Goal: Task Accomplishment & Management: Complete application form

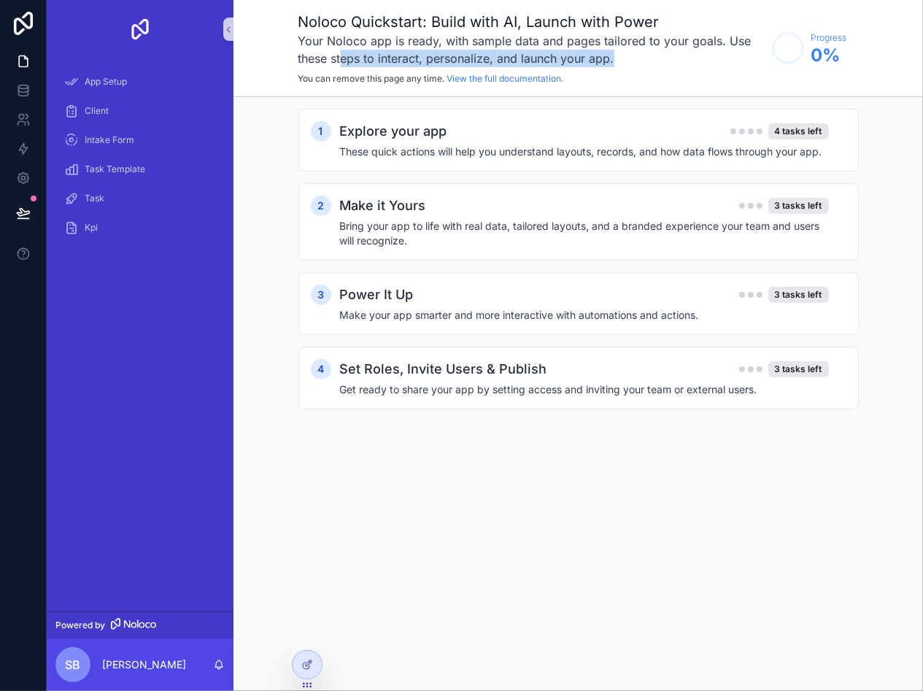
drag, startPoint x: 366, startPoint y: 58, endPoint x: 640, endPoint y: 55, distance: 274.5
click at [640, 55] on h3 "Your Noloco app is ready, with sample data and pages tailored to your goals. Us…" at bounding box center [532, 49] width 466 height 35
click at [677, 156] on h4 "These quick actions will help you understand layouts, records, and how data flo…" at bounding box center [584, 152] width 489 height 15
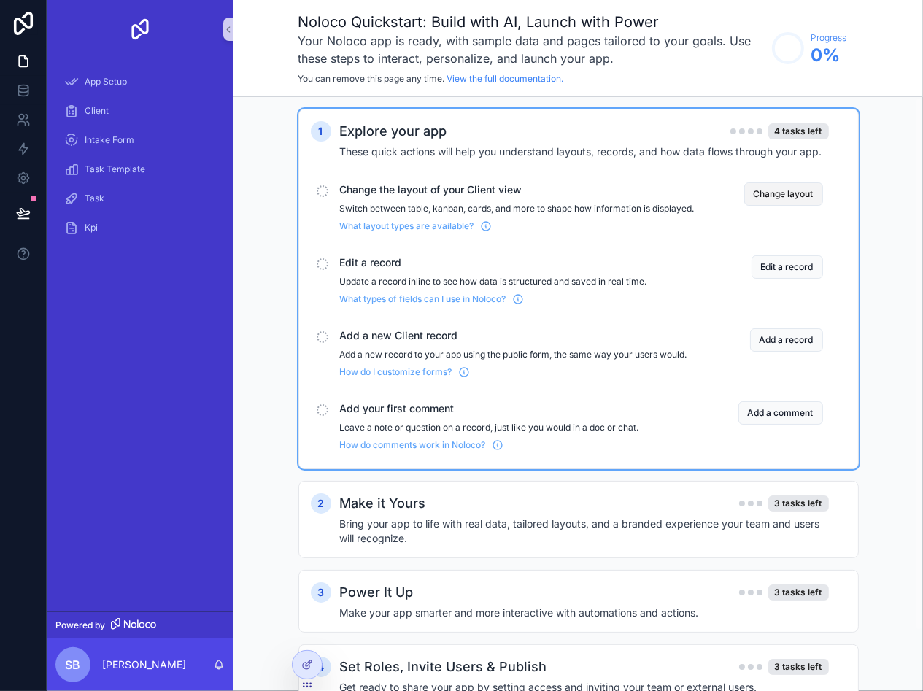
click at [762, 194] on button "Change layout" at bounding box center [784, 193] width 79 height 23
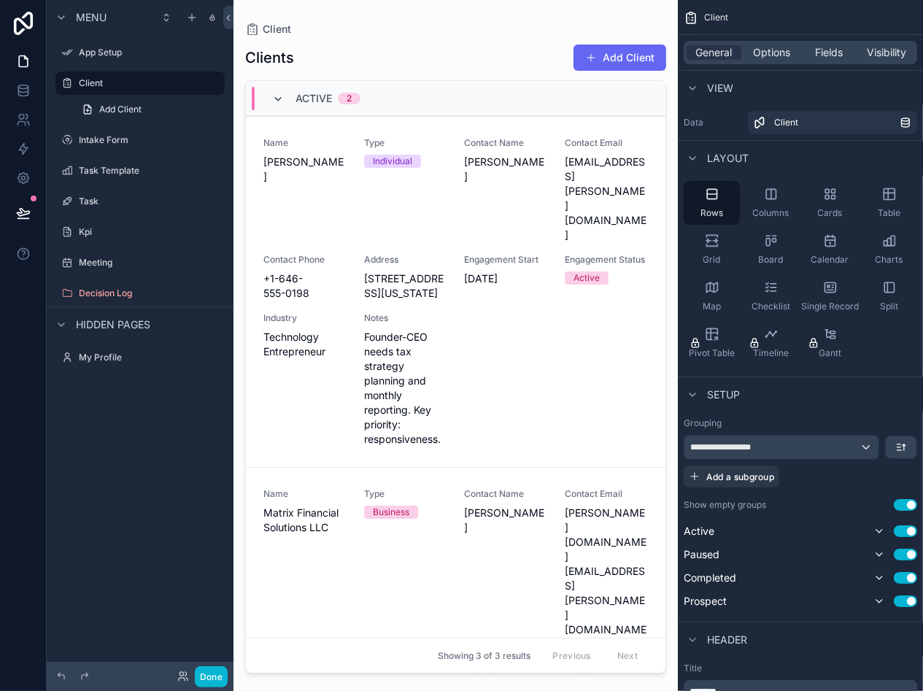
click at [280, 95] on icon "scrollable content" at bounding box center [278, 99] width 12 height 12
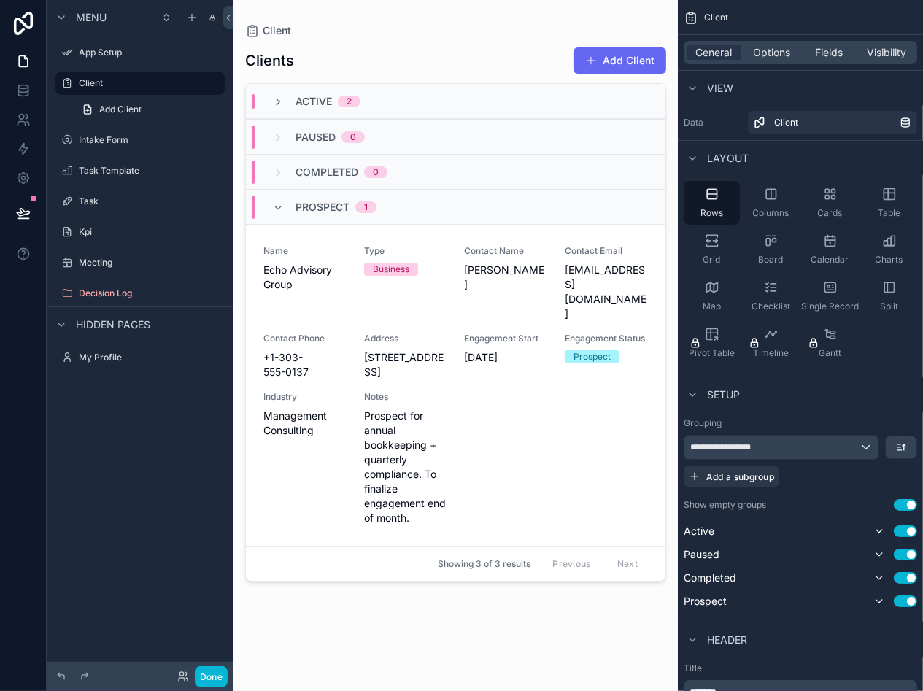
click at [281, 197] on div "Prospect 1" at bounding box center [324, 207] width 104 height 23
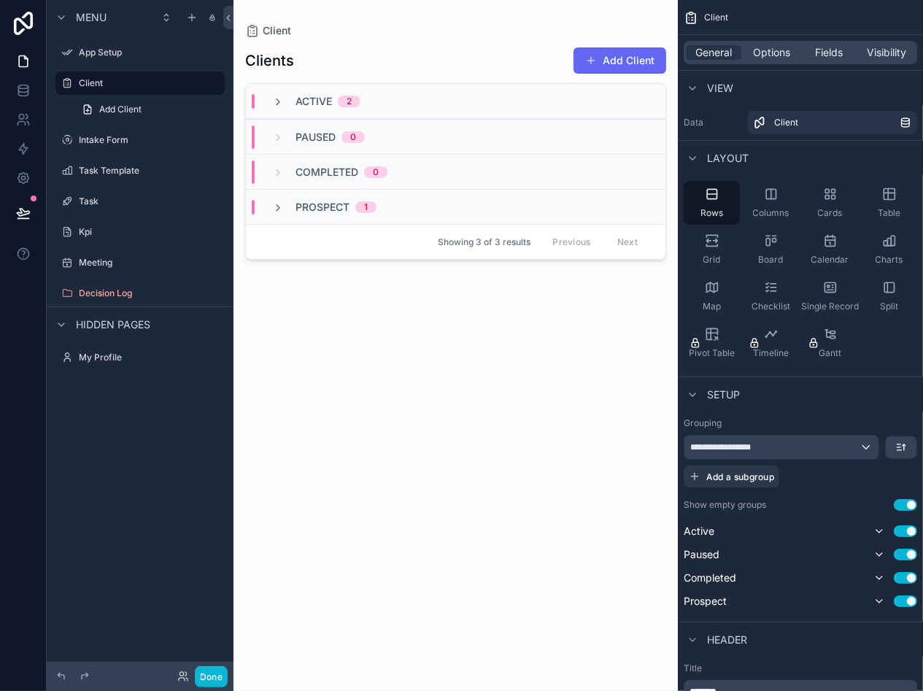
click at [114, 98] on link "Add Client" at bounding box center [149, 109] width 152 height 23
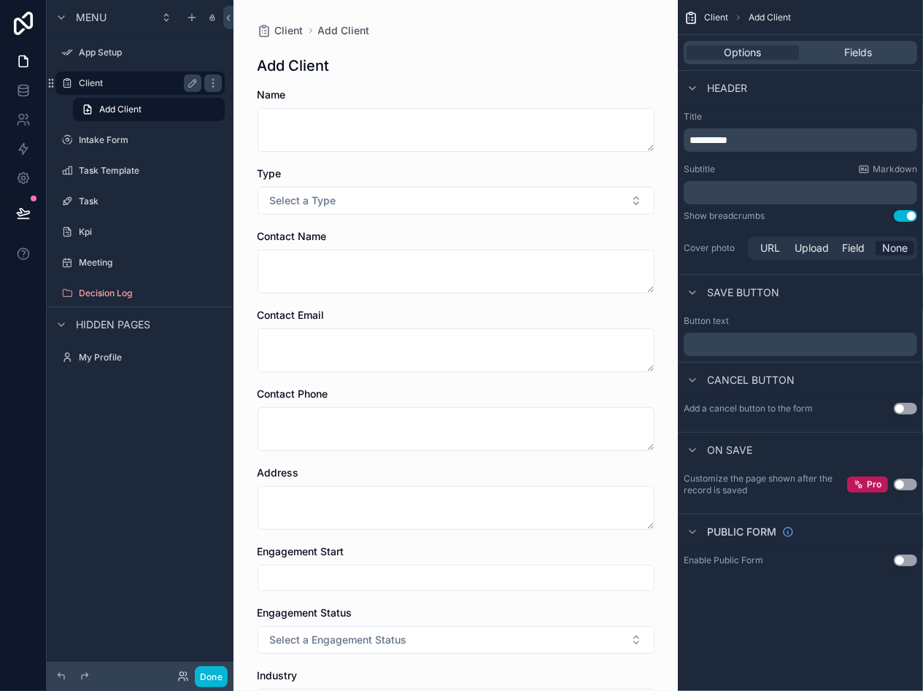
click at [119, 85] on label "Client" at bounding box center [137, 83] width 117 height 12
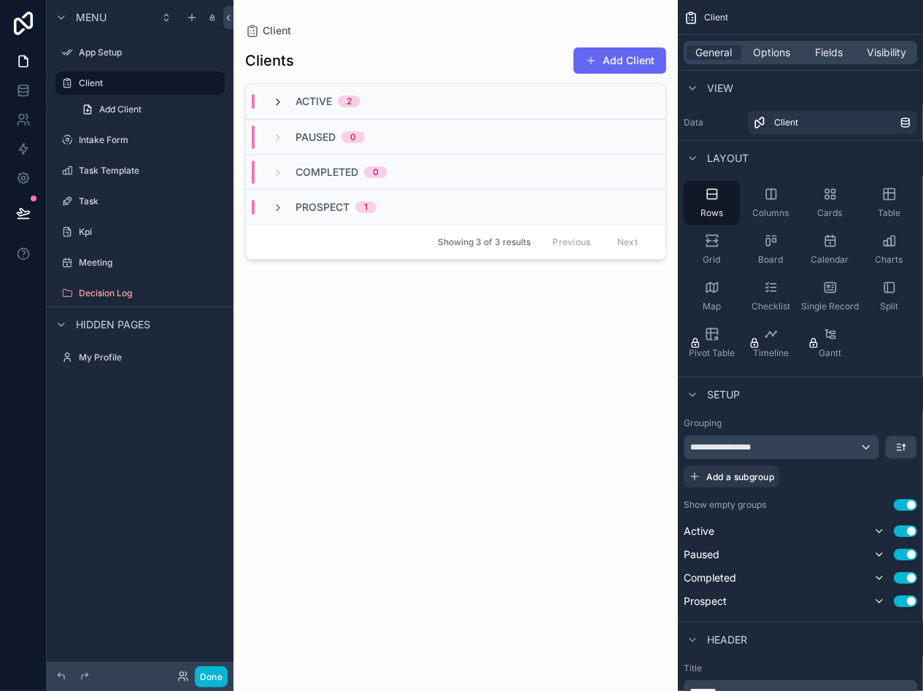
click at [280, 103] on icon "scrollable content" at bounding box center [278, 102] width 12 height 12
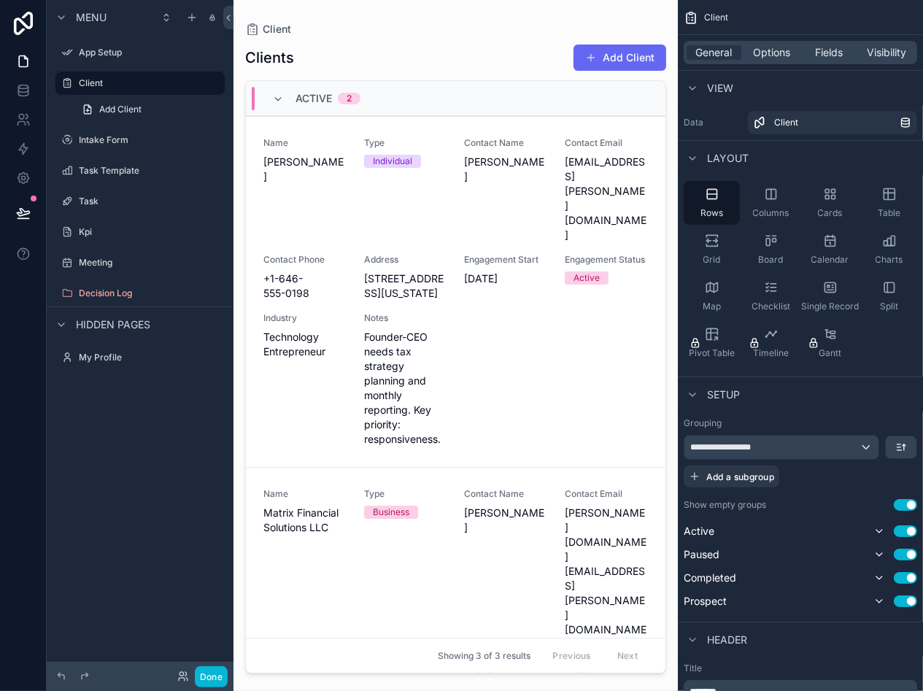
click at [267, 100] on div "Active 2" at bounding box center [316, 98] width 123 height 23
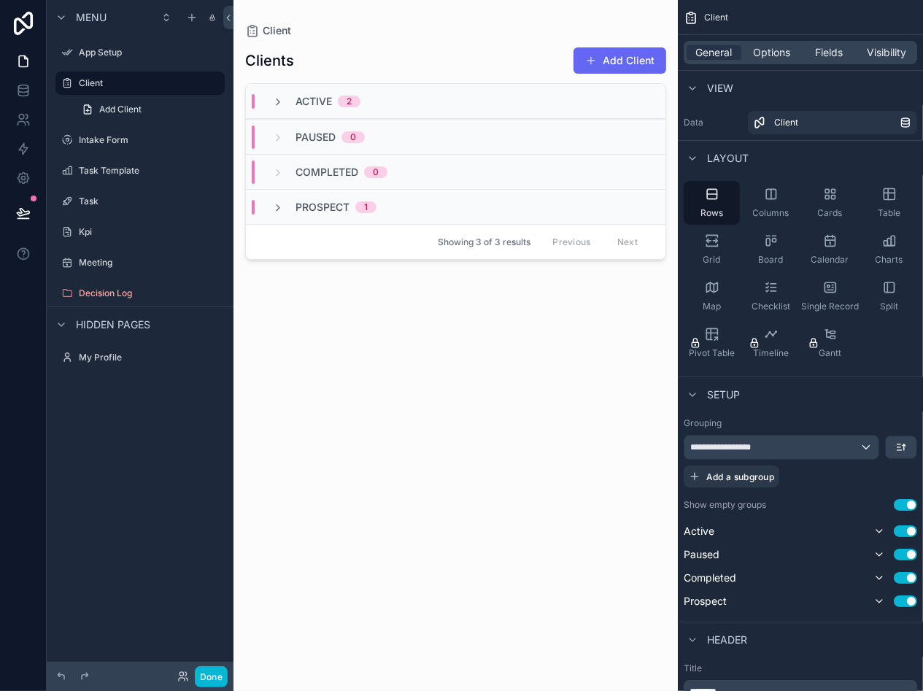
drag, startPoint x: 822, startPoint y: 207, endPoint x: 434, endPoint y: 308, distance: 400.5
click at [434, 308] on div "**********" at bounding box center [579, 345] width 690 height 691
click at [847, 197] on div "Cards" at bounding box center [830, 203] width 56 height 44
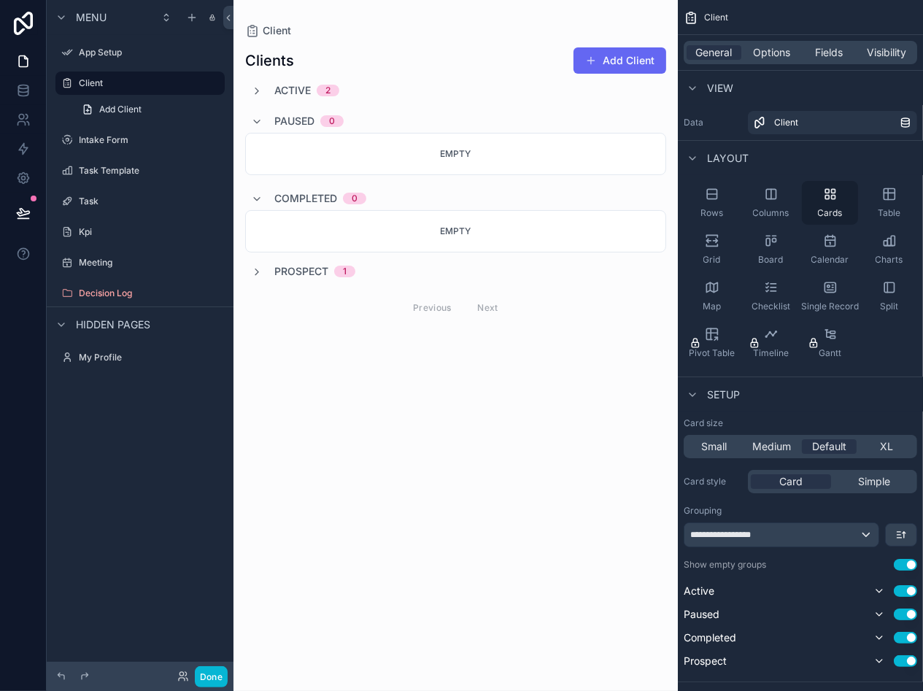
click at [847, 197] on div "Cards" at bounding box center [830, 203] width 56 height 44
click at [716, 200] on icon "scrollable content" at bounding box center [712, 194] width 15 height 15
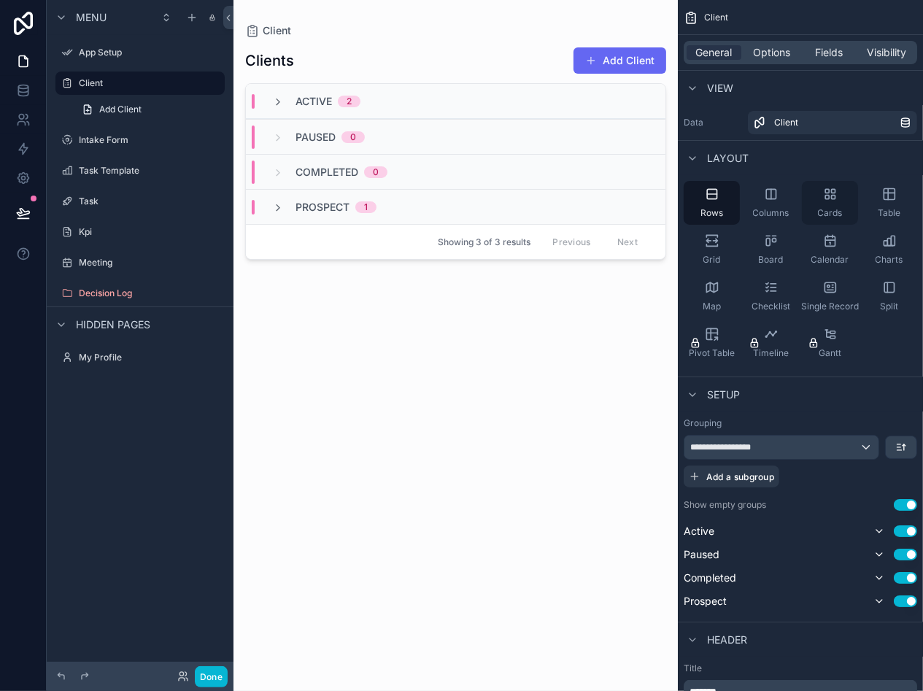
click at [835, 201] on icon "scrollable content" at bounding box center [830, 194] width 15 height 15
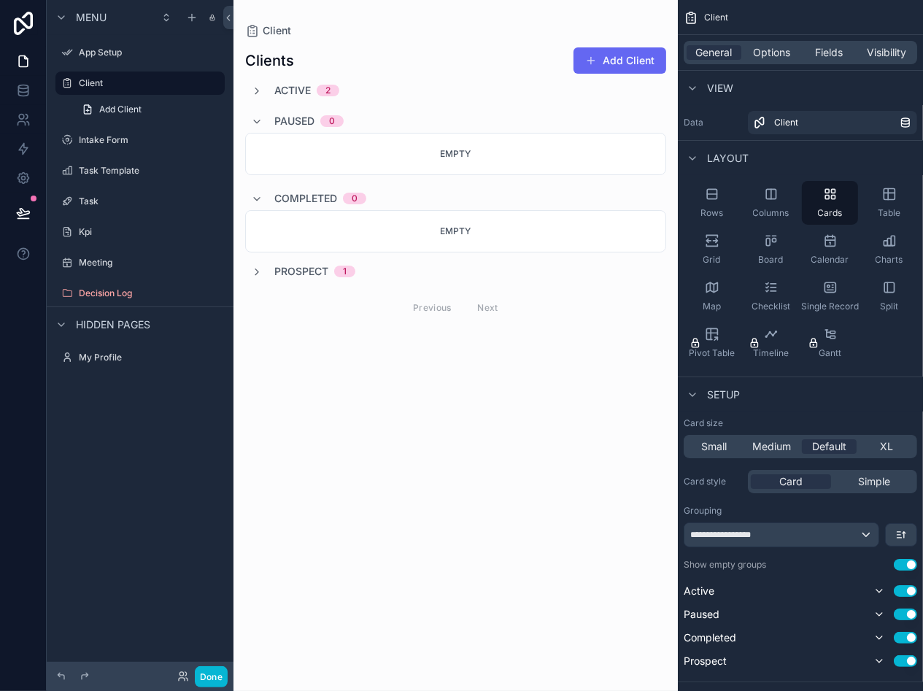
click at [265, 86] on div "Active 2" at bounding box center [295, 90] width 88 height 15
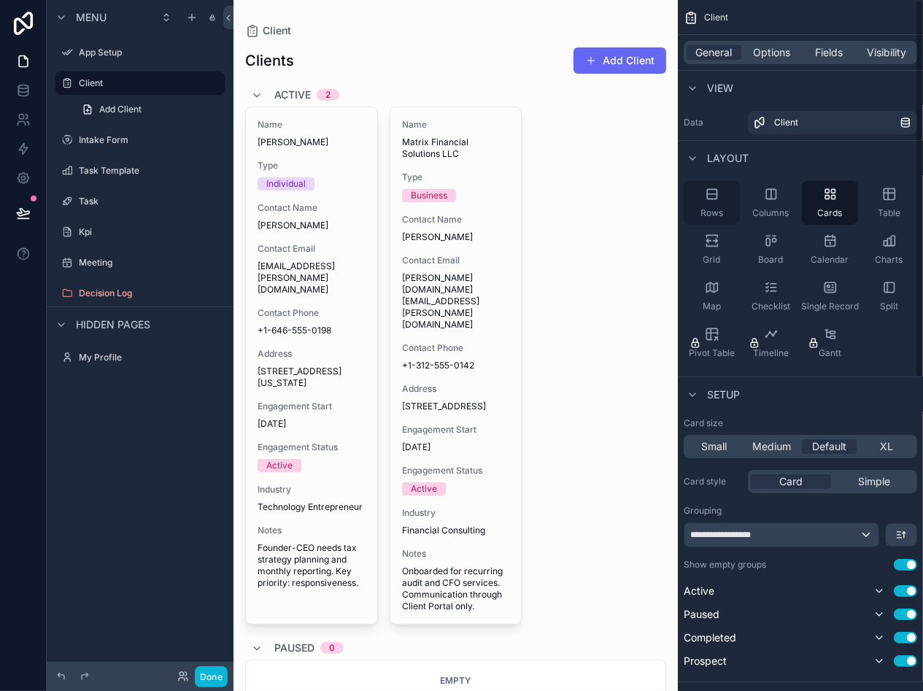
click at [713, 194] on icon "scrollable content" at bounding box center [711, 194] width 9 height 0
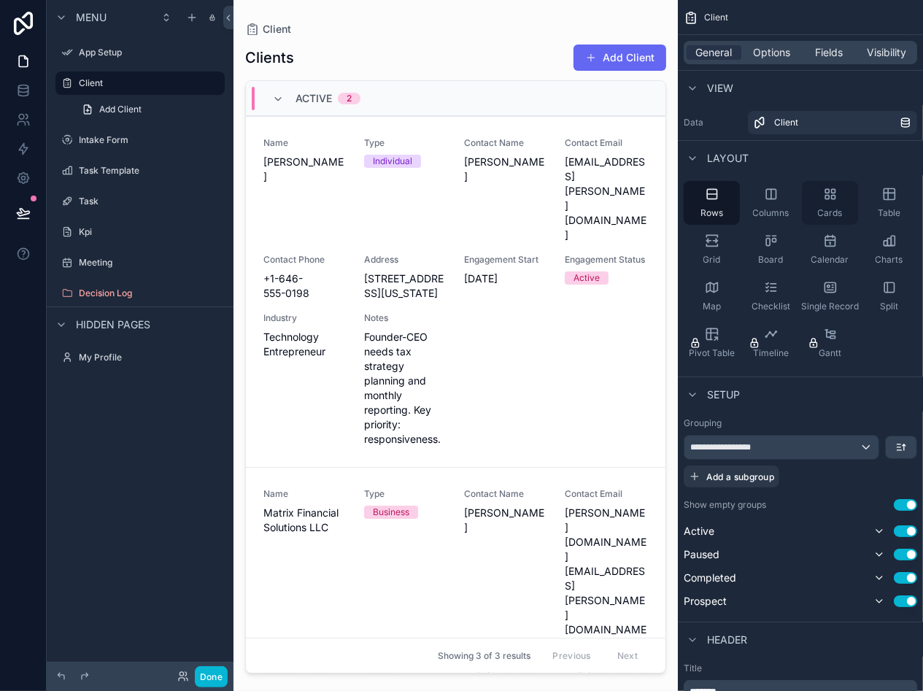
click at [833, 199] on icon "scrollable content" at bounding box center [833, 198] width 4 height 4
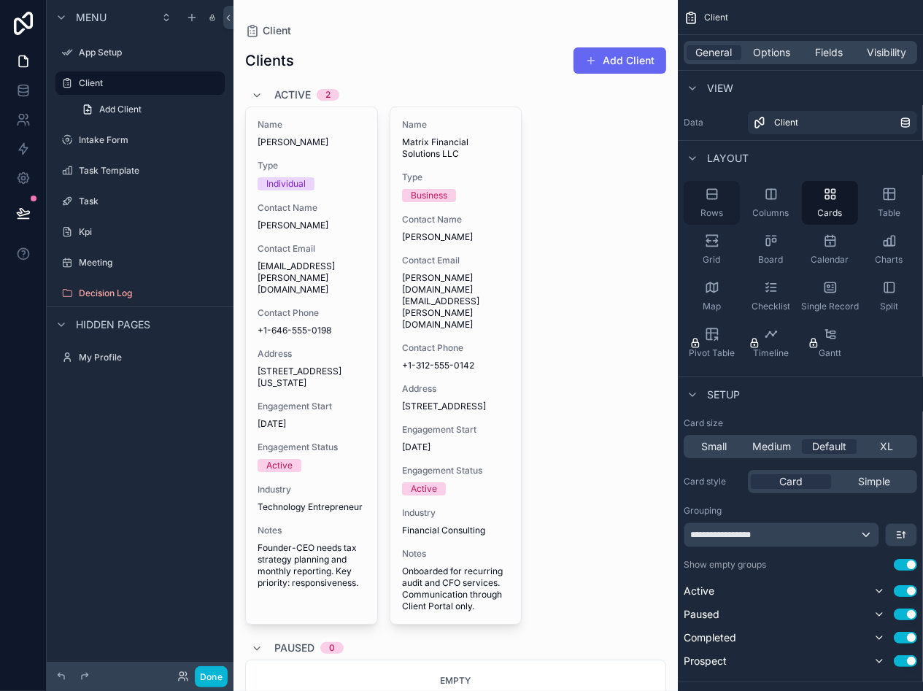
click at [722, 201] on div "Rows" at bounding box center [712, 203] width 56 height 44
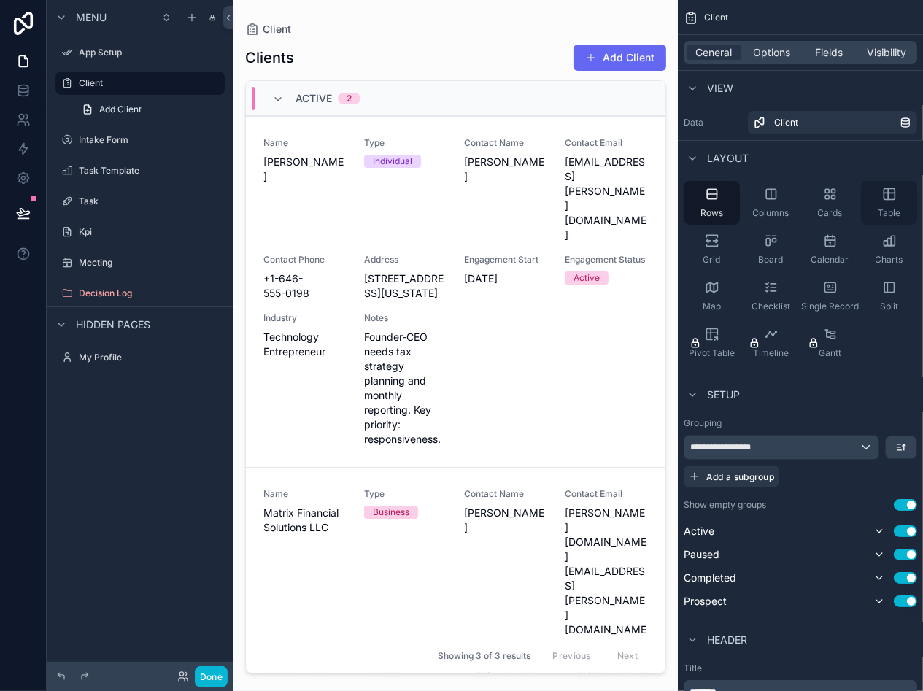
click at [877, 203] on div "Table" at bounding box center [889, 203] width 56 height 44
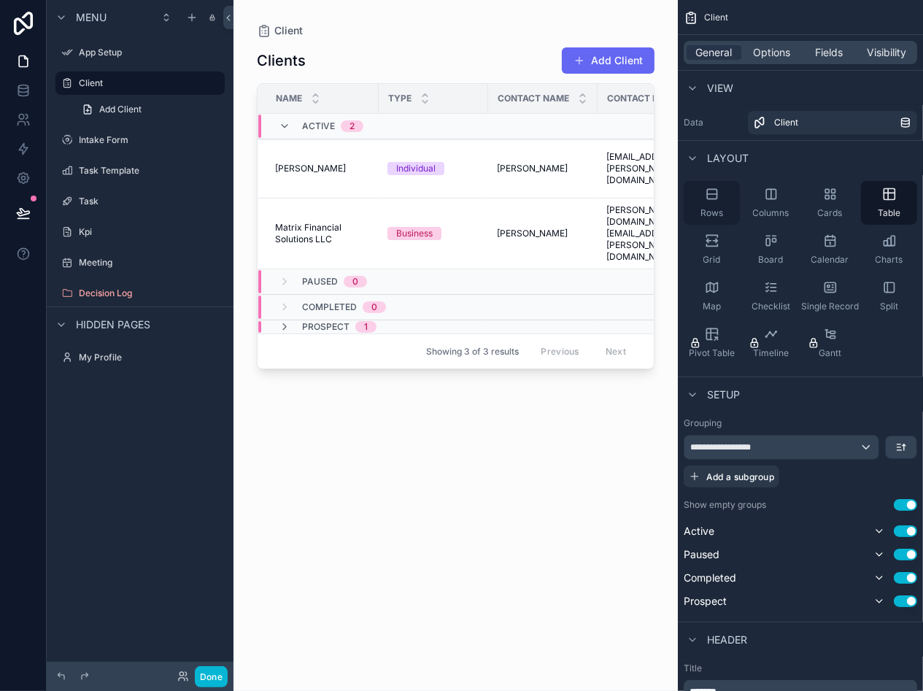
click at [726, 208] on div "Rows" at bounding box center [712, 203] width 56 height 44
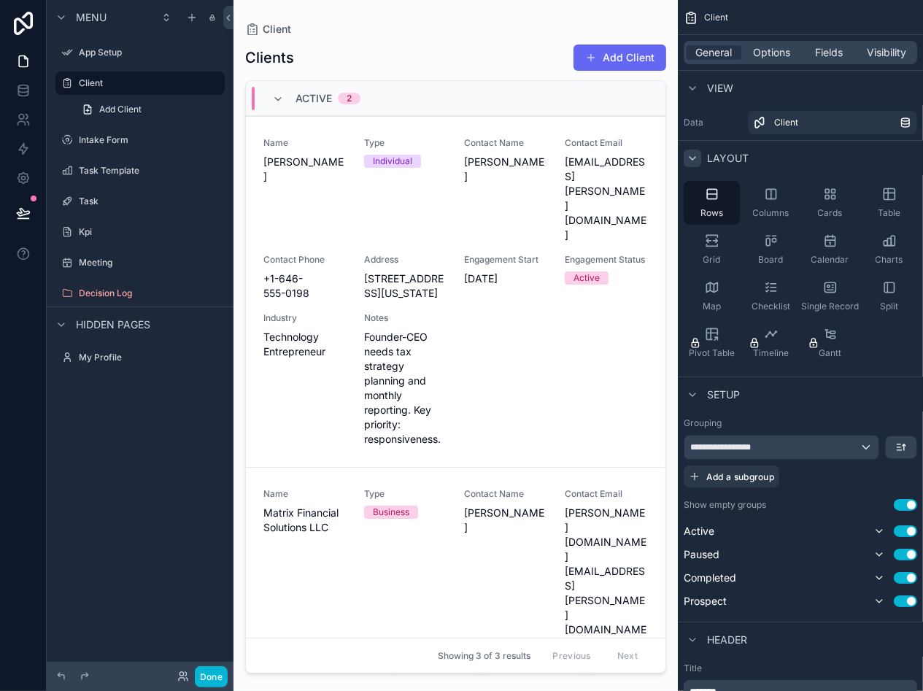
click at [692, 158] on icon "scrollable content" at bounding box center [693, 159] width 12 height 12
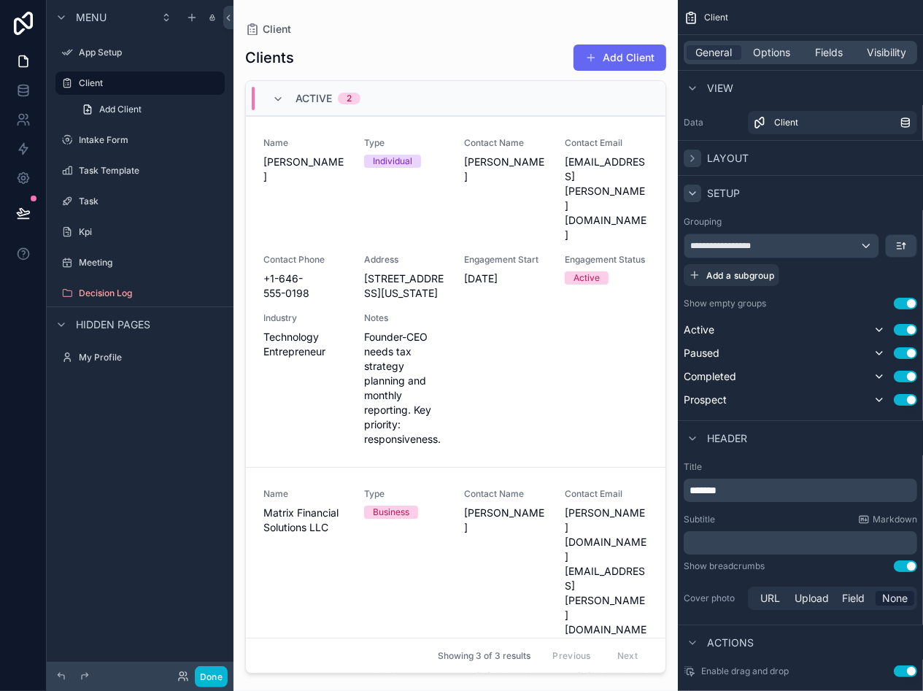
click at [689, 195] on icon "scrollable content" at bounding box center [693, 194] width 12 height 12
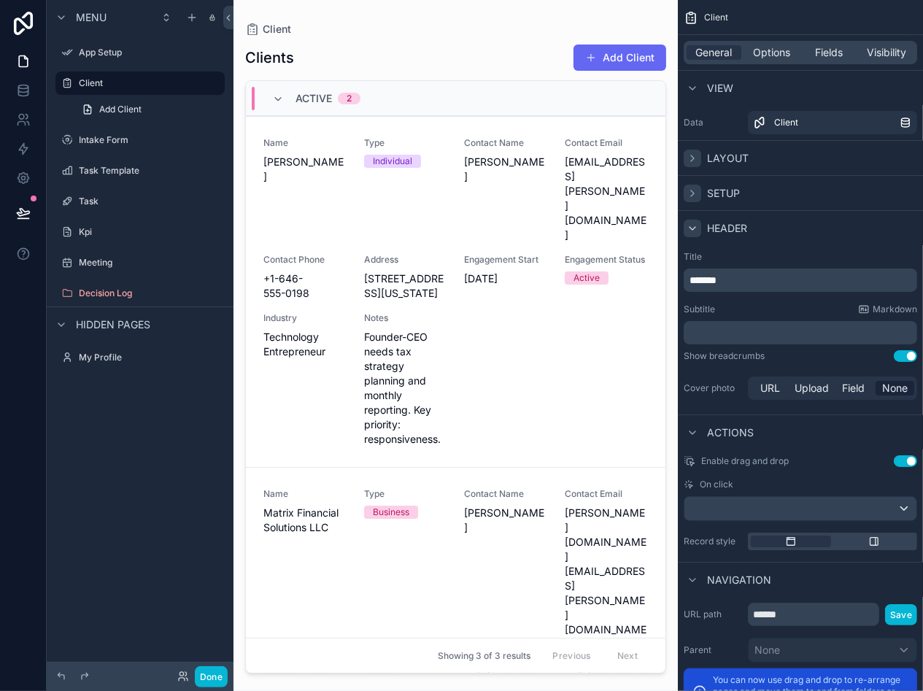
click at [691, 223] on icon "scrollable content" at bounding box center [693, 229] width 12 height 12
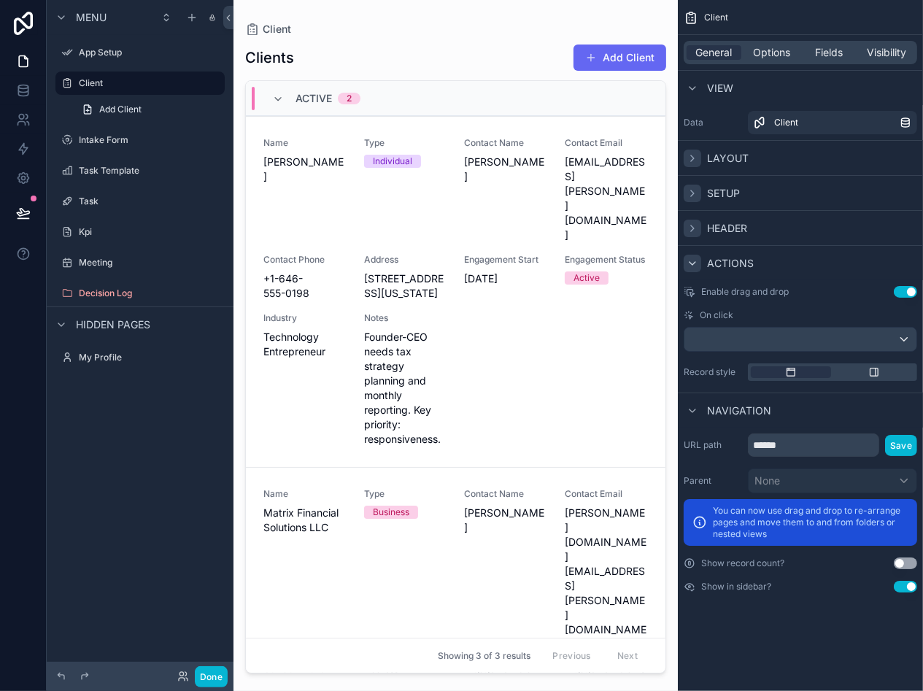
click at [693, 258] on icon "scrollable content" at bounding box center [693, 264] width 12 height 12
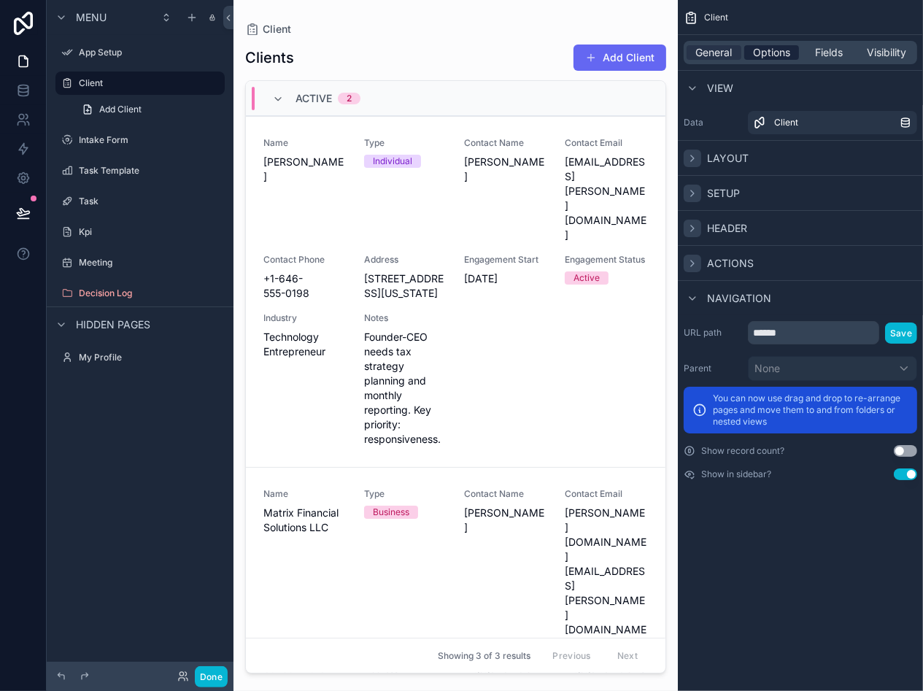
click at [757, 55] on span "Options" at bounding box center [771, 52] width 37 height 15
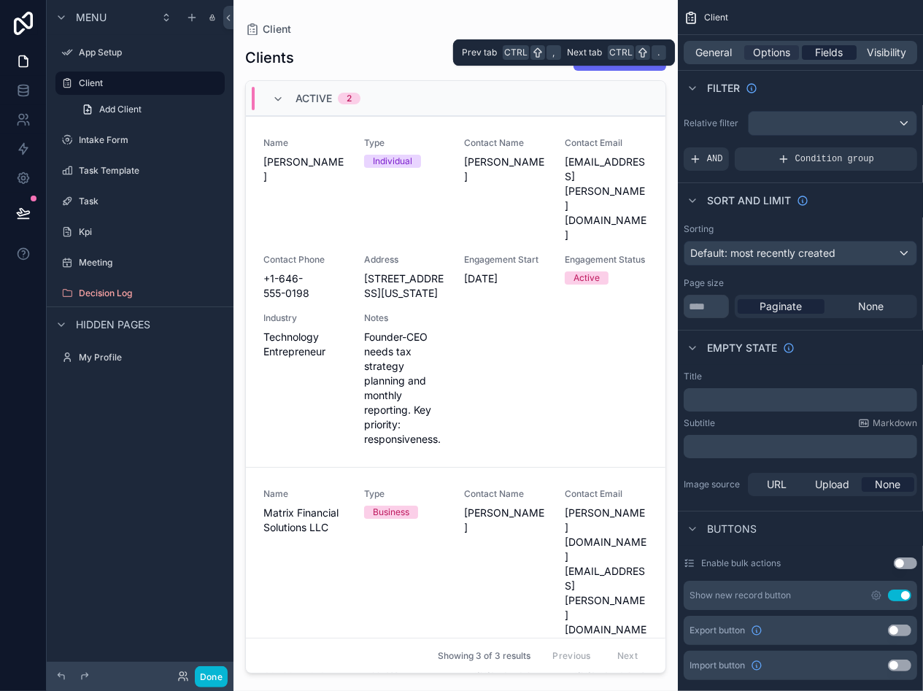
click at [812, 53] on div "Fields" at bounding box center [829, 52] width 55 height 15
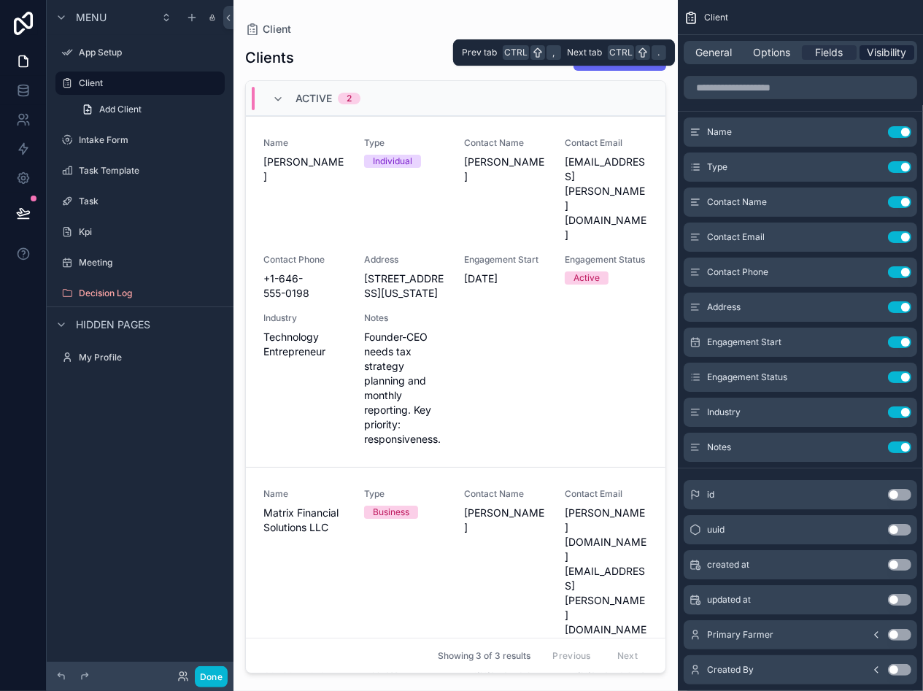
click at [887, 50] on span "Visibility" at bounding box center [887, 52] width 39 height 15
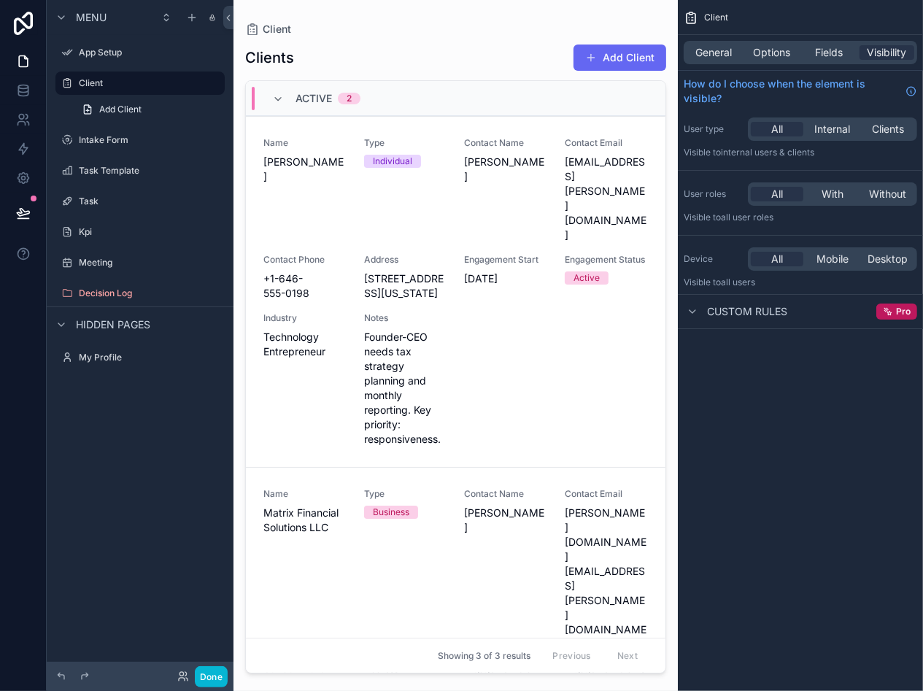
click at [704, 307] on div "Custom rules" at bounding box center [736, 312] width 104 height 18
click at [700, 314] on div "Custom rules" at bounding box center [736, 312] width 104 height 18
click at [95, 79] on label "Client" at bounding box center [137, 83] width 117 height 12
click at [116, 110] on span "Add Client" at bounding box center [120, 110] width 42 height 12
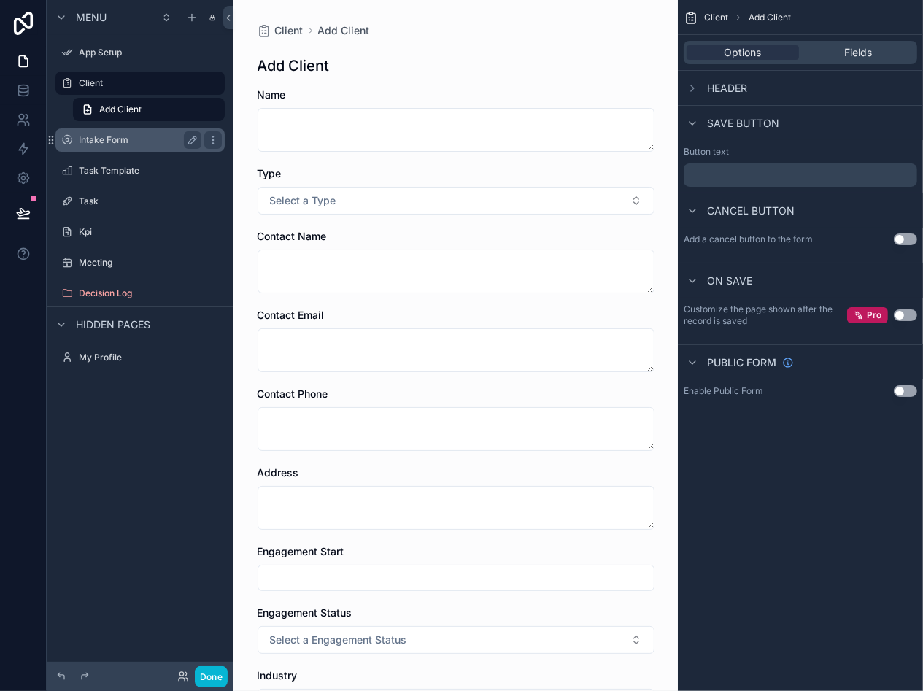
click at [107, 139] on label "Intake Form" at bounding box center [137, 140] width 117 height 12
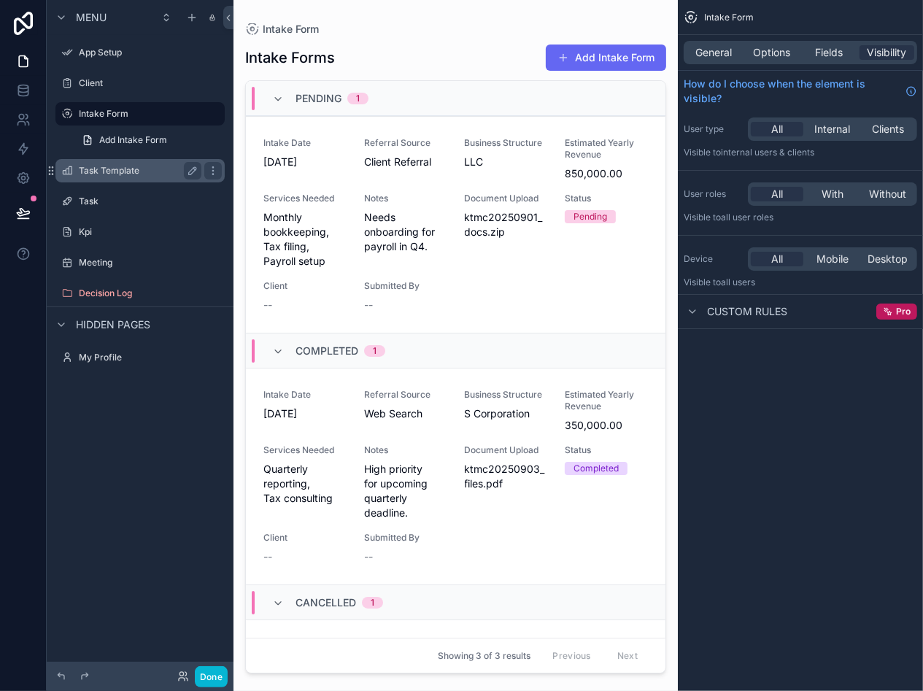
click at [120, 161] on div "Task Template" at bounding box center [140, 170] width 164 height 23
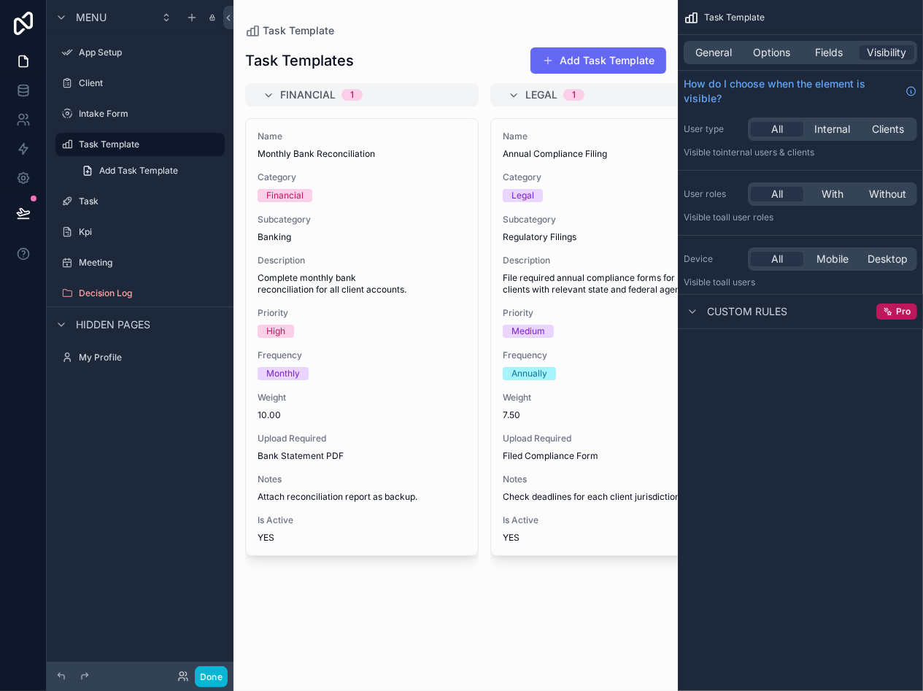
click at [266, 92] on div "scrollable content" at bounding box center [456, 345] width 445 height 691
click at [266, 92] on icon "scrollable content" at bounding box center [269, 96] width 12 height 12
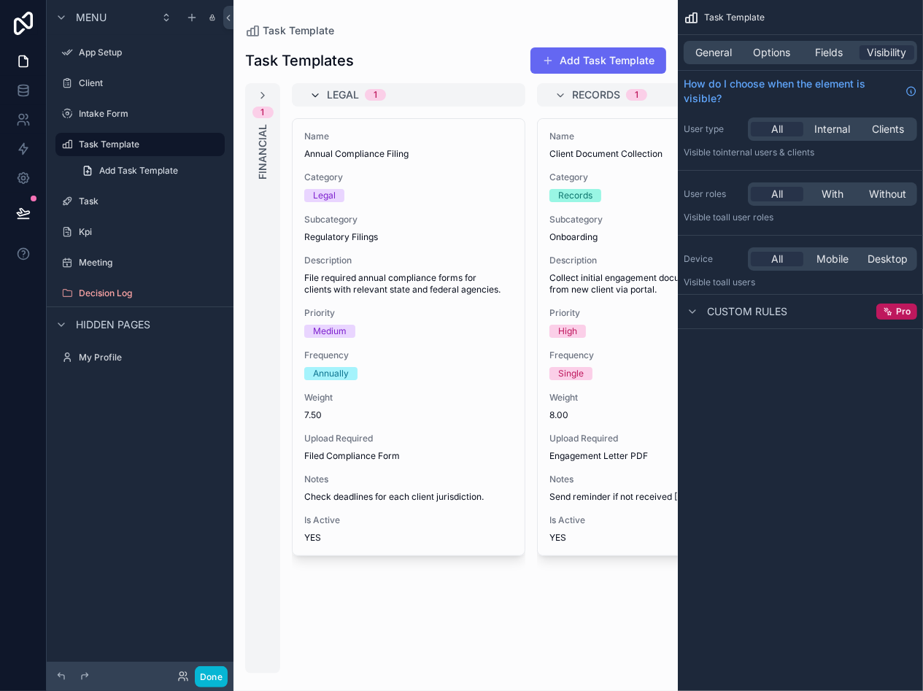
click at [320, 95] on icon "scrollable content" at bounding box center [316, 96] width 12 height 12
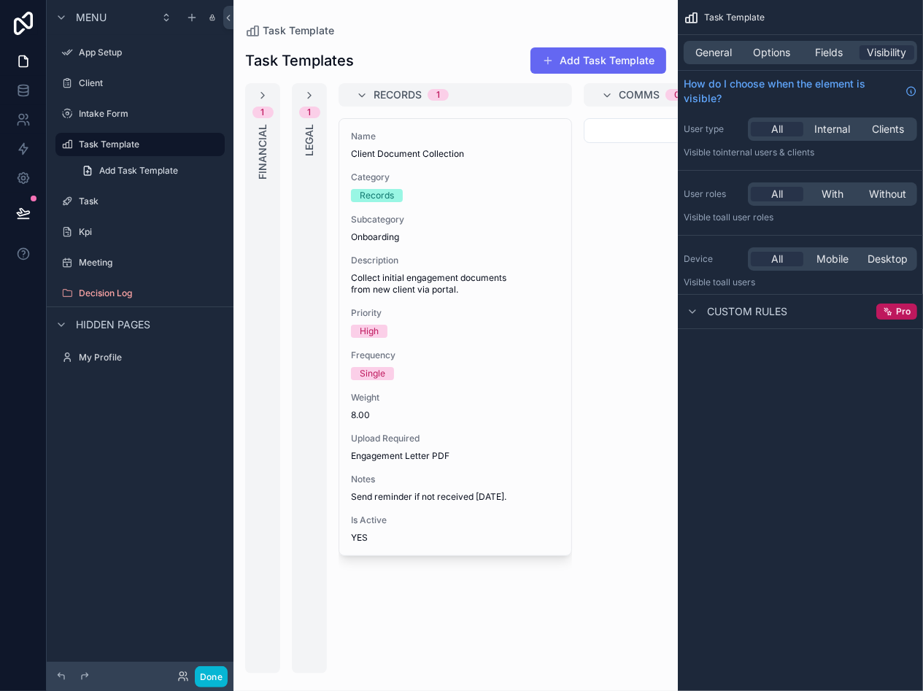
click at [353, 94] on div "Records 1" at bounding box center [456, 94] width 234 height 23
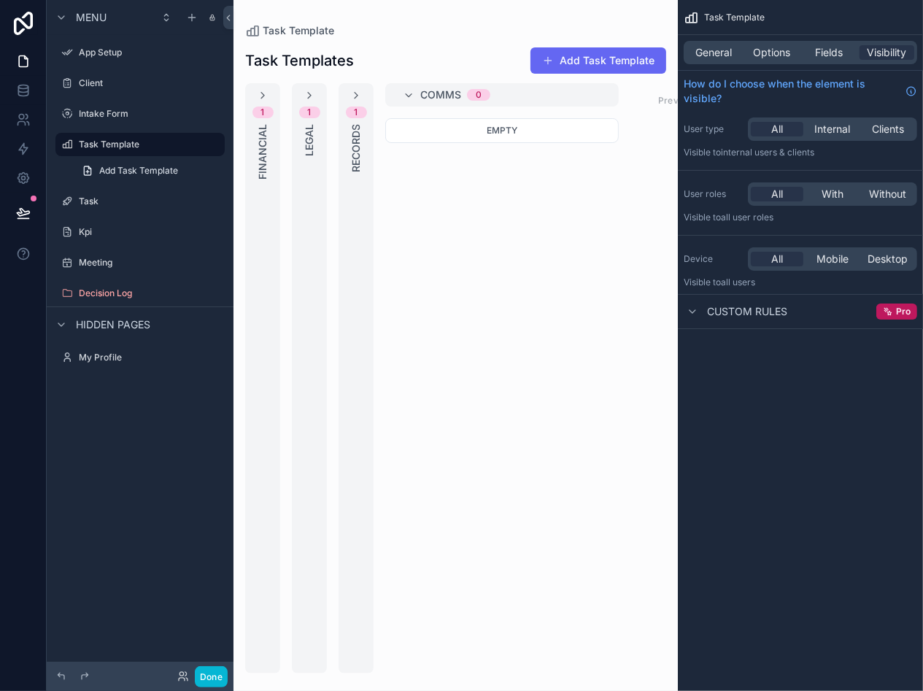
click at [418, 90] on div "Comms 0" at bounding box center [502, 95] width 199 height 12
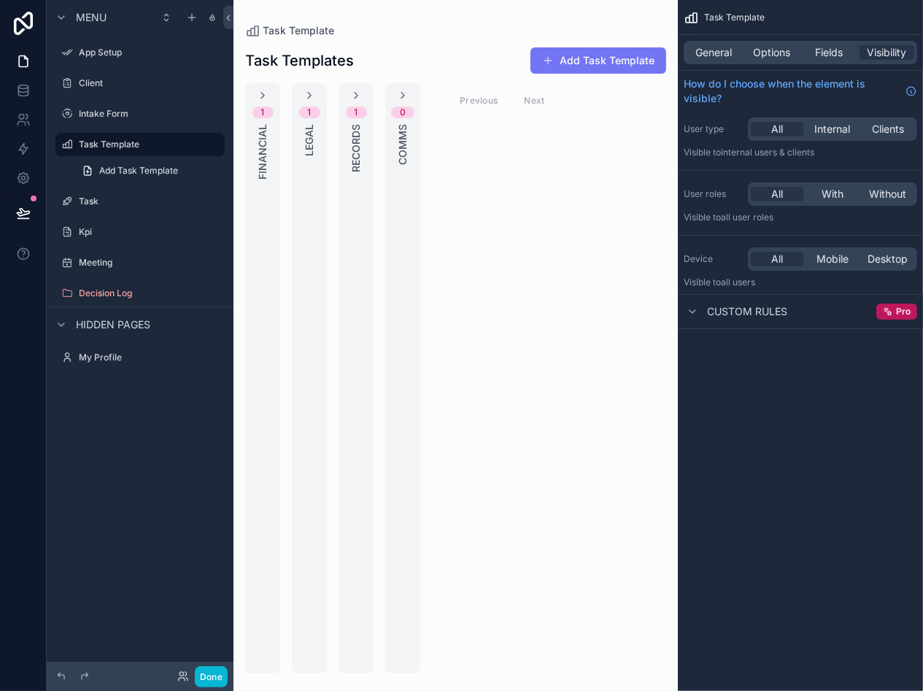
click at [604, 57] on button "Add Task Template" at bounding box center [599, 60] width 136 height 26
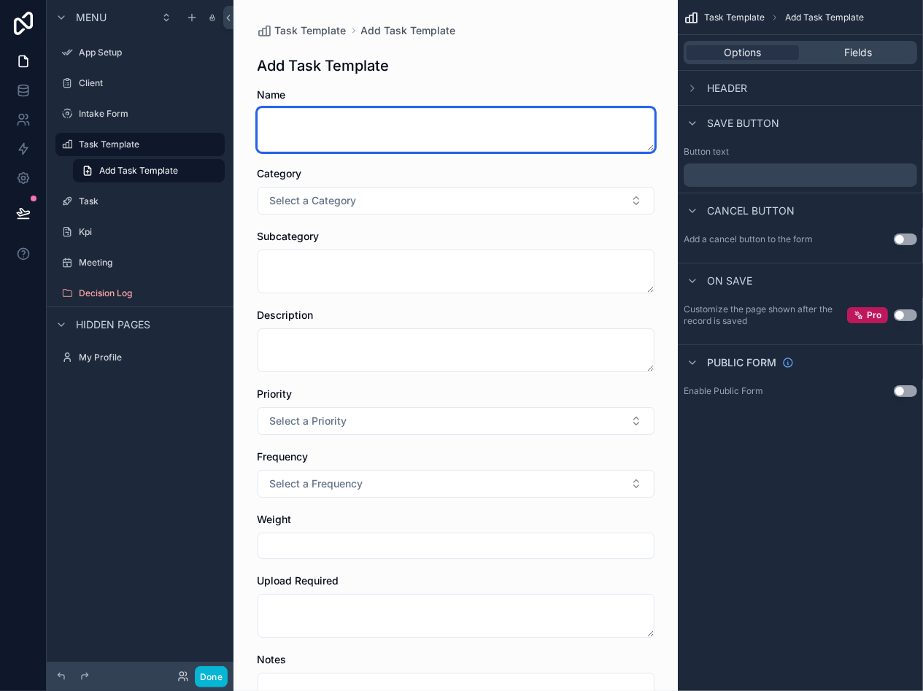
click at [364, 128] on textarea "scrollable content" at bounding box center [456, 130] width 397 height 44
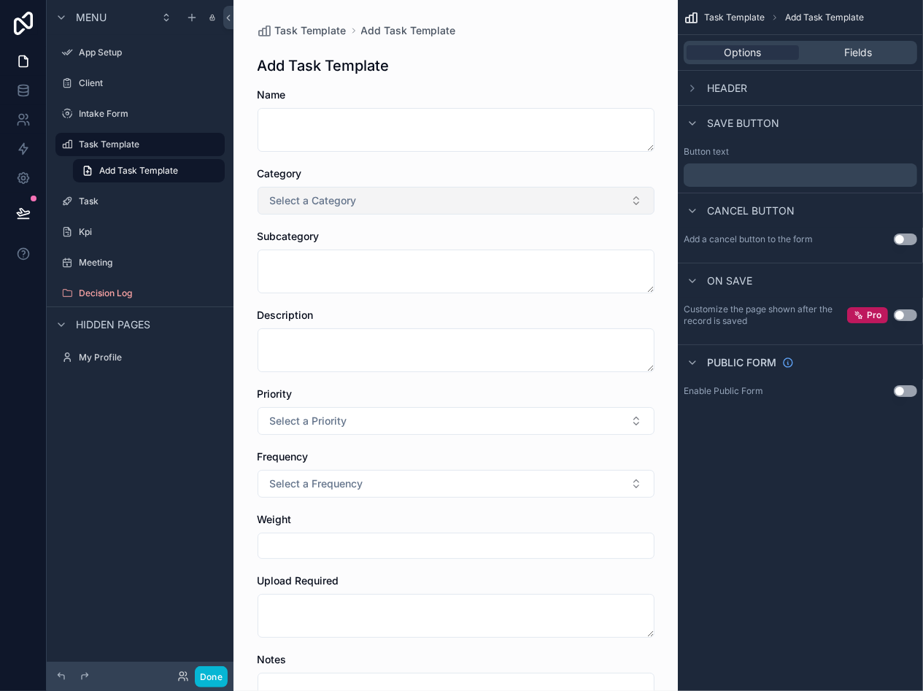
click at [361, 205] on button "Select a Category" at bounding box center [456, 201] width 397 height 28
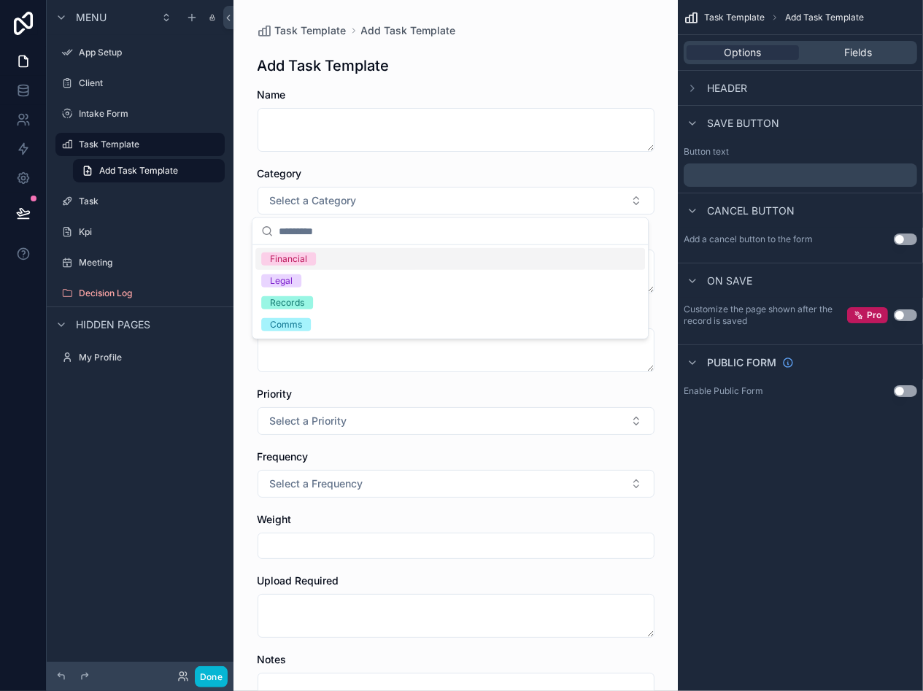
click at [301, 258] on div "Financial" at bounding box center [288, 259] width 37 height 13
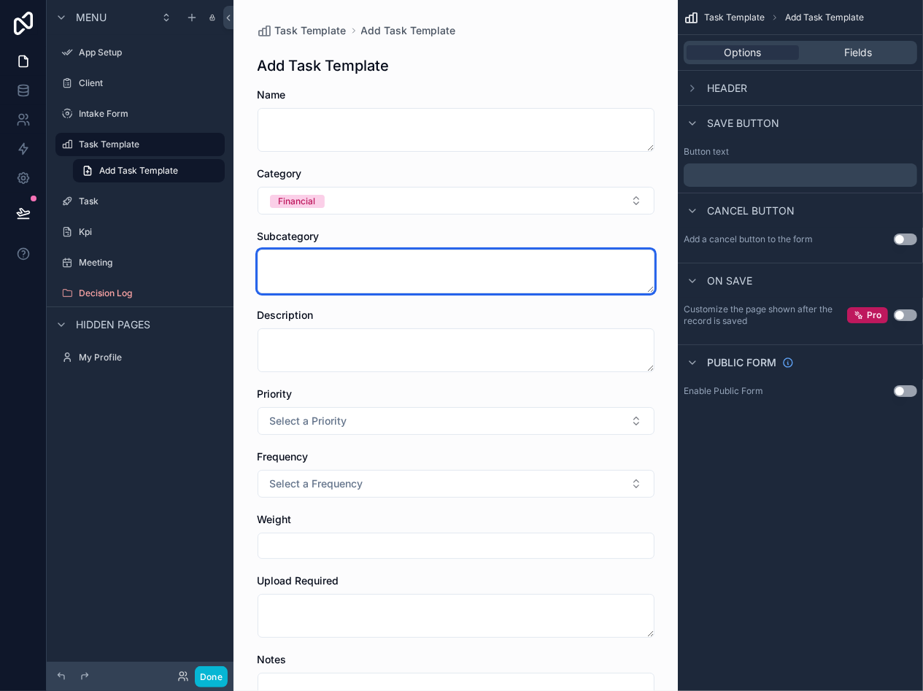
click at [316, 264] on textarea "scrollable content" at bounding box center [456, 272] width 397 height 44
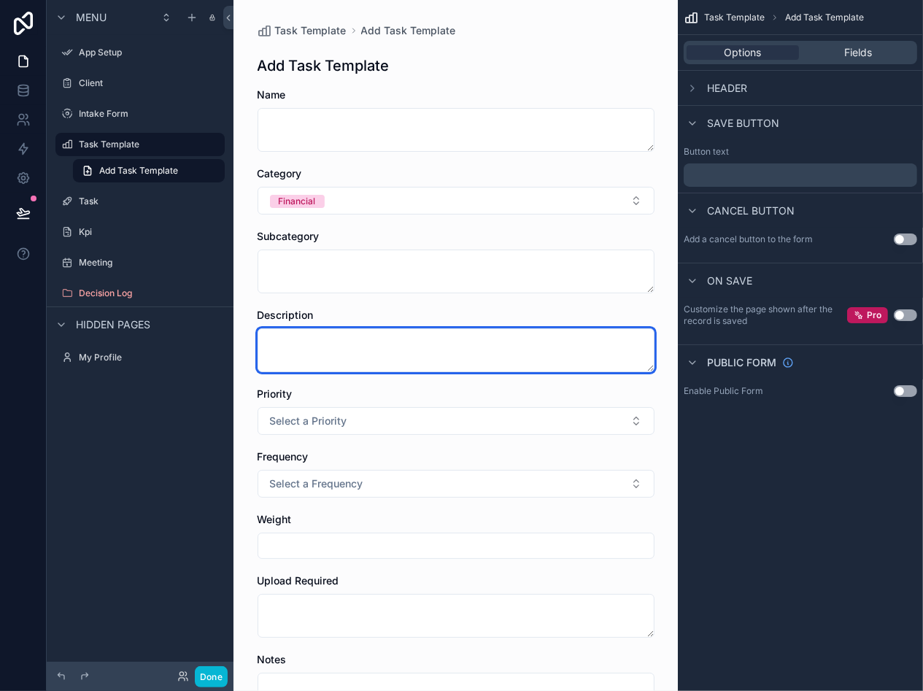
click at [333, 343] on textarea "scrollable content" at bounding box center [456, 350] width 397 height 44
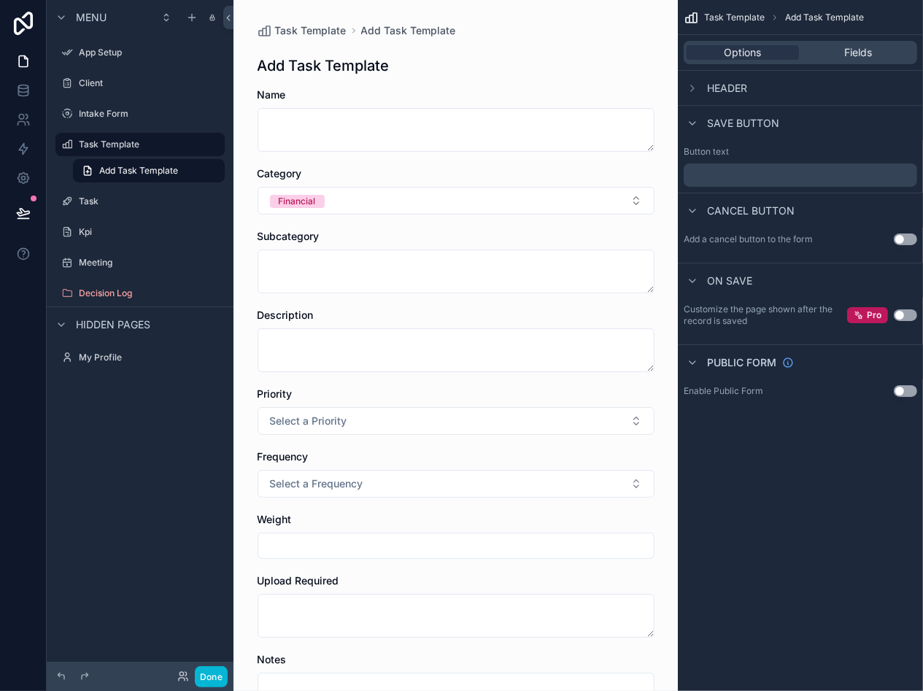
click at [493, 301] on form "Name Category Financial Subcategory Description Priority Select a Priority Freq…" at bounding box center [456, 513] width 397 height 851
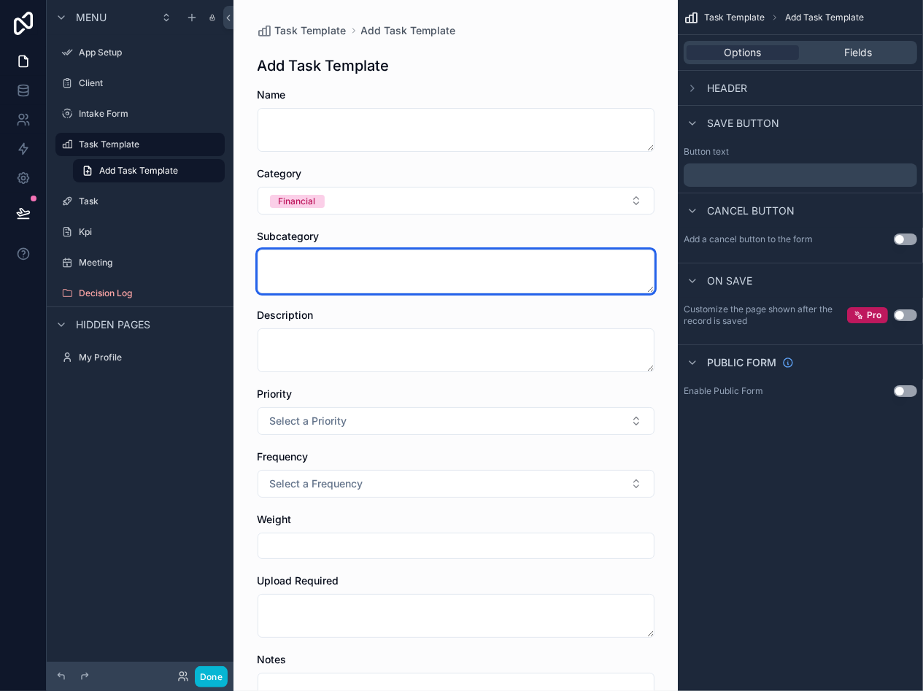
click at [433, 279] on textarea "scrollable content" at bounding box center [456, 272] width 397 height 44
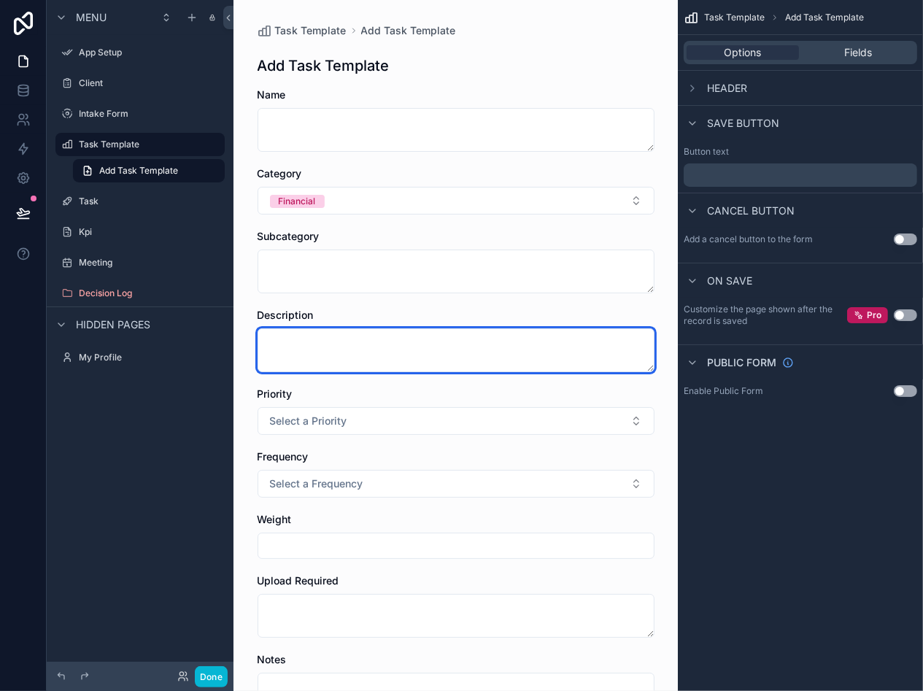
click at [367, 341] on textarea "scrollable content" at bounding box center [456, 350] width 397 height 44
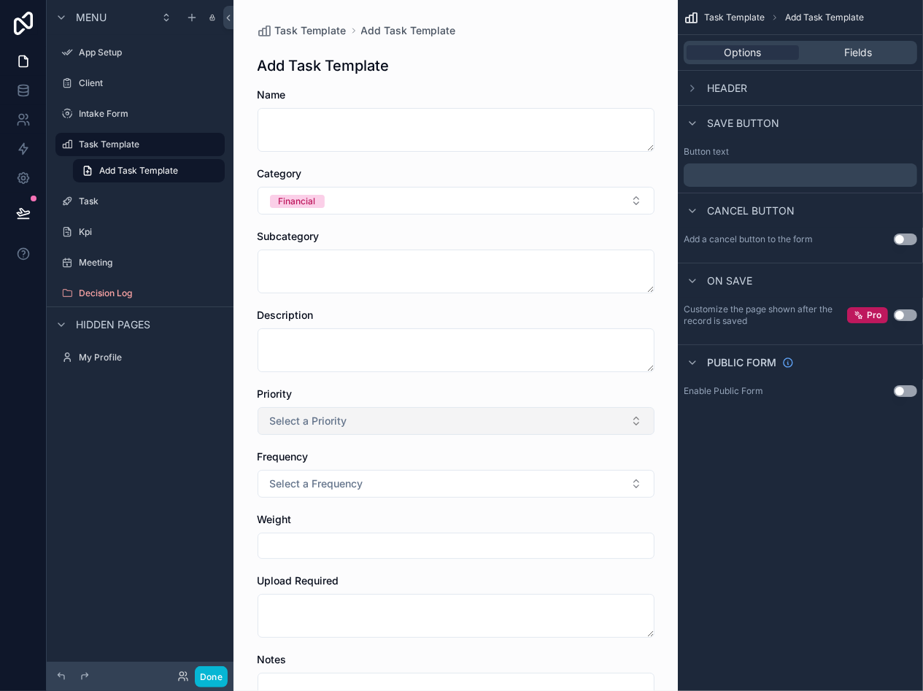
click at [355, 417] on button "Select a Priority" at bounding box center [456, 421] width 397 height 28
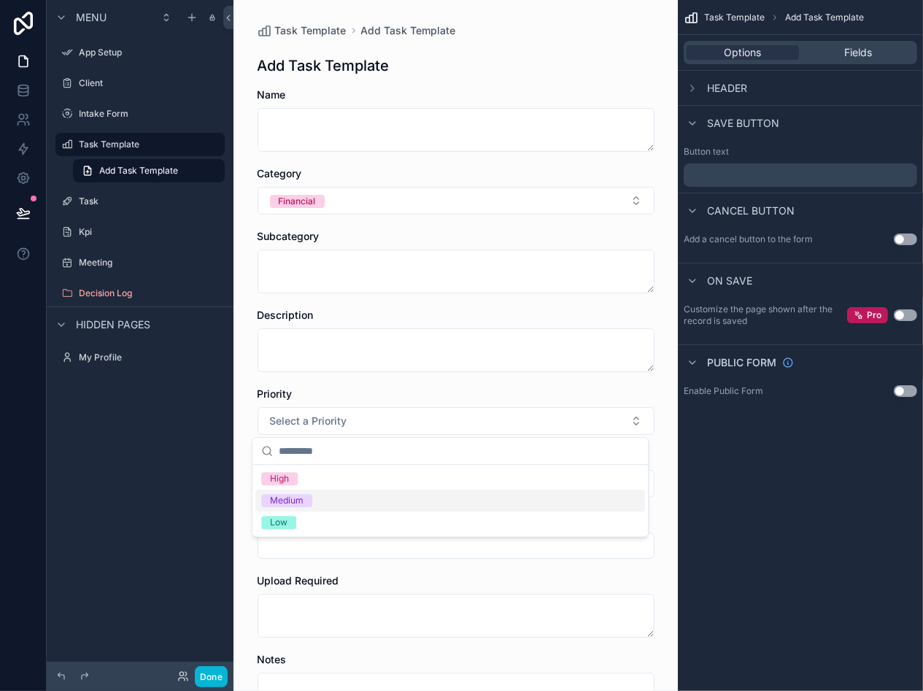
click at [331, 501] on div "Medium" at bounding box center [450, 501] width 390 height 22
drag, startPoint x: 324, startPoint y: 486, endPoint x: 369, endPoint y: 497, distance: 46.6
click at [324, 487] on span "Select a Frequency" at bounding box center [316, 484] width 93 height 15
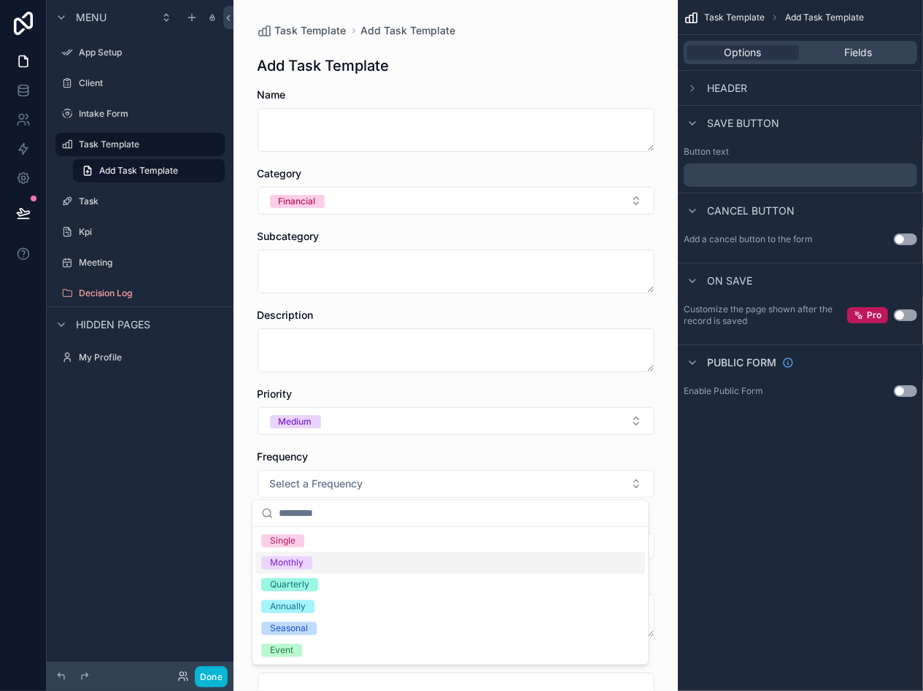
click at [327, 564] on div "Monthly" at bounding box center [450, 563] width 390 height 22
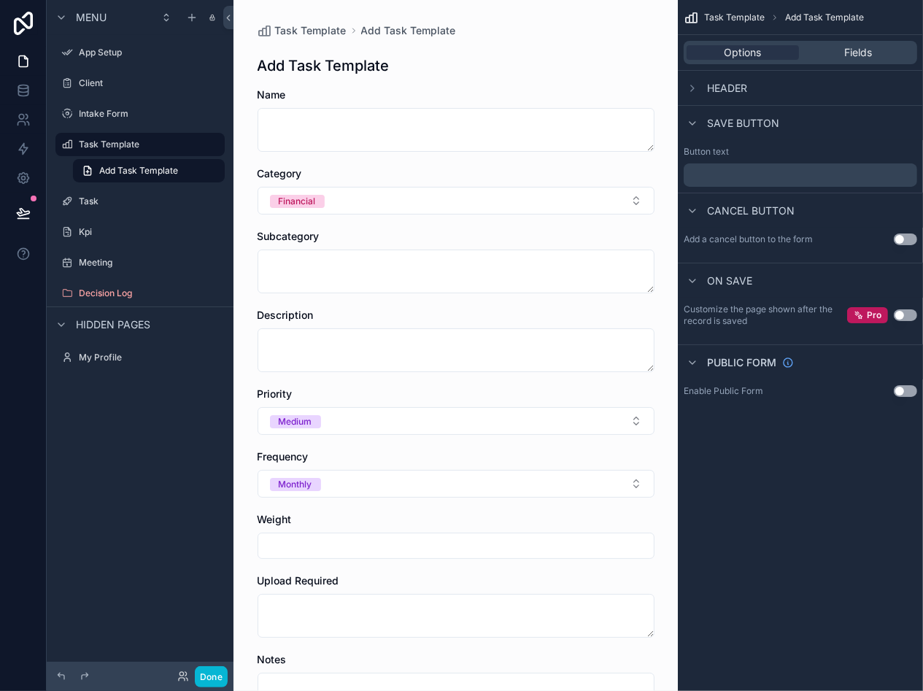
click at [330, 544] on input "scrollable content" at bounding box center [456, 546] width 396 height 20
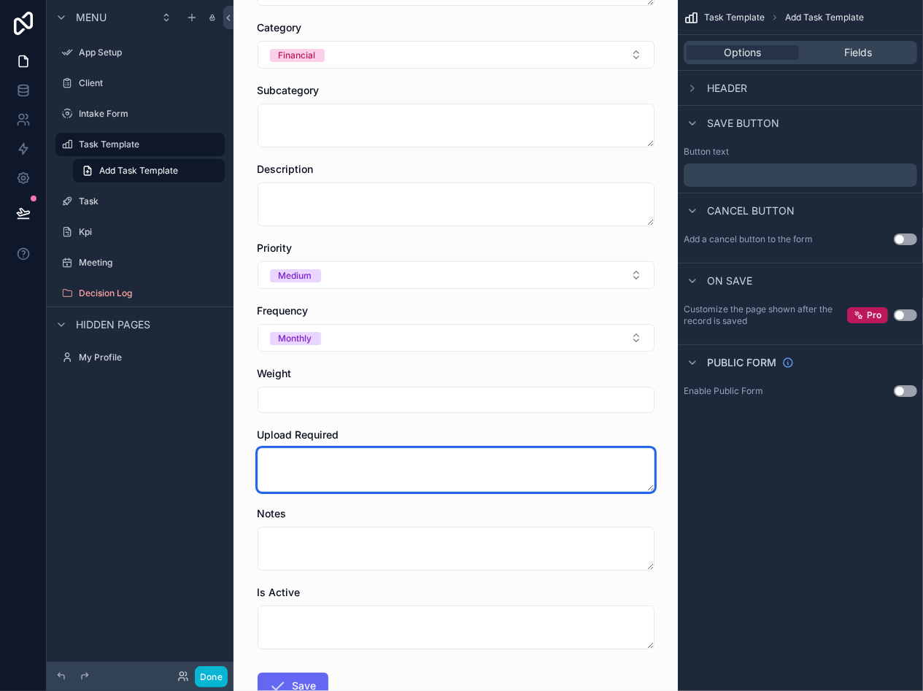
click at [296, 477] on textarea "scrollable content" at bounding box center [456, 470] width 397 height 44
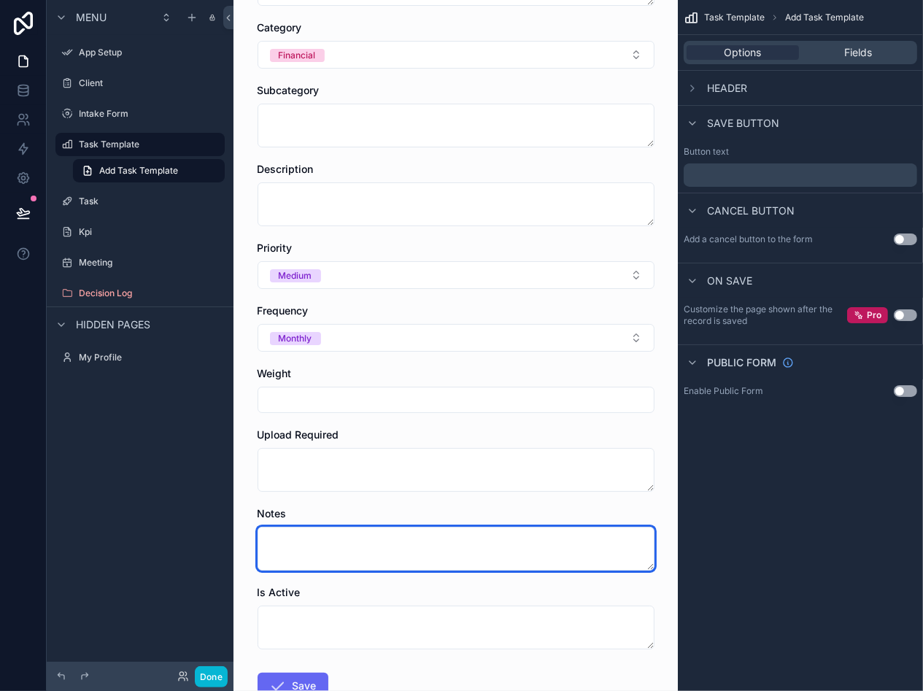
click at [345, 542] on textarea "scrollable content" at bounding box center [456, 549] width 397 height 44
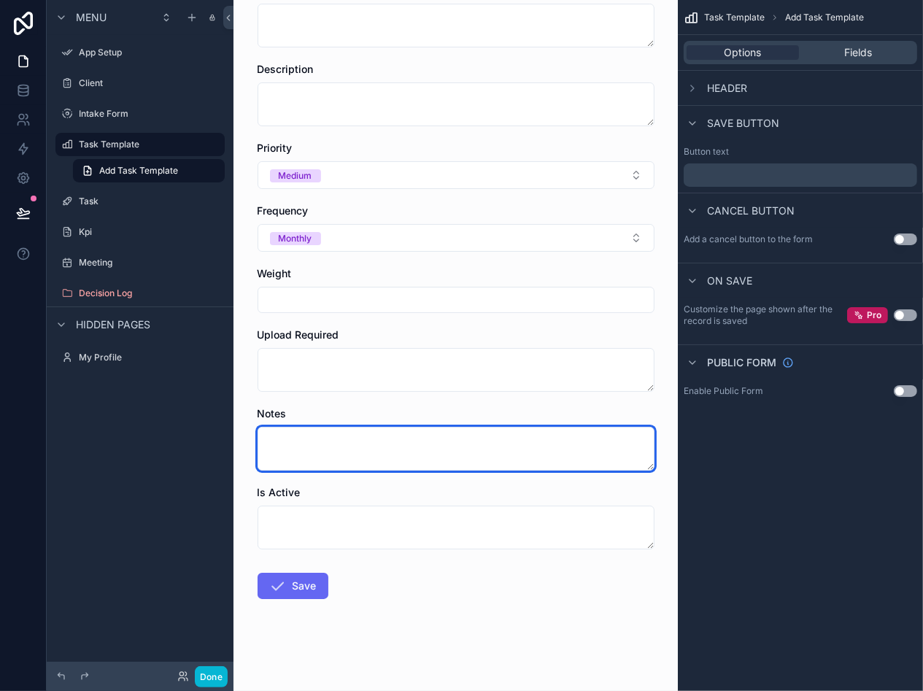
scroll to position [246, 0]
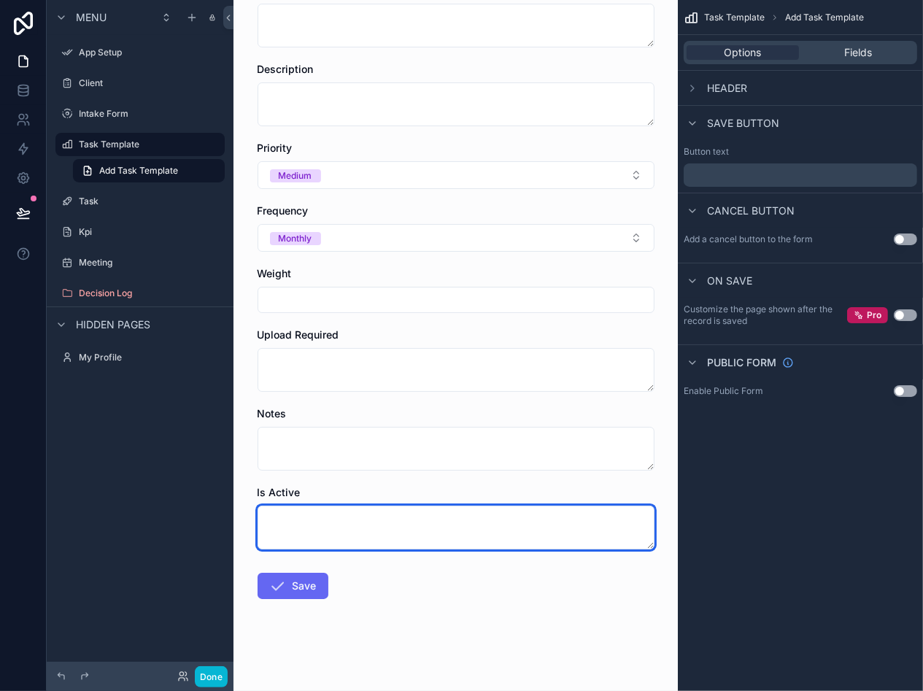
click at [349, 538] on textarea "scrollable content" at bounding box center [456, 528] width 397 height 44
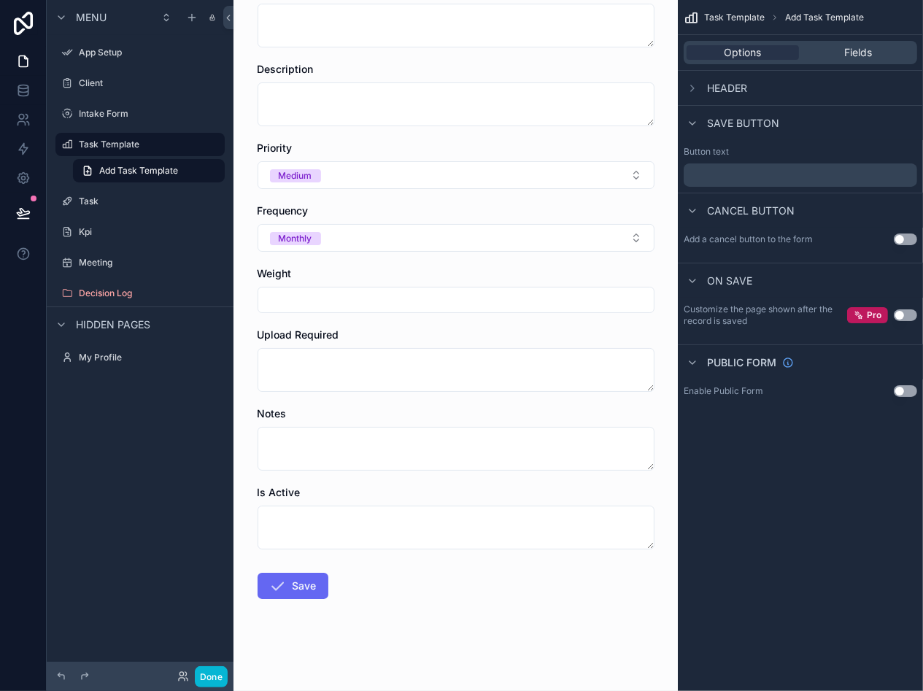
click at [345, 485] on div "Is Active" at bounding box center [456, 492] width 397 height 15
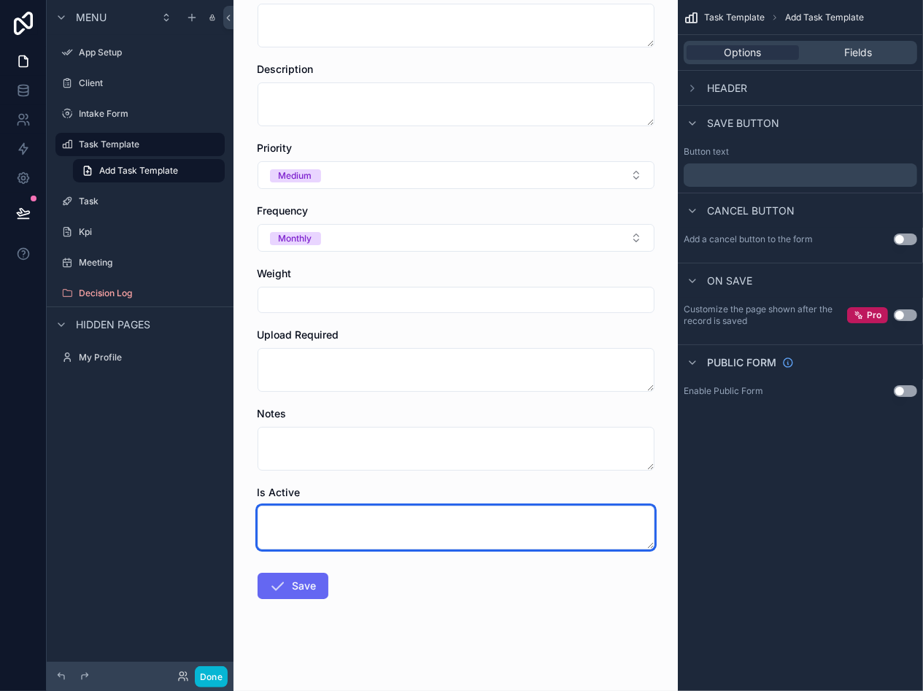
click at [347, 525] on textarea "scrollable content" at bounding box center [456, 528] width 397 height 44
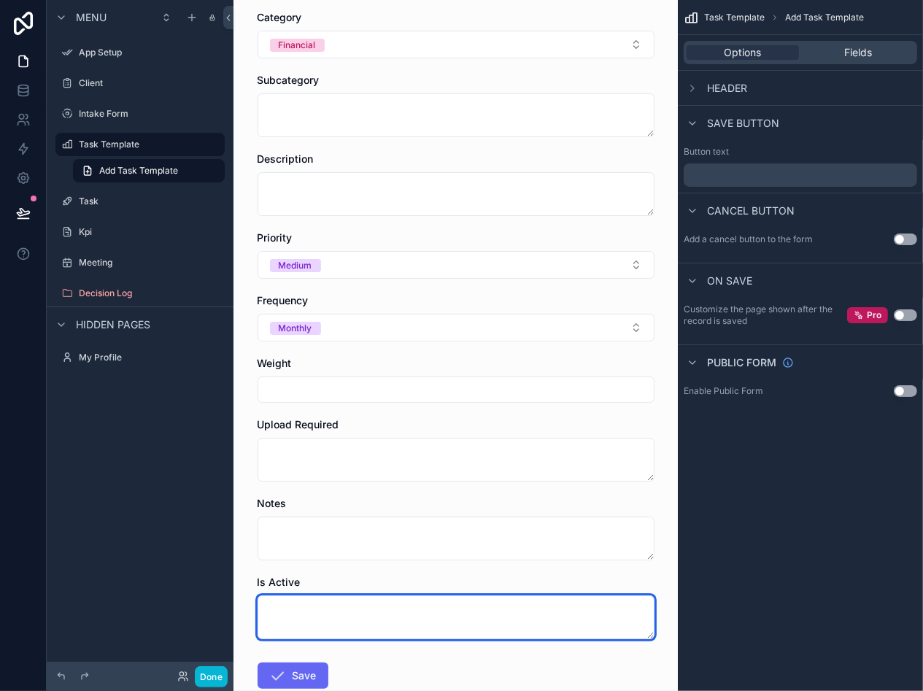
scroll to position [0, 0]
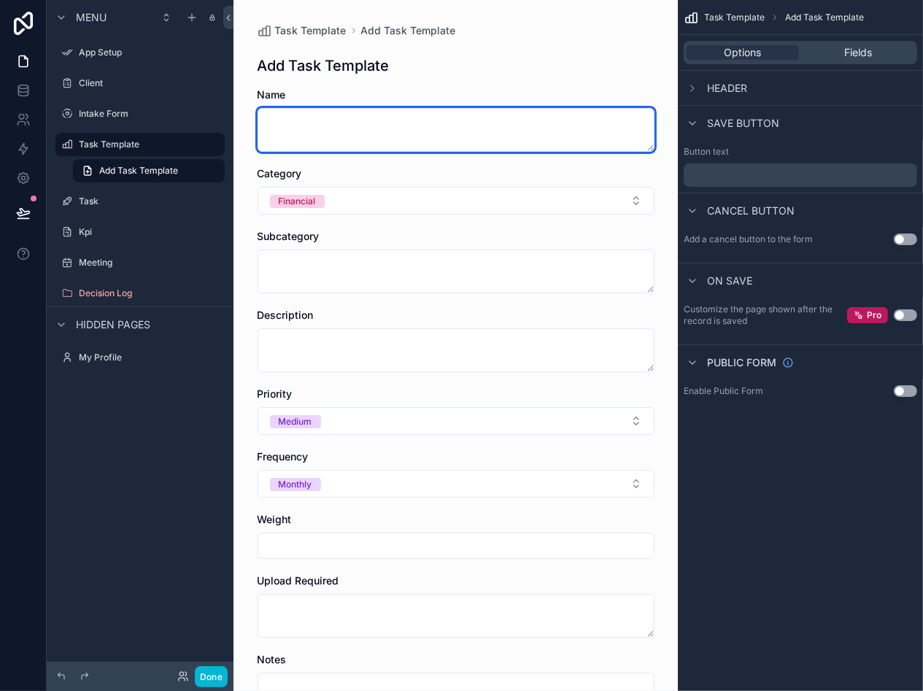
click at [288, 120] on textarea "scrollable content" at bounding box center [456, 130] width 397 height 44
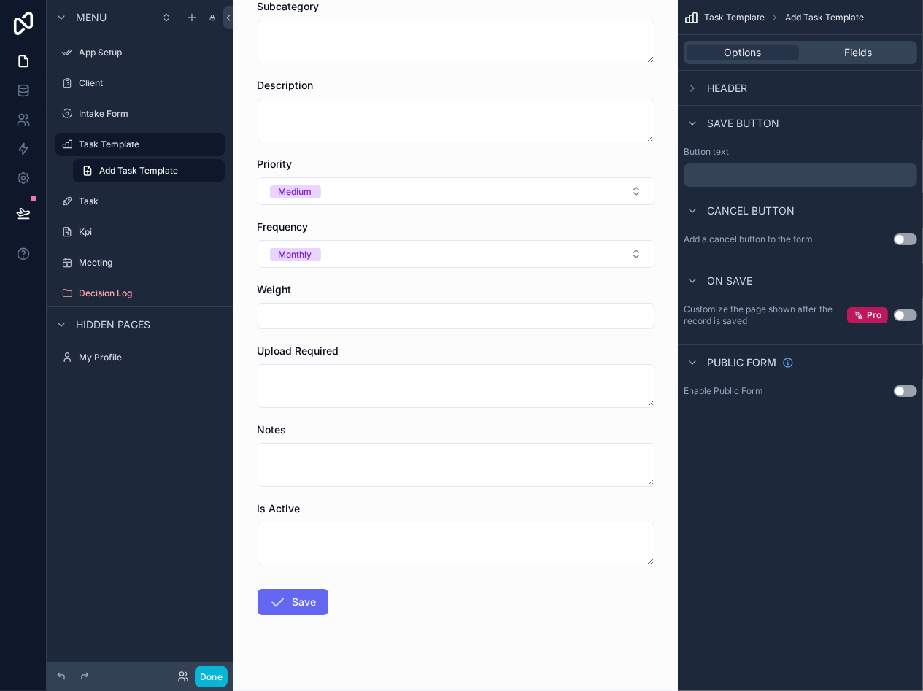
scroll to position [246, 0]
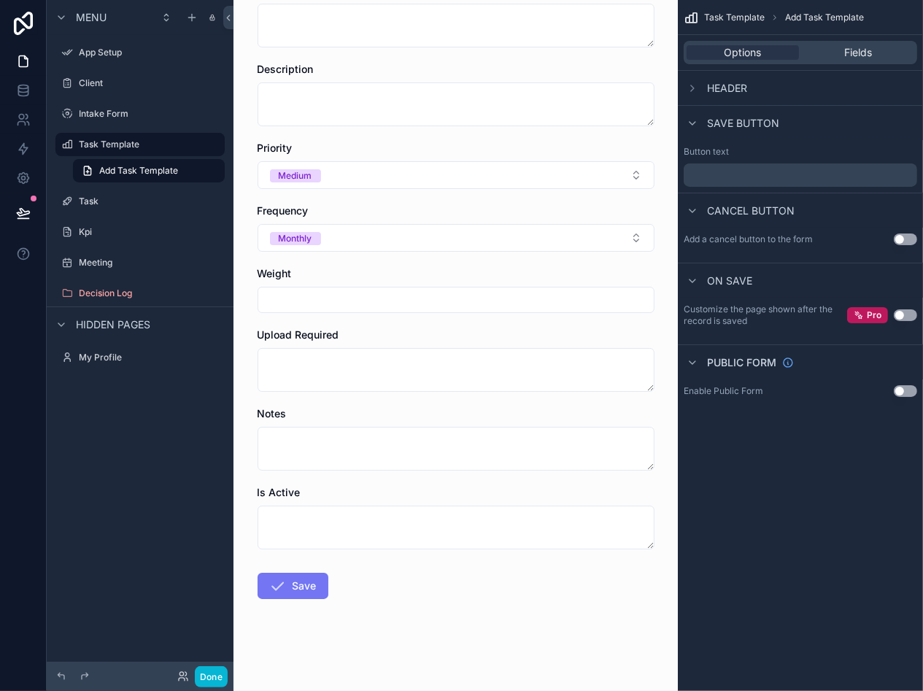
click at [296, 591] on button "Save" at bounding box center [293, 586] width 71 height 26
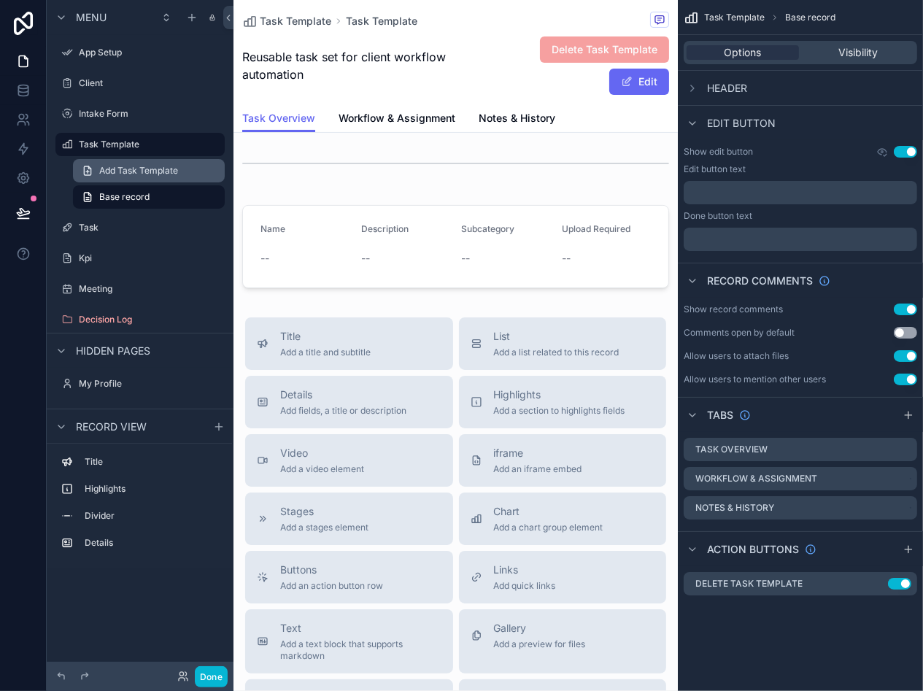
click at [142, 167] on span "Add Task Template" at bounding box center [138, 171] width 79 height 12
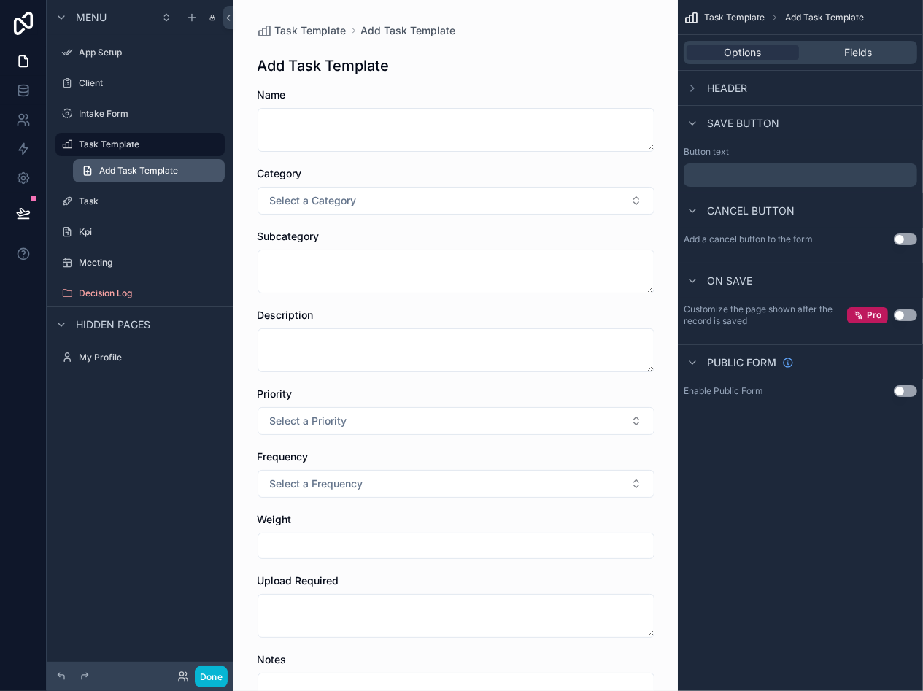
click at [131, 166] on span "Add Task Template" at bounding box center [138, 171] width 79 height 12
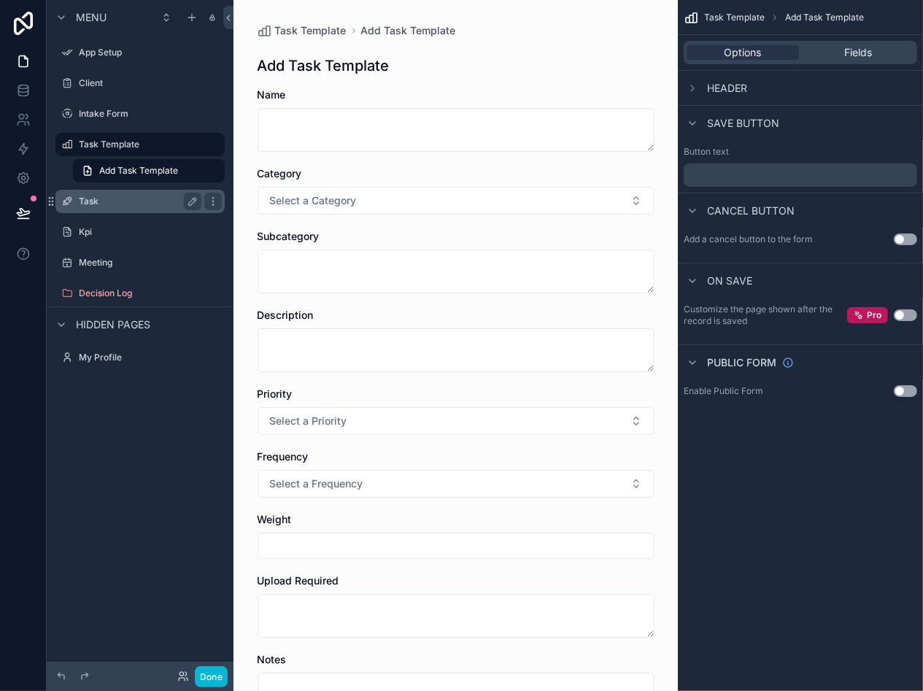
click at [107, 193] on div "Task" at bounding box center [140, 202] width 123 height 18
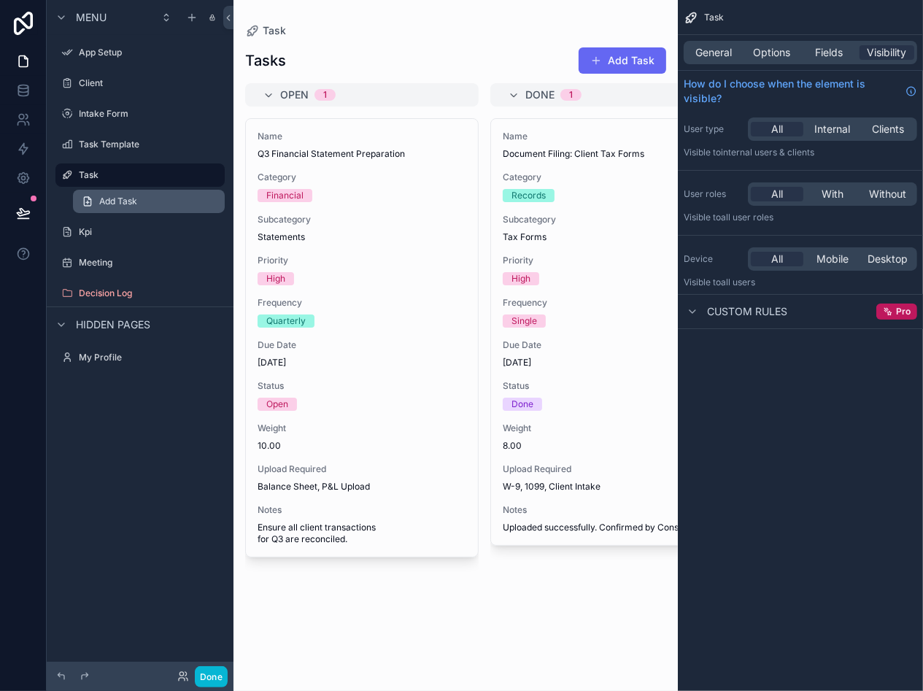
click at [100, 196] on span "Add Task" at bounding box center [118, 202] width 38 height 12
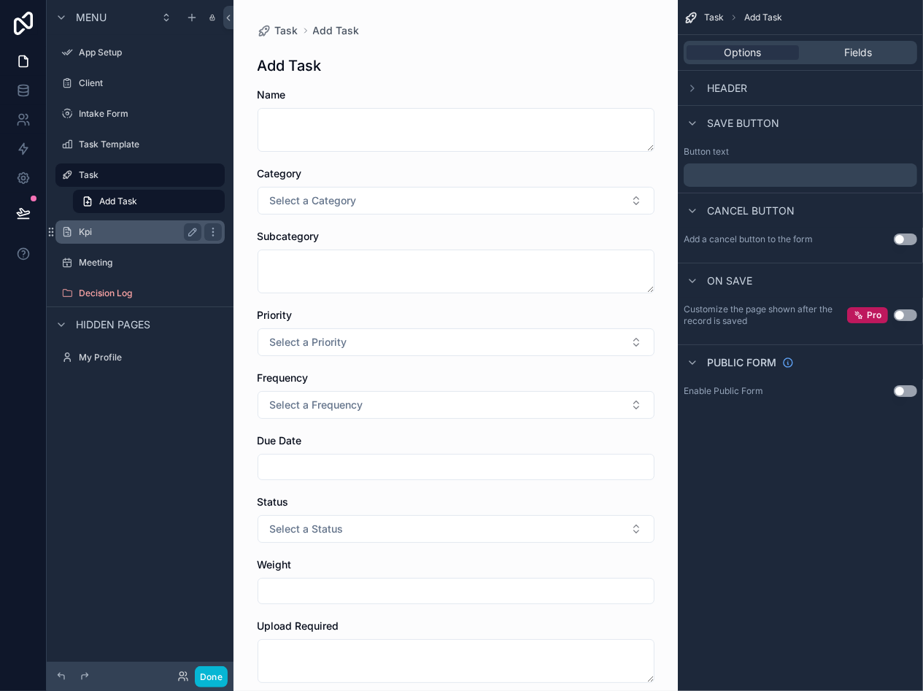
click at [90, 231] on label "Kpi" at bounding box center [137, 232] width 117 height 12
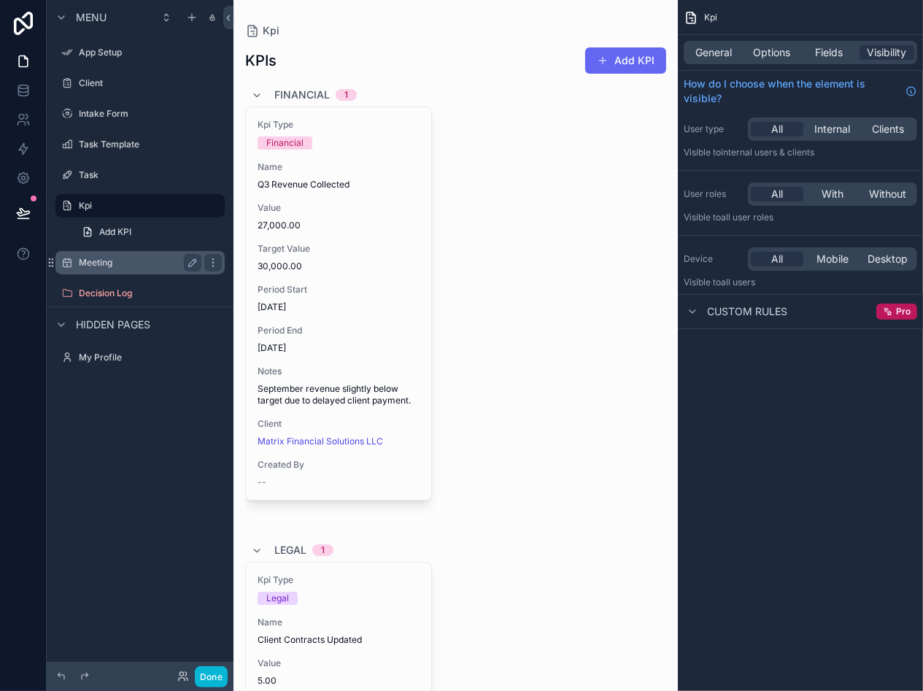
click at [103, 268] on label "Meeting" at bounding box center [137, 263] width 117 height 12
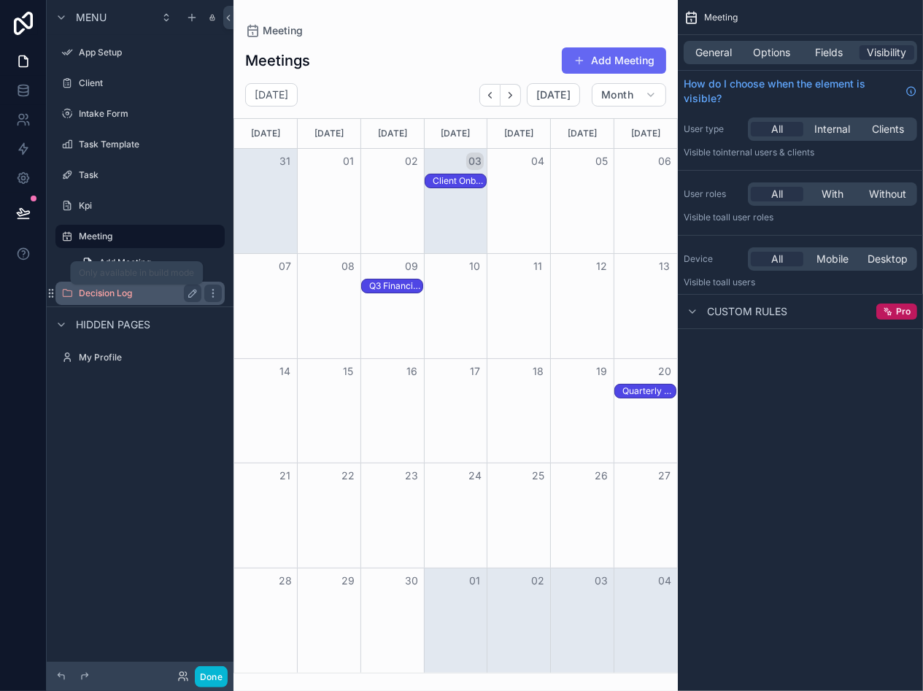
click at [115, 291] on label "Decision Log" at bounding box center [137, 294] width 117 height 12
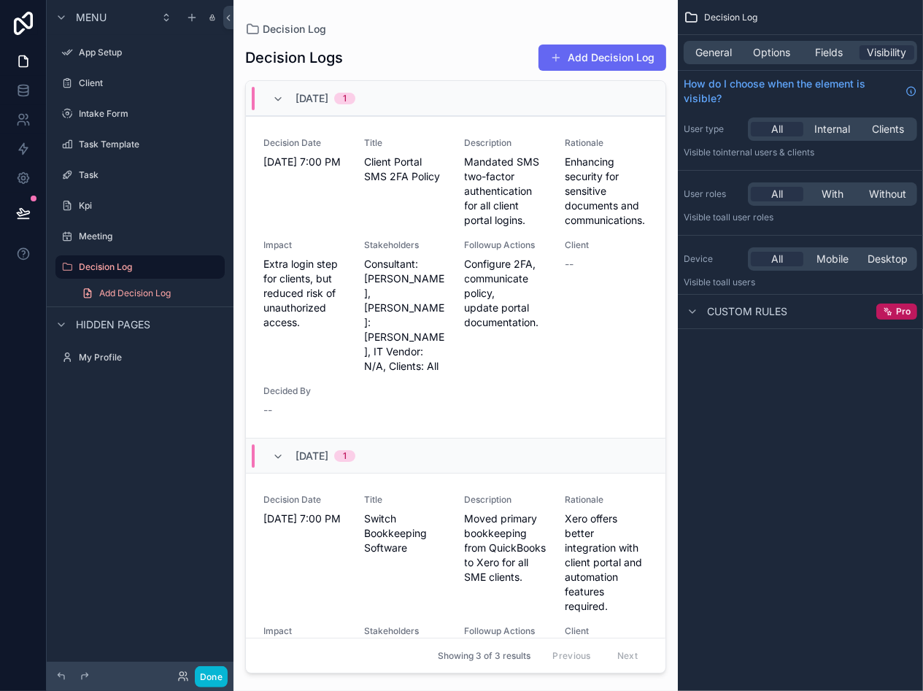
click at [134, 323] on span "Hidden pages" at bounding box center [113, 325] width 74 height 15
click at [109, 355] on label "My Profile" at bounding box center [137, 358] width 117 height 12
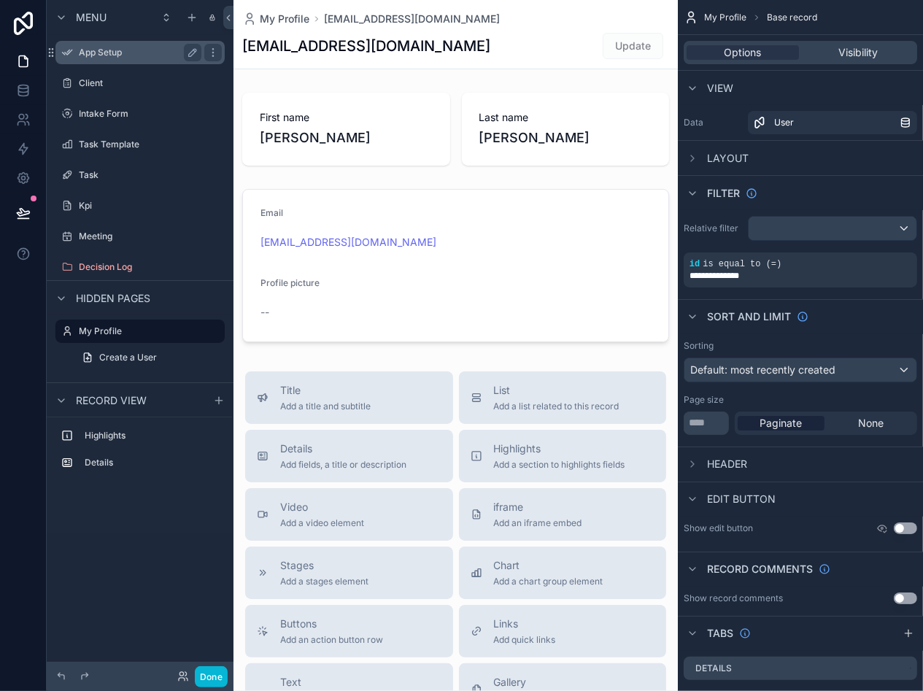
click at [105, 55] on label "App Setup" at bounding box center [137, 53] width 117 height 12
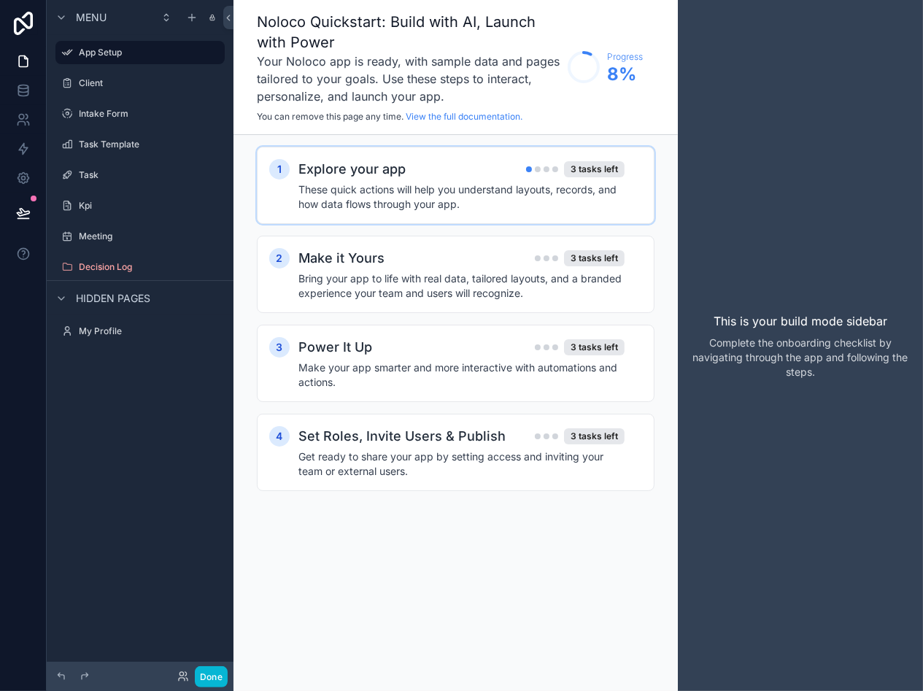
click at [472, 195] on h4 "These quick actions will help you understand layouts, records, and how data flo…" at bounding box center [462, 196] width 326 height 29
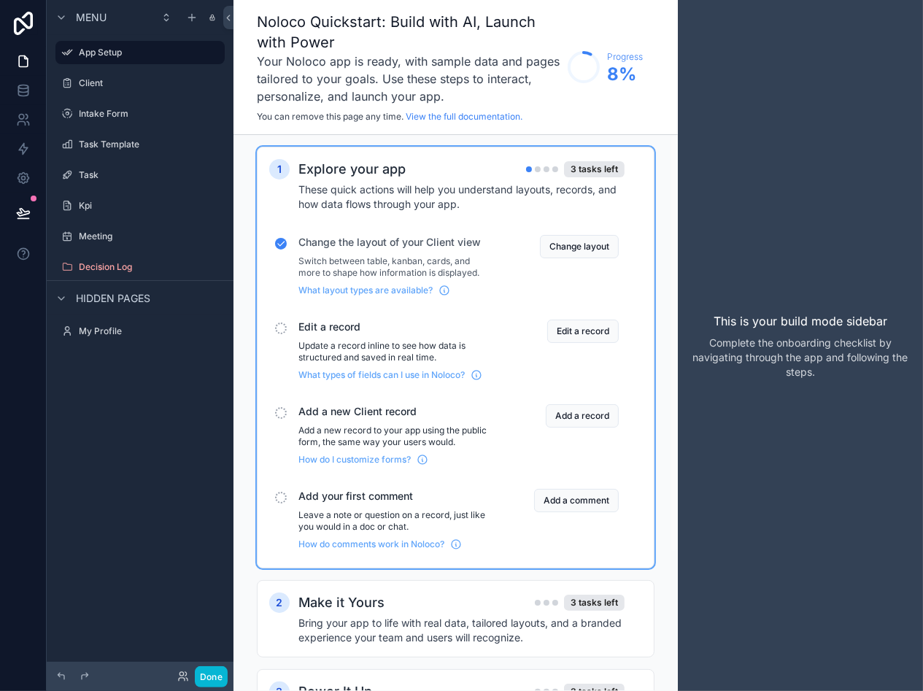
click at [285, 324] on div "scrollable content" at bounding box center [281, 329] width 12 height 12
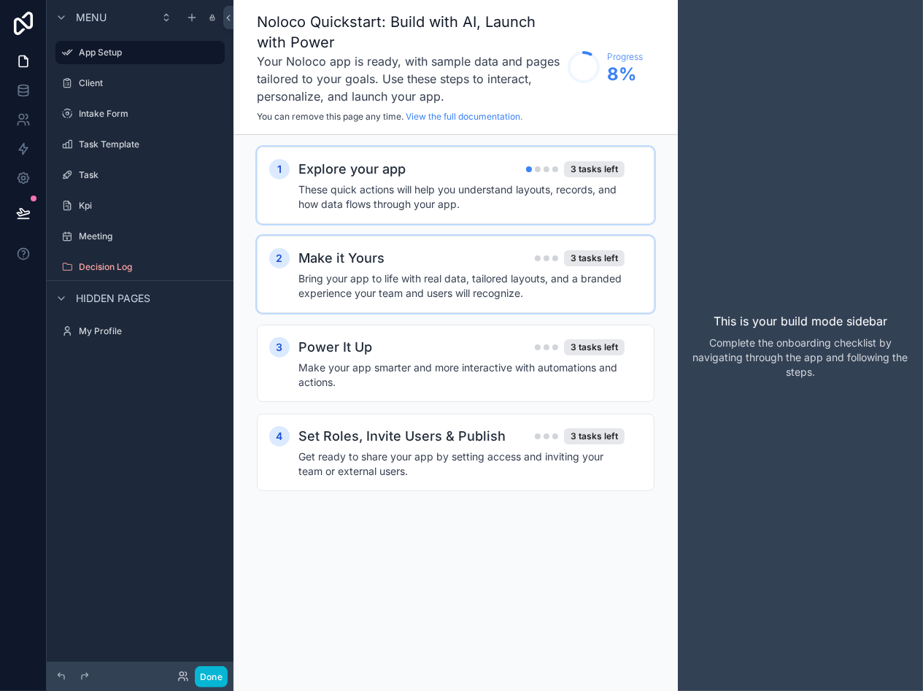
click at [353, 263] on h2 "Make it Yours" at bounding box center [342, 258] width 86 height 20
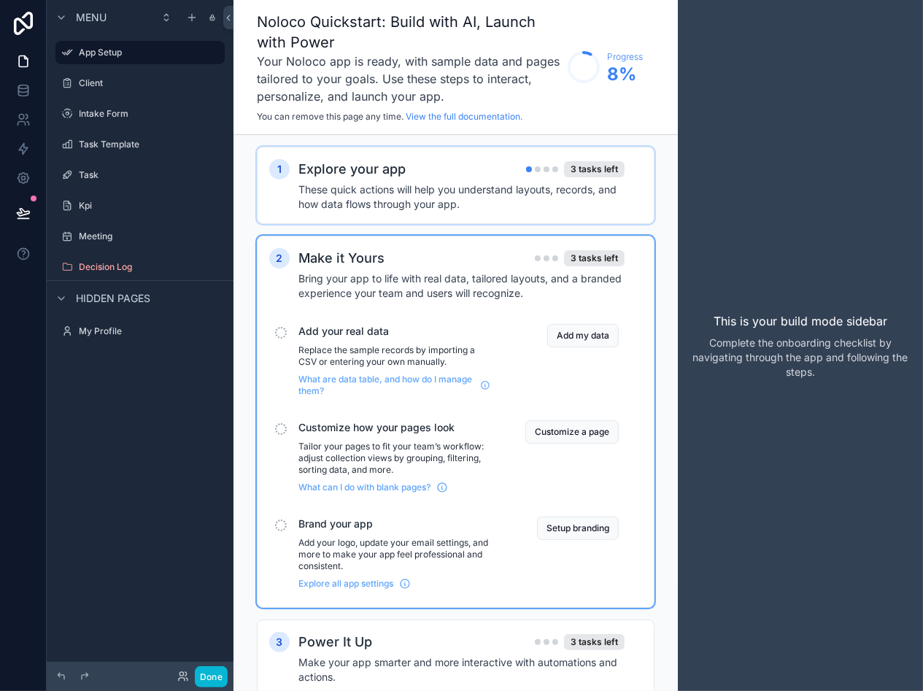
click at [392, 198] on h4 "These quick actions will help you understand layouts, records, and how data flo…" at bounding box center [462, 196] width 326 height 29
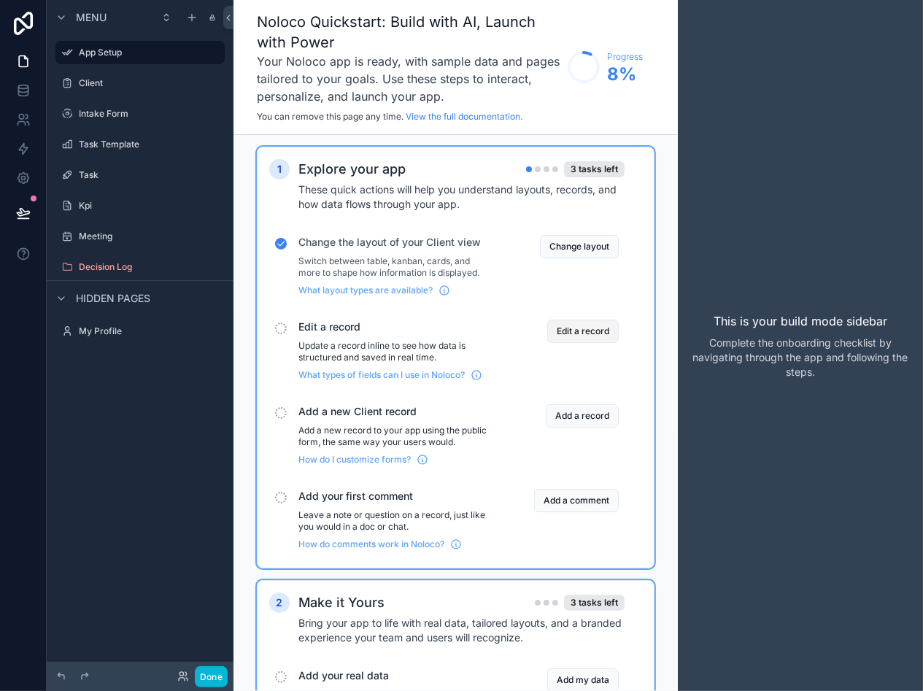
click at [580, 323] on button "Edit a record" at bounding box center [583, 331] width 72 height 23
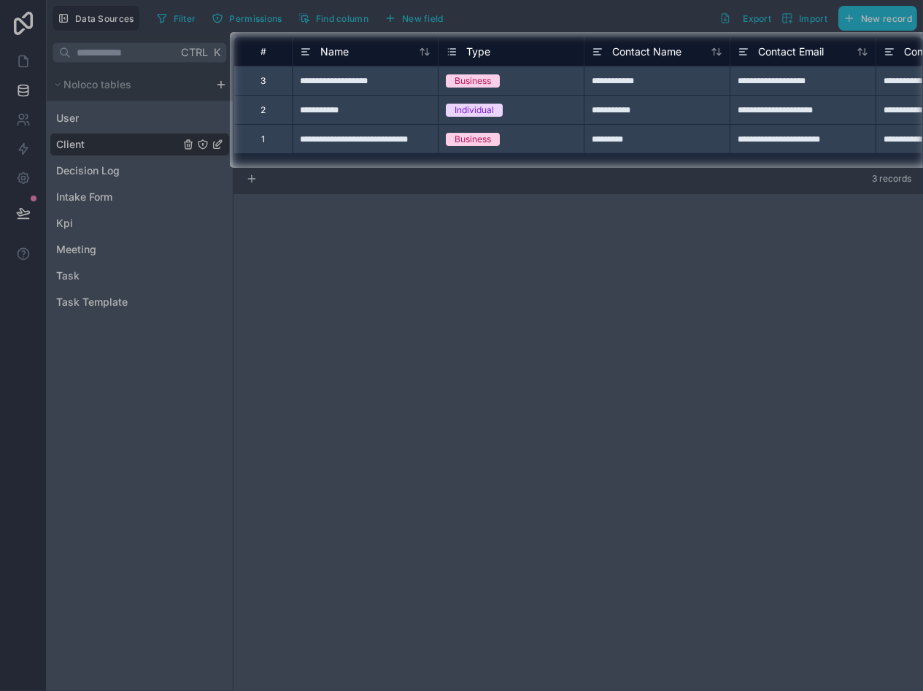
click at [322, 85] on div "**********" at bounding box center [365, 80] width 146 height 29
click at [366, 85] on div "**********" at bounding box center [365, 80] width 146 height 29
click at [366, 79] on div "**********" at bounding box center [365, 80] width 146 height 29
click at [366, 79] on input "**********" at bounding box center [365, 80] width 145 height 28
click at [556, 85] on div "Business" at bounding box center [511, 81] width 145 height 16
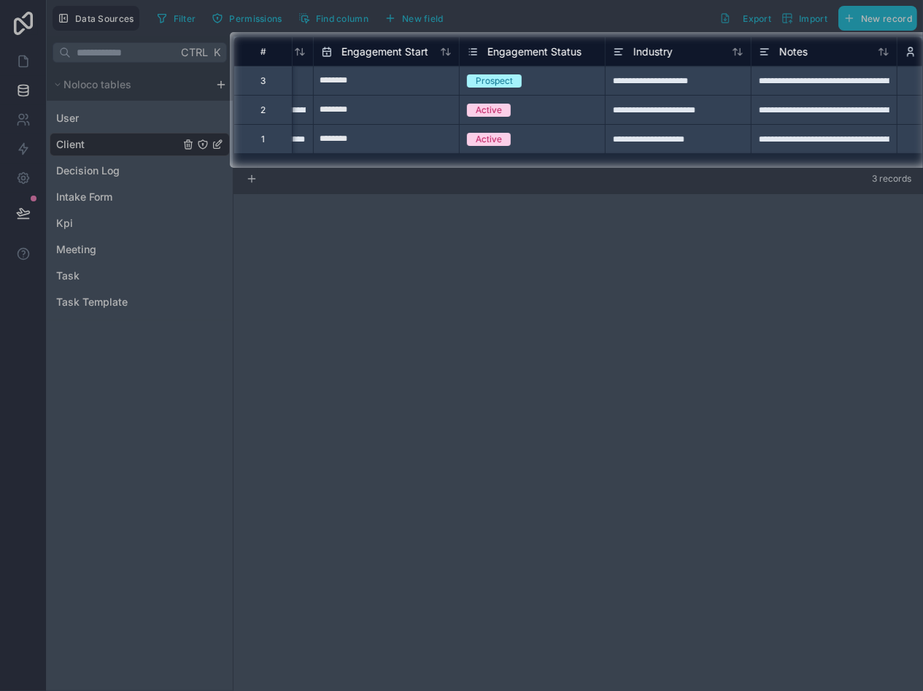
scroll to position [0, 857]
click at [637, 73] on div "**********" at bounding box center [676, 80] width 146 height 29
click at [642, 82] on div "**********" at bounding box center [676, 80] width 146 height 29
click at [642, 82] on input "**********" at bounding box center [676, 80] width 145 height 28
type input "*"
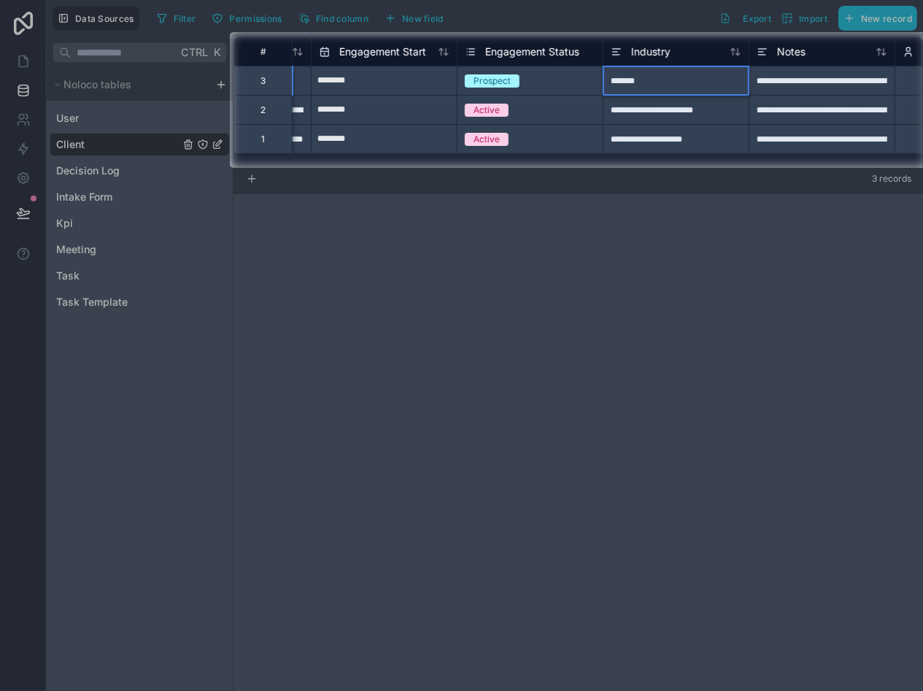
type input "*******"
click at [712, 382] on div at bounding box center [461, 429] width 923 height 523
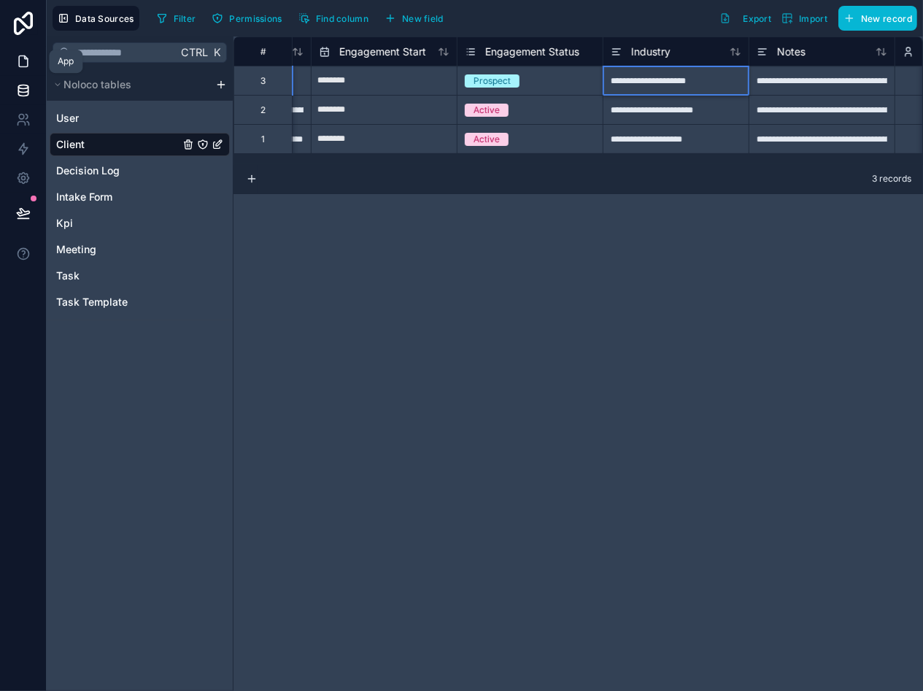
click at [28, 68] on icon at bounding box center [23, 61] width 15 height 15
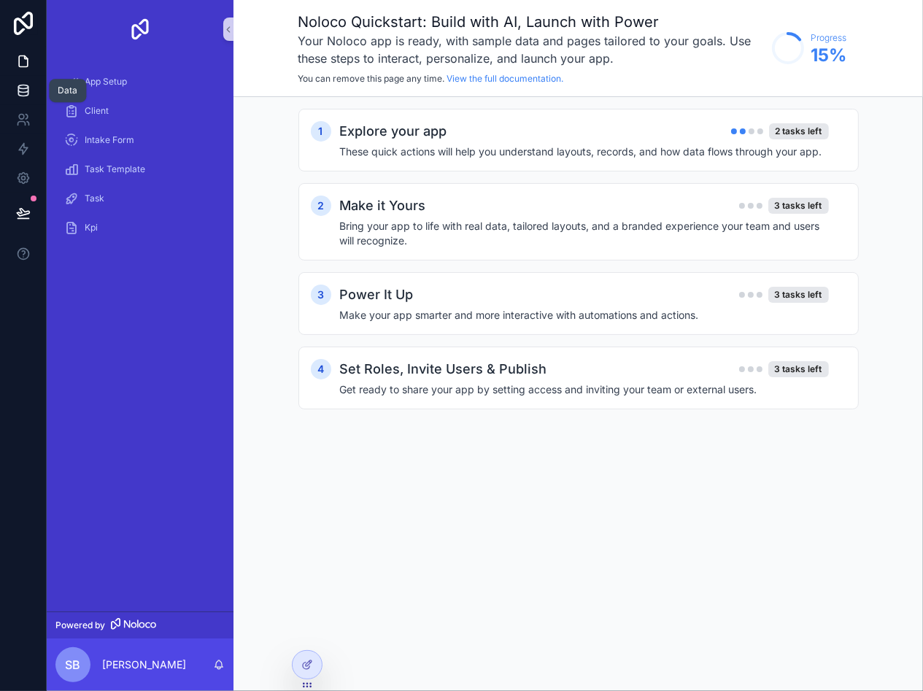
click at [33, 89] on link at bounding box center [23, 90] width 46 height 29
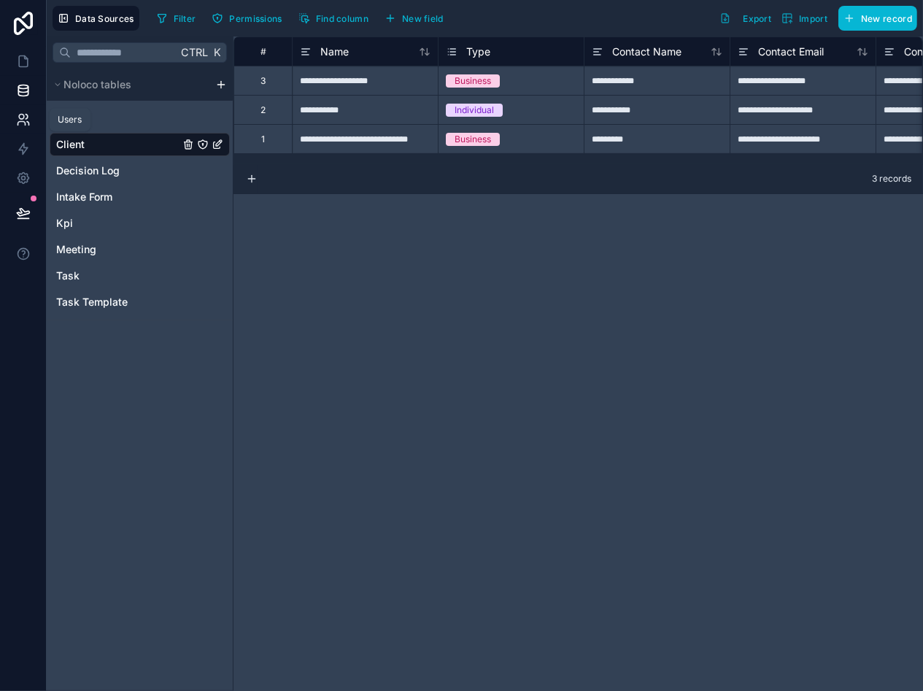
click at [30, 110] on link at bounding box center [23, 119] width 46 height 29
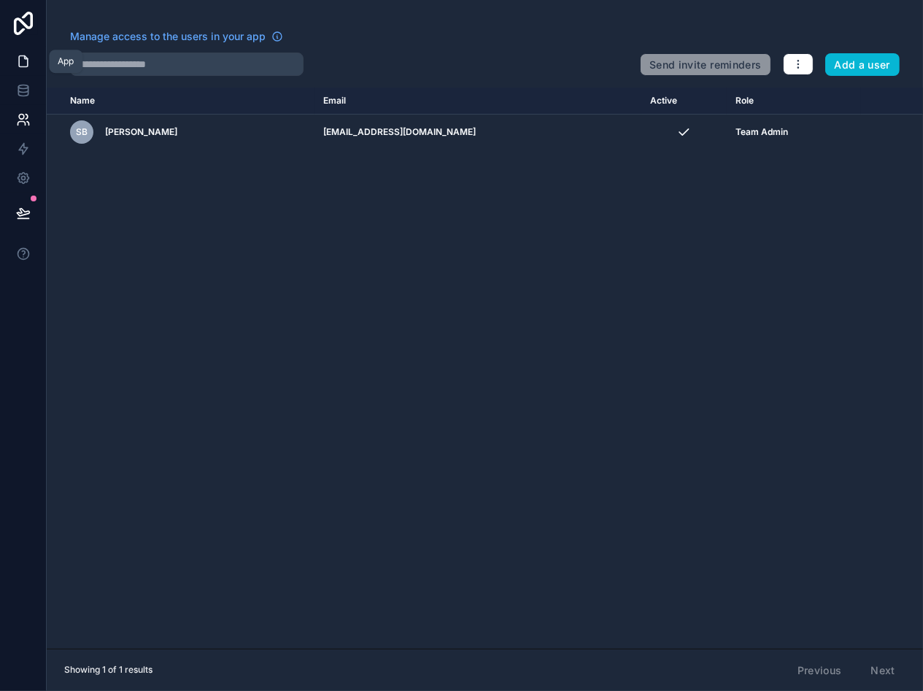
click at [23, 61] on icon at bounding box center [23, 61] width 15 height 15
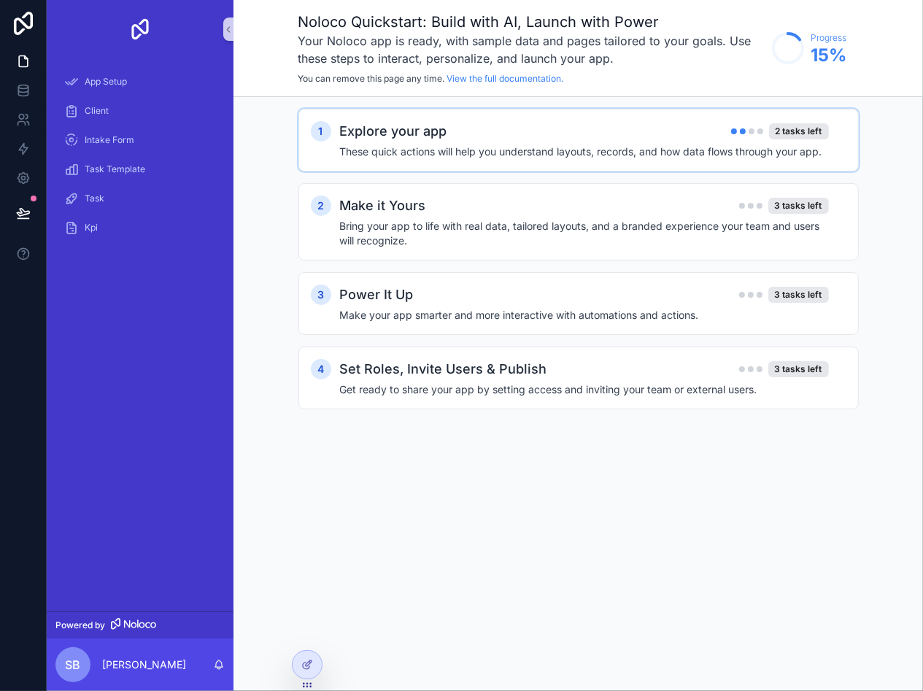
click at [588, 148] on h4 "These quick actions will help you understand layouts, records, and how data flo…" at bounding box center [584, 152] width 489 height 15
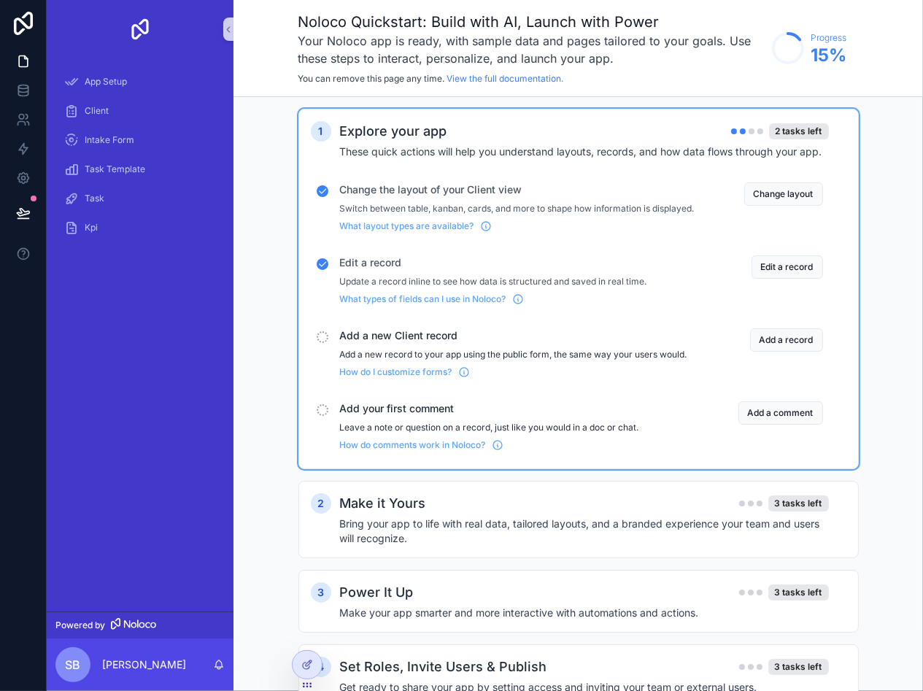
click at [318, 343] on div "scrollable content" at bounding box center [323, 337] width 12 height 12
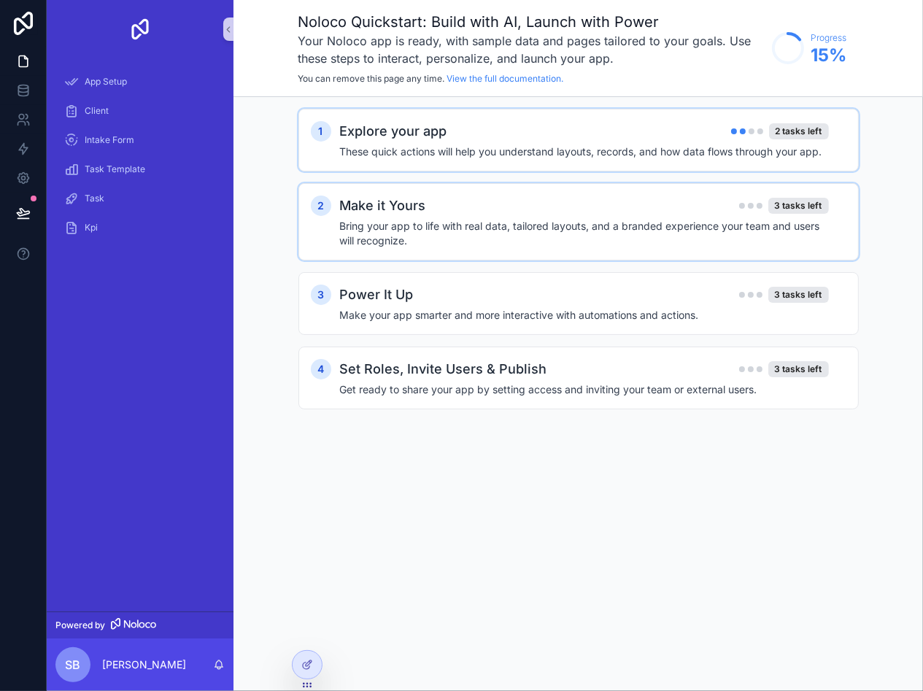
drag, startPoint x: 370, startPoint y: 219, endPoint x: 445, endPoint y: 252, distance: 82.0
click at [370, 219] on h4 "Bring your app to life with real data, tailored layouts, and a branded experien…" at bounding box center [584, 233] width 489 height 29
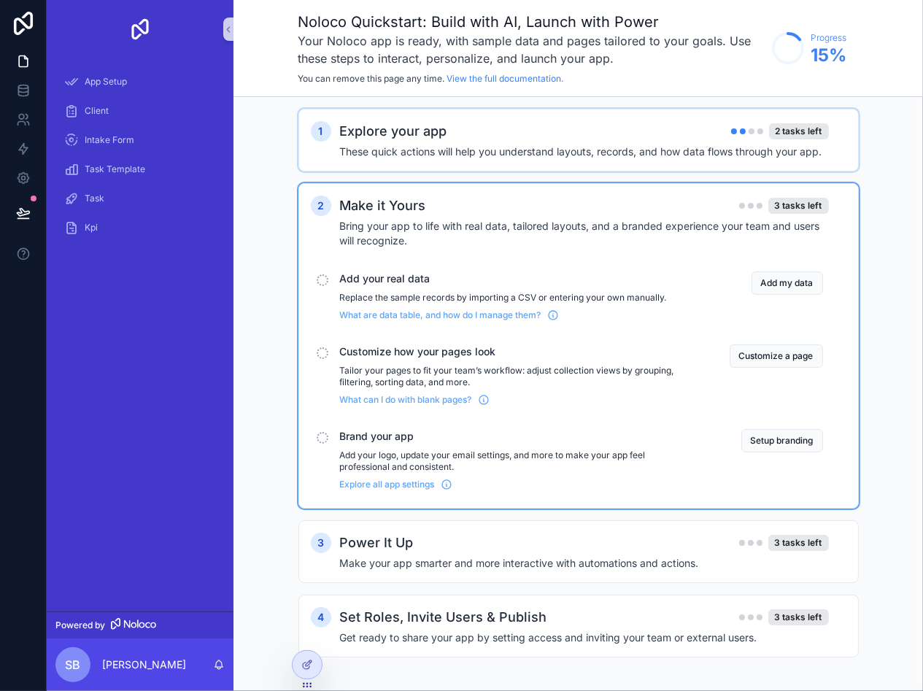
click at [464, 128] on div "Explore your app 2 tasks left" at bounding box center [584, 131] width 489 height 20
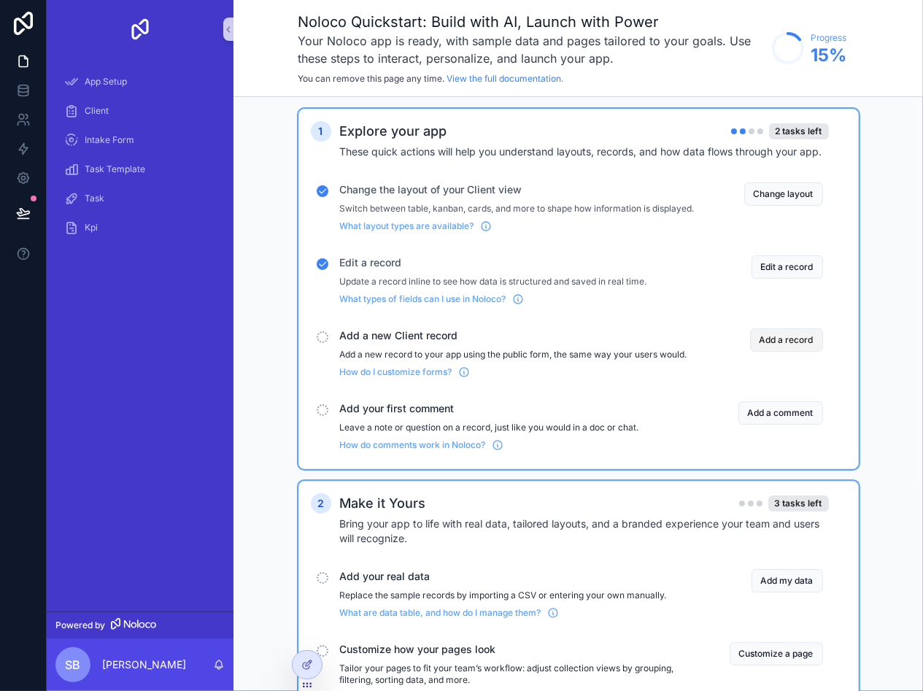
click at [786, 352] on button "Add a record" at bounding box center [786, 339] width 73 height 23
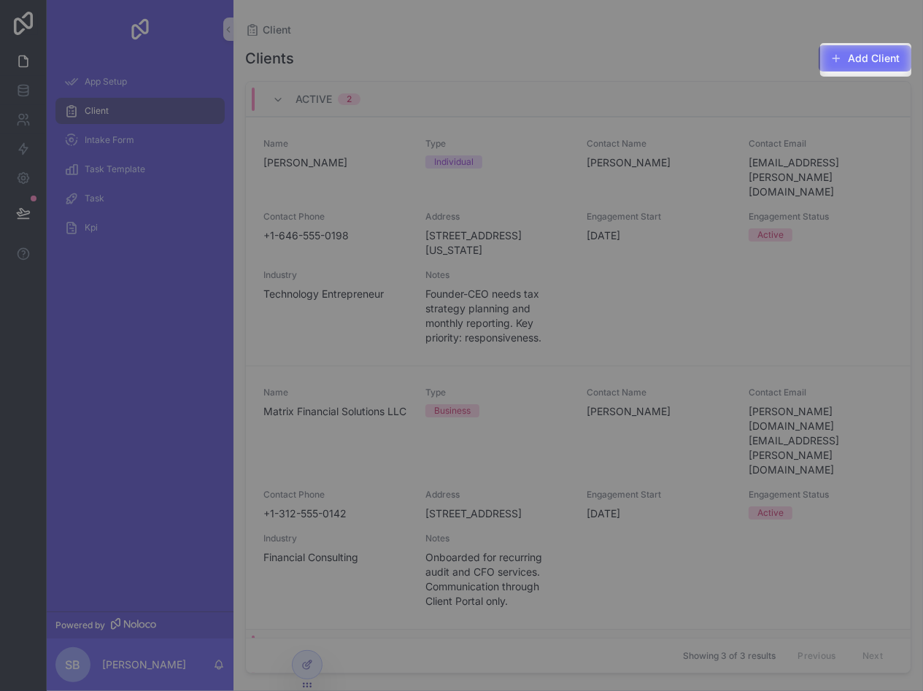
click at [842, 67] on button "Add Client" at bounding box center [865, 58] width 93 height 26
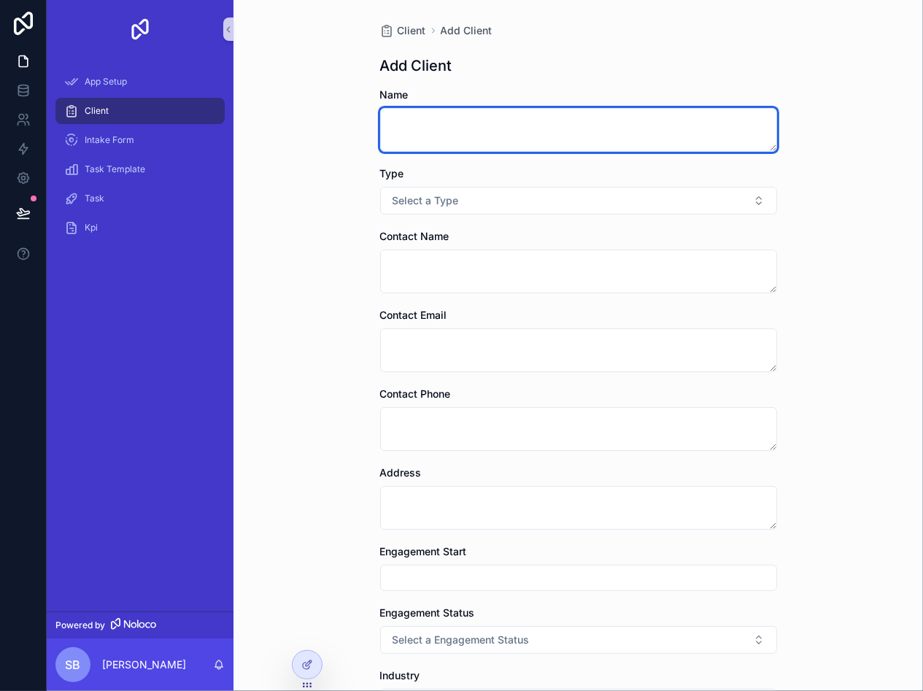
click at [482, 133] on textarea "scrollable content" at bounding box center [578, 130] width 397 height 44
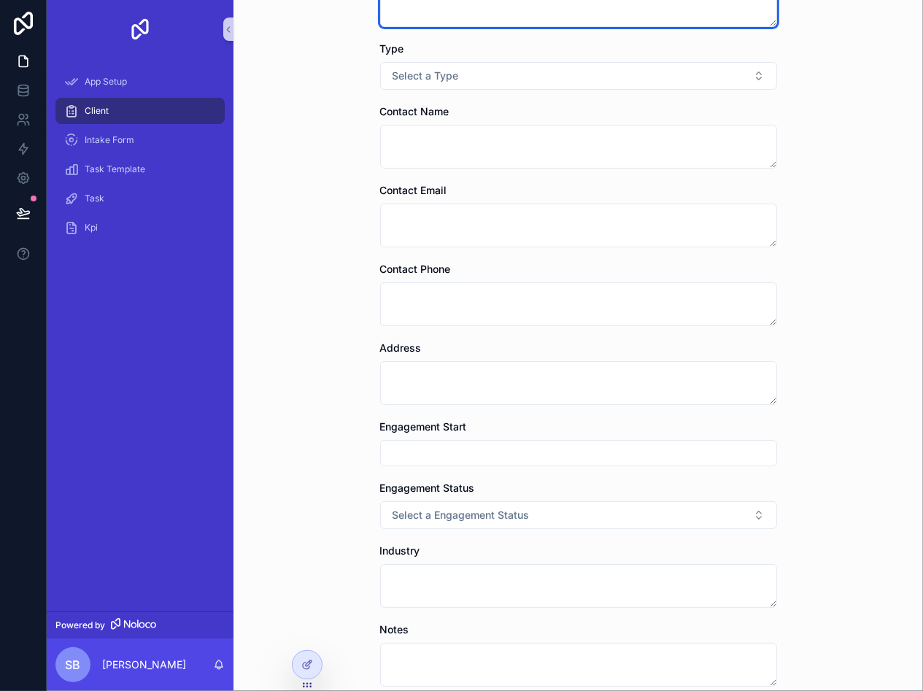
scroll to position [146, 0]
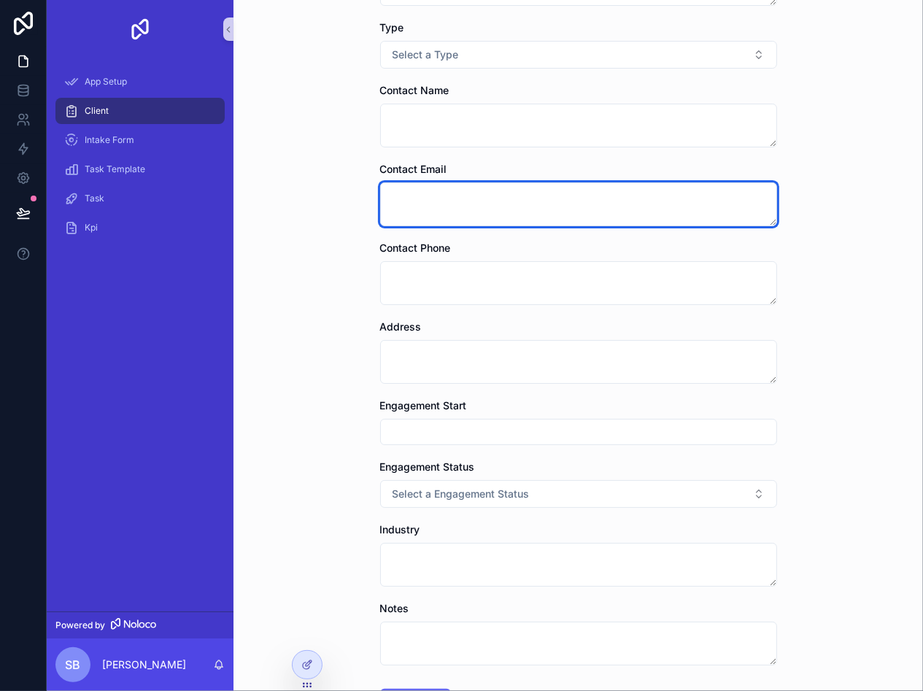
click at [458, 198] on textarea "scrollable content" at bounding box center [578, 204] width 397 height 44
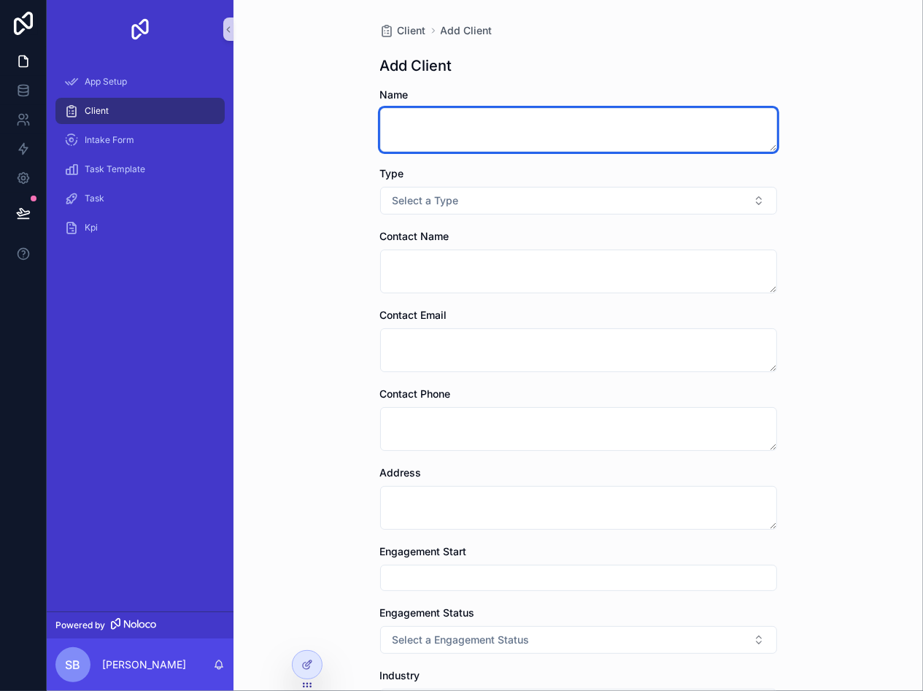
click at [430, 112] on textarea "scrollable content" at bounding box center [578, 130] width 397 height 44
type textarea "**********"
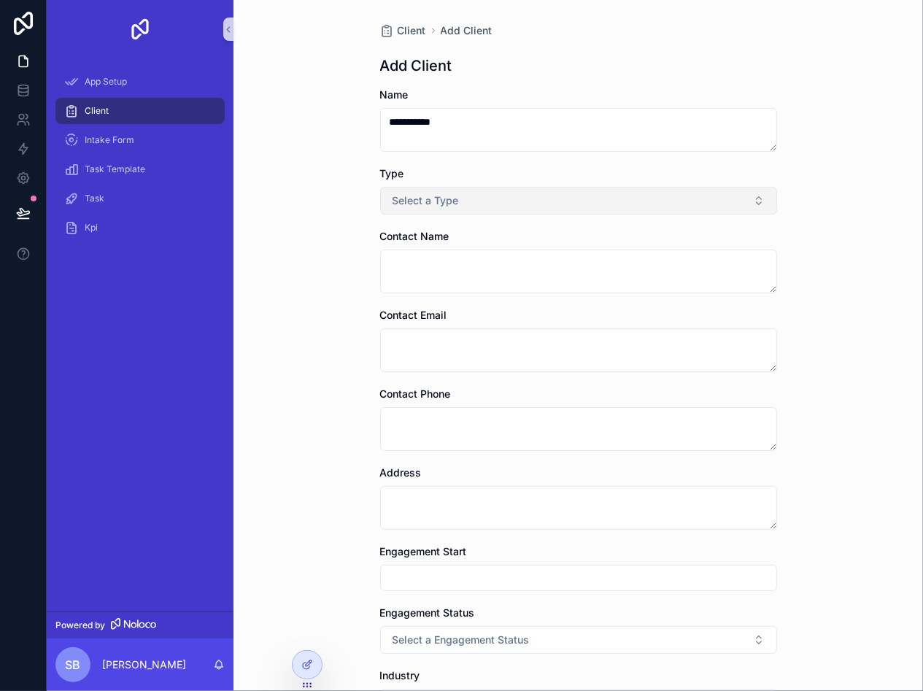
click at [739, 194] on button "Select a Type" at bounding box center [578, 201] width 397 height 28
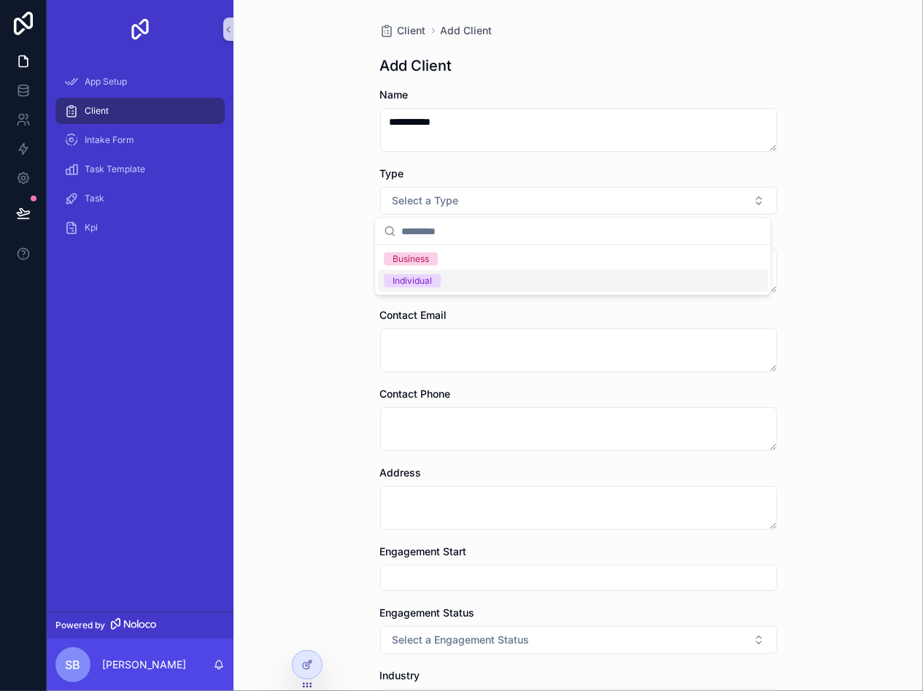
click at [423, 280] on div "Individual" at bounding box center [412, 280] width 39 height 13
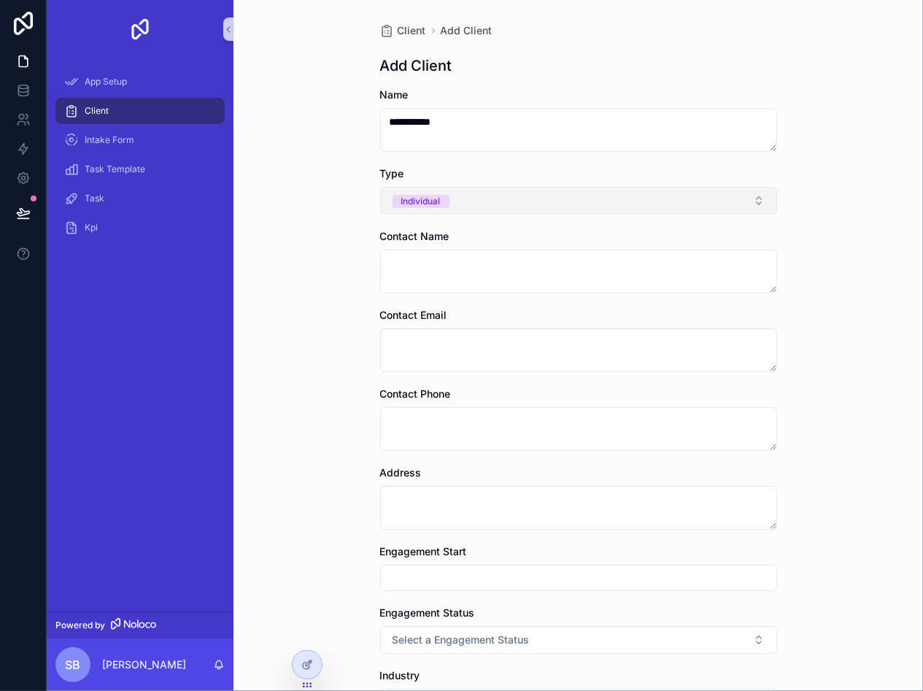
click at [500, 199] on button "Individual" at bounding box center [578, 201] width 397 height 28
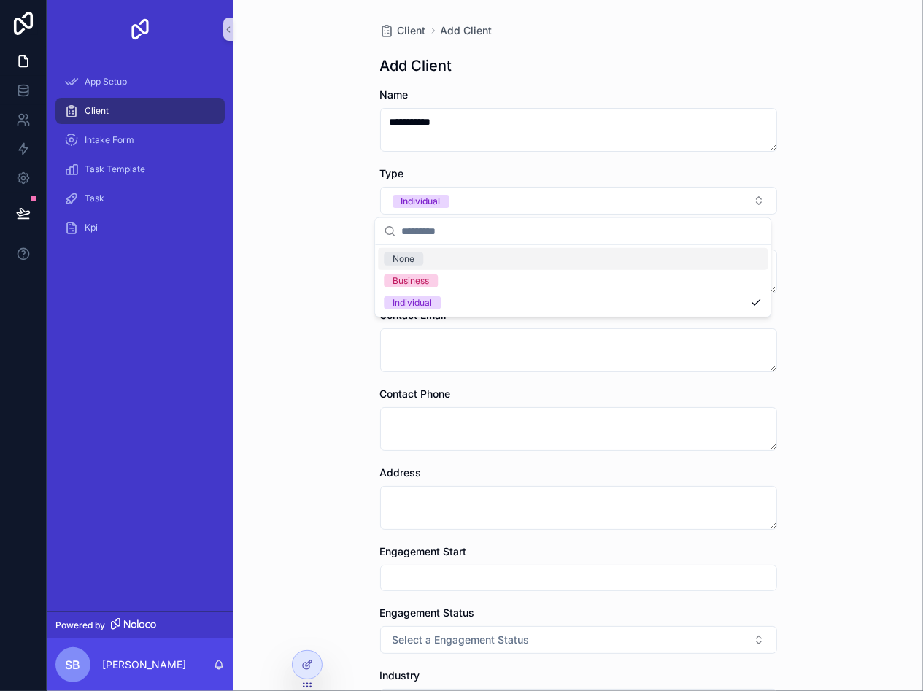
click at [806, 204] on div "**********" at bounding box center [579, 345] width 690 height 691
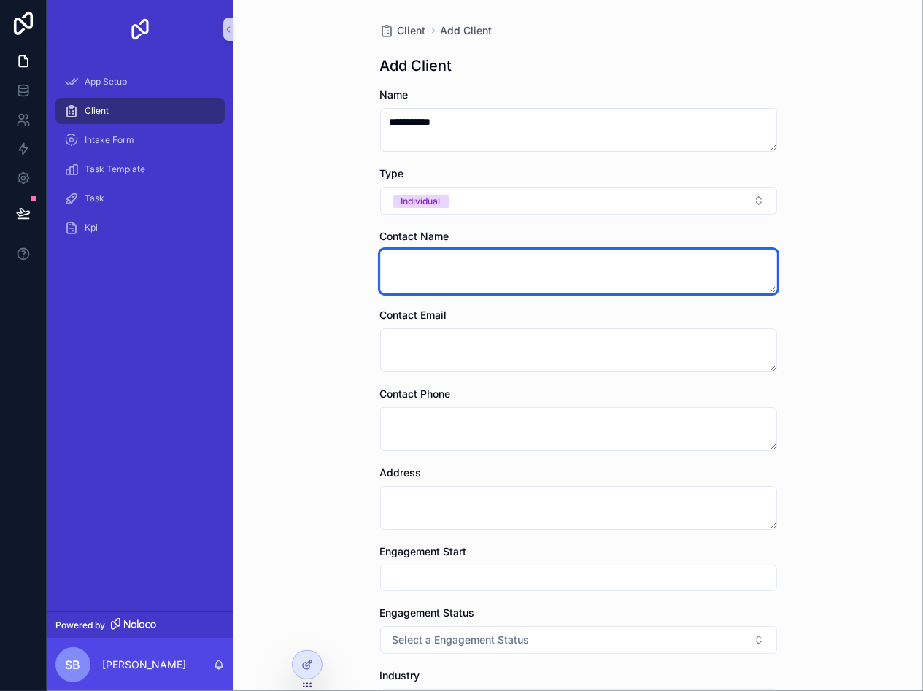
click at [485, 281] on textarea "scrollable content" at bounding box center [578, 272] width 397 height 44
click at [487, 269] on textarea "scrollable content" at bounding box center [578, 272] width 397 height 44
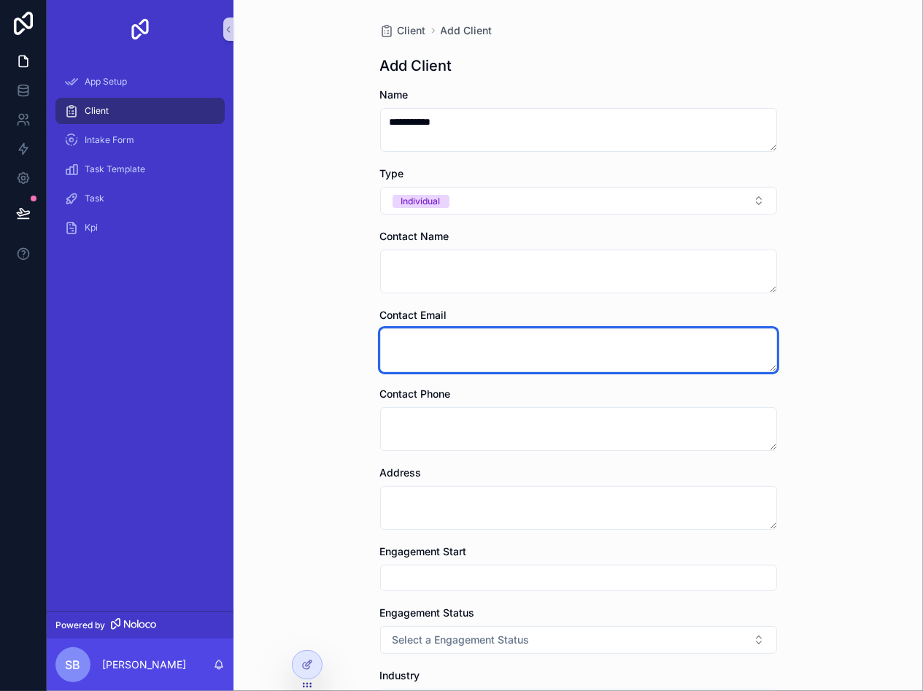
click at [483, 349] on textarea "scrollable content" at bounding box center [578, 350] width 397 height 44
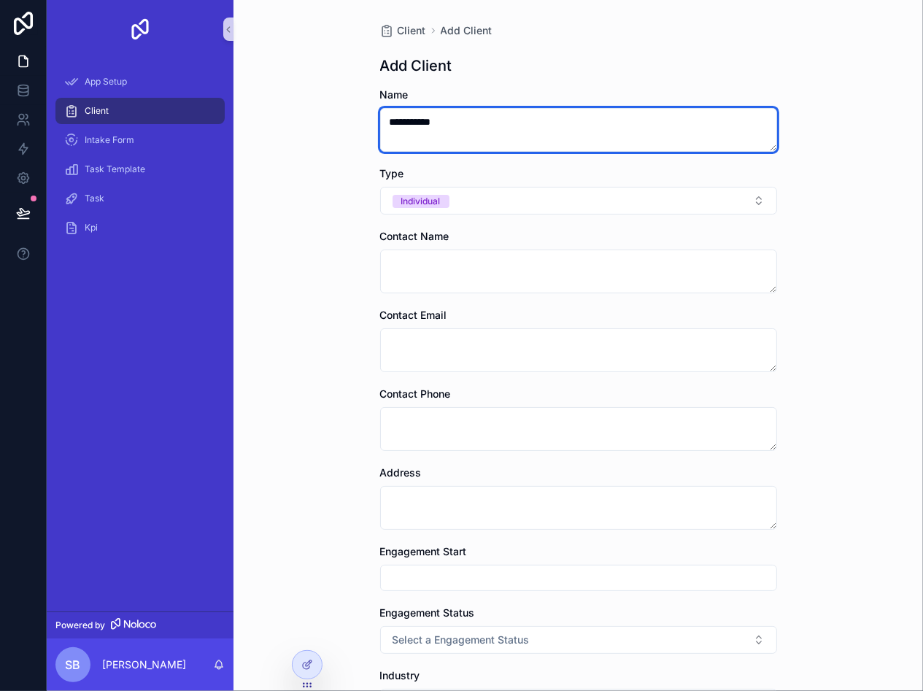
click at [393, 123] on textarea "**********" at bounding box center [578, 130] width 397 height 44
type textarea "**********"
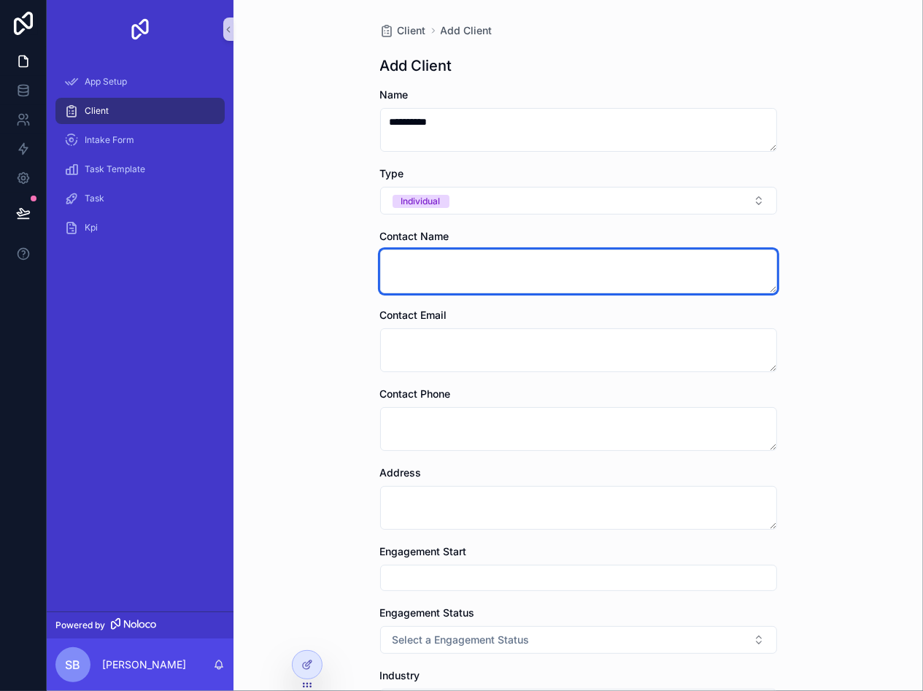
click at [409, 261] on textarea "scrollable content" at bounding box center [578, 272] width 397 height 44
type textarea "****"
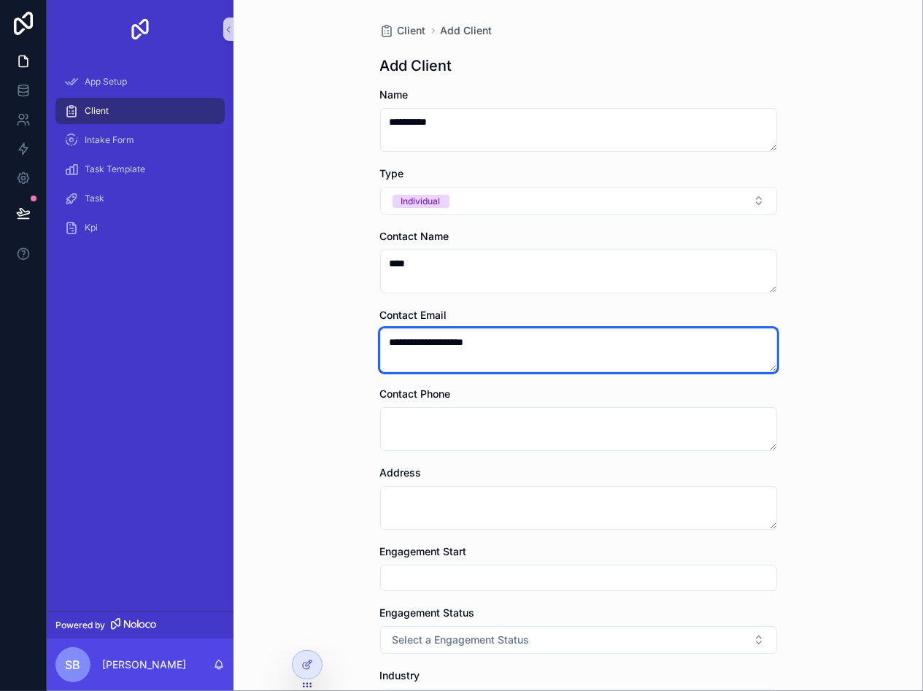
type textarea "**********"
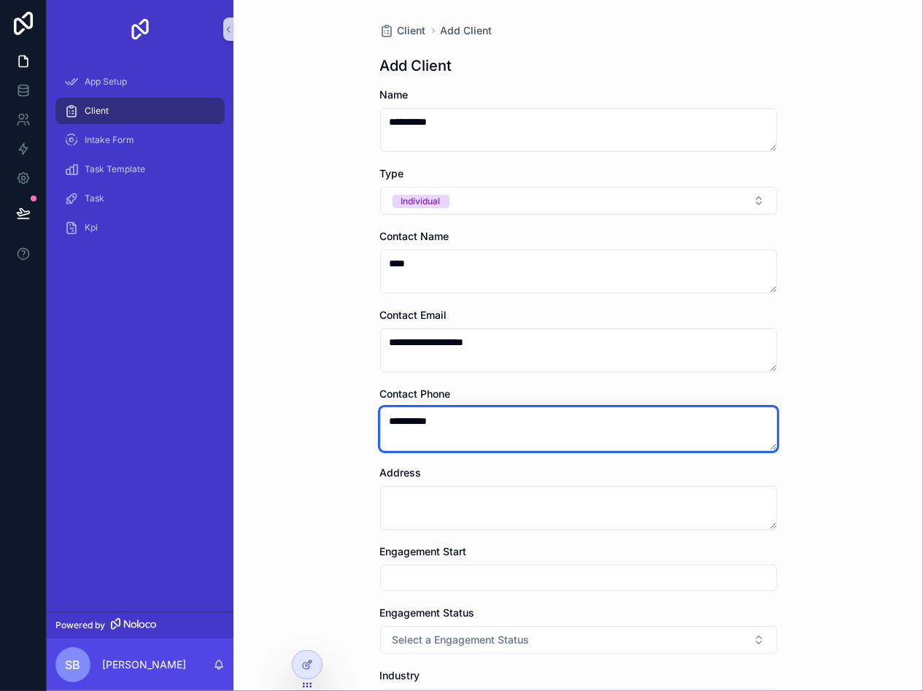
type textarea "**********"
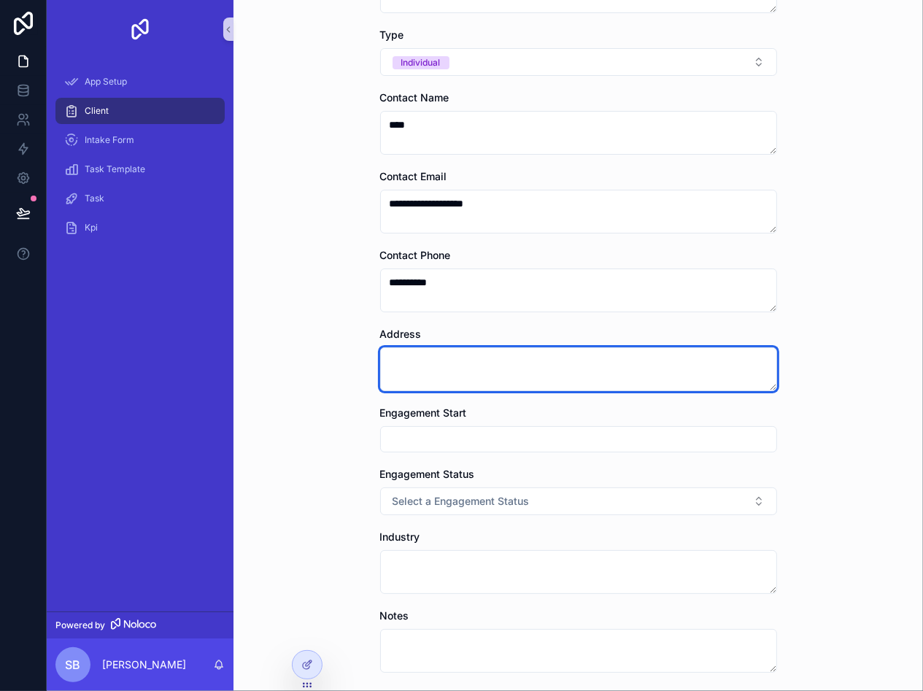
scroll to position [263, 0]
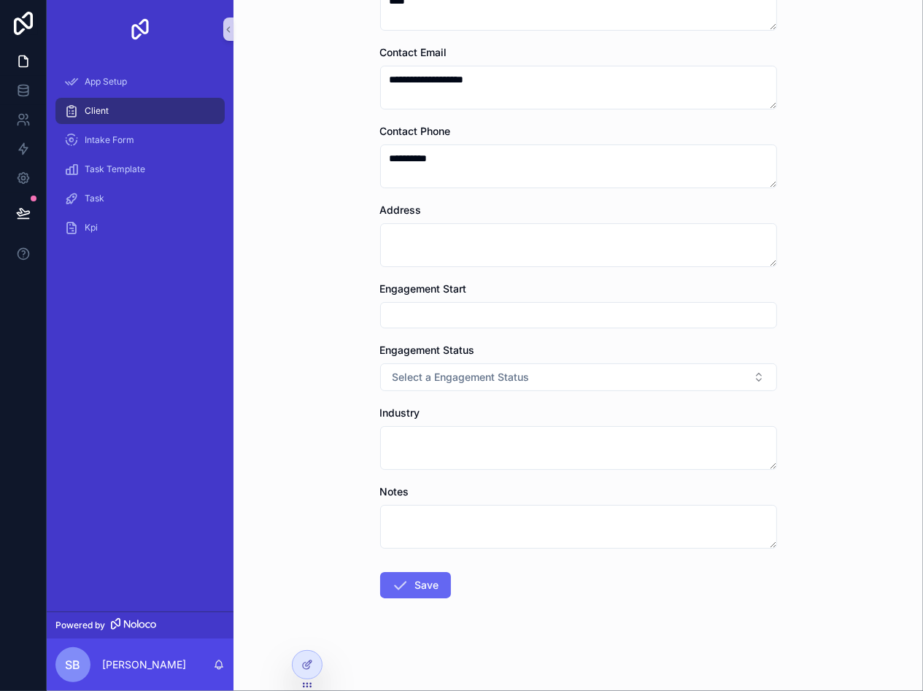
click at [427, 308] on input "scrollable content" at bounding box center [579, 315] width 396 height 20
click at [516, 434] on button "1" at bounding box center [521, 436] width 26 height 26
type input "********"
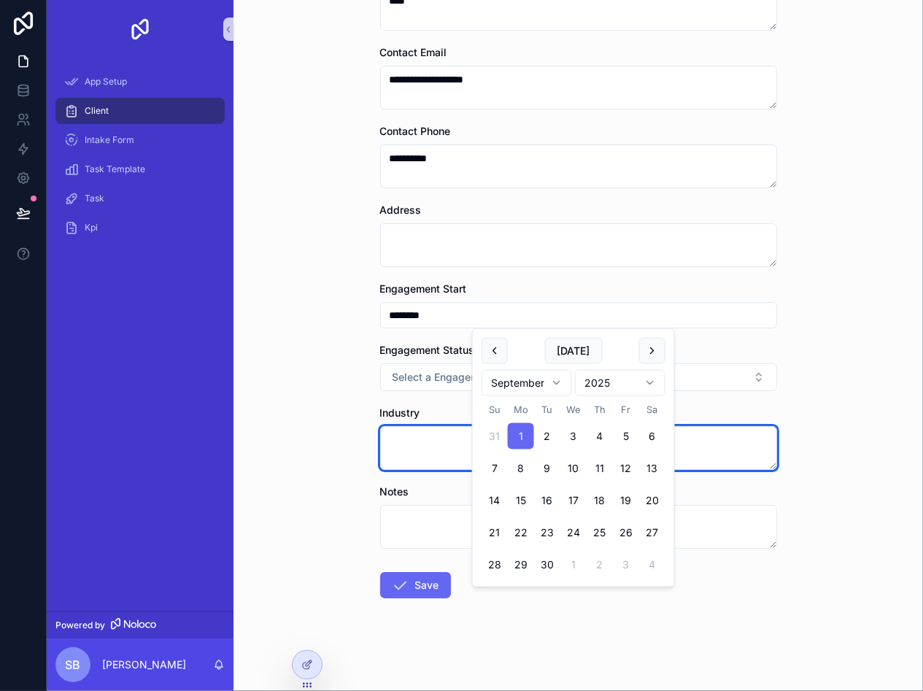
drag, startPoint x: 434, startPoint y: 442, endPoint x: 428, endPoint y: 404, distance: 39.0
click at [434, 441] on textarea "scrollable content" at bounding box center [578, 448] width 397 height 44
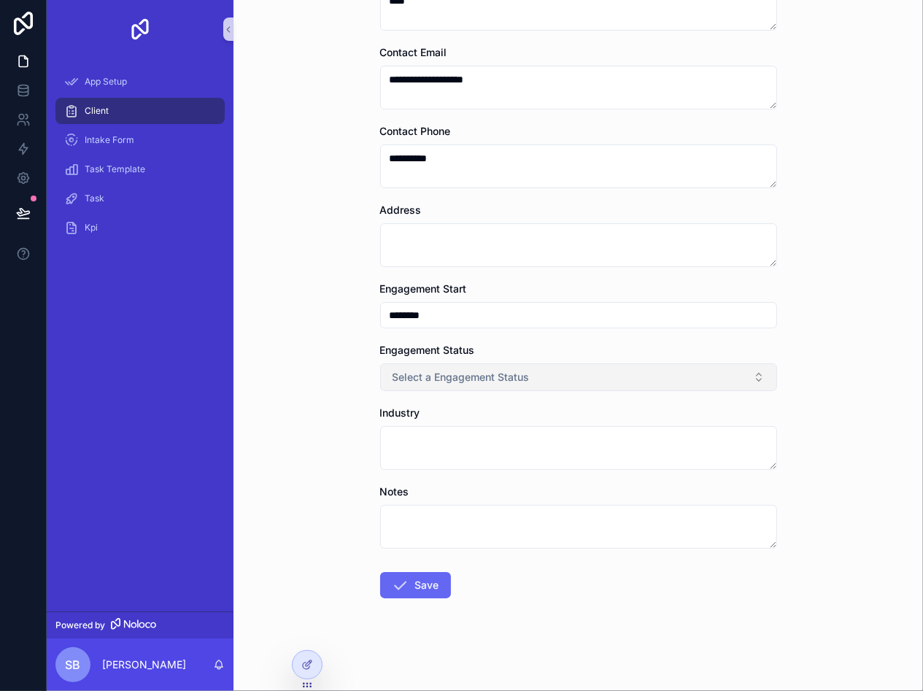
click at [480, 375] on span "Select a Engagement Status" at bounding box center [461, 377] width 137 height 15
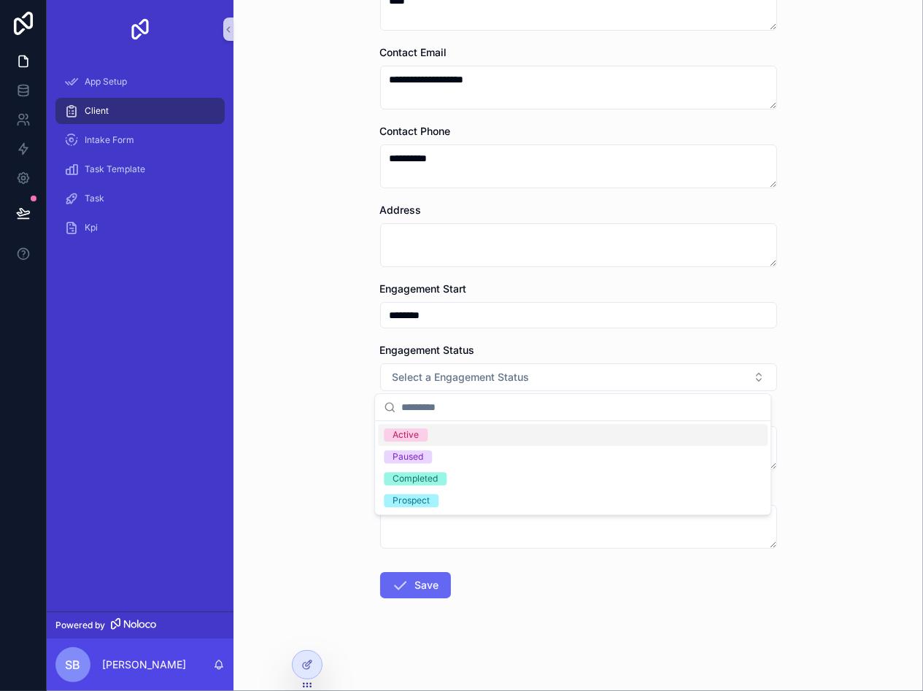
click at [424, 435] on span "Active" at bounding box center [406, 434] width 44 height 13
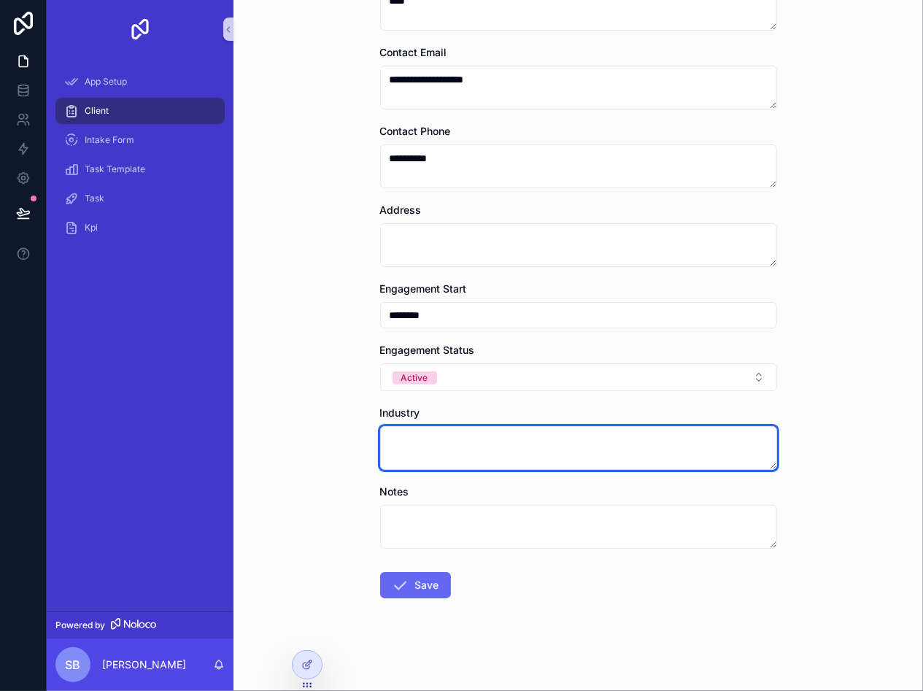
click at [463, 447] on textarea "scrollable content" at bounding box center [578, 448] width 397 height 44
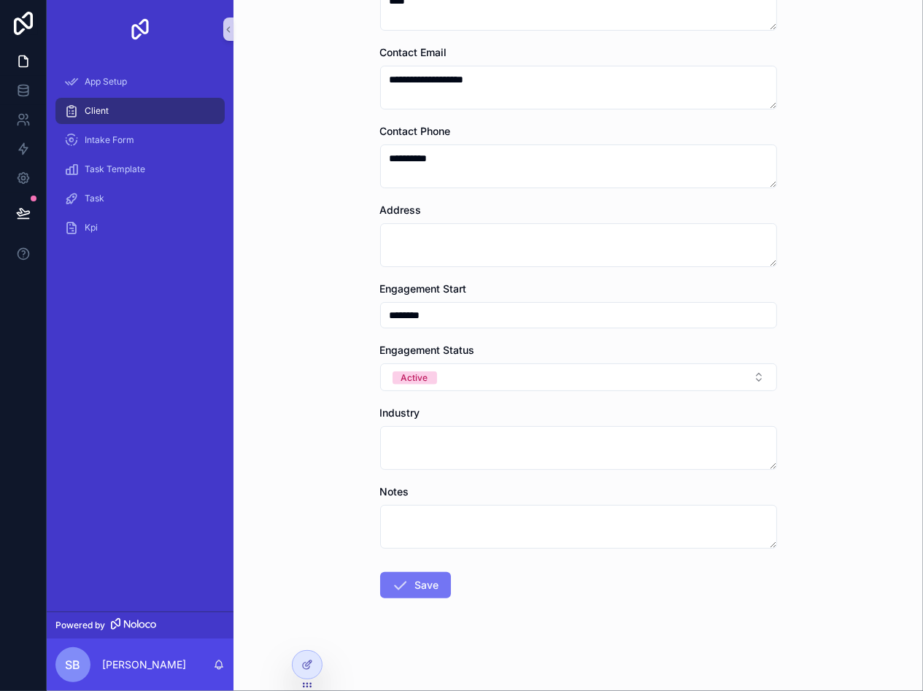
click at [426, 579] on button "Save" at bounding box center [415, 585] width 71 height 26
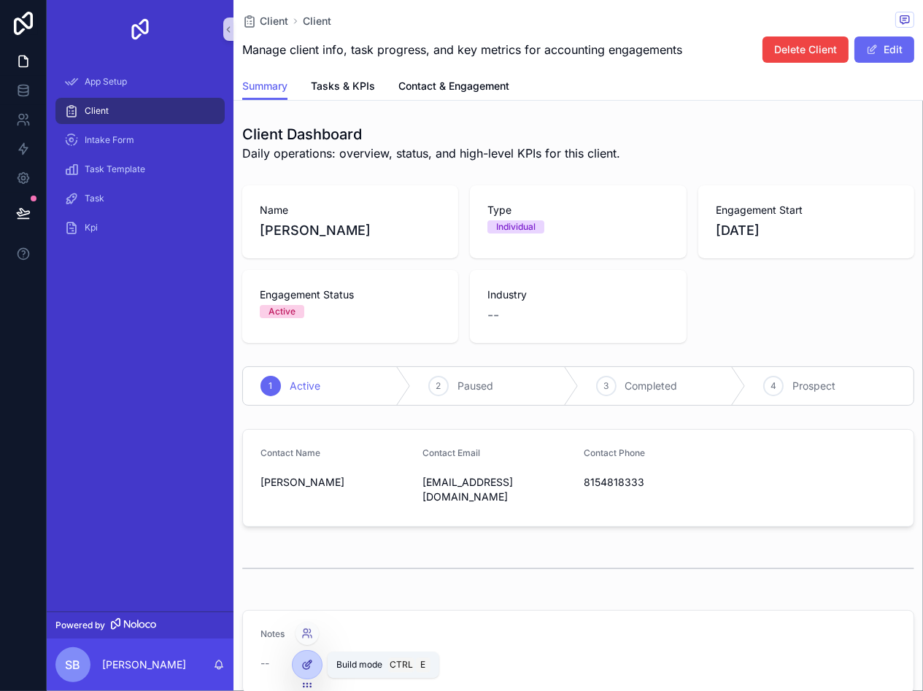
click at [306, 666] on icon at bounding box center [307, 665] width 12 height 12
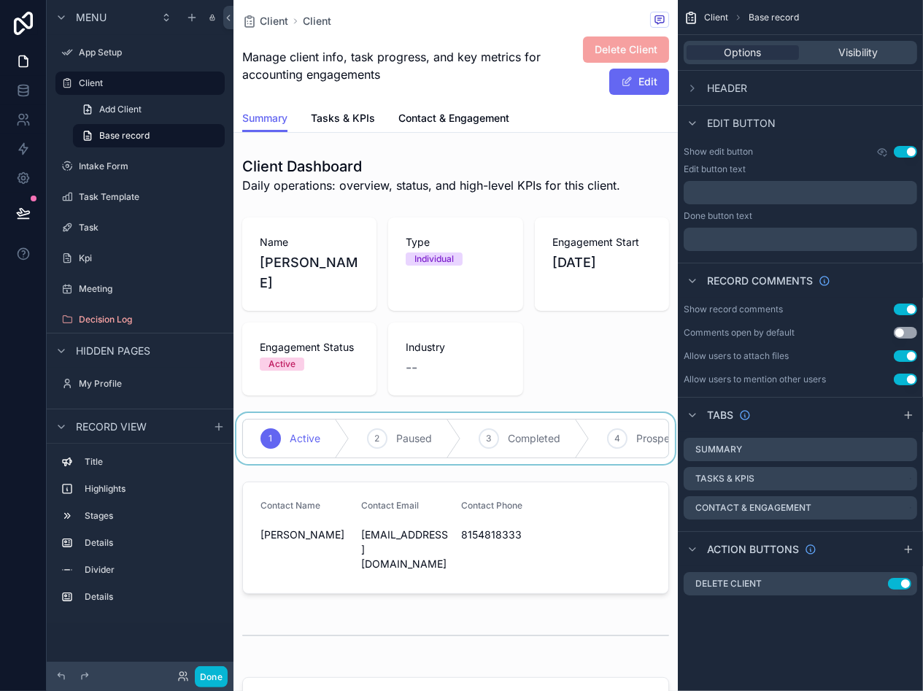
drag, startPoint x: 312, startPoint y: 438, endPoint x: 428, endPoint y: 435, distance: 116.8
click at [428, 435] on div "scrollable content" at bounding box center [456, 438] width 445 height 51
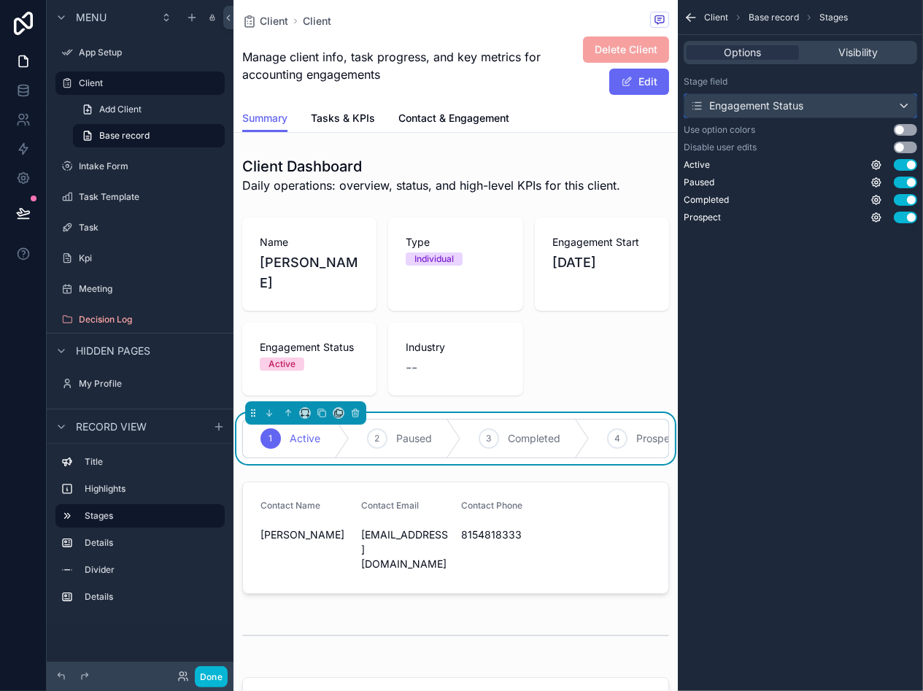
click at [902, 100] on div "Engagement Status" at bounding box center [801, 105] width 232 height 23
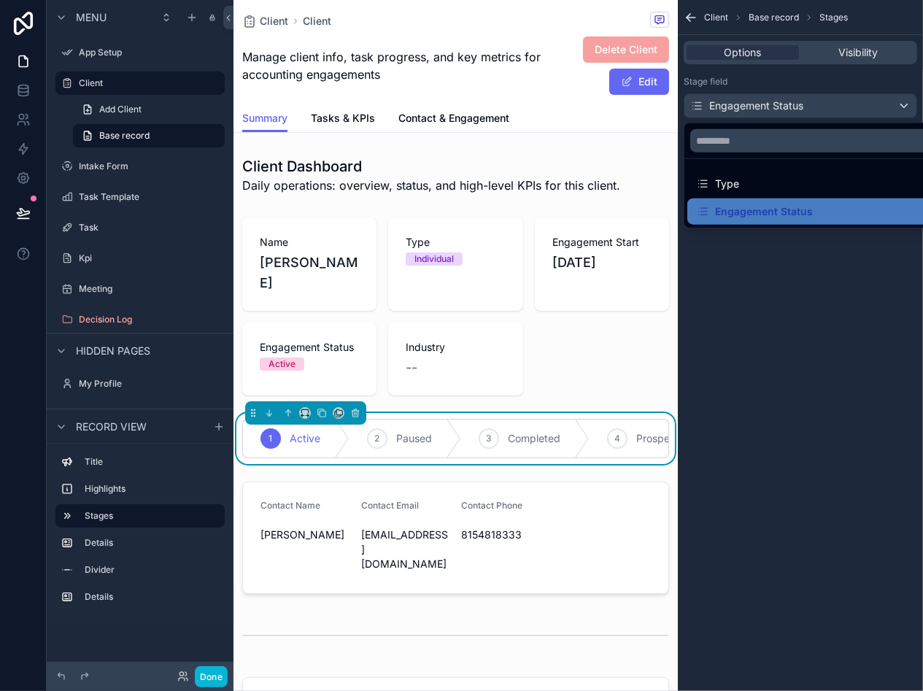
click at [902, 100] on div "scrollable content" at bounding box center [461, 345] width 923 height 691
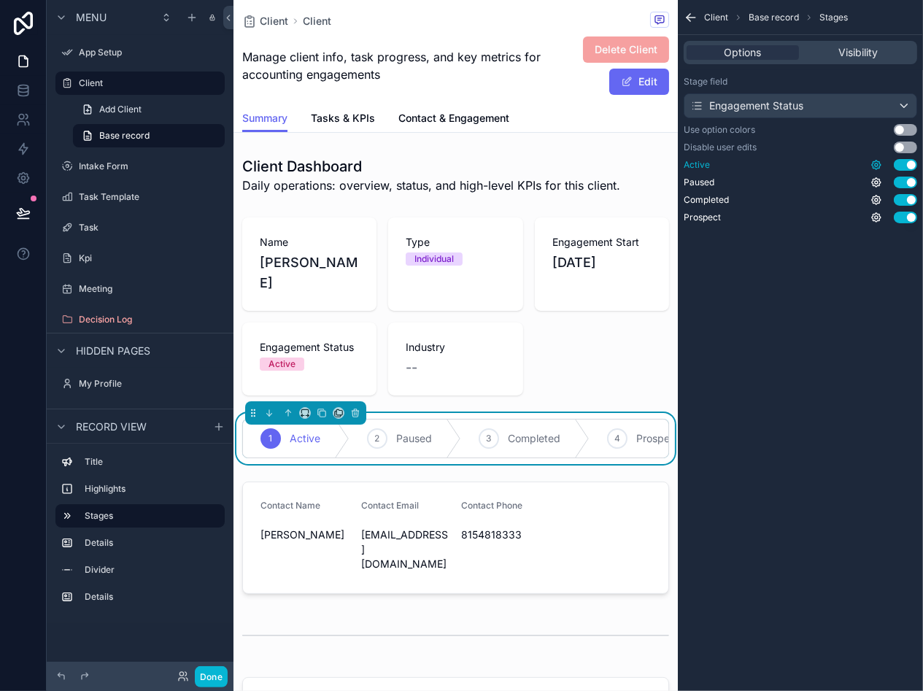
click at [873, 159] on icon "scrollable content" at bounding box center [877, 165] width 12 height 12
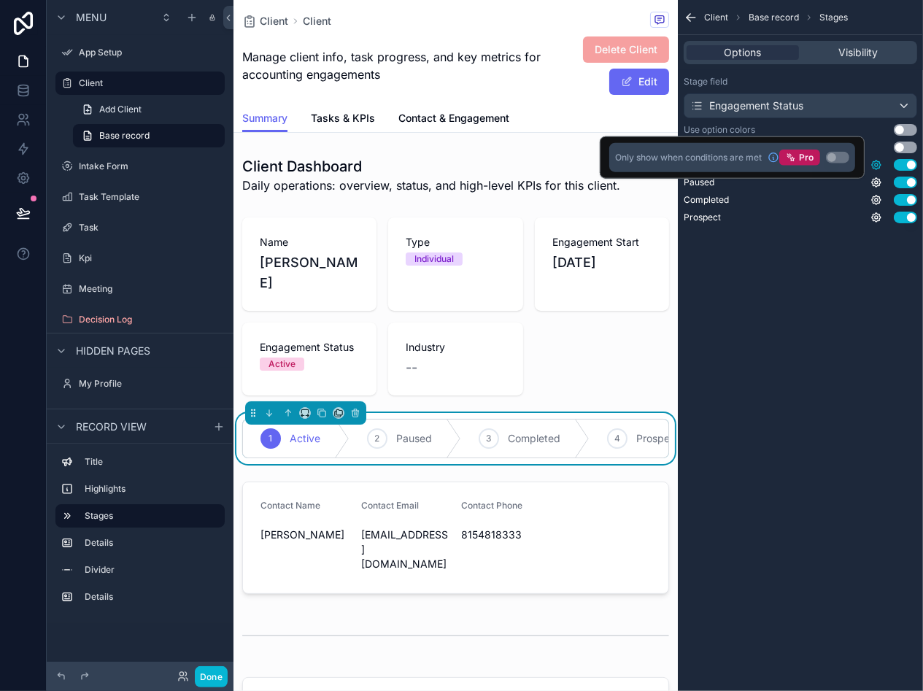
click at [873, 159] on icon "scrollable content" at bounding box center [877, 165] width 12 height 12
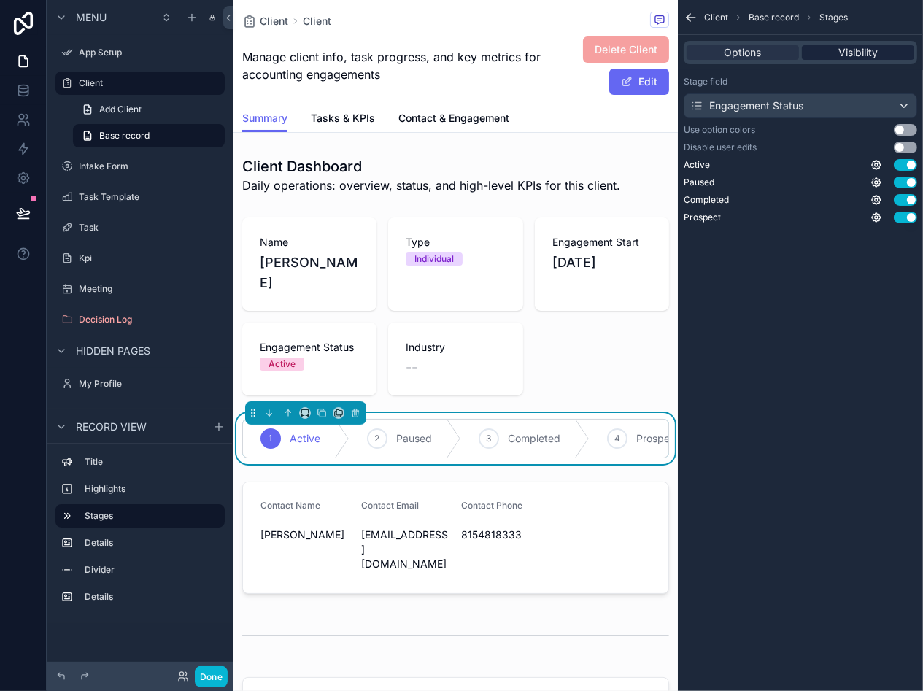
click at [866, 55] on span "Visibility" at bounding box center [858, 52] width 39 height 15
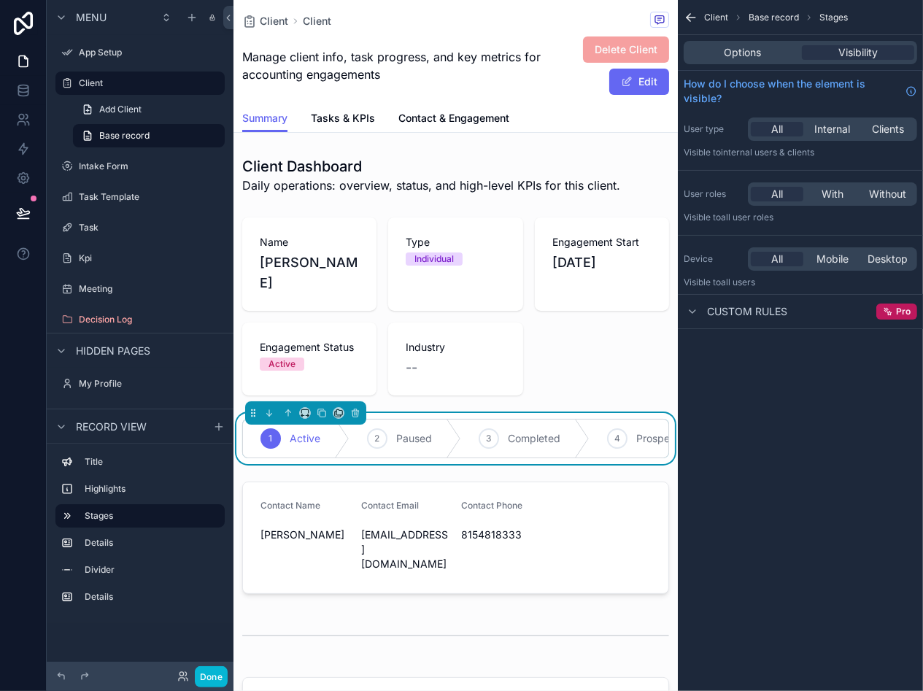
click at [695, 14] on icon "scrollable content" at bounding box center [691, 17] width 15 height 15
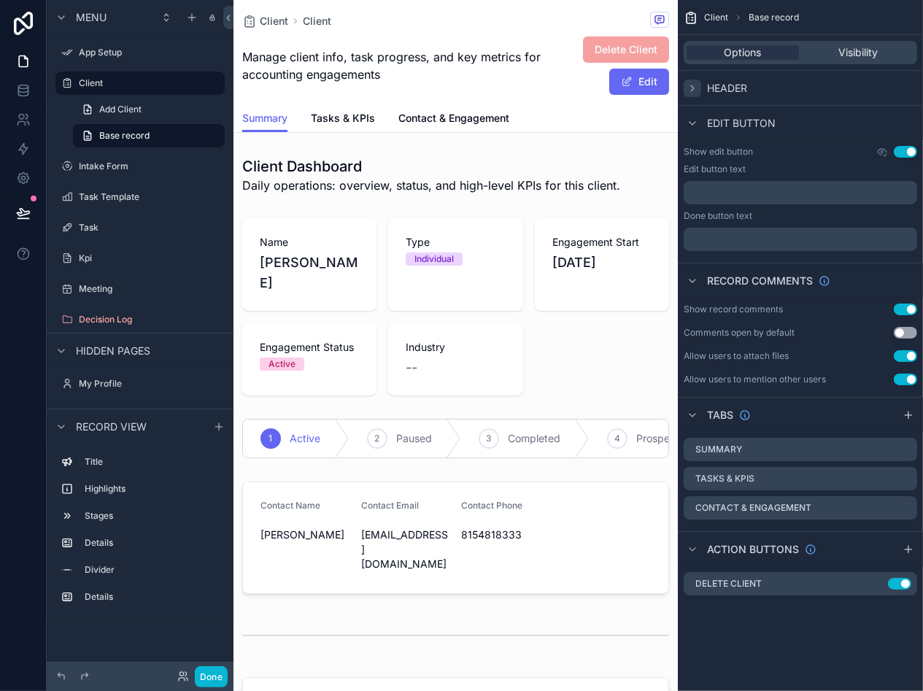
click at [689, 91] on icon "scrollable content" at bounding box center [693, 88] width 12 height 12
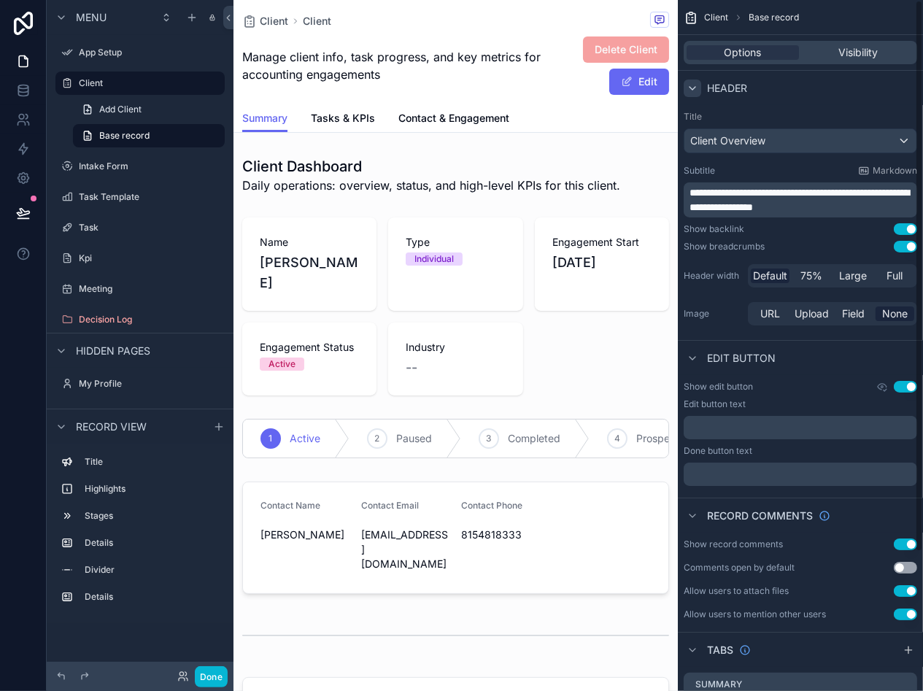
click at [691, 91] on icon "scrollable content" at bounding box center [693, 88] width 12 height 12
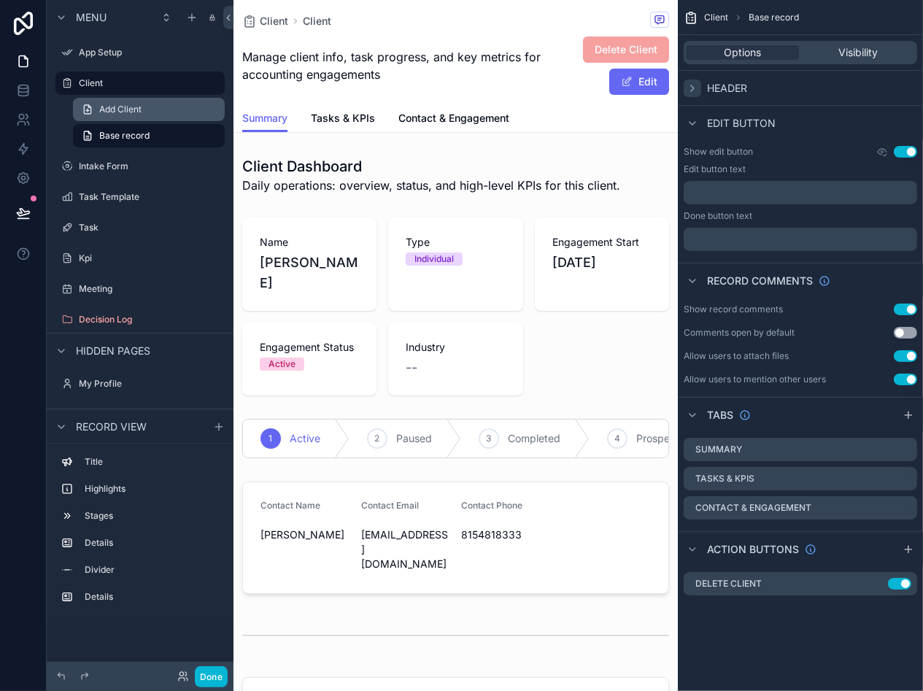
click at [112, 109] on span "Add Client" at bounding box center [120, 110] width 42 height 12
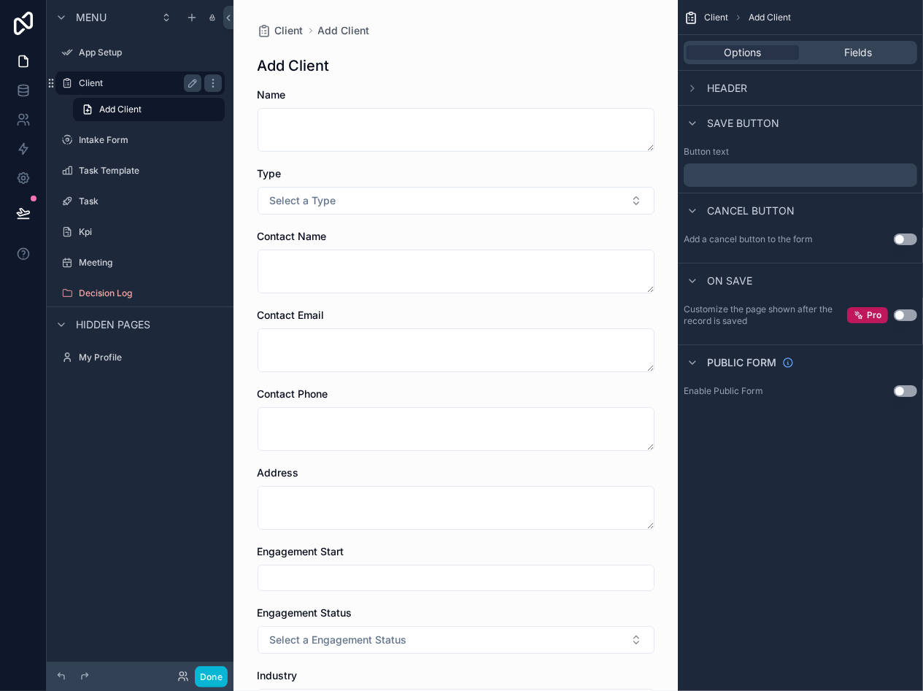
click at [101, 87] on label "Client" at bounding box center [137, 83] width 117 height 12
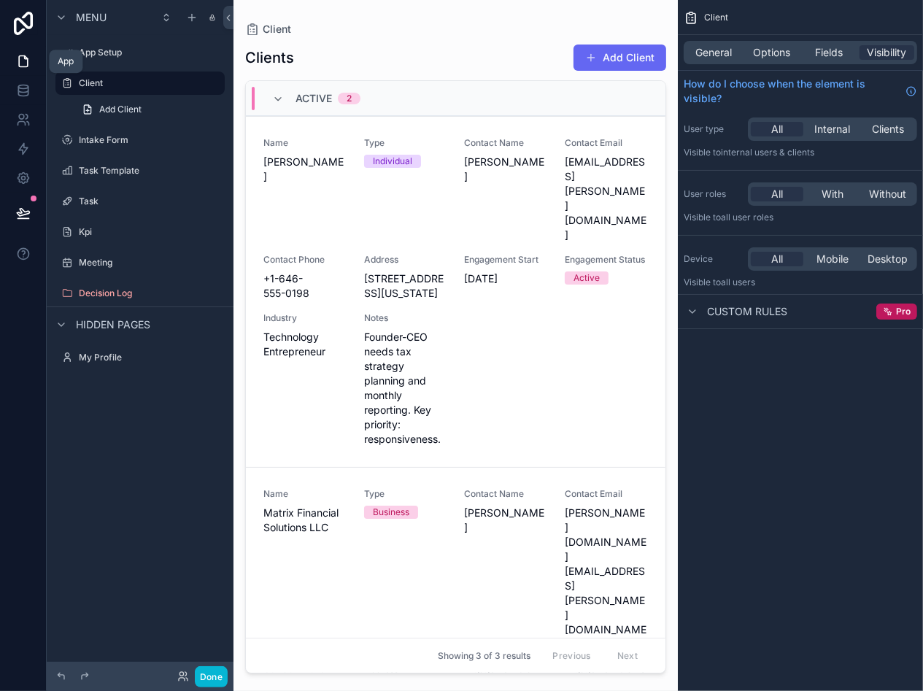
click at [35, 59] on link at bounding box center [23, 61] width 46 height 29
click at [123, 50] on label "App Setup" at bounding box center [137, 53] width 117 height 12
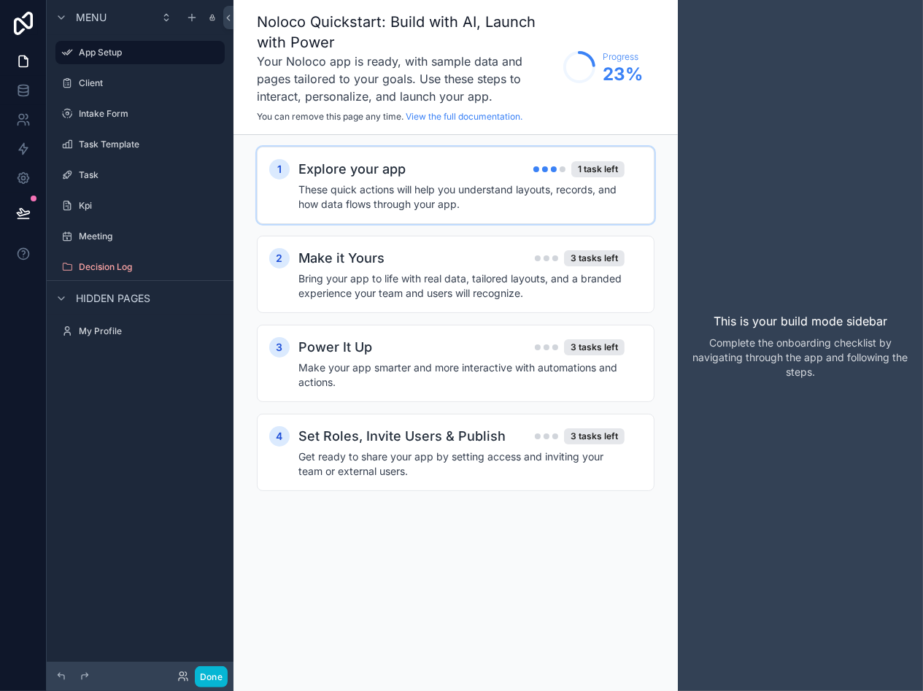
click at [520, 178] on div "Explore your app 1 task left" at bounding box center [462, 169] width 326 height 20
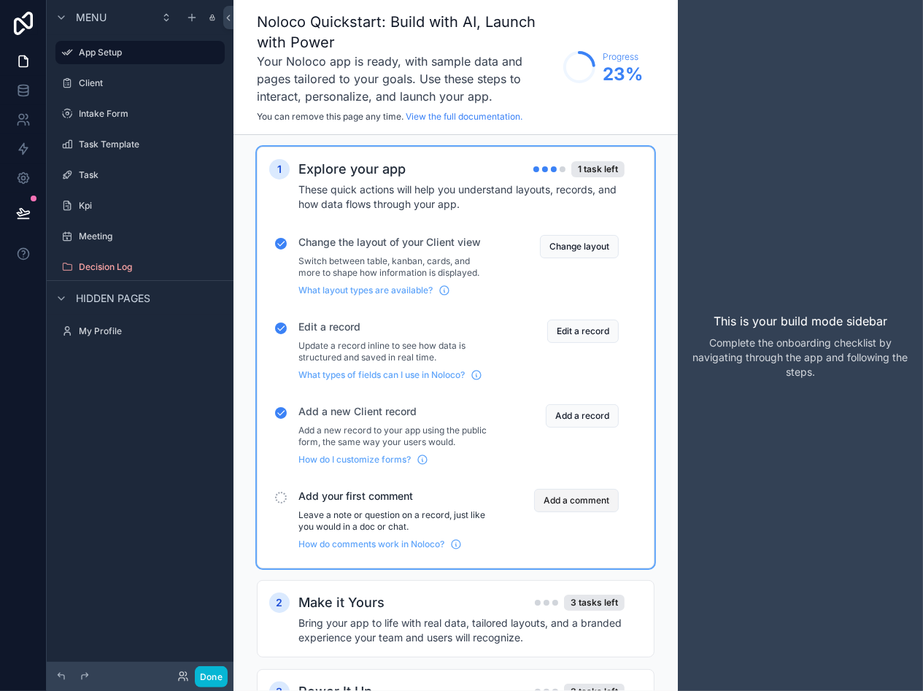
click at [578, 501] on button "Add a comment" at bounding box center [576, 500] width 85 height 23
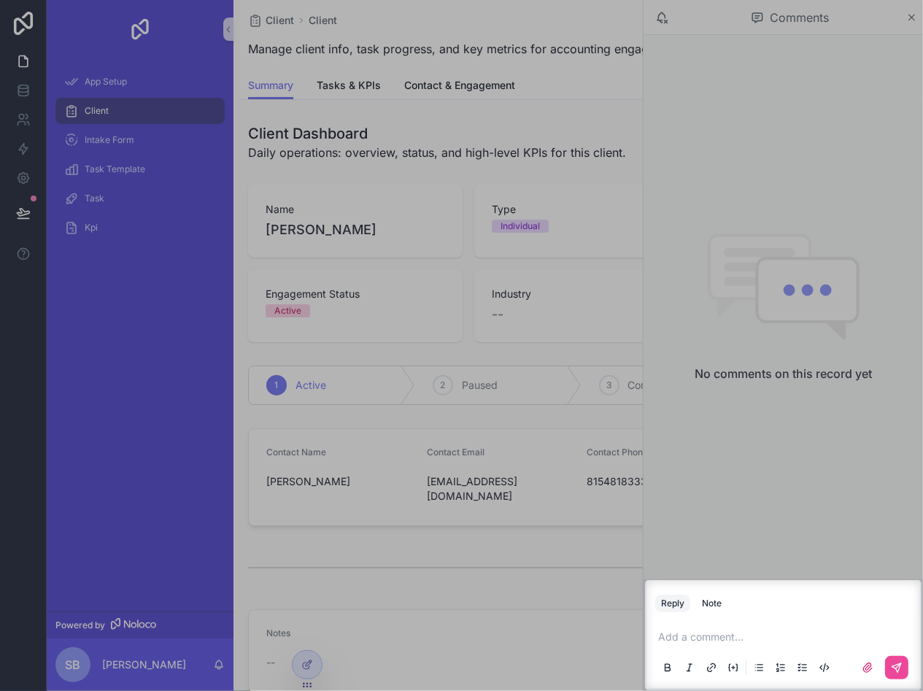
click at [718, 643] on p "scrollable content" at bounding box center [786, 637] width 256 height 15
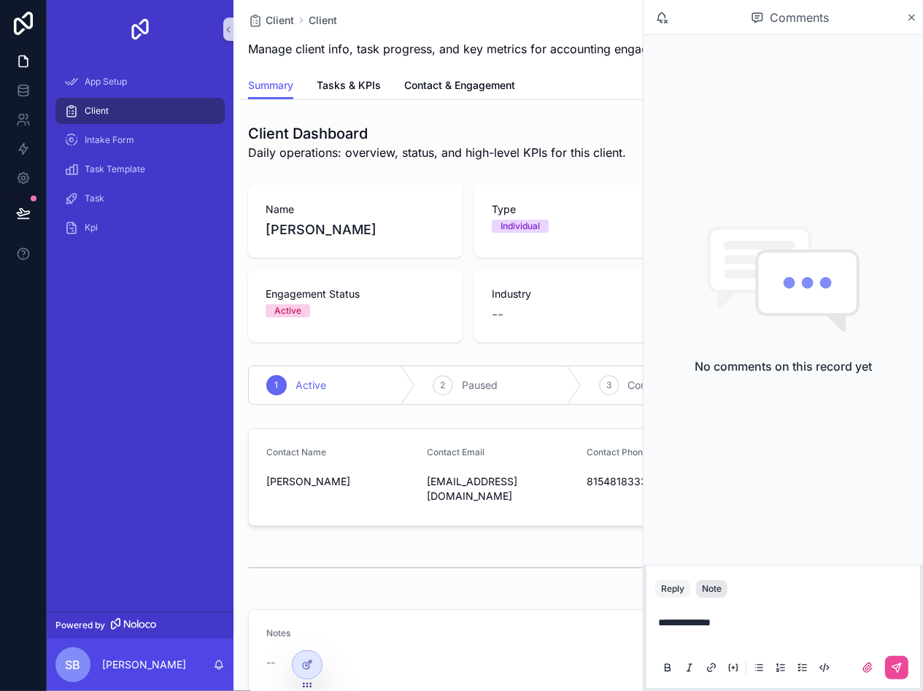
click at [715, 591] on div "Note" at bounding box center [712, 589] width 20 height 12
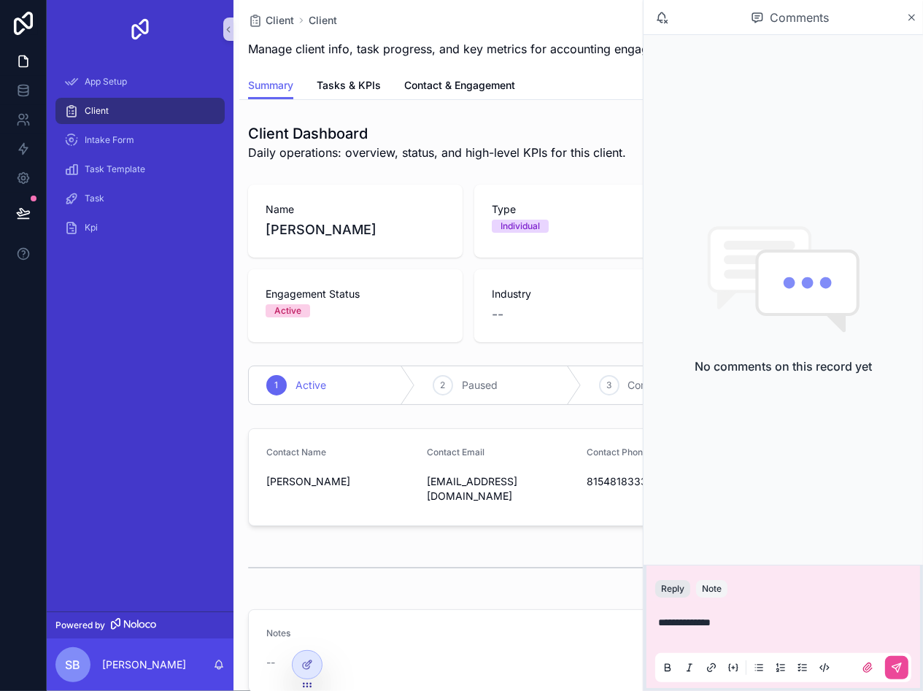
click at [680, 591] on button "Reply" at bounding box center [673, 589] width 35 height 18
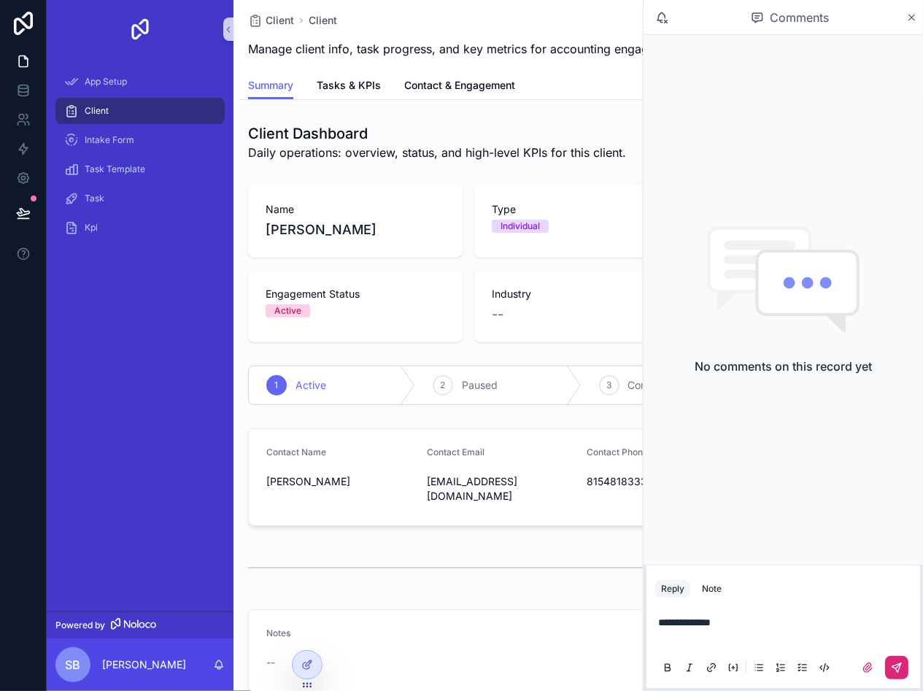
click at [894, 669] on icon "scrollable content" at bounding box center [897, 668] width 12 height 12
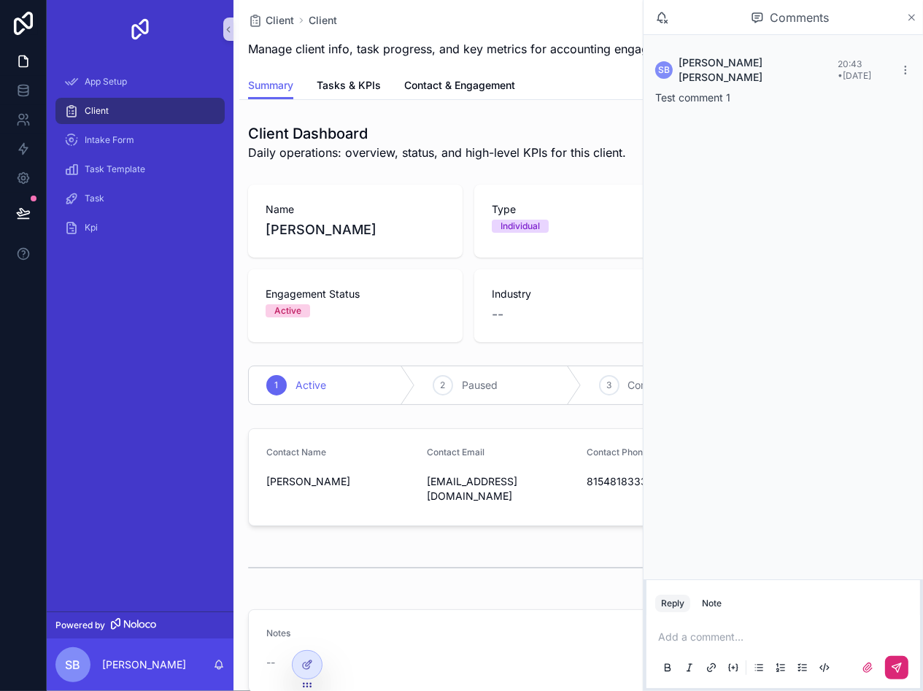
click at [909, 15] on icon "scrollable content" at bounding box center [912, 18] width 11 height 12
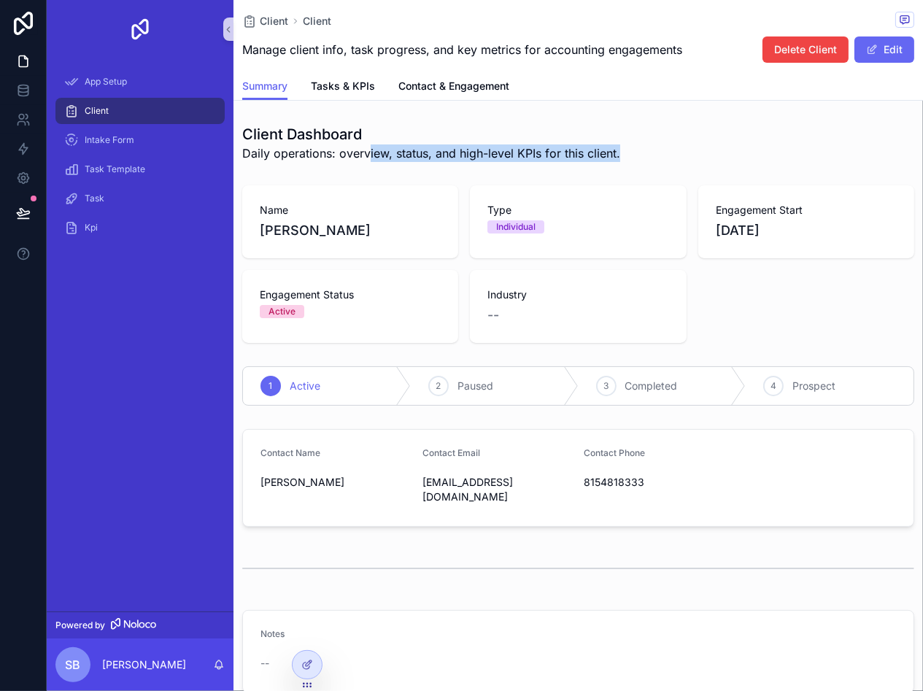
drag, startPoint x: 386, startPoint y: 155, endPoint x: 637, endPoint y: 153, distance: 251.1
click at [637, 153] on div "Client Dashboard Daily operations: overview, status, and high-level KPIs for th…" at bounding box center [578, 143] width 672 height 38
drag, startPoint x: 637, startPoint y: 153, endPoint x: 494, endPoint y: 151, distance: 143.1
click at [494, 151] on span "Daily operations: overview, status, and high-level KPIs for this client." at bounding box center [431, 154] width 378 height 18
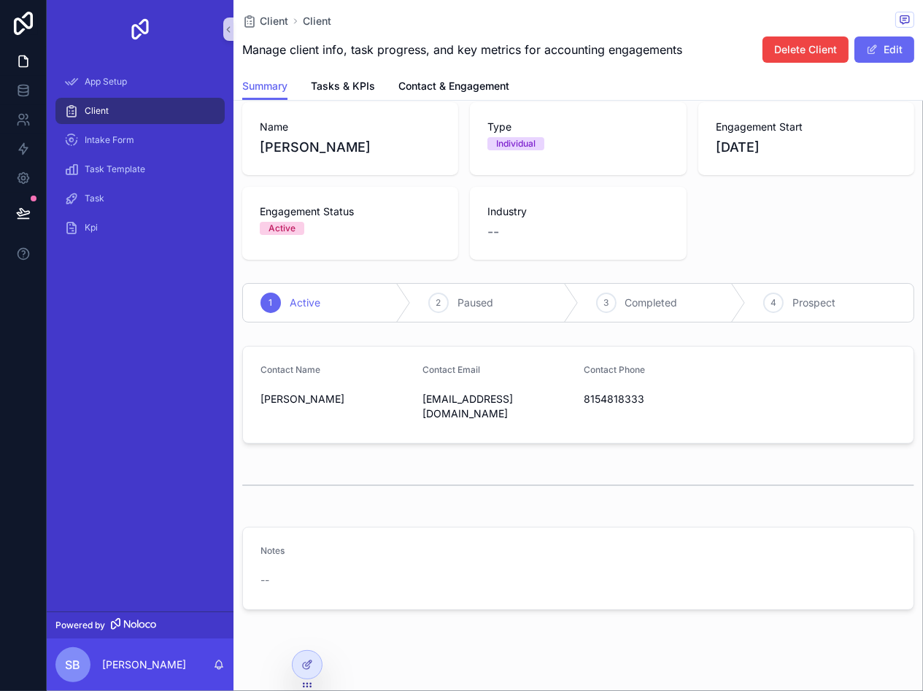
scroll to position [85, 0]
click at [391, 520] on div "Notes --" at bounding box center [579, 567] width 690 height 95
click at [310, 544] on div "Notes" at bounding box center [336, 553] width 150 height 18
click at [336, 466] on div "scrollable content" at bounding box center [578, 484] width 672 height 36
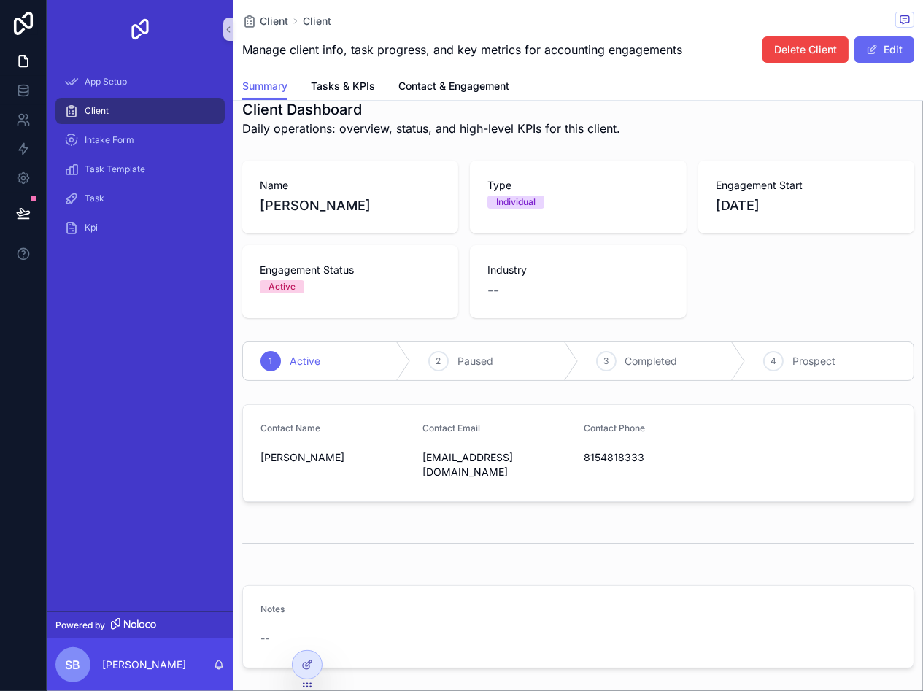
scroll to position [0, 0]
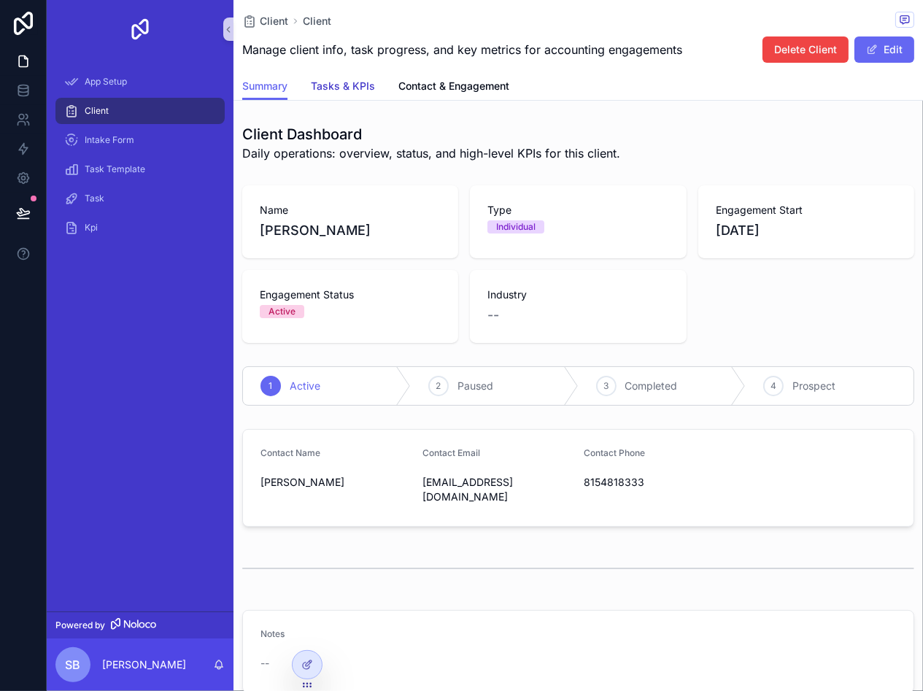
click at [339, 81] on span "Tasks & KPIs" at bounding box center [343, 86] width 64 height 15
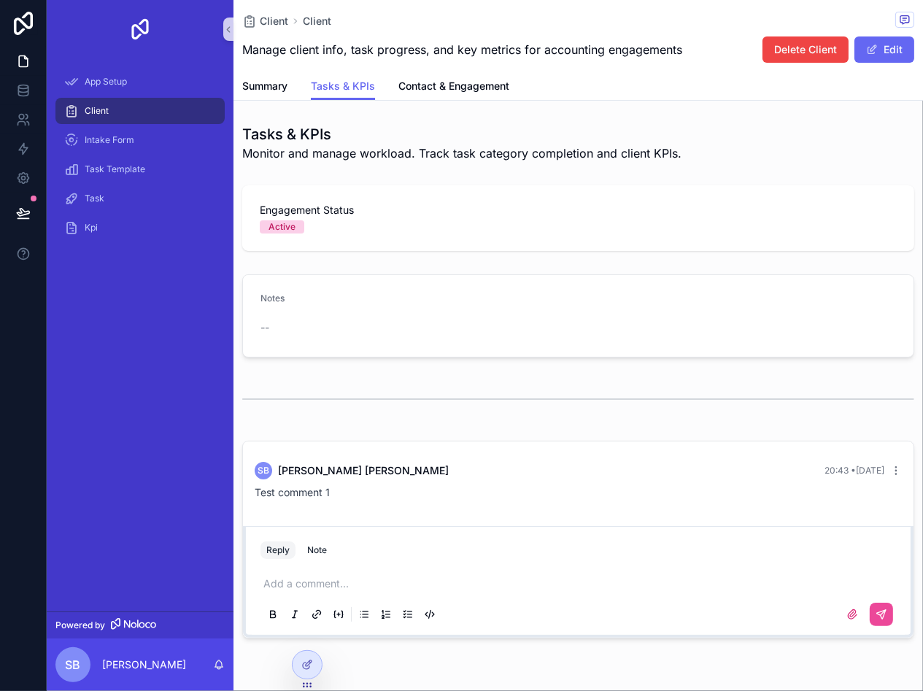
click at [310, 158] on span "Monitor and manage workload. Track task category completion and client KPIs." at bounding box center [461, 154] width 439 height 18
drag, startPoint x: 260, startPoint y: 156, endPoint x: 377, endPoint y: 153, distance: 117.6
click at [377, 153] on span "Monitor and manage workload. Track task category completion and client KPIs." at bounding box center [461, 154] width 439 height 18
drag, startPoint x: 377, startPoint y: 153, endPoint x: 390, endPoint y: 169, distance: 19.7
click at [390, 169] on div "Tasks & KPIs Monitor and manage workload. Track task category completion and cl…" at bounding box center [579, 381] width 690 height 526
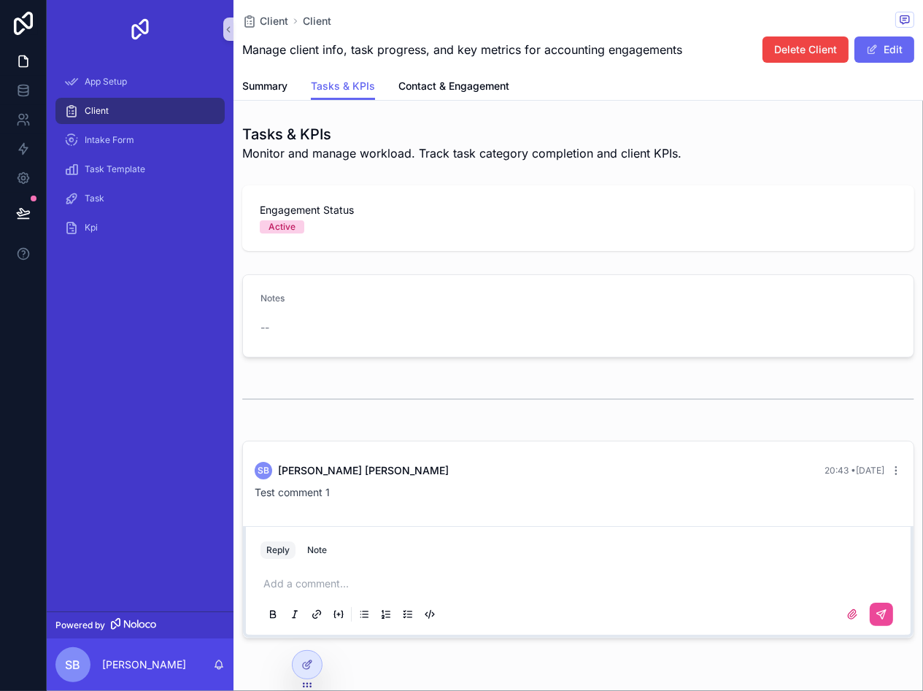
click at [285, 228] on div "Active" at bounding box center [282, 226] width 27 height 13
drag, startPoint x: 282, startPoint y: 214, endPoint x: 350, endPoint y: 208, distance: 67.4
click at [350, 208] on span "Engagement Status" at bounding box center [578, 210] width 637 height 15
drag, startPoint x: 350, startPoint y: 208, endPoint x: 368, endPoint y: 254, distance: 49.5
click at [368, 254] on div "Engagement Status Active" at bounding box center [579, 218] width 690 height 77
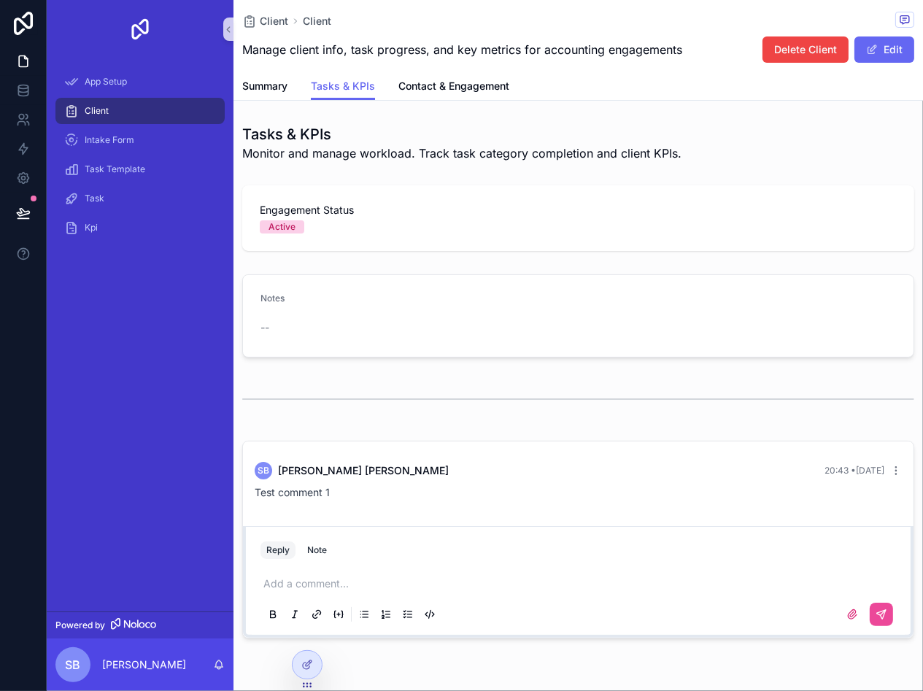
click at [282, 316] on div "--" at bounding box center [336, 327] width 150 height 23
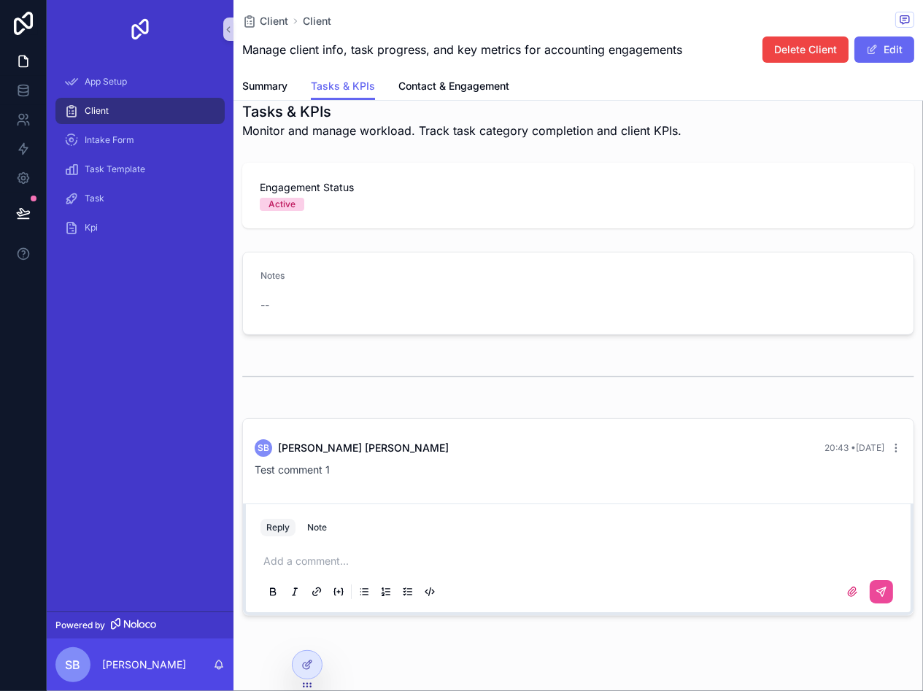
scroll to position [45, 0]
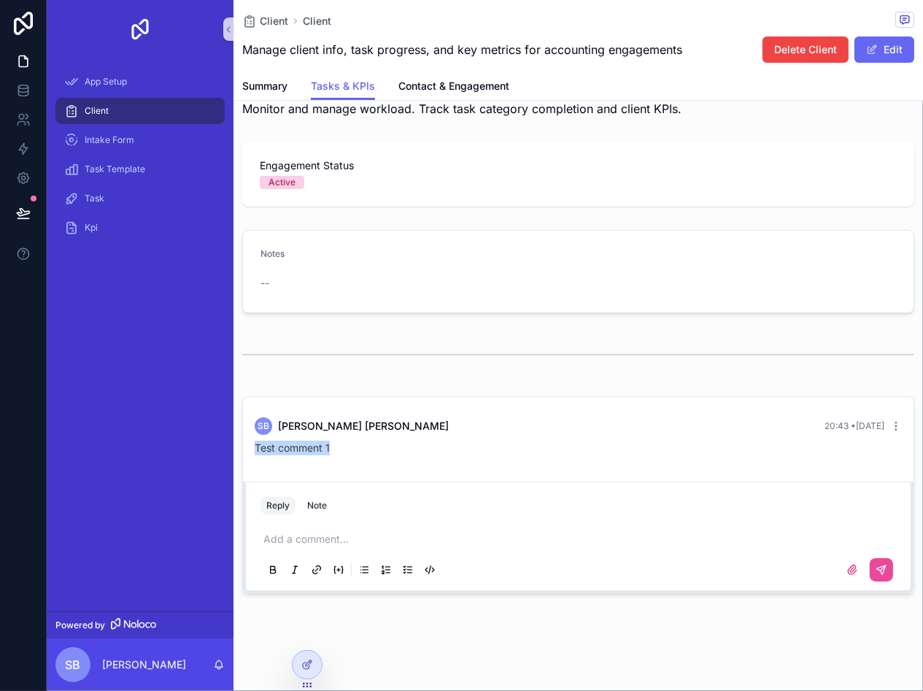
drag, startPoint x: 257, startPoint y: 453, endPoint x: 410, endPoint y: 454, distance: 152.6
click at [410, 454] on div "SB [PERSON_NAME] 20:43 • [DATE] Test comment 1" at bounding box center [578, 436] width 665 height 55
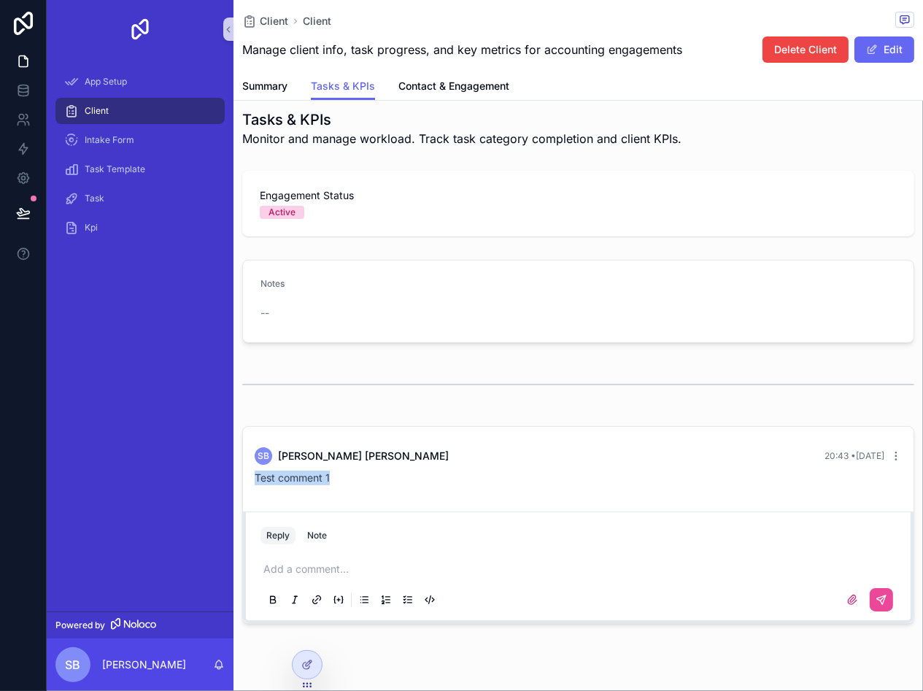
scroll to position [0, 0]
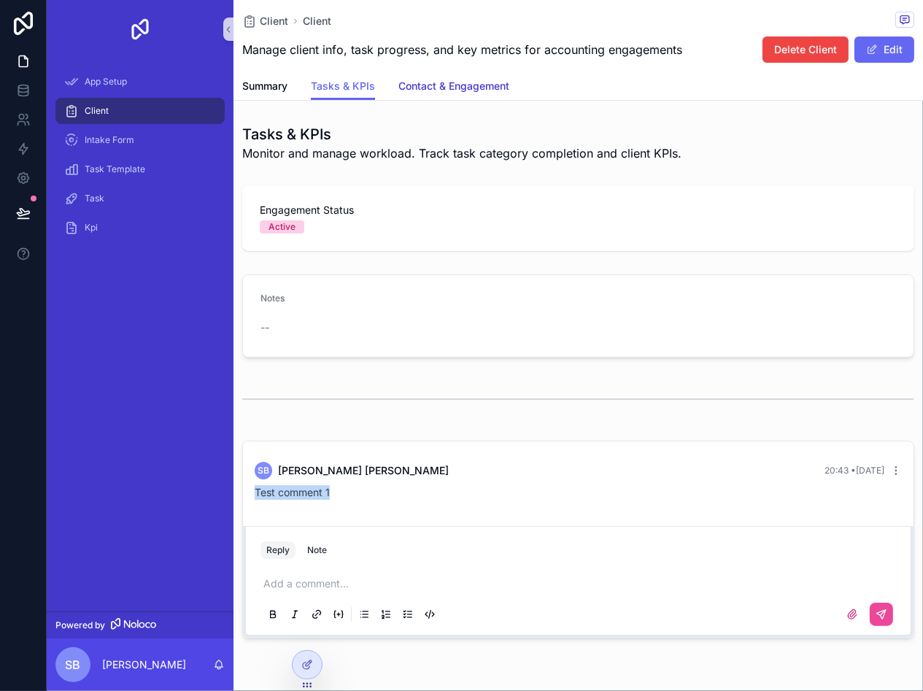
click at [429, 92] on span "Contact & Engagement" at bounding box center [454, 86] width 111 height 15
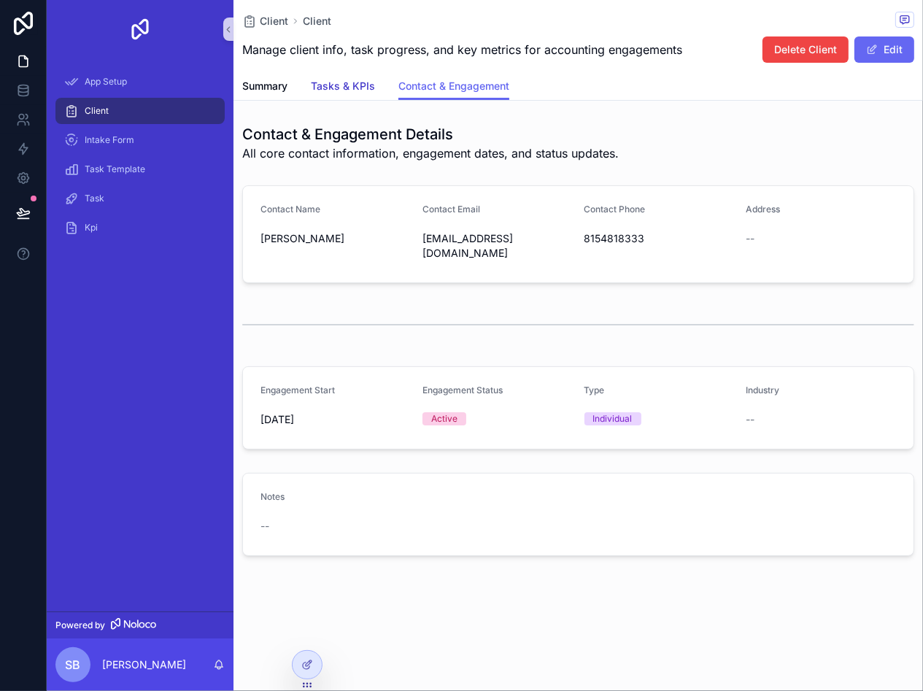
click at [374, 81] on span "Tasks & KPIs" at bounding box center [343, 86] width 64 height 15
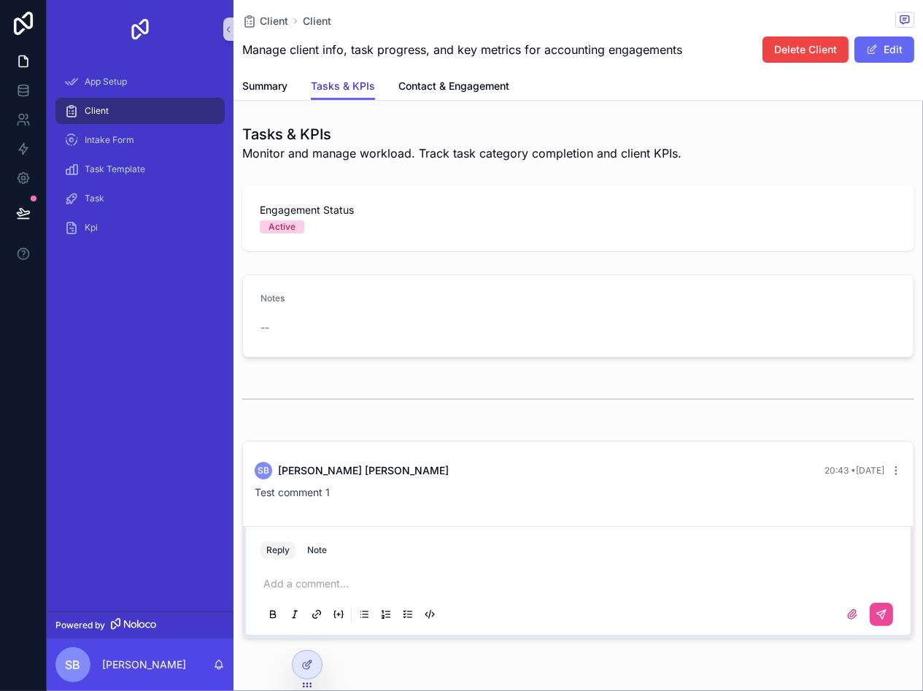
click at [362, 85] on span "Tasks & KPIs" at bounding box center [343, 86] width 64 height 15
click at [790, 488] on div "Test comment 1" at bounding box center [578, 492] width 647 height 15
click at [801, 616] on div "scrollable content" at bounding box center [579, 614] width 636 height 29
drag, startPoint x: 608, startPoint y: 618, endPoint x: 783, endPoint y: 620, distance: 175.2
click at [612, 618] on div "scrollable content" at bounding box center [579, 614] width 636 height 29
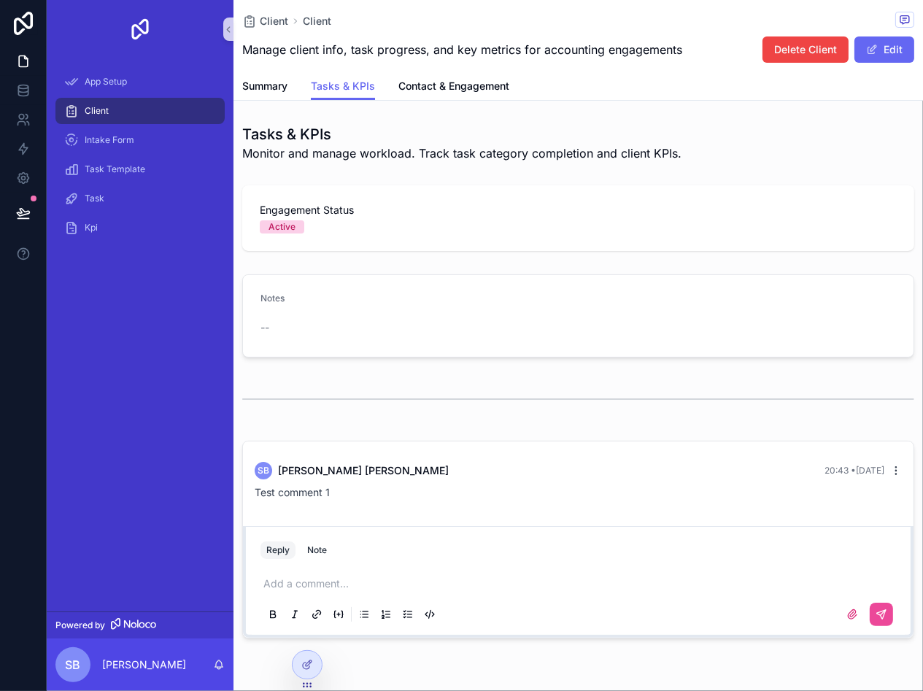
click at [891, 468] on icon "scrollable content" at bounding box center [897, 471] width 12 height 12
click at [795, 564] on div "Add a comment..." at bounding box center [578, 598] width 653 height 73
drag, startPoint x: 351, startPoint y: 371, endPoint x: 291, endPoint y: 310, distance: 86.2
click at [347, 366] on div "Tasks & KPIs Monitor and manage workload. Track task category completion and cl…" at bounding box center [579, 381] width 690 height 526
click at [288, 301] on div "Notes" at bounding box center [336, 302] width 150 height 18
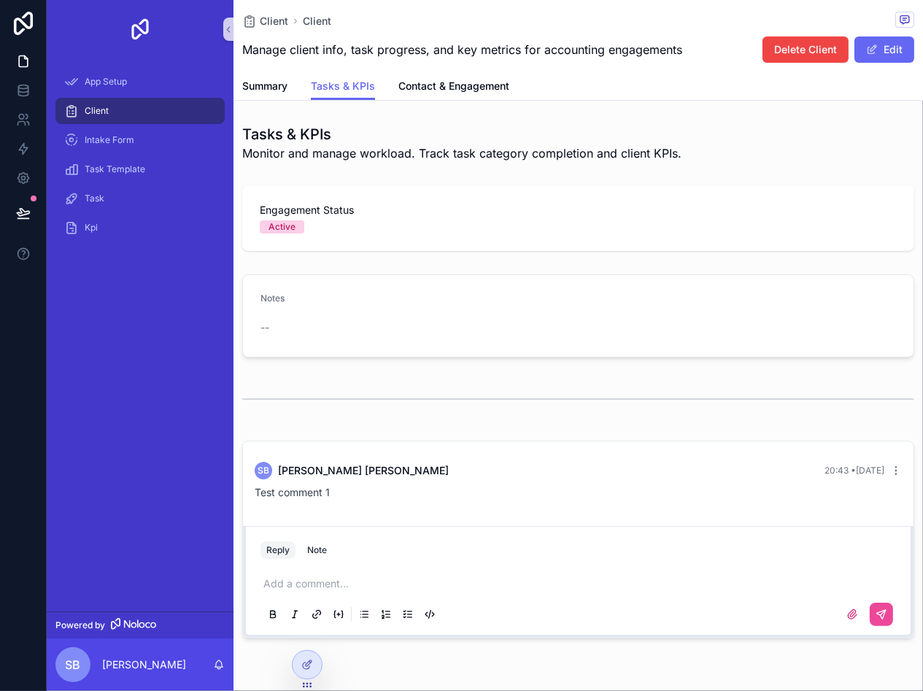
click at [282, 223] on div "Active" at bounding box center [282, 226] width 27 height 13
click at [324, 188] on div "Engagement Status Active" at bounding box center [578, 218] width 672 height 66
drag, startPoint x: 331, startPoint y: 117, endPoint x: 715, endPoint y: 82, distance: 386.3
click at [331, 117] on div "Client Client Manage client info, task progress, and key metrics for accounting…" at bounding box center [579, 369] width 690 height 738
click at [869, 88] on div "Summary Tasks & KPIs Contact & Engagement" at bounding box center [578, 86] width 672 height 28
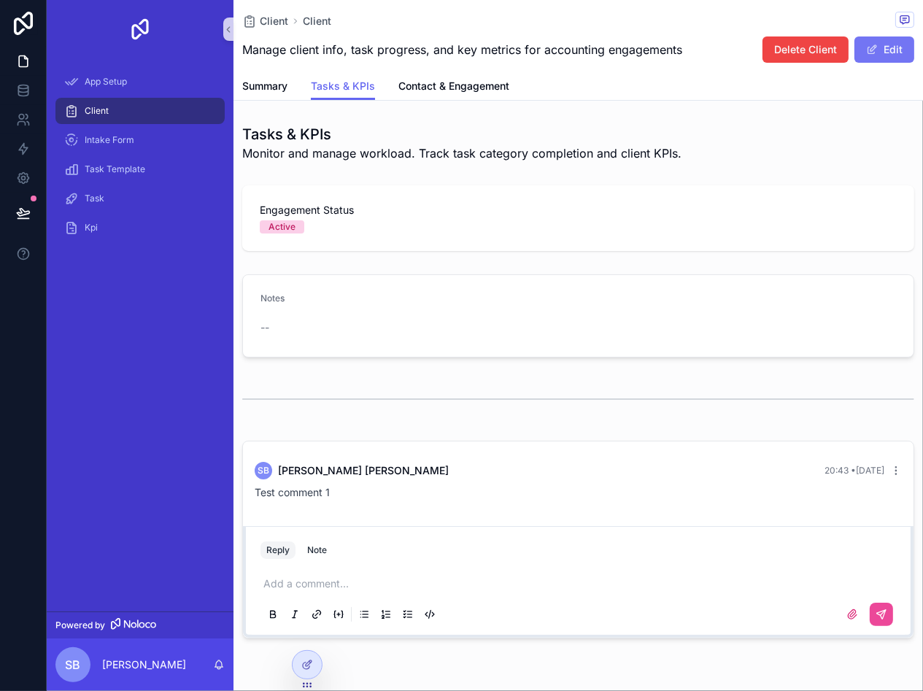
click at [874, 49] on button "Edit" at bounding box center [885, 49] width 60 height 26
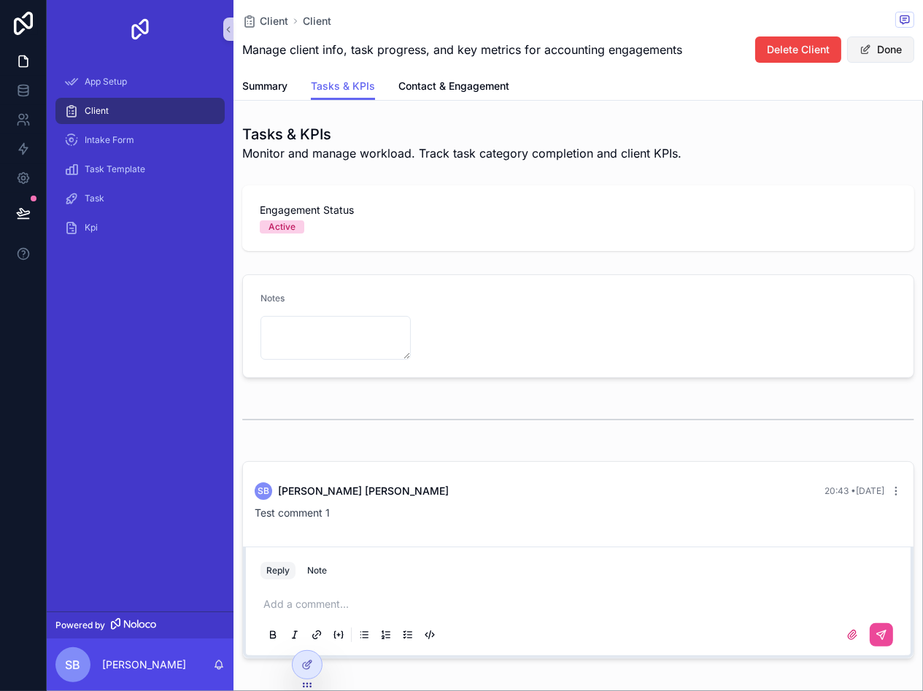
click at [874, 49] on button "Done" at bounding box center [880, 49] width 67 height 26
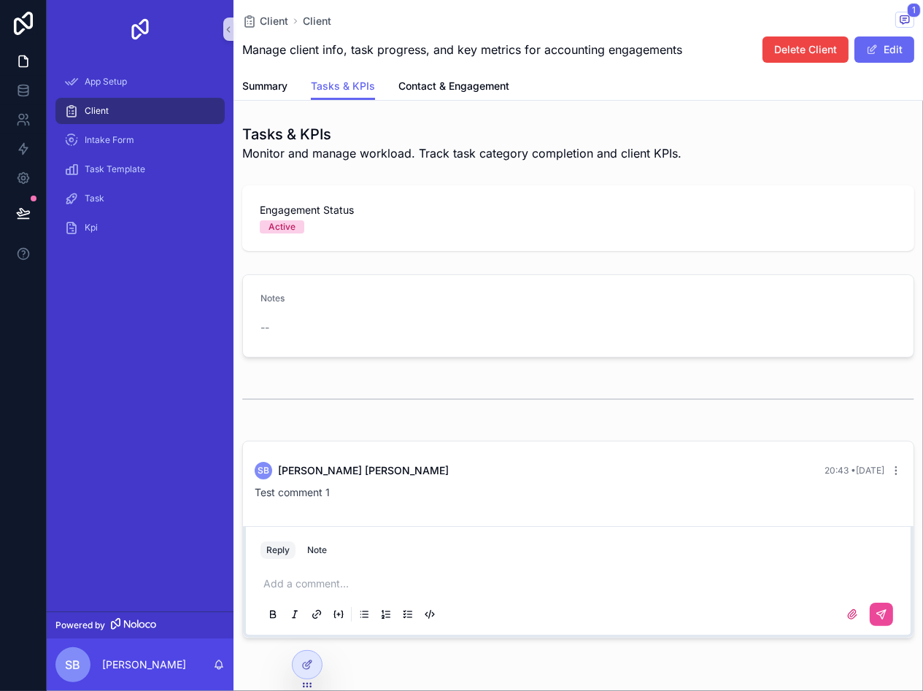
click at [701, 236] on div "Engagement Status Active" at bounding box center [578, 218] width 672 height 66
click at [237, 307] on div "Notes --" at bounding box center [579, 316] width 690 height 95
drag, startPoint x: 285, startPoint y: 319, endPoint x: 299, endPoint y: 265, distance: 56.0
click at [289, 314] on div "Notes --" at bounding box center [336, 316] width 150 height 47
click at [285, 219] on div "Engagement Status Active" at bounding box center [578, 218] width 637 height 31
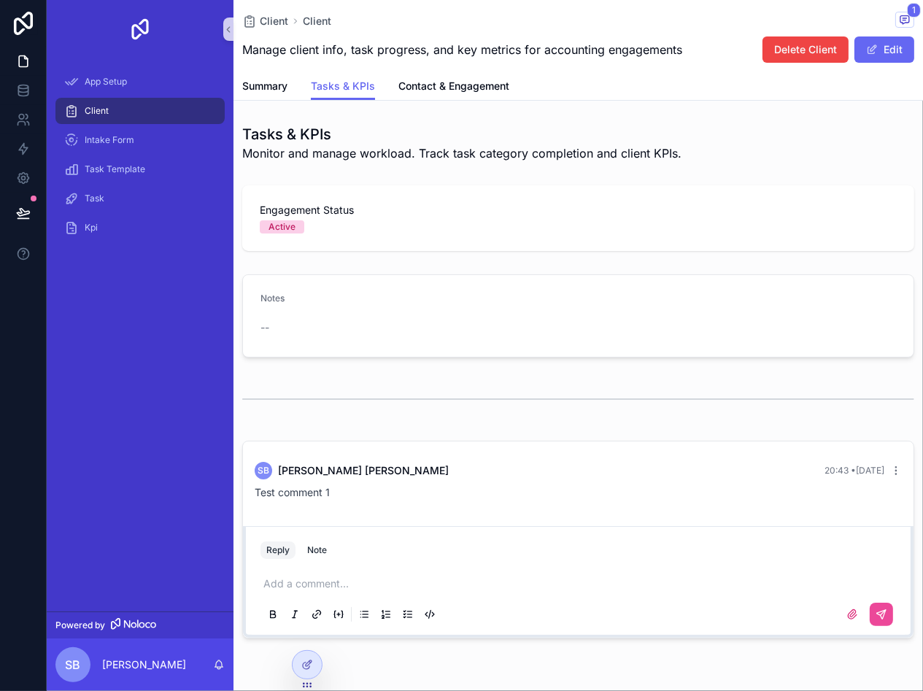
click at [328, 228] on div "Active" at bounding box center [578, 226] width 637 height 13
drag, startPoint x: 378, startPoint y: 227, endPoint x: 480, endPoint y: 191, distance: 108.3
click at [393, 226] on div "Active" at bounding box center [578, 226] width 637 height 13
click at [474, 151] on span "Monitor and manage workload. Track task category completion and client KPIs." at bounding box center [461, 154] width 439 height 18
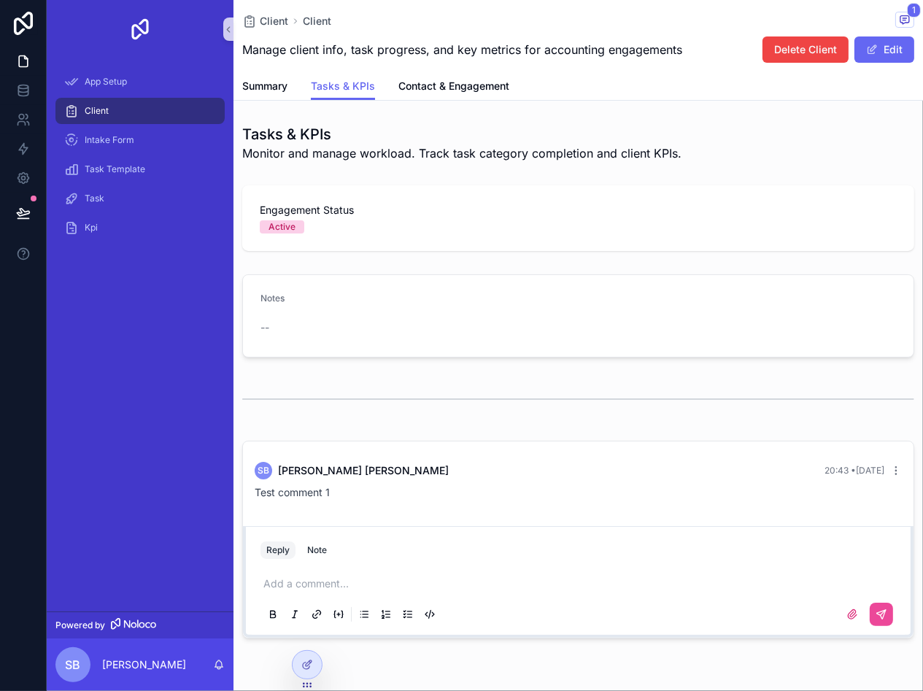
click at [434, 153] on span "Monitor and manage workload. Track task category completion and client KPIs." at bounding box center [461, 154] width 439 height 18
drag, startPoint x: 276, startPoint y: 157, endPoint x: 633, endPoint y: 159, distance: 357.0
click at [633, 159] on span "Monitor and manage workload. Track task category completion and client KPIs." at bounding box center [461, 154] width 439 height 18
drag, startPoint x: 633, startPoint y: 159, endPoint x: 662, endPoint y: 159, distance: 29.2
click at [662, 159] on span "Monitor and manage workload. Track task category completion and client KPIs." at bounding box center [461, 154] width 439 height 18
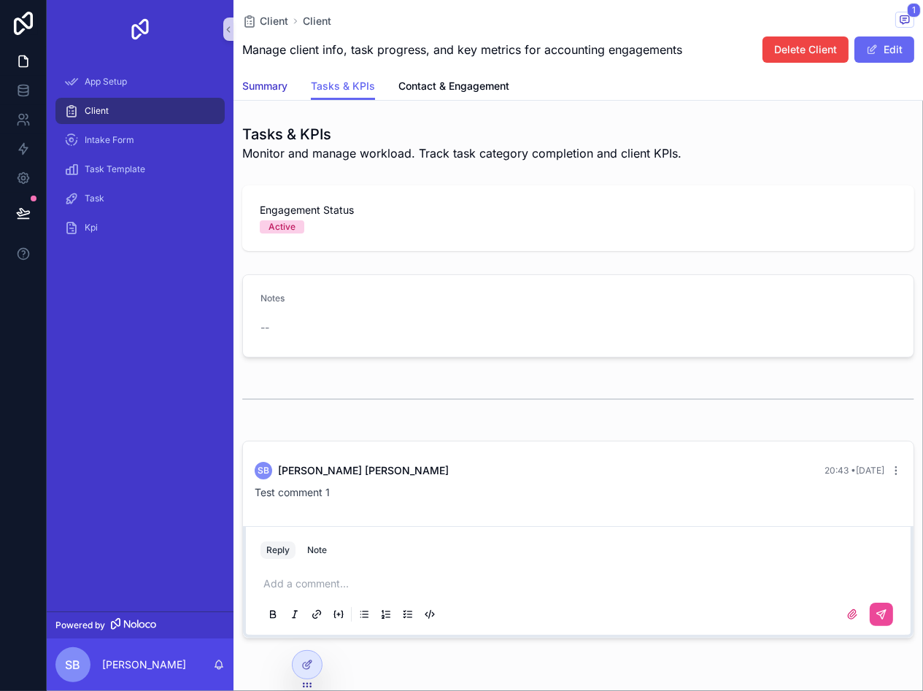
click at [285, 88] on span "Summary" at bounding box center [264, 86] width 45 height 15
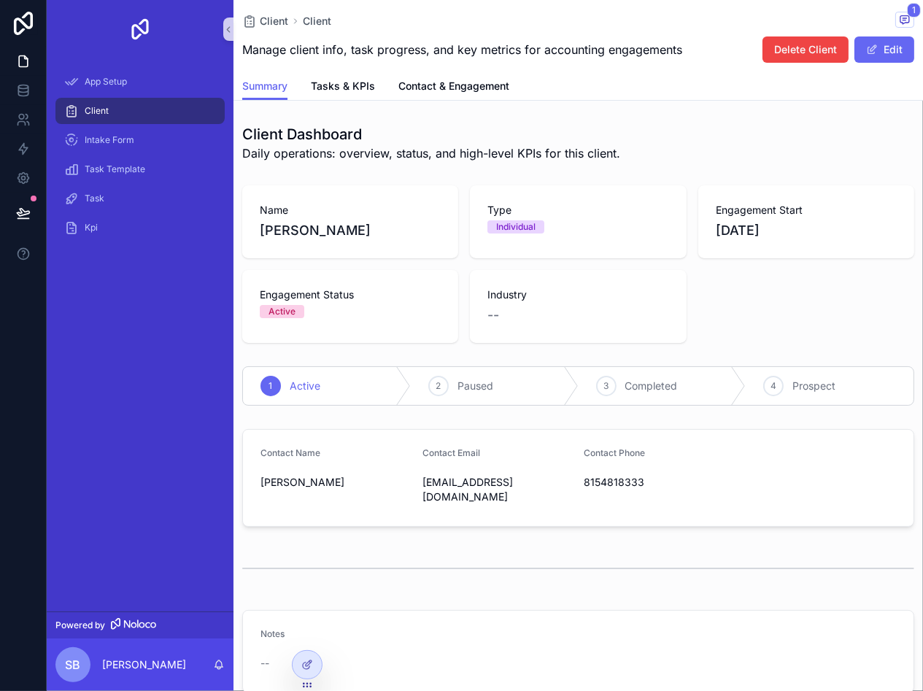
click at [500, 208] on span "Type" at bounding box center [578, 210] width 181 height 15
click at [501, 209] on span "Type" at bounding box center [578, 210] width 181 height 15
drag, startPoint x: 501, startPoint y: 209, endPoint x: 716, endPoint y: 229, distance: 216.3
click at [716, 229] on span "[DATE]" at bounding box center [806, 230] width 181 height 20
click at [606, 291] on span "Industry" at bounding box center [578, 295] width 181 height 15
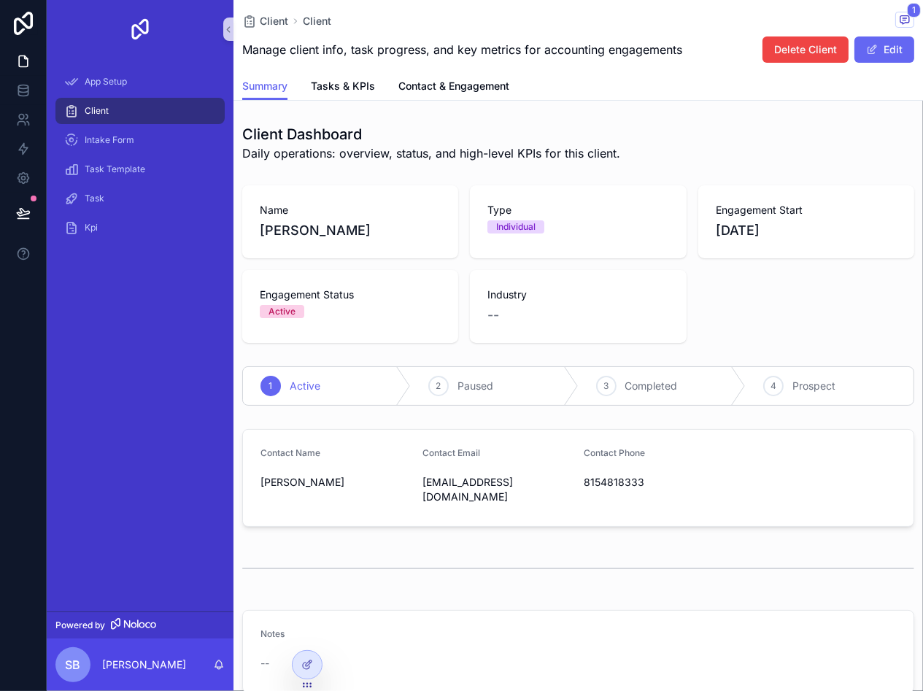
drag, startPoint x: 310, startPoint y: 314, endPoint x: 353, endPoint y: 300, distance: 45.9
click at [320, 314] on div "Active" at bounding box center [350, 311] width 181 height 13
click at [639, 224] on div "Individual" at bounding box center [578, 226] width 181 height 13
click at [678, 333] on div "Industry --" at bounding box center [578, 306] width 216 height 73
click at [291, 401] on div "1 Active" at bounding box center [327, 386] width 168 height 38
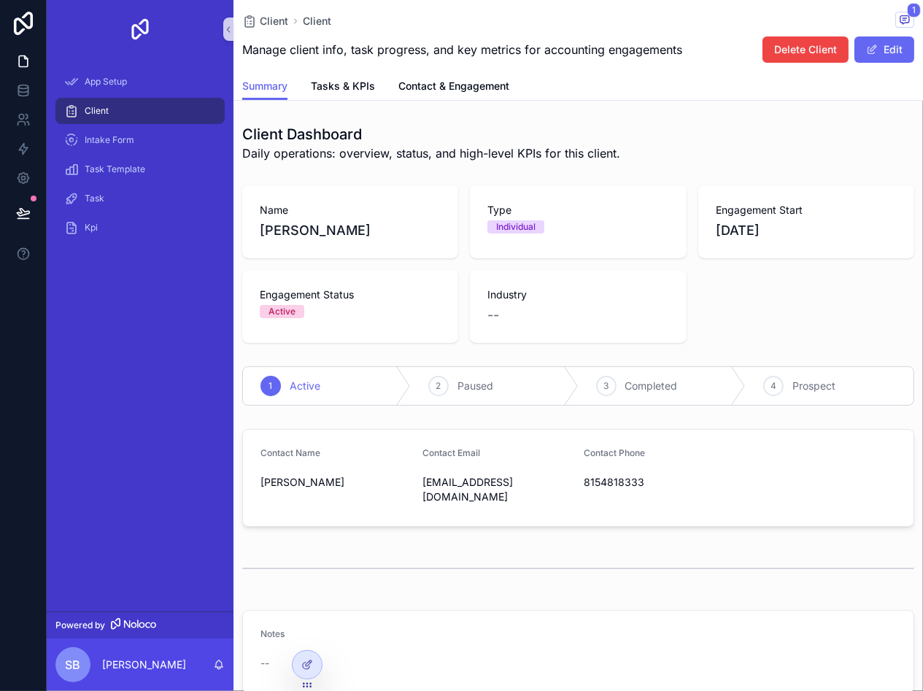
click at [514, 405] on div "1 Active 2 Paused 3 Completed 4 Prospect" at bounding box center [579, 386] width 690 height 51
drag, startPoint x: 644, startPoint y: 391, endPoint x: 656, endPoint y: 391, distance: 12.4
click at [656, 391] on span "Completed" at bounding box center [652, 386] width 53 height 15
click at [753, 391] on div "4 Prospect" at bounding box center [830, 386] width 168 height 38
click at [463, 412] on div "Client Dashboard Daily operations: overview, status, and high-level KPIs for th…" at bounding box center [579, 408] width 690 height 581
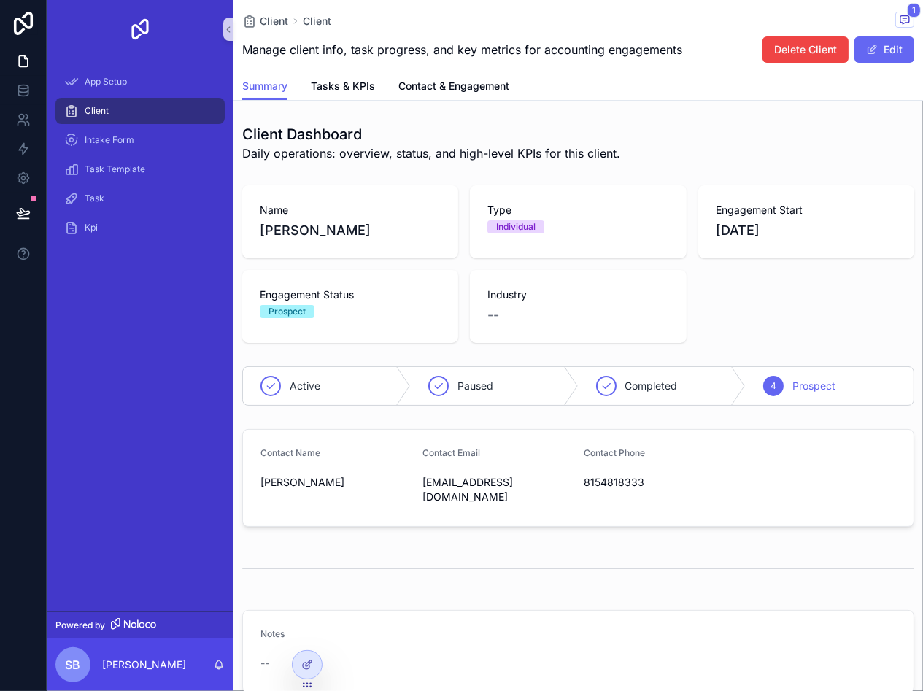
click at [451, 447] on span "Contact Email" at bounding box center [452, 452] width 58 height 11
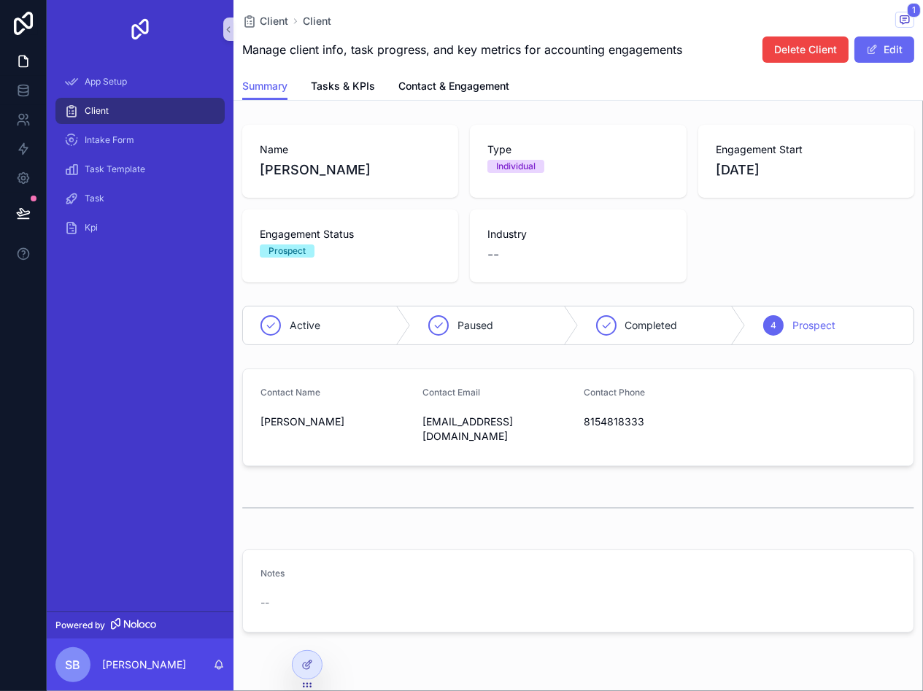
scroll to position [85, 0]
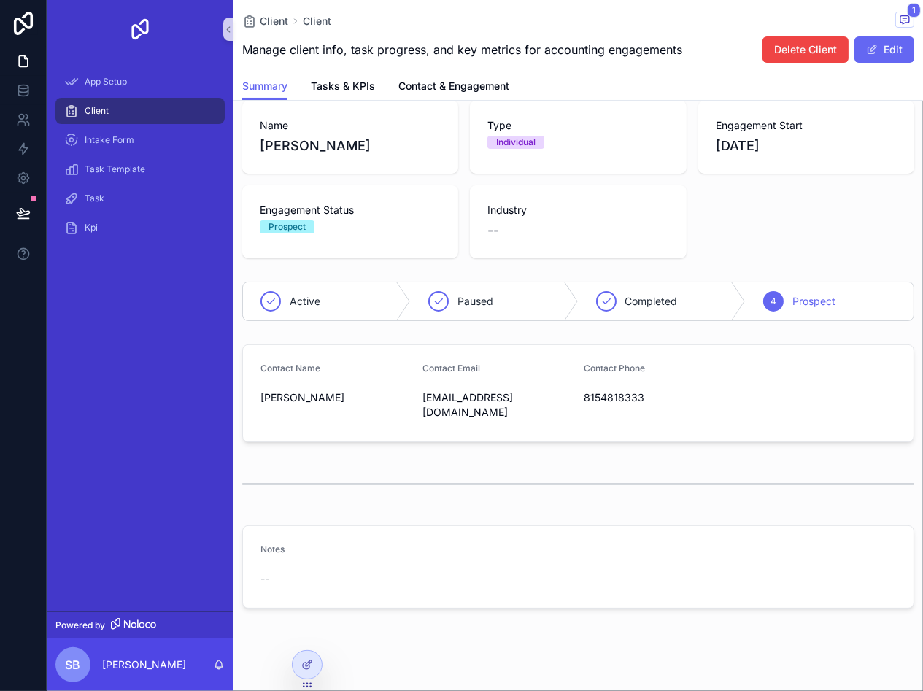
drag, startPoint x: 283, startPoint y: 556, endPoint x: 297, endPoint y: 514, distance: 44.6
click at [284, 572] on div "--" at bounding box center [336, 579] width 150 height 15
click at [304, 480] on div "scrollable content" at bounding box center [578, 484] width 672 height 36
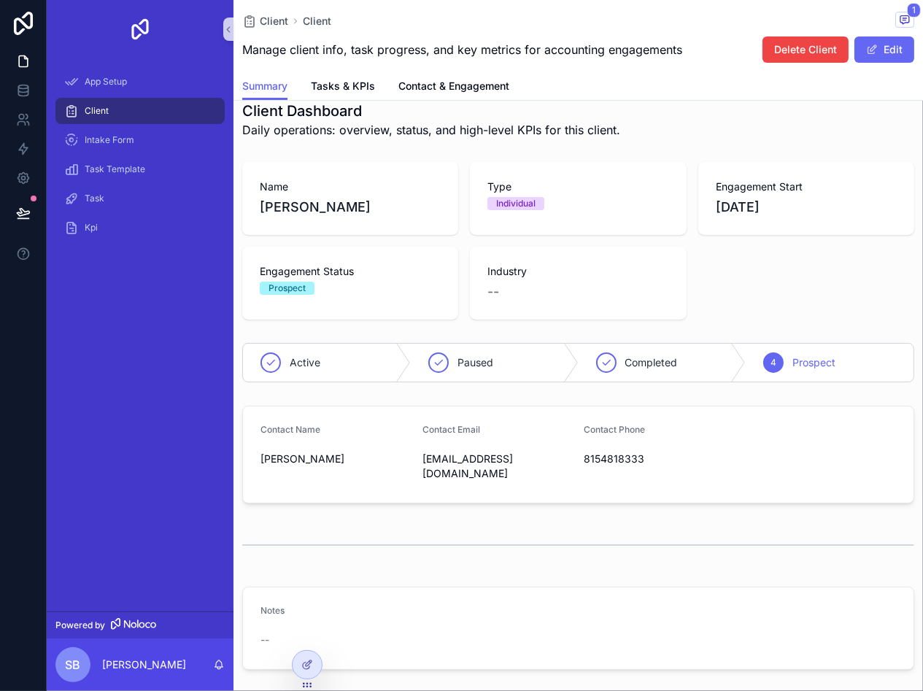
scroll to position [0, 0]
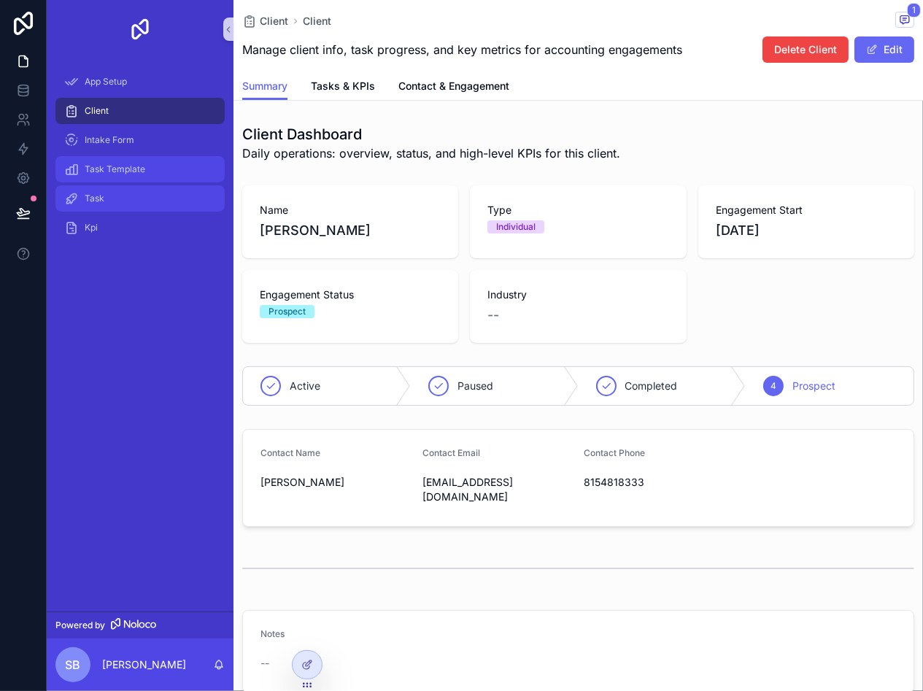
drag, startPoint x: 139, startPoint y: 165, endPoint x: 150, endPoint y: 202, distance: 38.8
click at [139, 165] on span "Task Template" at bounding box center [115, 170] width 61 height 12
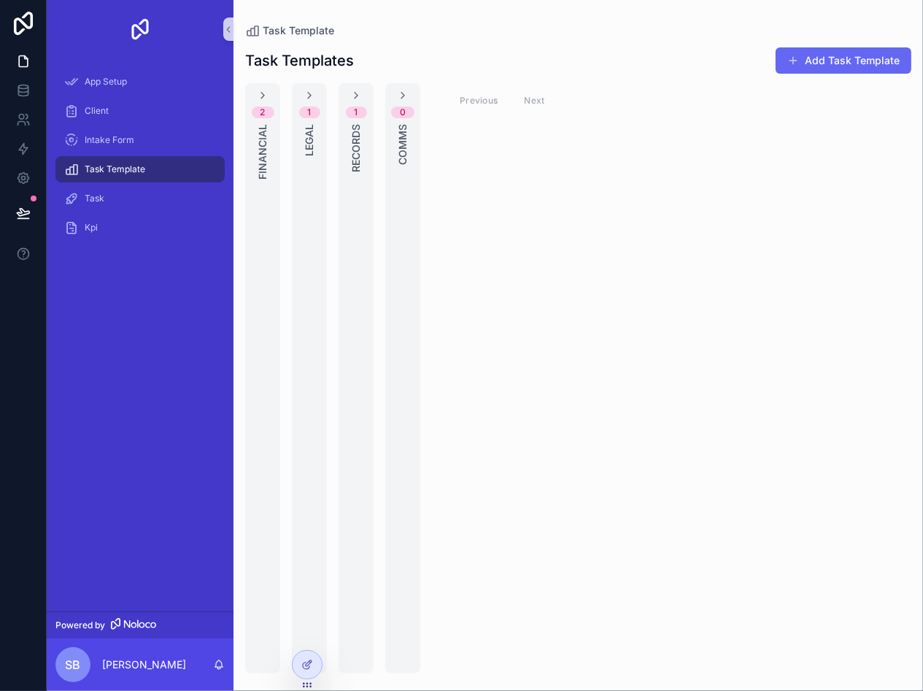
drag, startPoint x: 263, startPoint y: 77, endPoint x: 261, endPoint y: 93, distance: 16.9
click at [262, 77] on div "Task Templates Add Task Template 2 Financial 1 Legal 1 Records 0 Comms Previous…" at bounding box center [579, 356] width 690 height 636
click at [261, 93] on icon "scrollable content" at bounding box center [263, 96] width 12 height 12
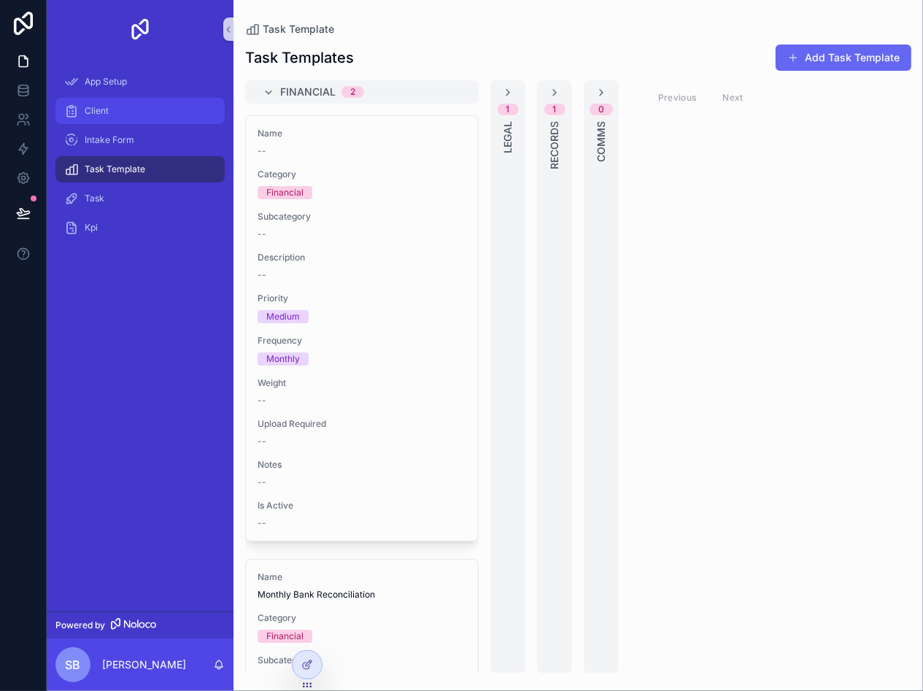
click at [97, 106] on span "Client" at bounding box center [97, 111] width 24 height 12
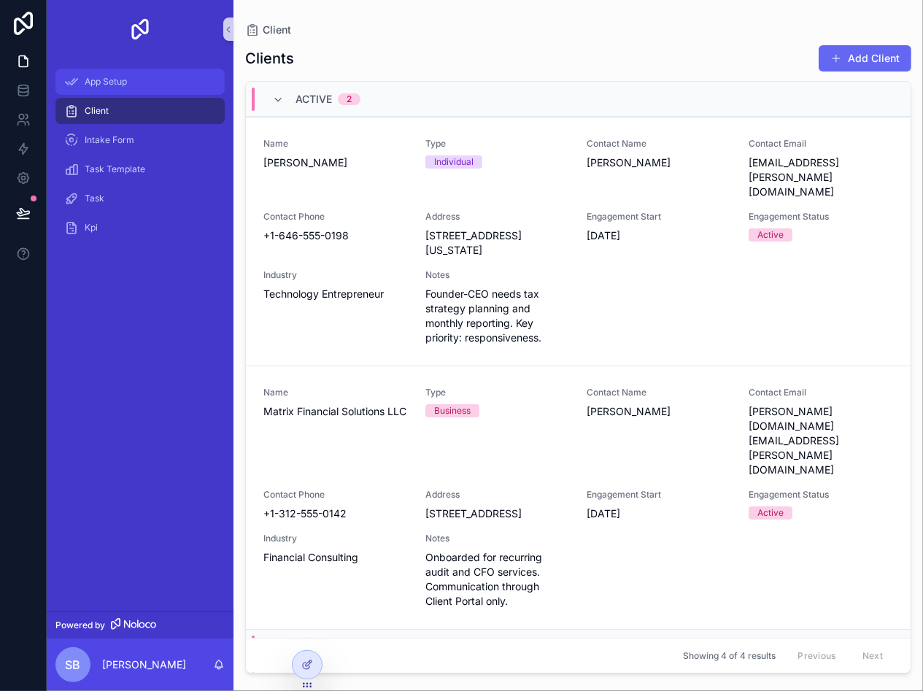
click at [107, 80] on span "App Setup" at bounding box center [106, 82] width 42 height 12
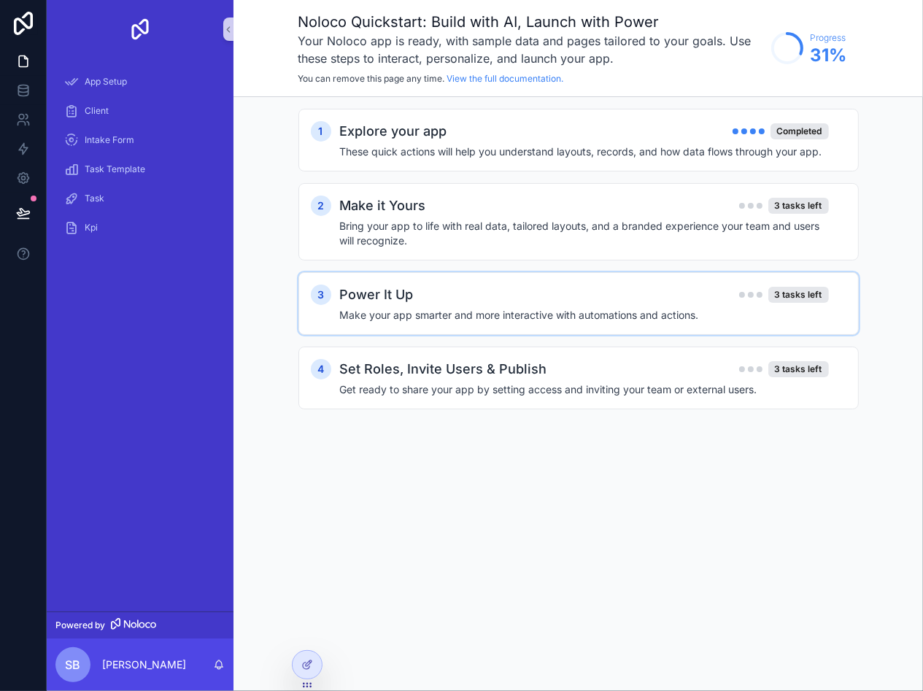
click at [435, 291] on div "Power It Up 3 tasks left" at bounding box center [584, 295] width 489 height 20
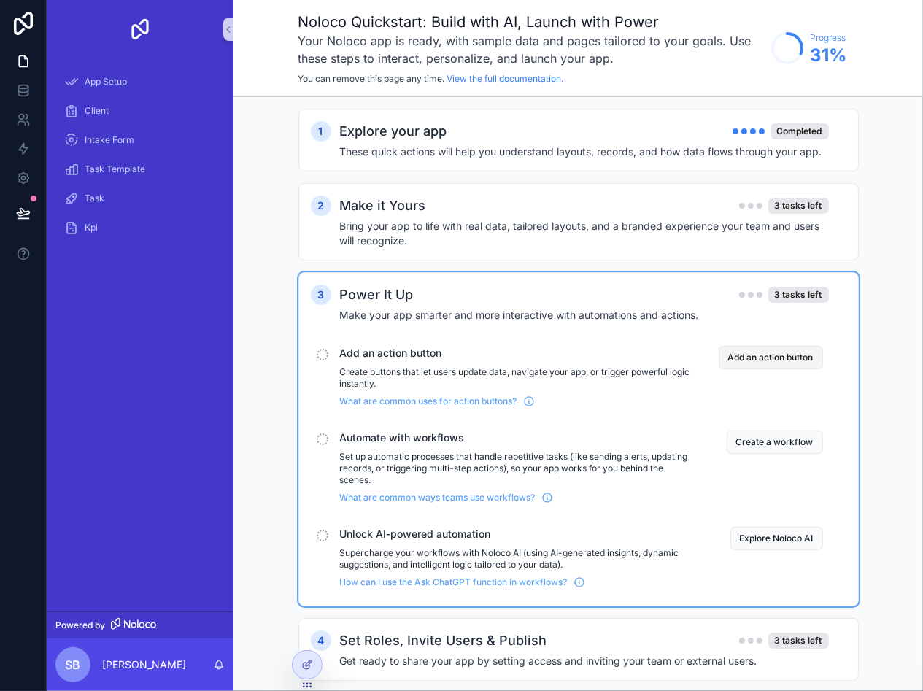
click at [796, 351] on button "Add an action button" at bounding box center [771, 357] width 104 height 23
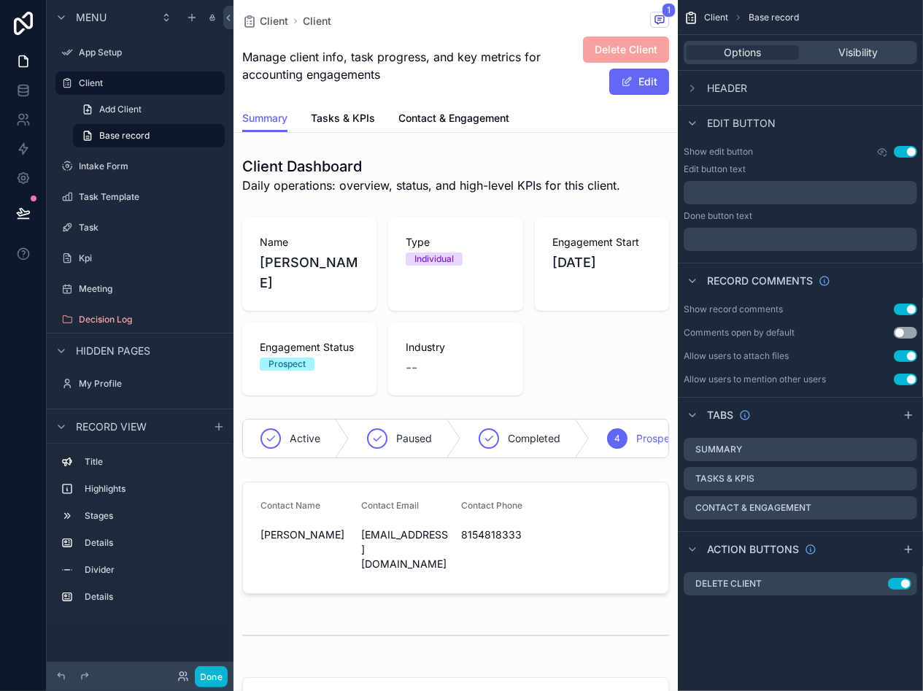
click at [715, 181] on div "﻿" at bounding box center [801, 192] width 234 height 23
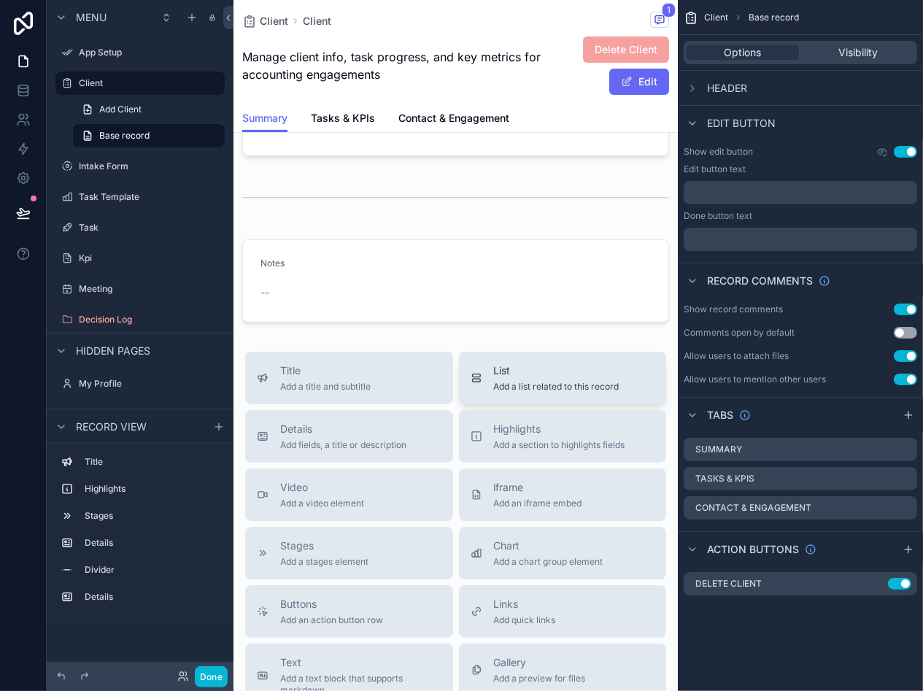
scroll to position [584, 0]
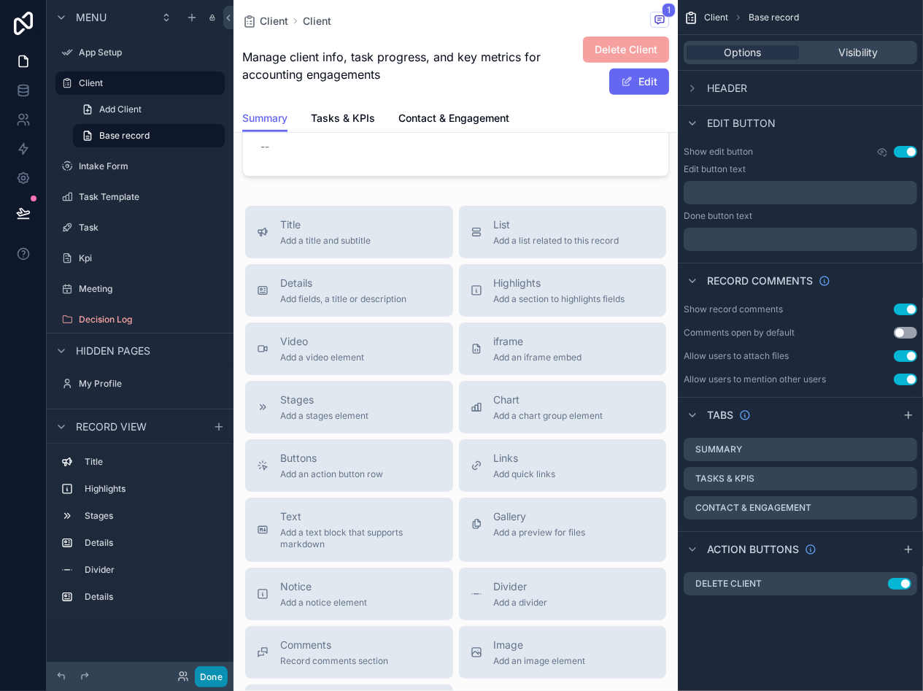
click at [204, 671] on button "Done" at bounding box center [211, 676] width 33 height 21
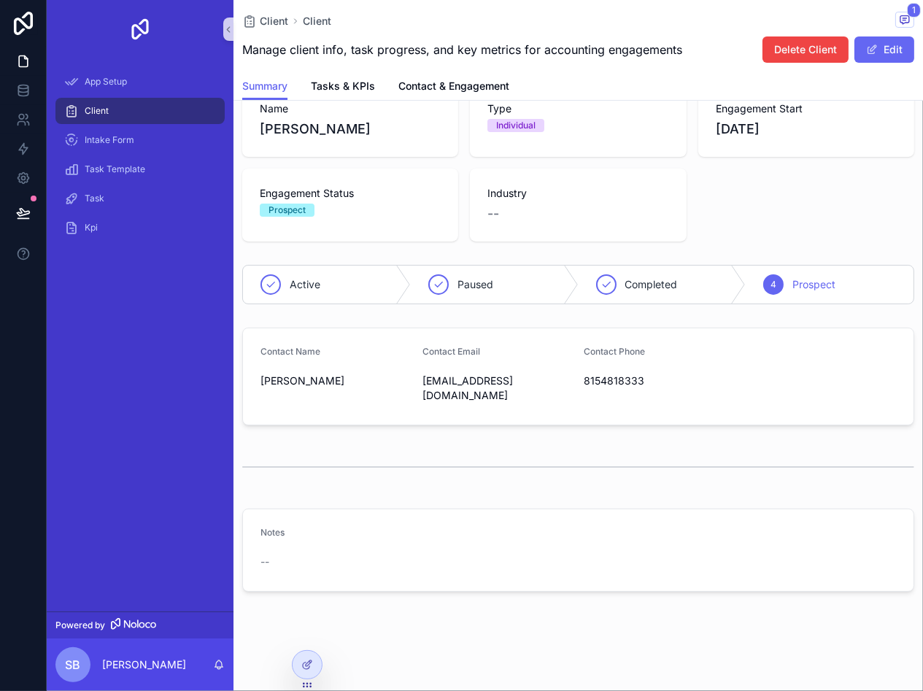
scroll to position [85, 0]
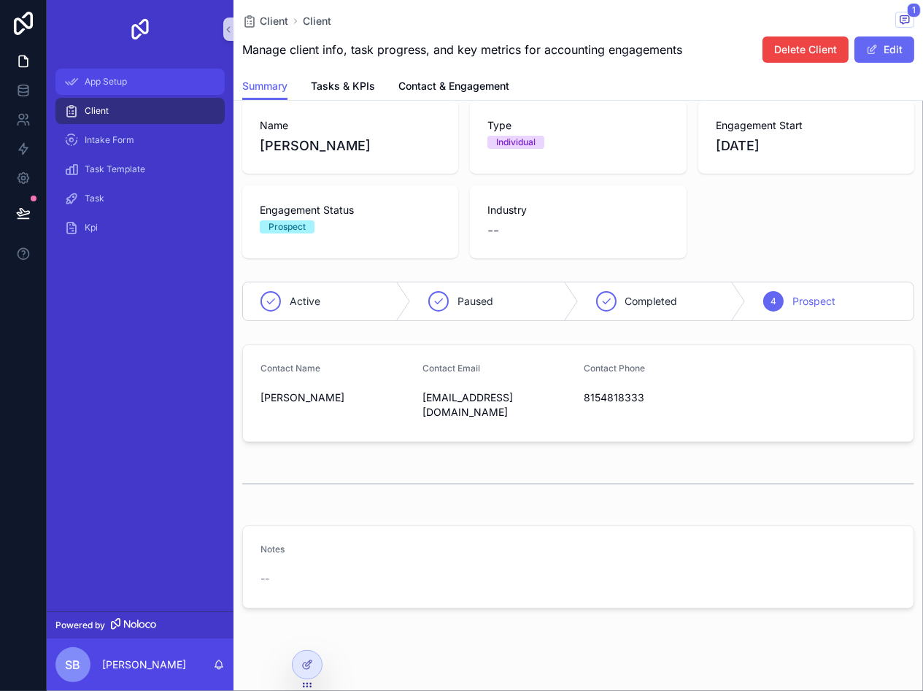
click at [97, 72] on div "App Setup" at bounding box center [140, 81] width 152 height 23
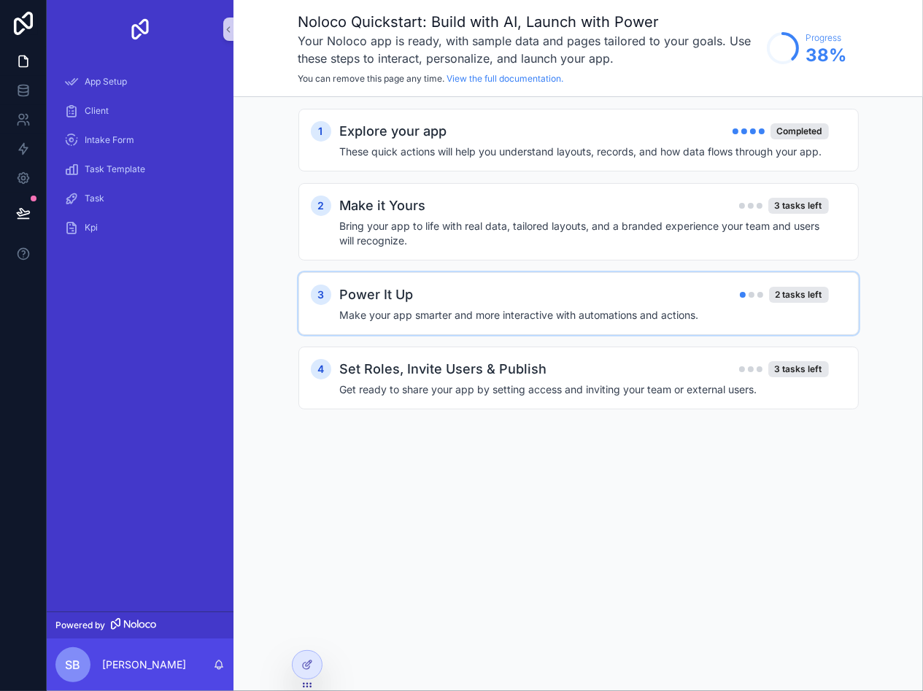
click at [458, 285] on div "Power It Up 2 tasks left" at bounding box center [584, 295] width 489 height 20
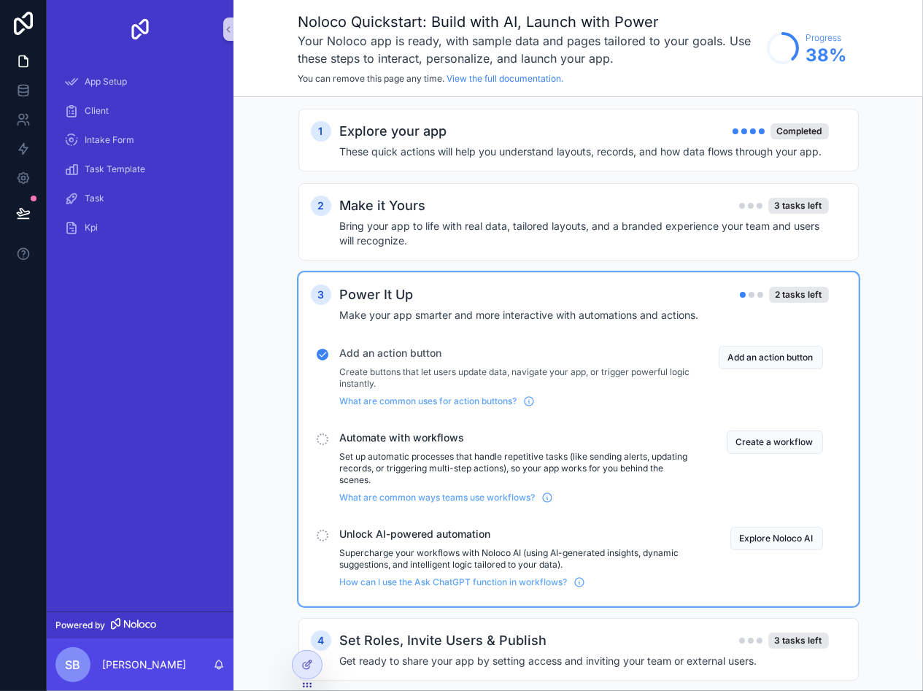
click at [331, 436] on div "Automate with workflows Set up automatic processes that handle repetitive tasks…" at bounding box center [579, 467] width 536 height 85
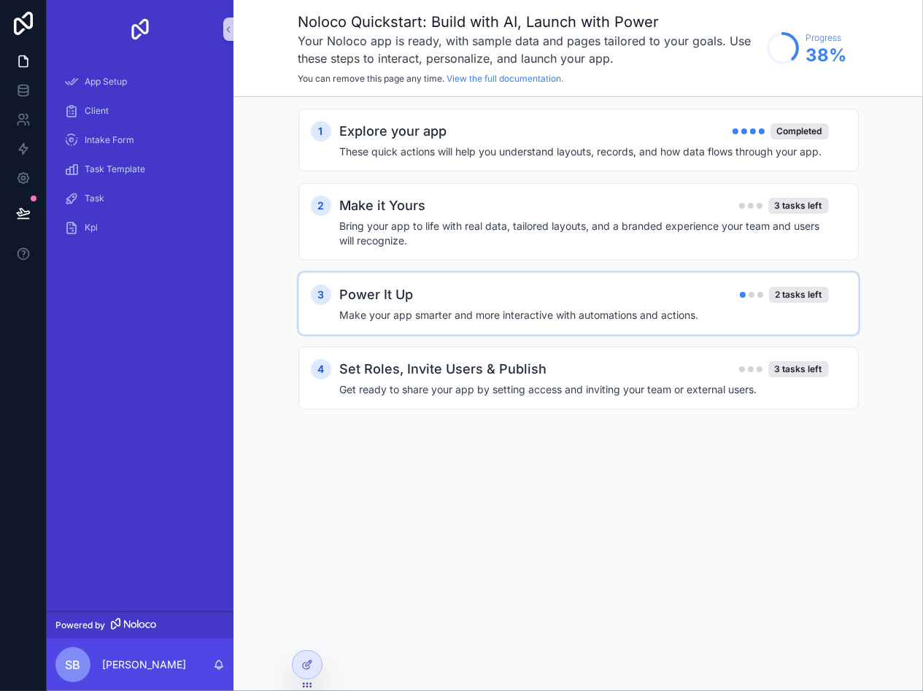
click at [415, 301] on div "Power It Up 2 tasks left" at bounding box center [584, 295] width 489 height 20
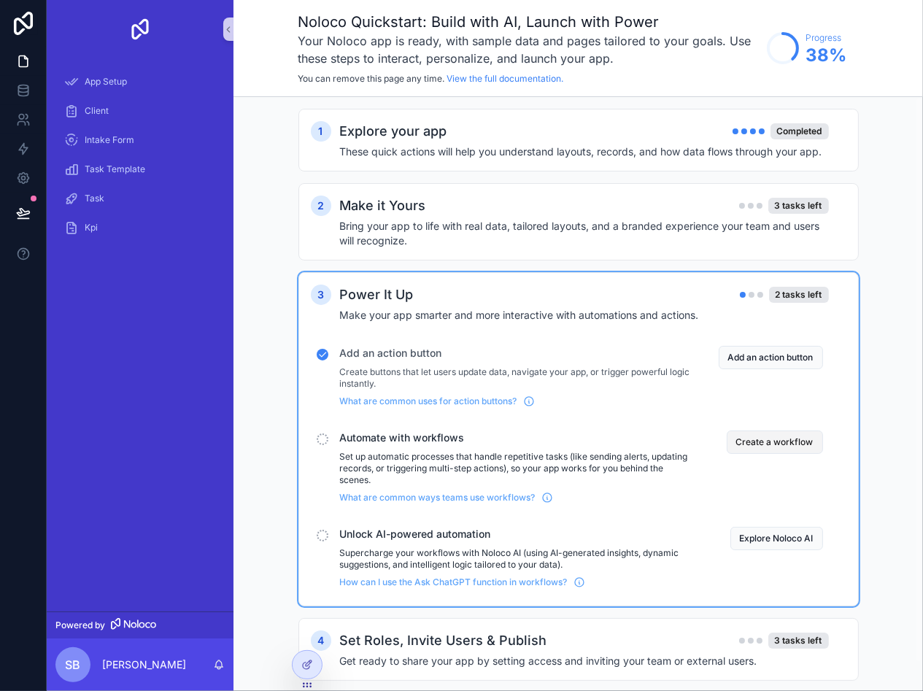
click at [775, 442] on button "Create a workflow" at bounding box center [775, 442] width 96 height 23
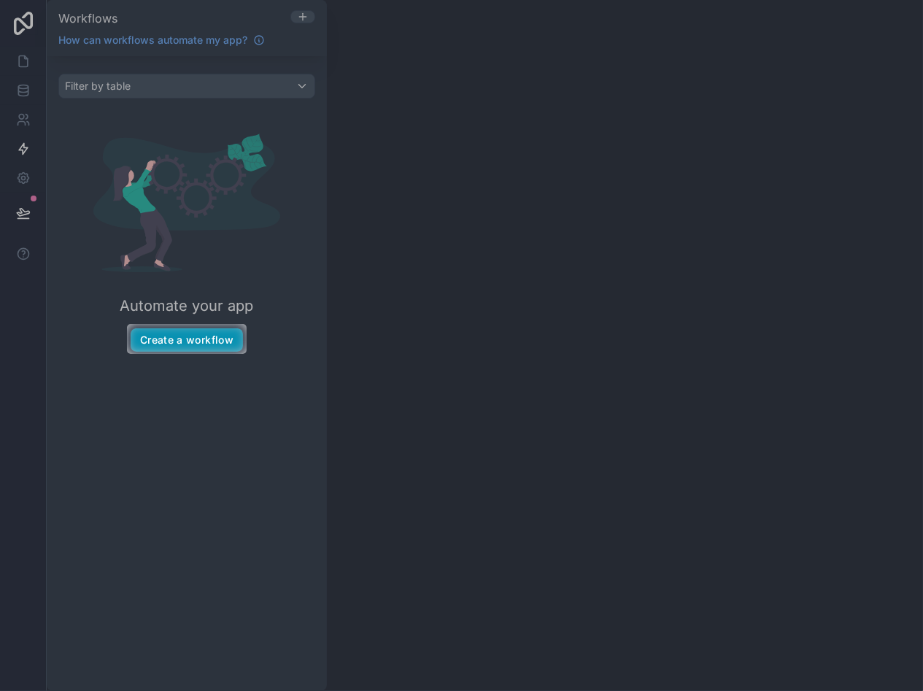
click at [207, 339] on button "Create a workflow" at bounding box center [187, 339] width 112 height 23
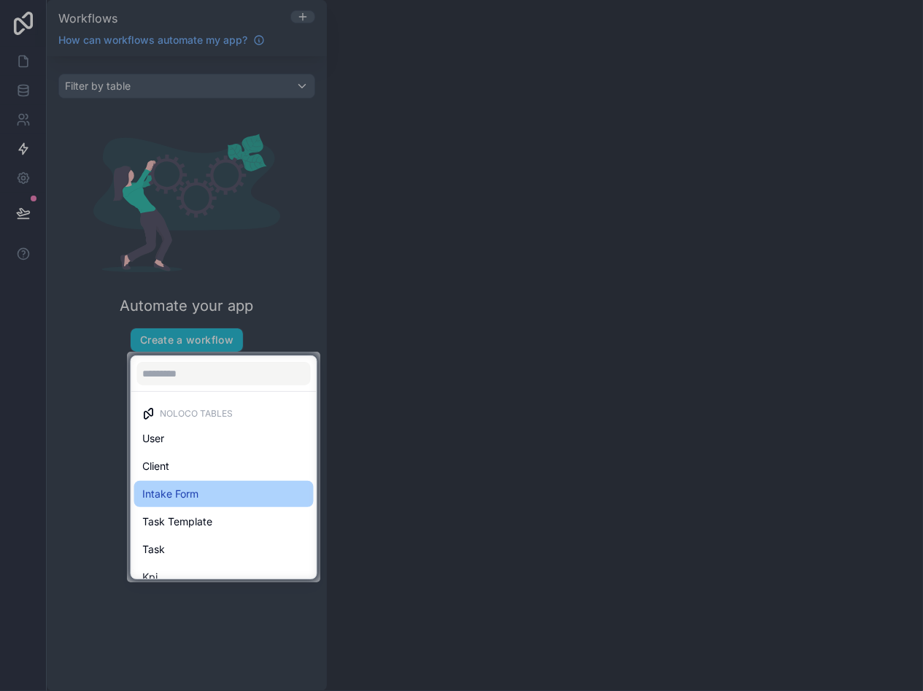
click at [228, 487] on div "Intake Form" at bounding box center [224, 494] width 162 height 18
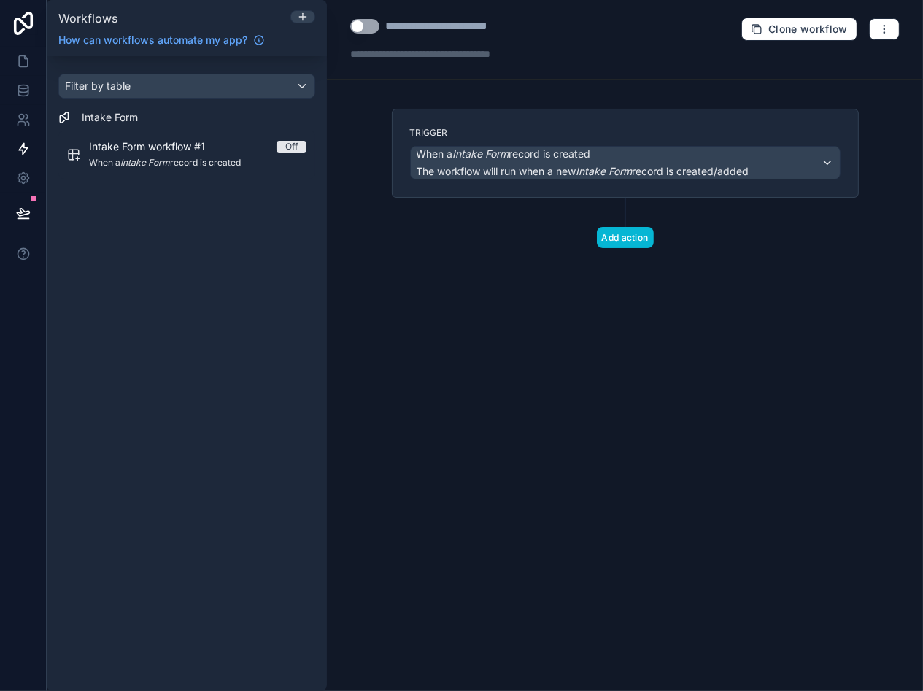
click at [723, 215] on div "Add action" at bounding box center [625, 223] width 467 height 50
click at [727, 252] on div "Trigger When a Intake Form record is created The workflow will run when a new I…" at bounding box center [625, 202] width 491 height 186
click at [630, 239] on button "Add action" at bounding box center [625, 237] width 57 height 21
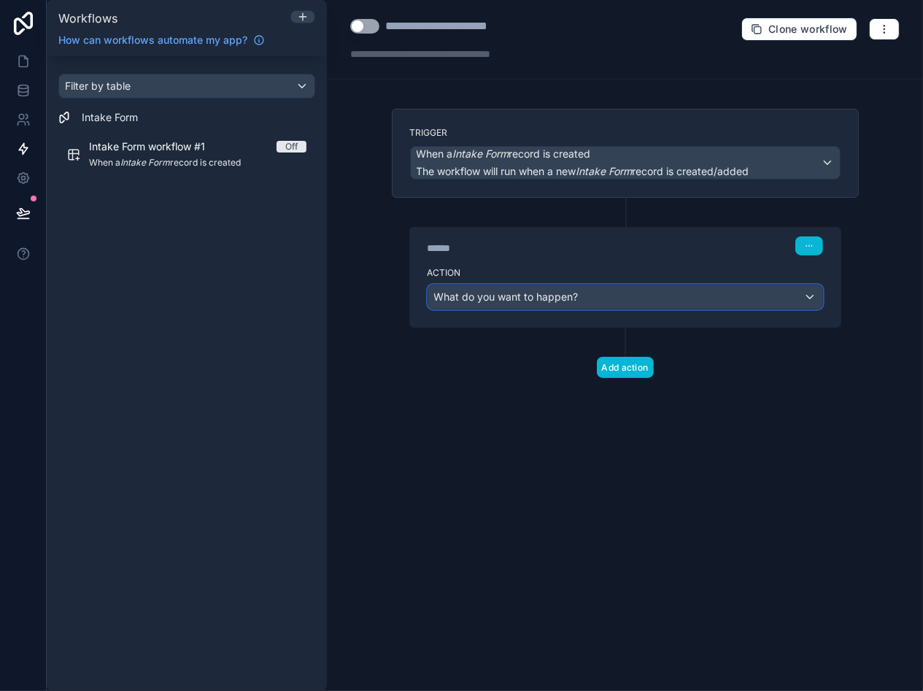
click at [527, 293] on span "What do you want to happen?" at bounding box center [506, 297] width 145 height 12
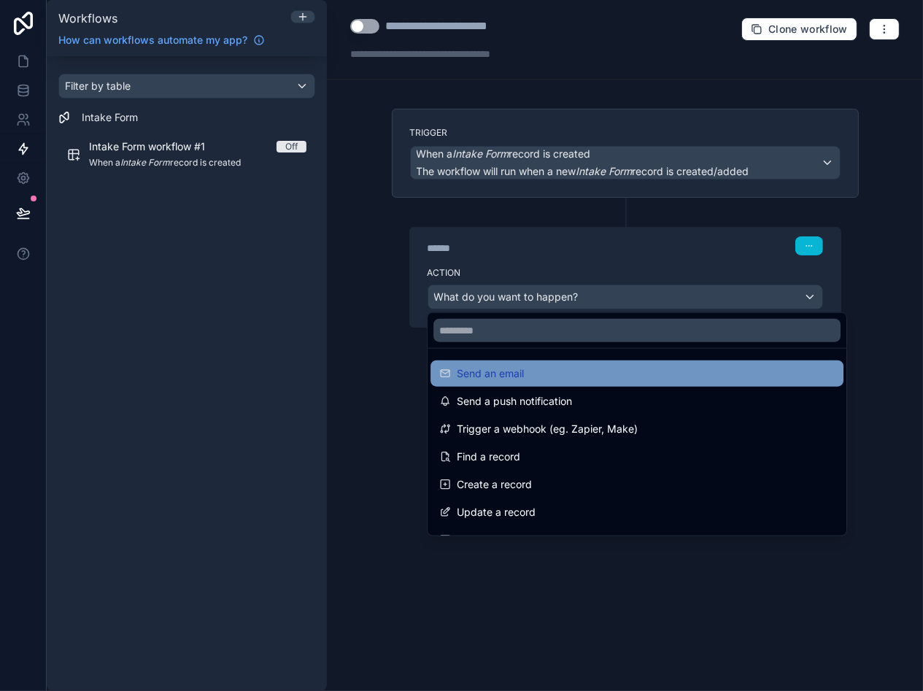
click at [550, 369] on div "Send an email" at bounding box center [637, 374] width 396 height 18
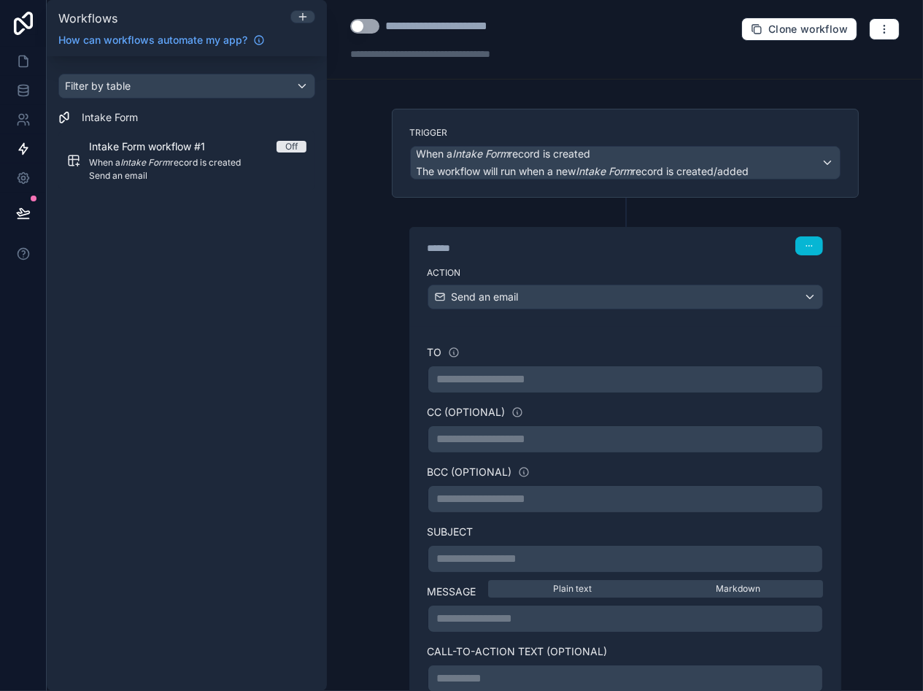
click at [502, 379] on p "**********" at bounding box center [625, 380] width 377 height 18
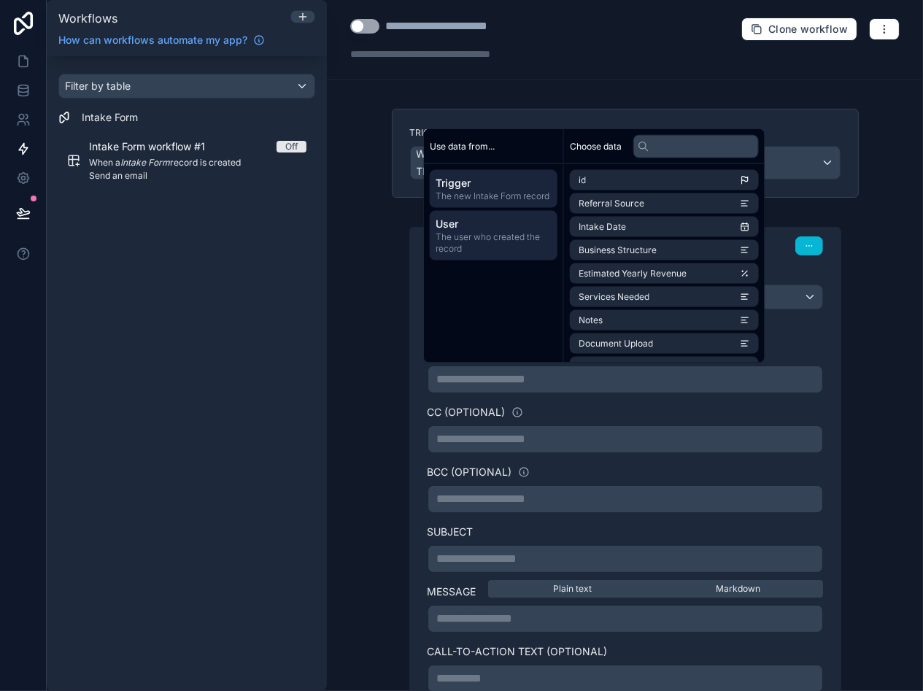
click at [491, 240] on span "The user who created the record" at bounding box center [494, 242] width 116 height 23
click at [491, 188] on span "Trigger" at bounding box center [494, 183] width 116 height 15
click at [491, 227] on span "User" at bounding box center [494, 224] width 116 height 15
click at [495, 197] on span "The new Intake Form record" at bounding box center [494, 197] width 116 height 12
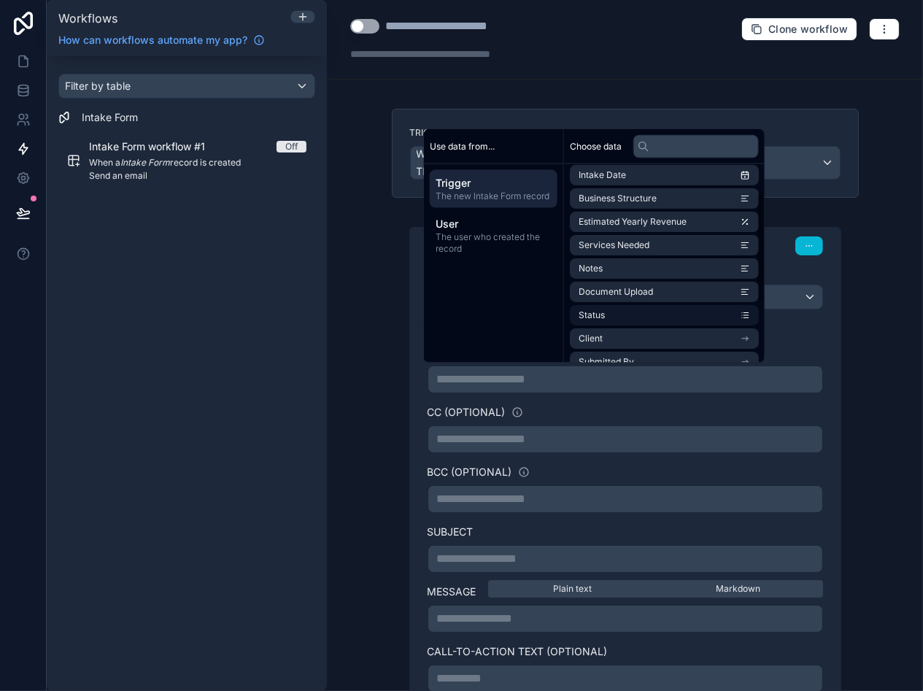
scroll to position [73, 0]
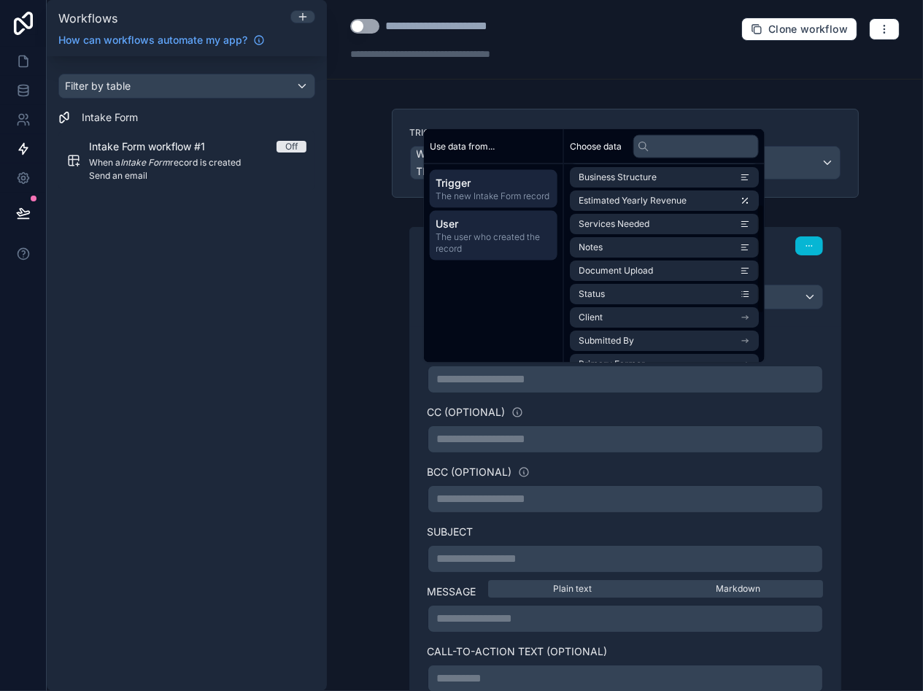
click at [507, 249] on span "The user who created the record" at bounding box center [494, 242] width 116 height 23
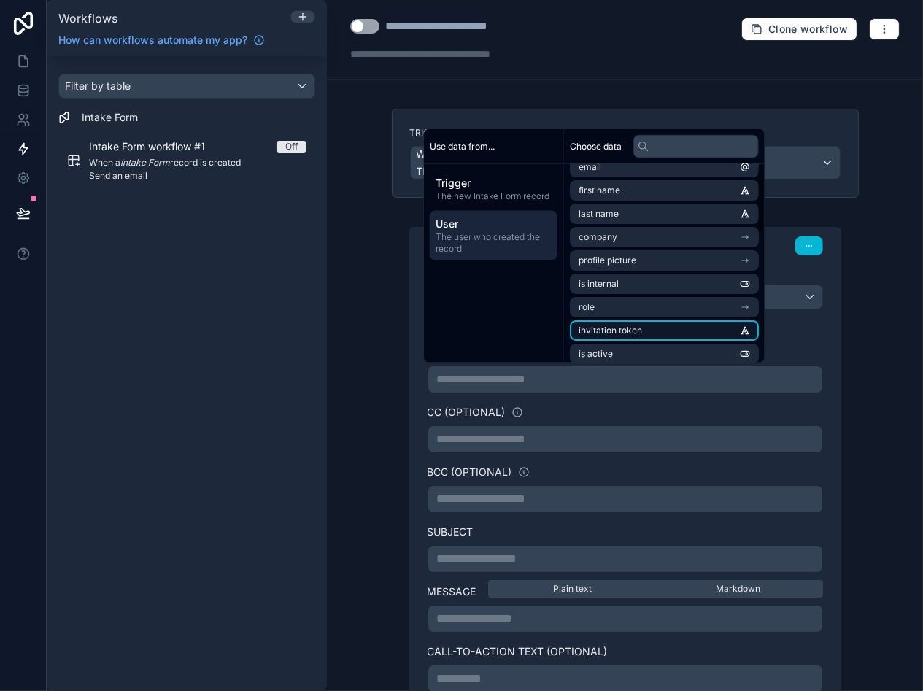
scroll to position [0, 0]
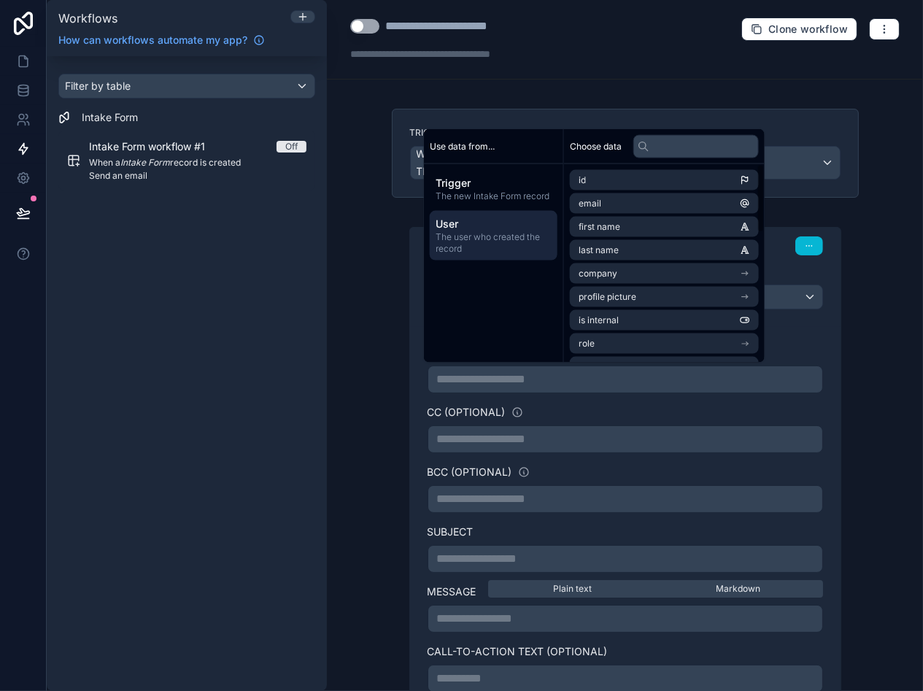
click at [349, 312] on div "**********" at bounding box center [625, 345] width 596 height 691
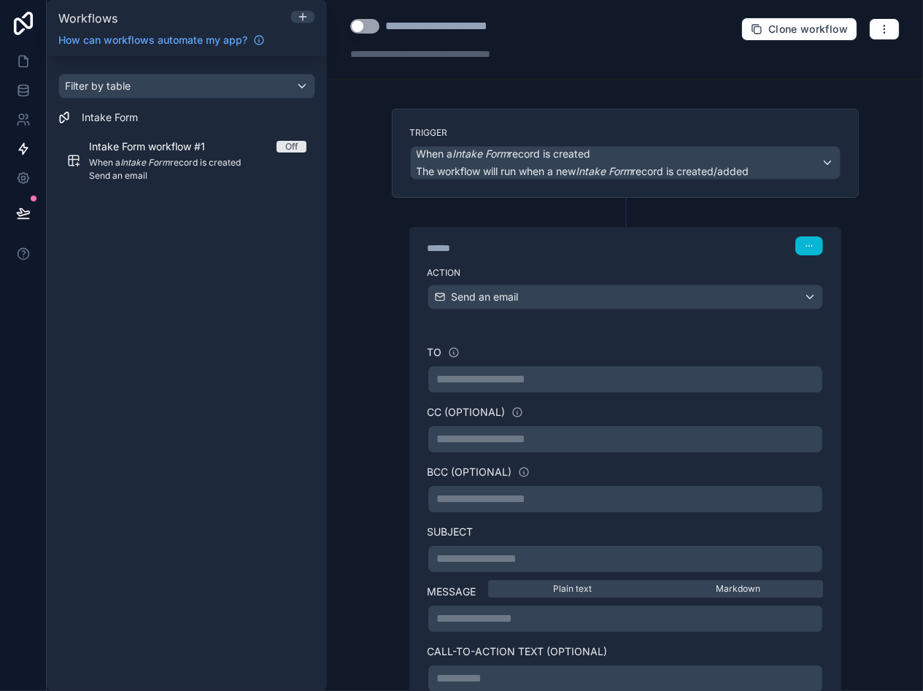
click at [273, 266] on div "Filter by table Intake Form Intake Form workflow #1 Off When a Intake Form reco…" at bounding box center [187, 373] width 280 height 635
click at [23, 168] on link at bounding box center [23, 178] width 46 height 29
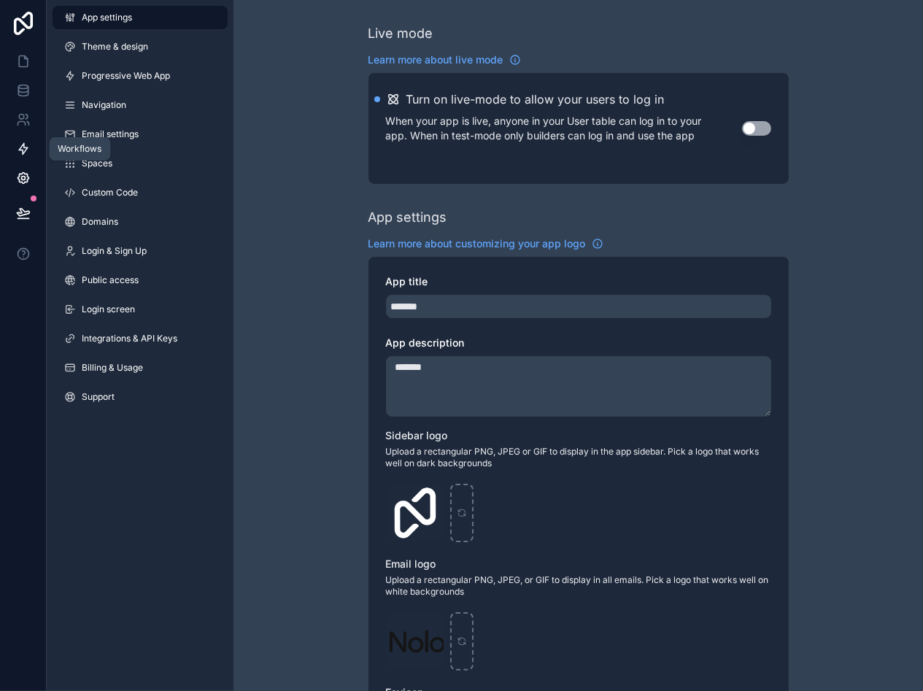
click at [26, 149] on icon at bounding box center [23, 149] width 15 height 15
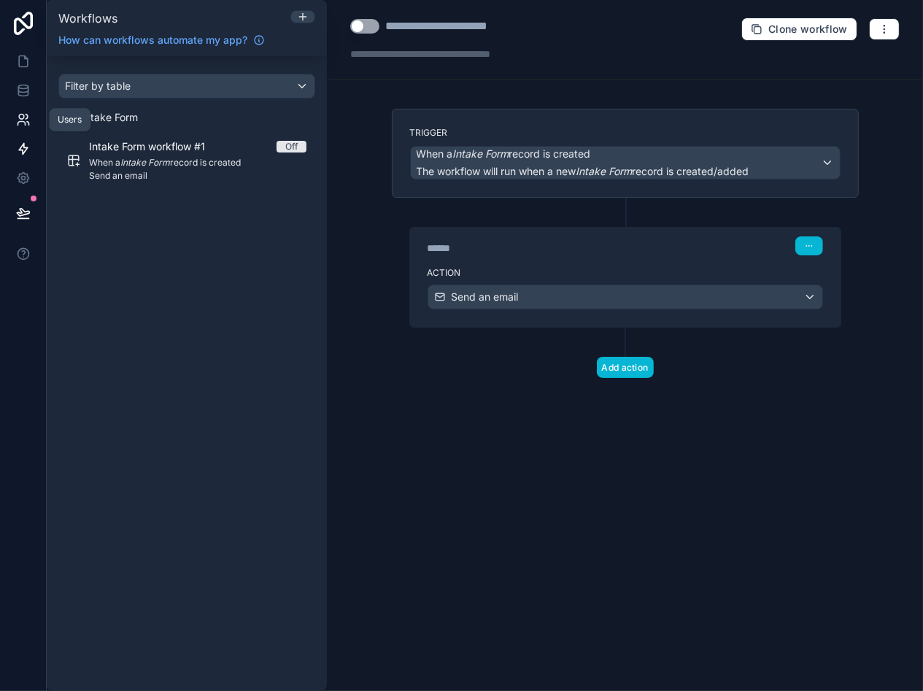
click at [23, 126] on icon at bounding box center [23, 119] width 15 height 15
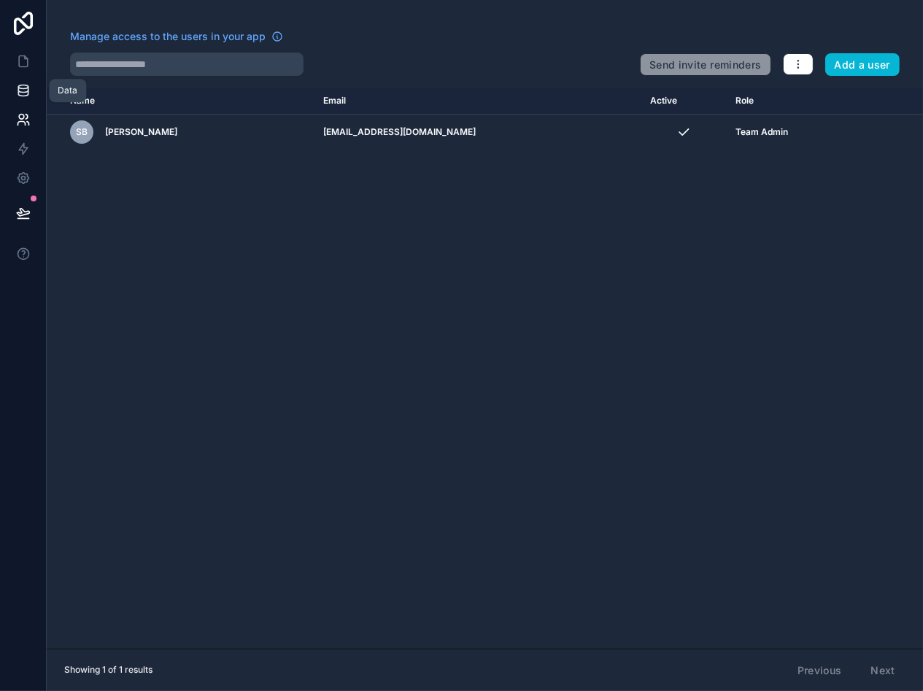
click at [27, 91] on icon at bounding box center [23, 90] width 15 height 15
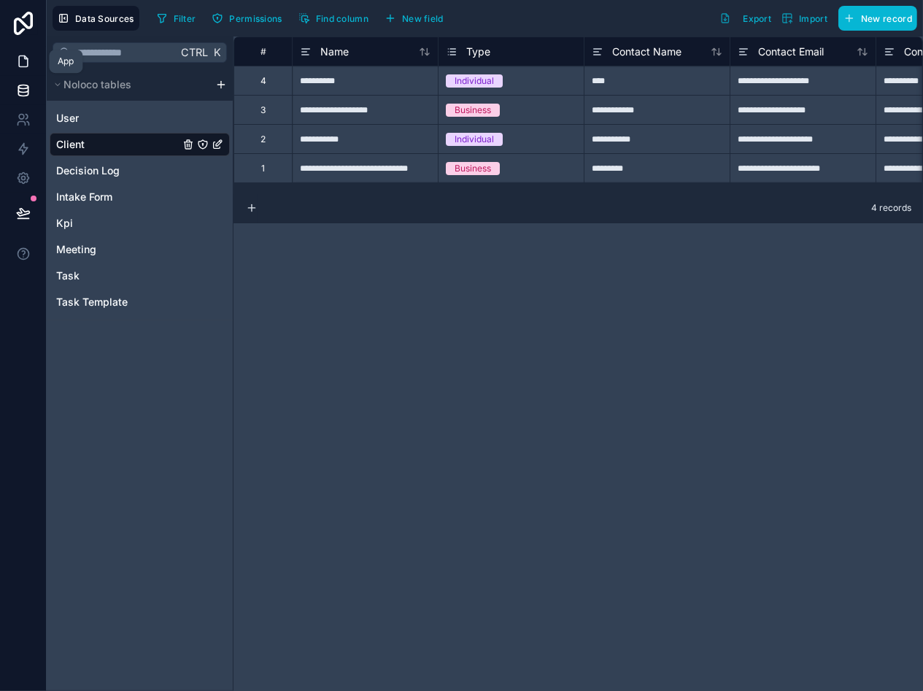
click at [28, 74] on link at bounding box center [23, 61] width 46 height 29
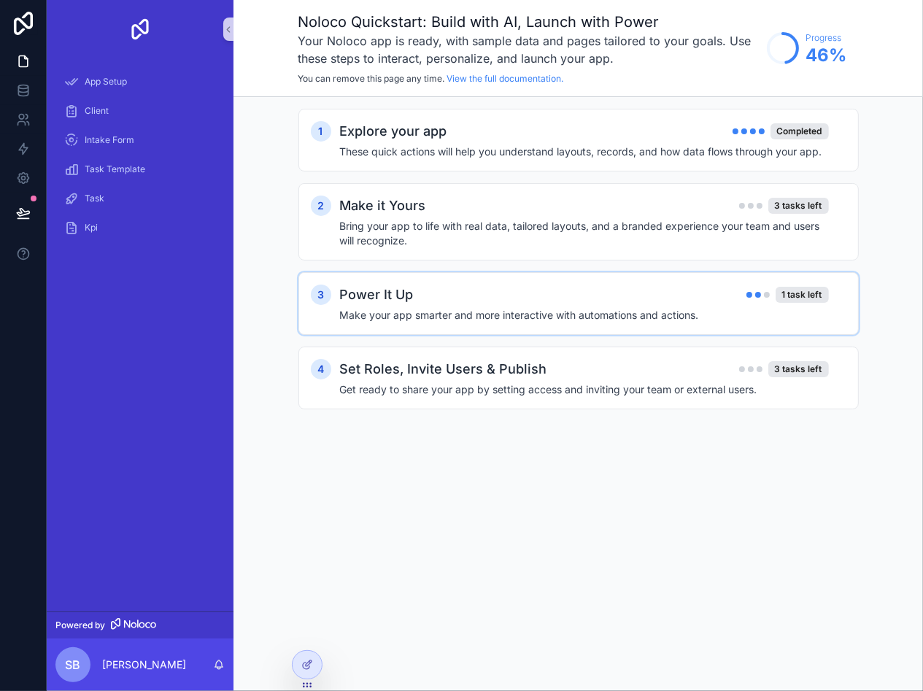
click at [591, 295] on div "Power It Up 1 task left" at bounding box center [584, 295] width 489 height 20
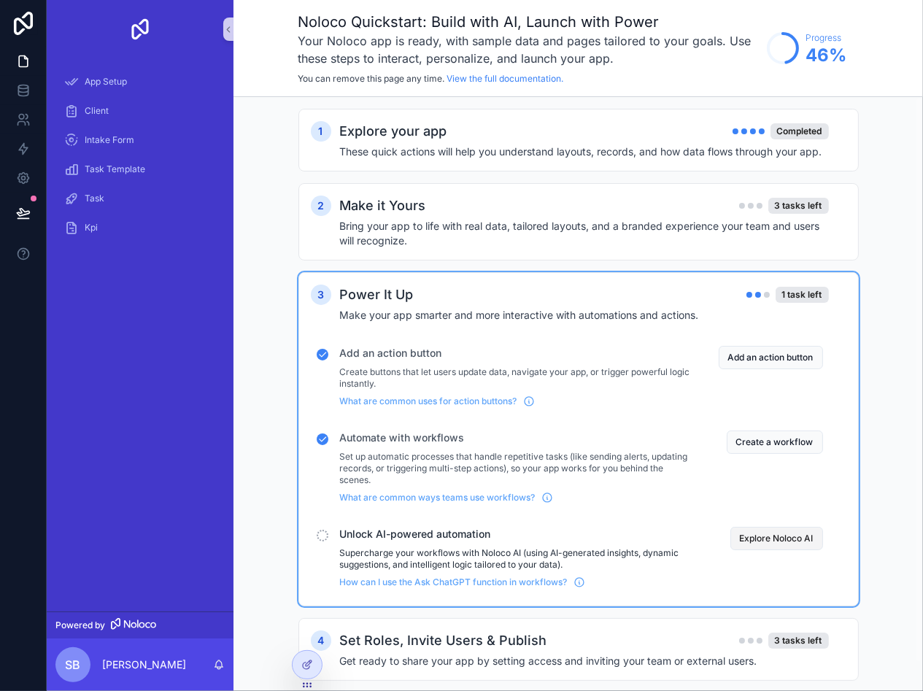
click at [782, 537] on button "Explore Noloco AI" at bounding box center [777, 538] width 93 height 23
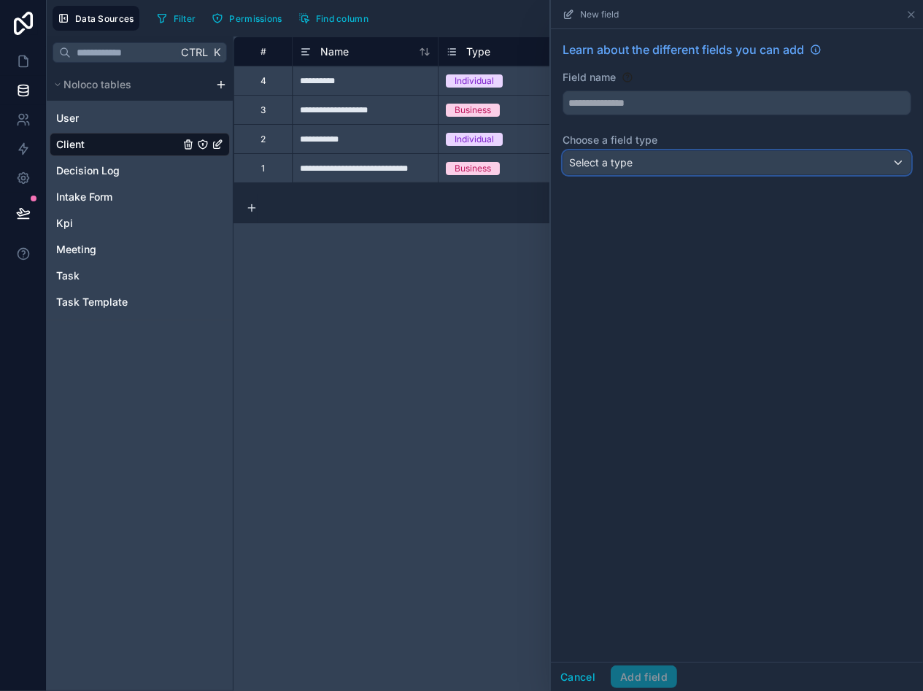
click at [653, 169] on div "Select a type" at bounding box center [737, 162] width 347 height 23
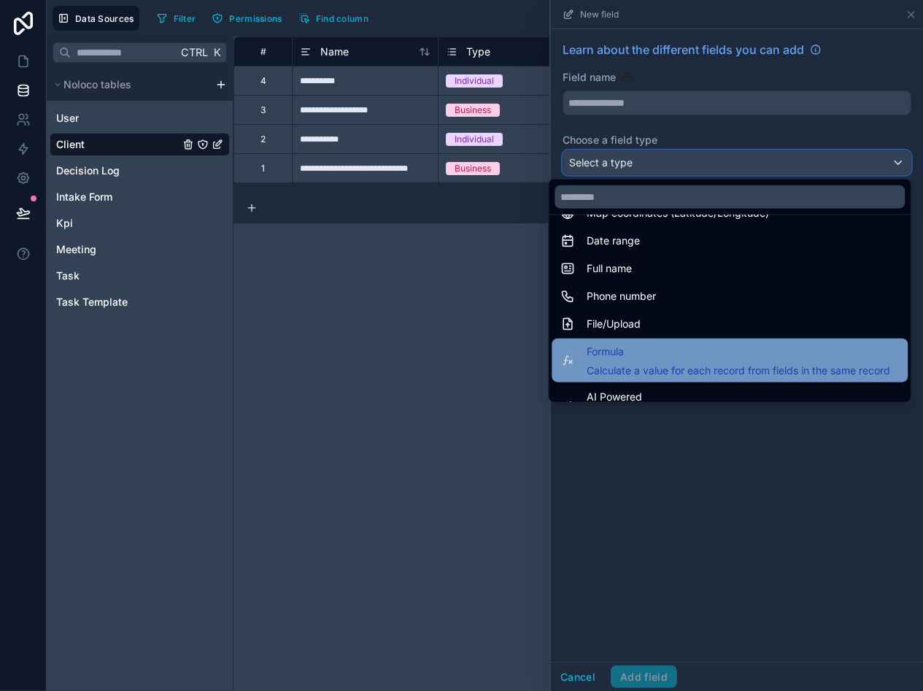
scroll to position [423, 0]
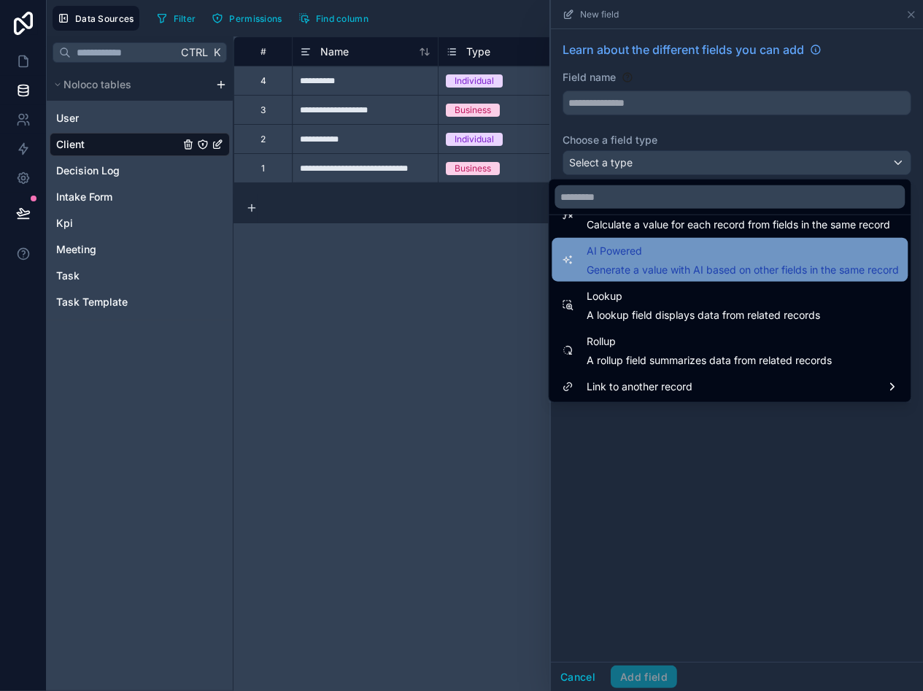
click at [665, 267] on span "Generate a value with AI based on other fields in the same record" at bounding box center [743, 270] width 312 height 15
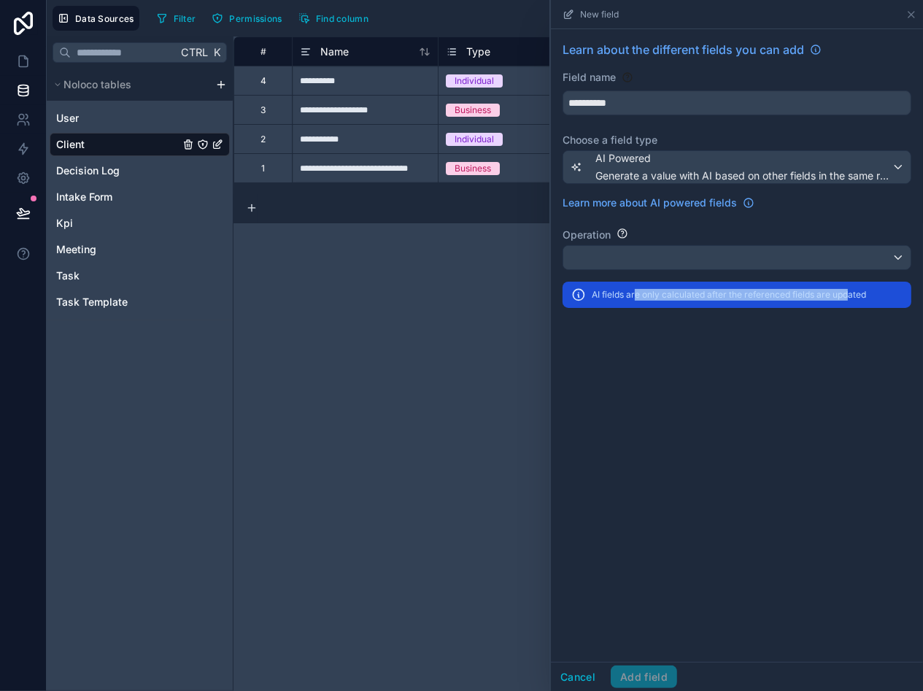
drag, startPoint x: 666, startPoint y: 291, endPoint x: 853, endPoint y: 298, distance: 186.3
click at [853, 298] on p "AI fields are only calculated after the referenced fields are updated" at bounding box center [729, 295] width 274 height 12
copy p "e only calculated after the referenced fields are upda"
click at [896, 255] on div at bounding box center [737, 257] width 347 height 23
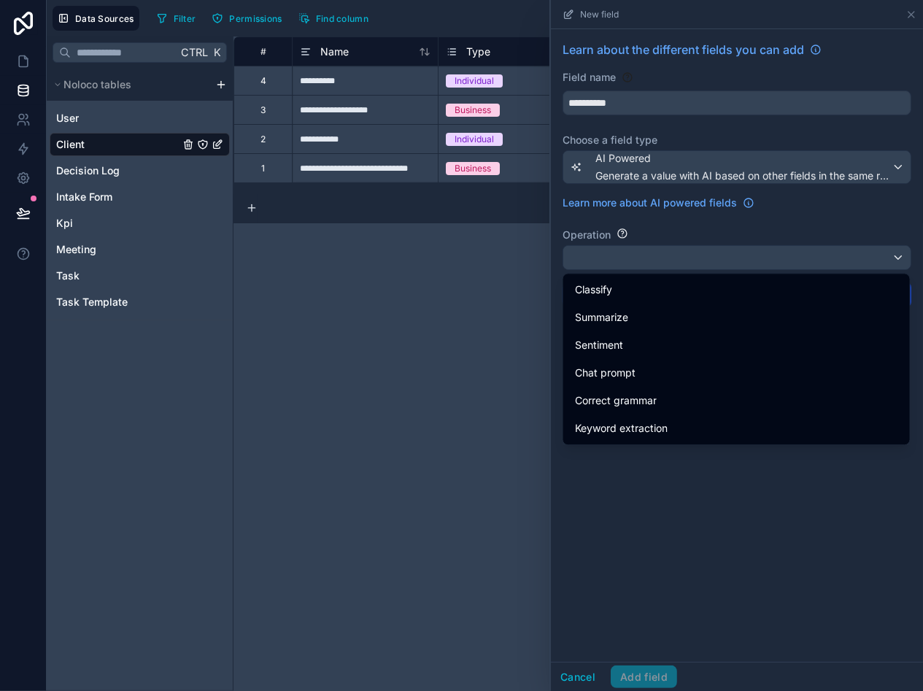
click at [695, 458] on div at bounding box center [737, 345] width 372 height 691
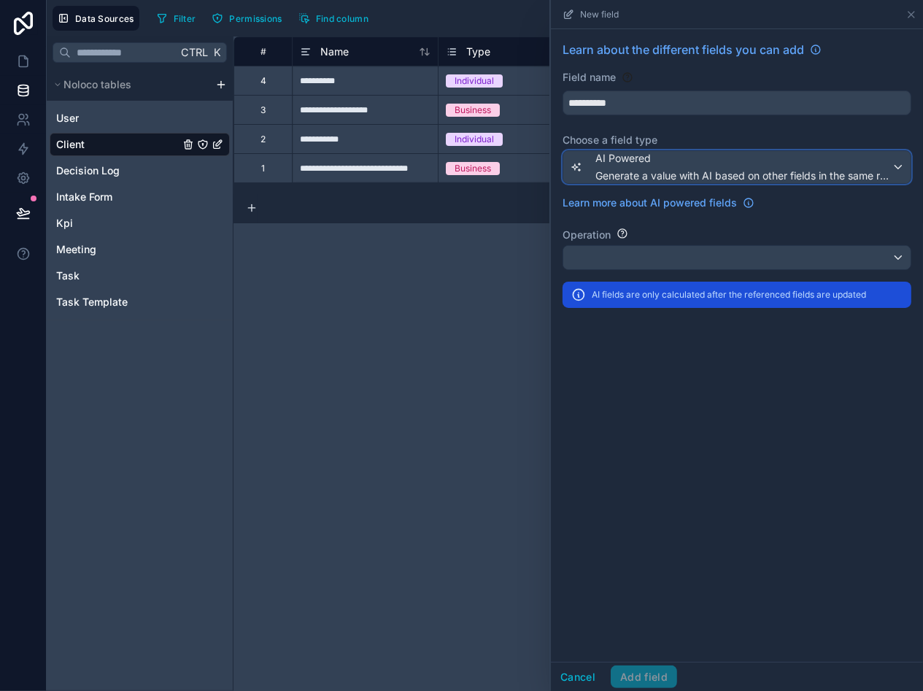
click at [681, 177] on span "Generate a value with AI based on other fields in the same record" at bounding box center [744, 176] width 296 height 15
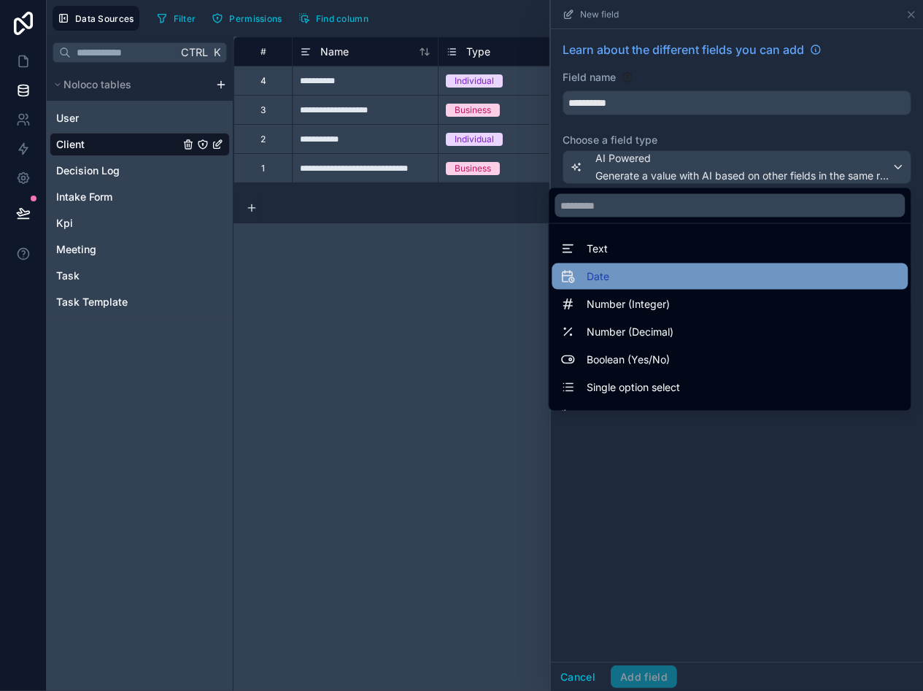
click at [635, 268] on div "Date" at bounding box center [730, 277] width 339 height 18
type input "****"
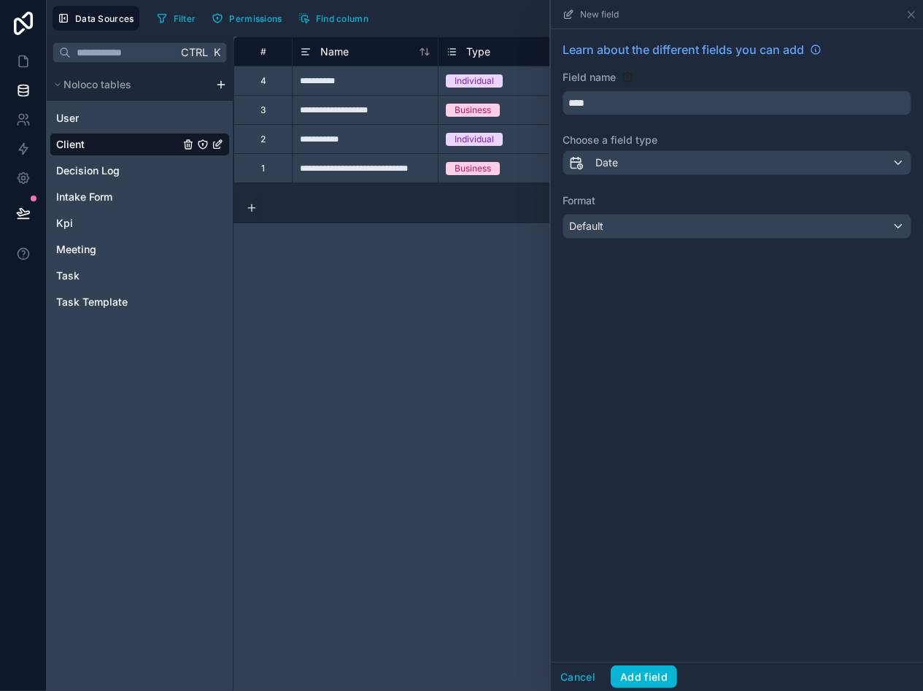
click at [628, 337] on div "Learn about the different fields you can add Field name **** Choose a field typ…" at bounding box center [737, 345] width 372 height 633
click at [342, 291] on div "**********" at bounding box center [579, 363] width 690 height 655
click at [20, 93] on icon at bounding box center [23, 90] width 15 height 15
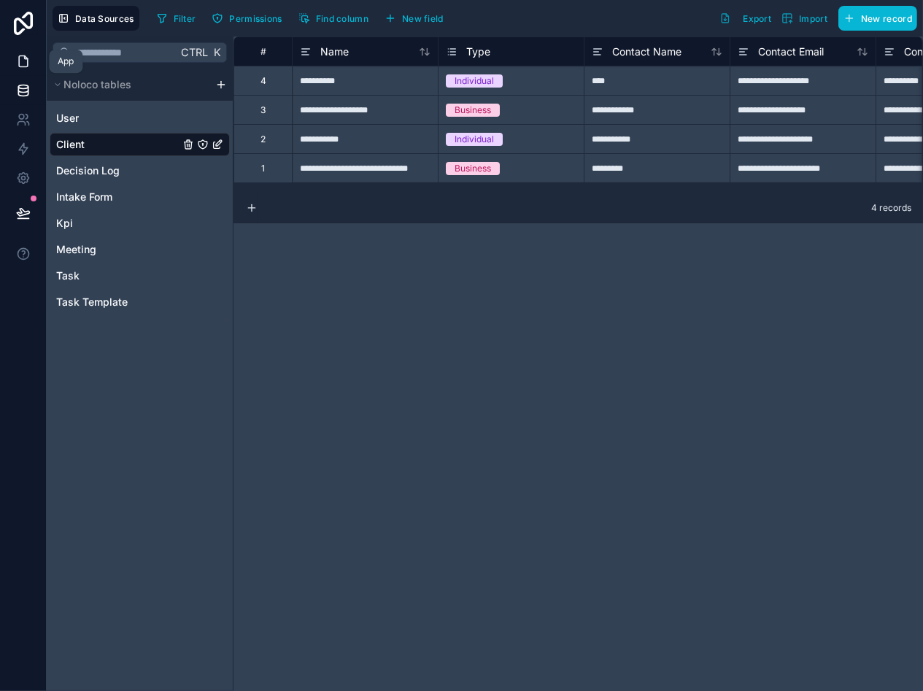
click at [18, 57] on icon at bounding box center [23, 61] width 15 height 15
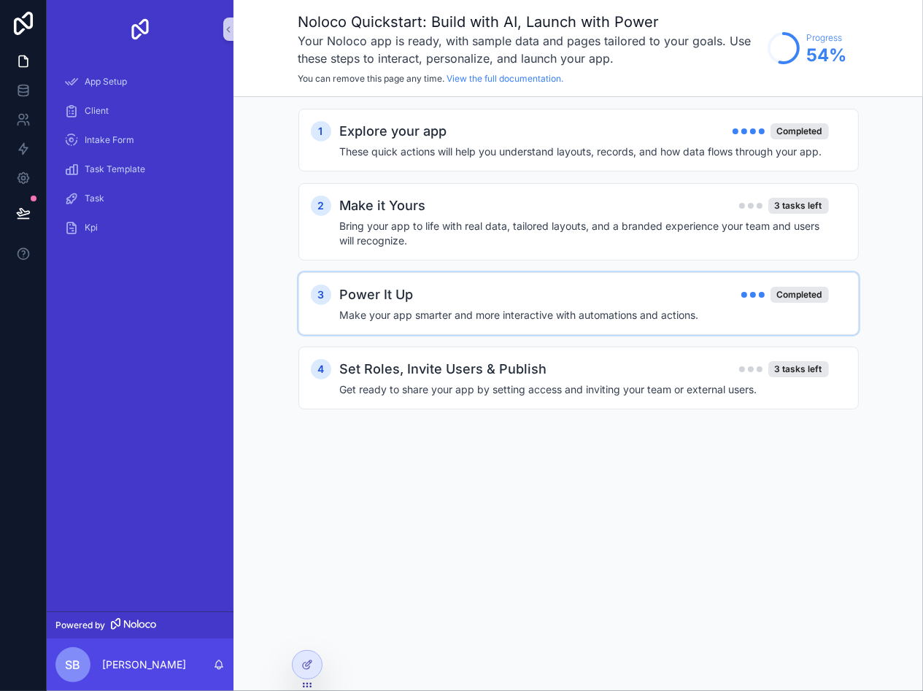
click at [662, 277] on div "3 Power It Up Completed Make your app smarter and more interactive with automat…" at bounding box center [579, 303] width 561 height 63
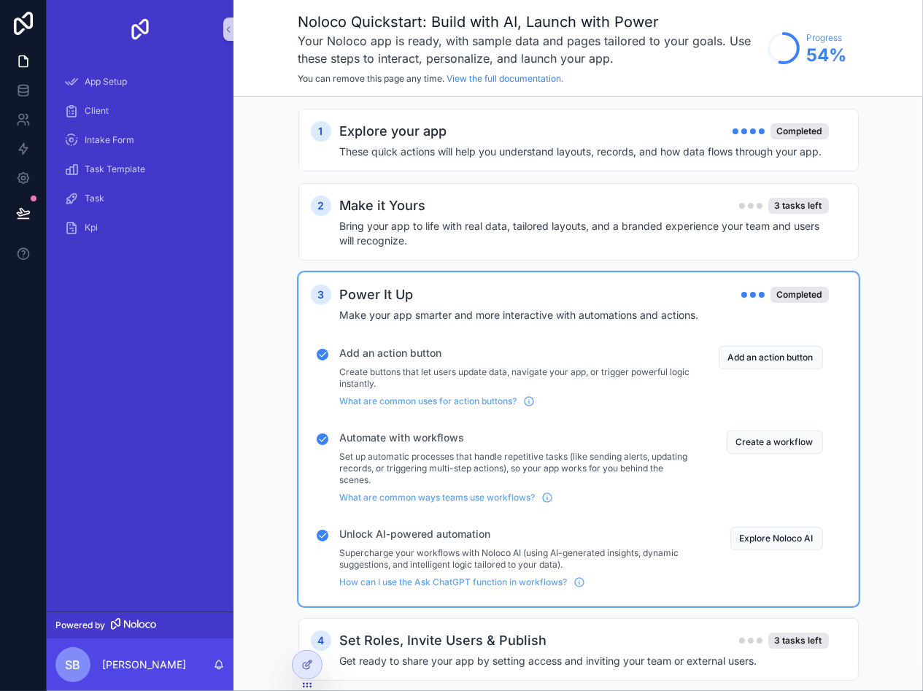
click at [583, 288] on div "Power It Up Completed" at bounding box center [584, 295] width 489 height 20
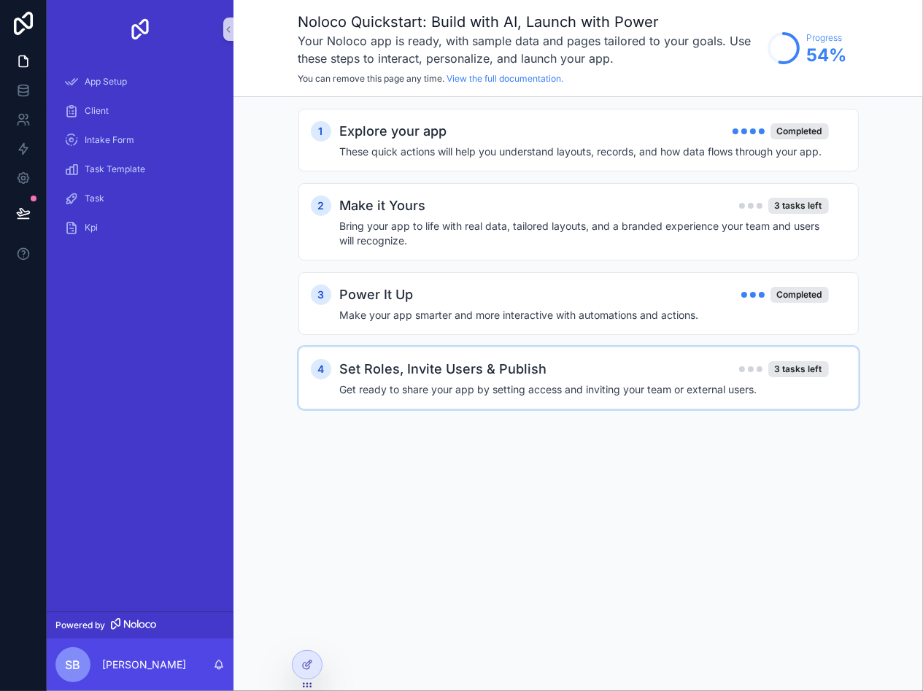
click at [468, 379] on div "Set Roles, Invite Users & Publish 3 tasks left Get ready to share your app by s…" at bounding box center [593, 378] width 507 height 38
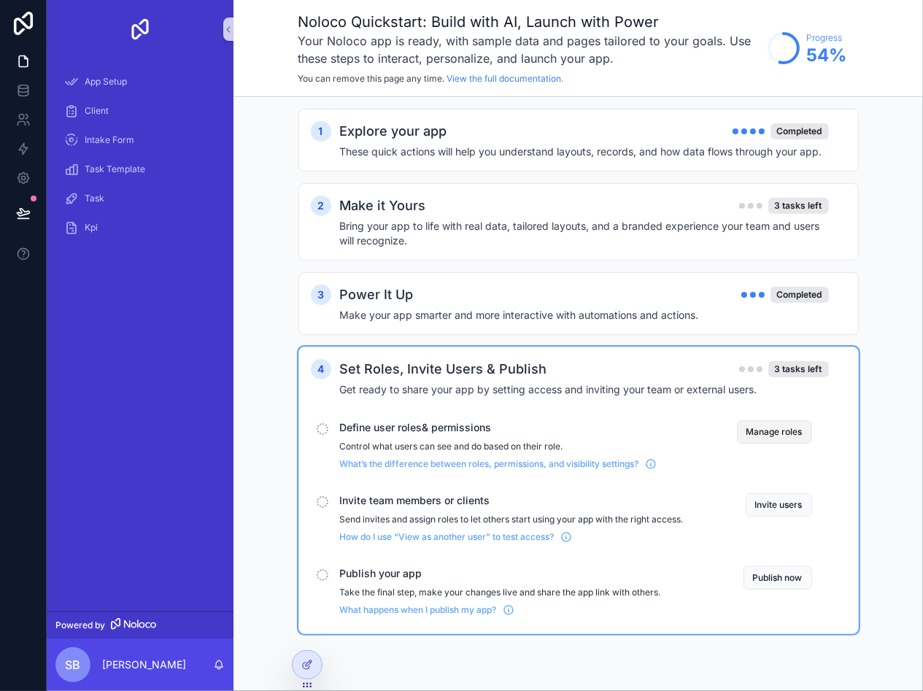
click at [796, 426] on button "Manage roles" at bounding box center [774, 431] width 75 height 23
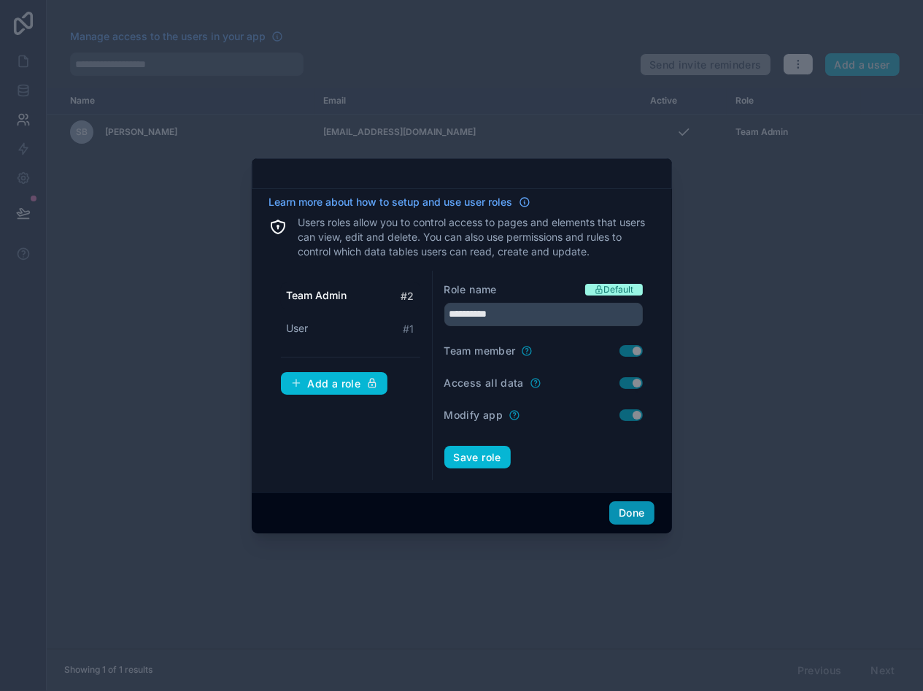
click at [620, 512] on button "Done" at bounding box center [632, 512] width 45 height 23
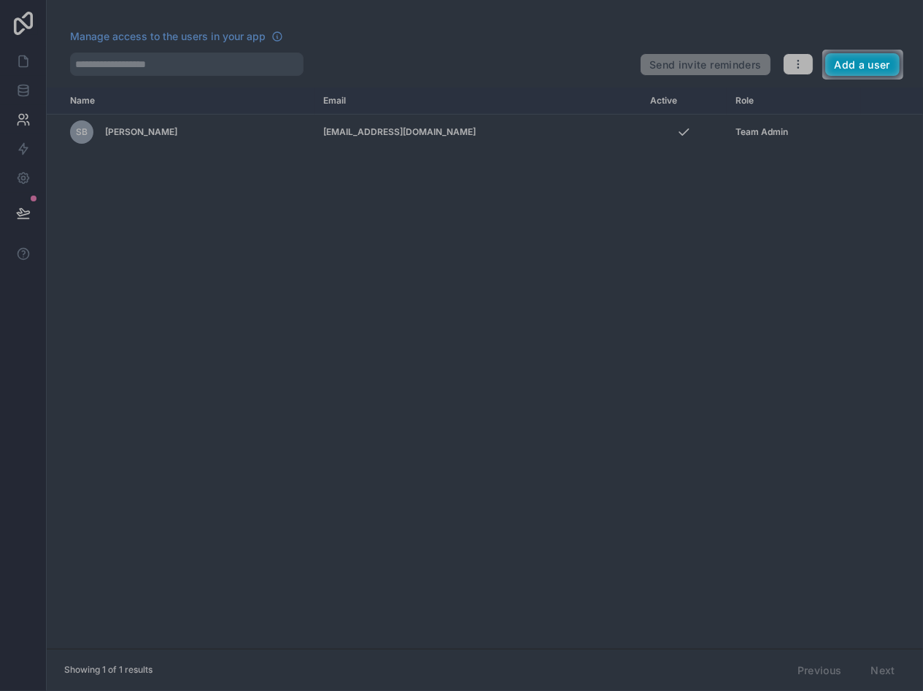
click at [864, 64] on button "Add a user" at bounding box center [863, 64] width 75 height 23
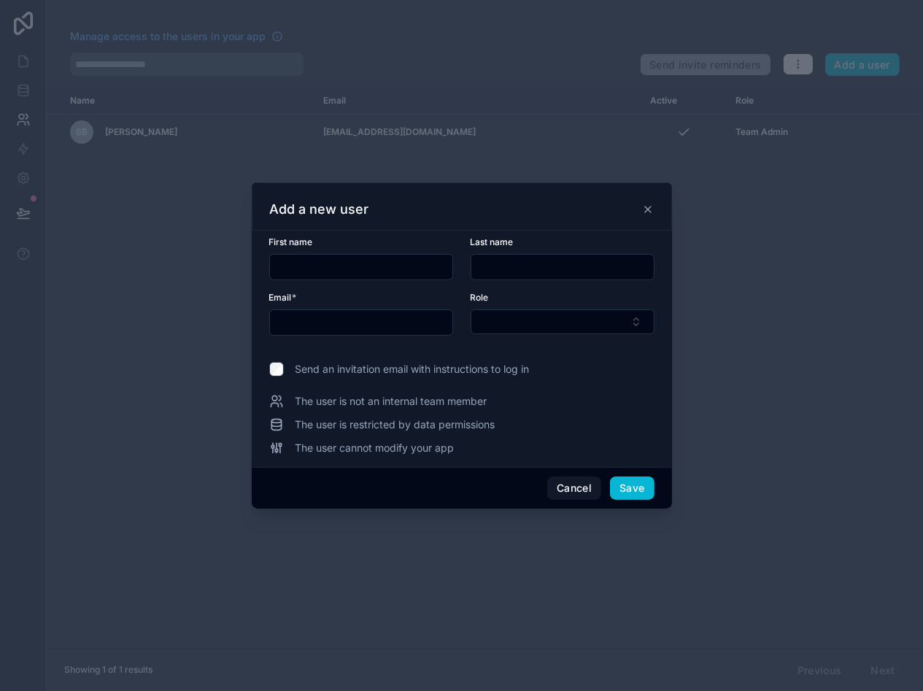
click at [385, 269] on input "text" at bounding box center [361, 267] width 182 height 20
type input "**********"
type input "********"
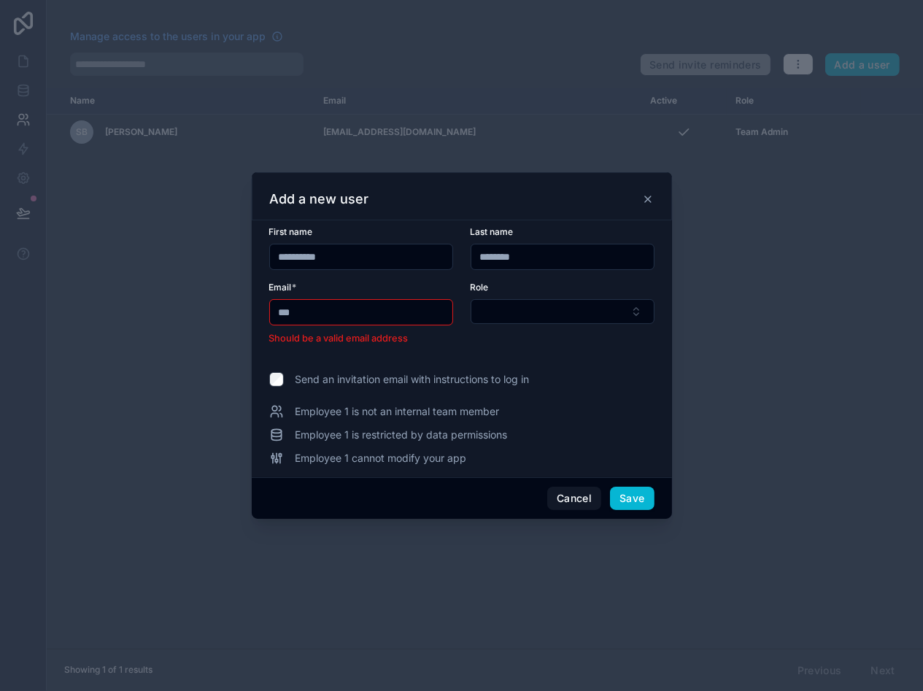
type input "**********"
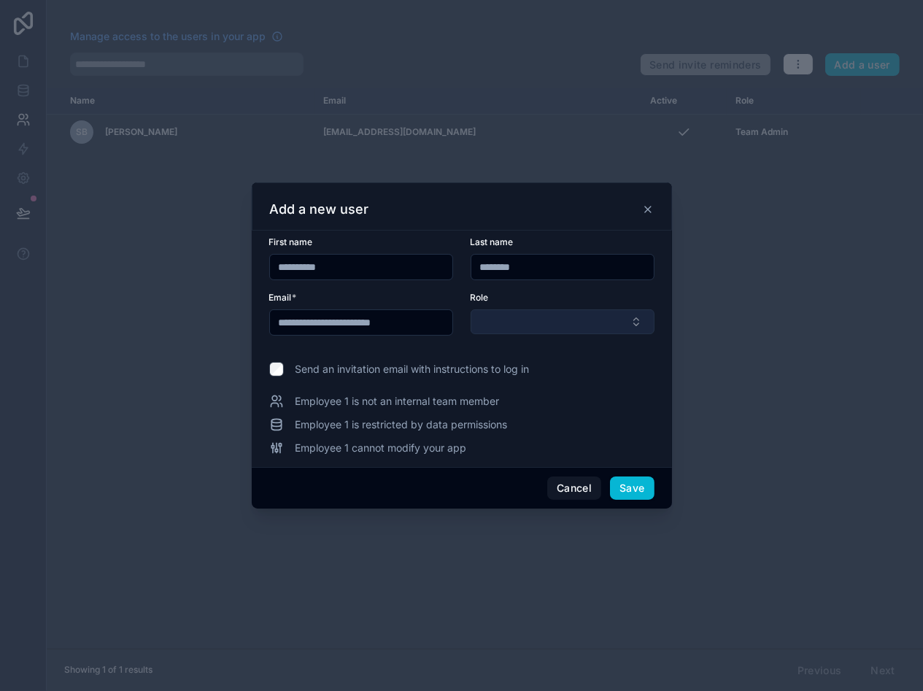
click at [638, 323] on button "Select Button" at bounding box center [563, 322] width 184 height 25
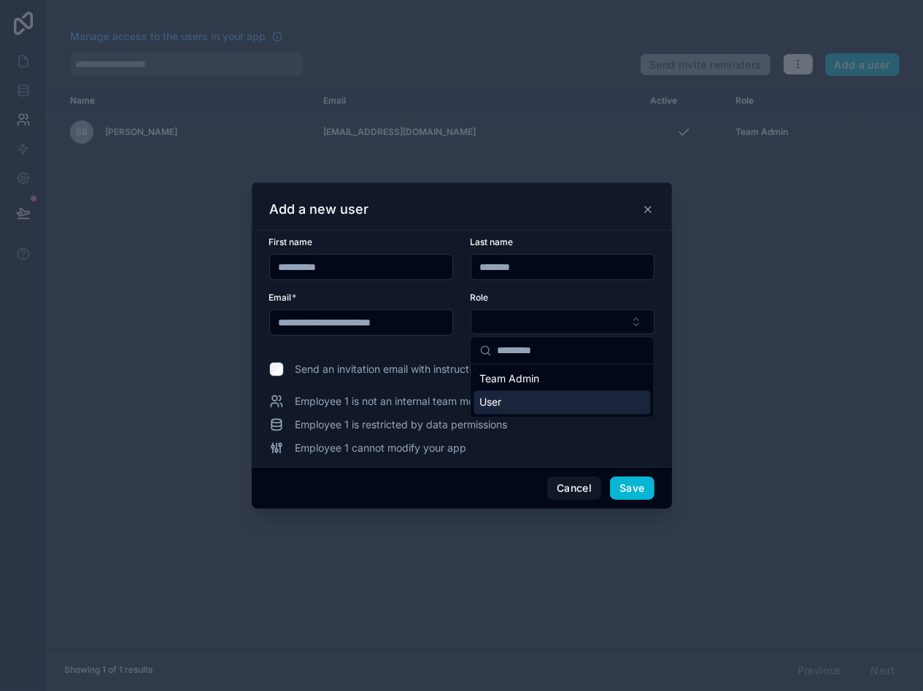
click at [508, 377] on span "Team Admin" at bounding box center [510, 379] width 60 height 15
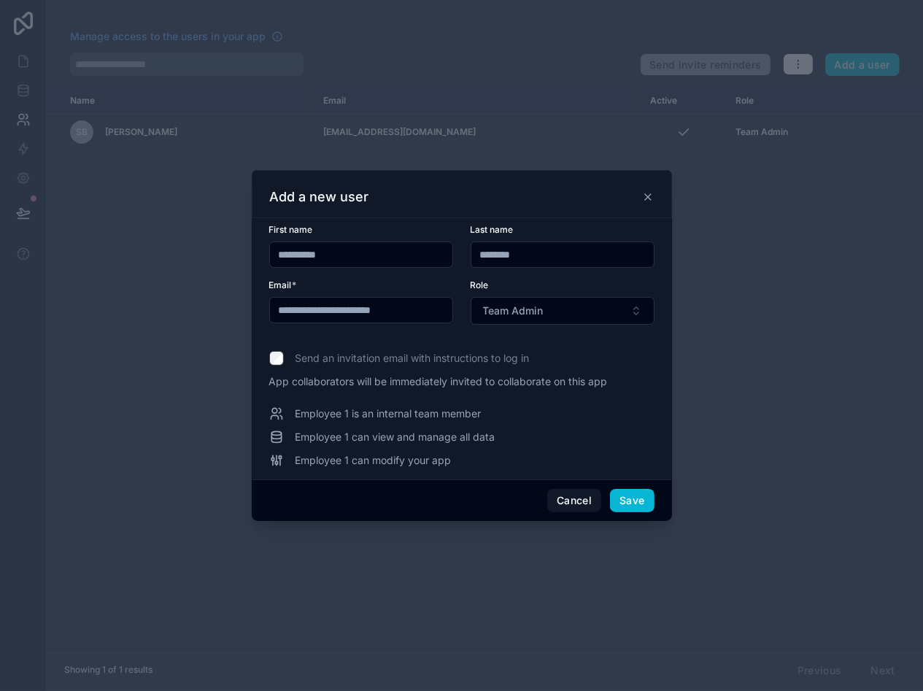
click at [368, 370] on div "**********" at bounding box center [461, 346] width 385 height 244
click at [630, 491] on button "Save" at bounding box center [632, 500] width 44 height 23
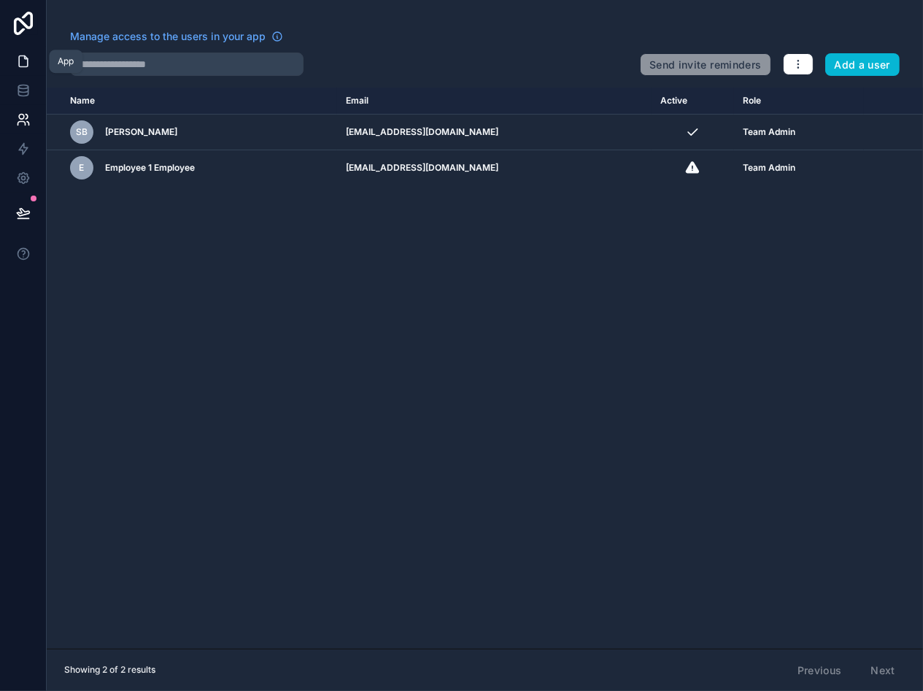
click at [22, 58] on icon at bounding box center [23, 61] width 15 height 15
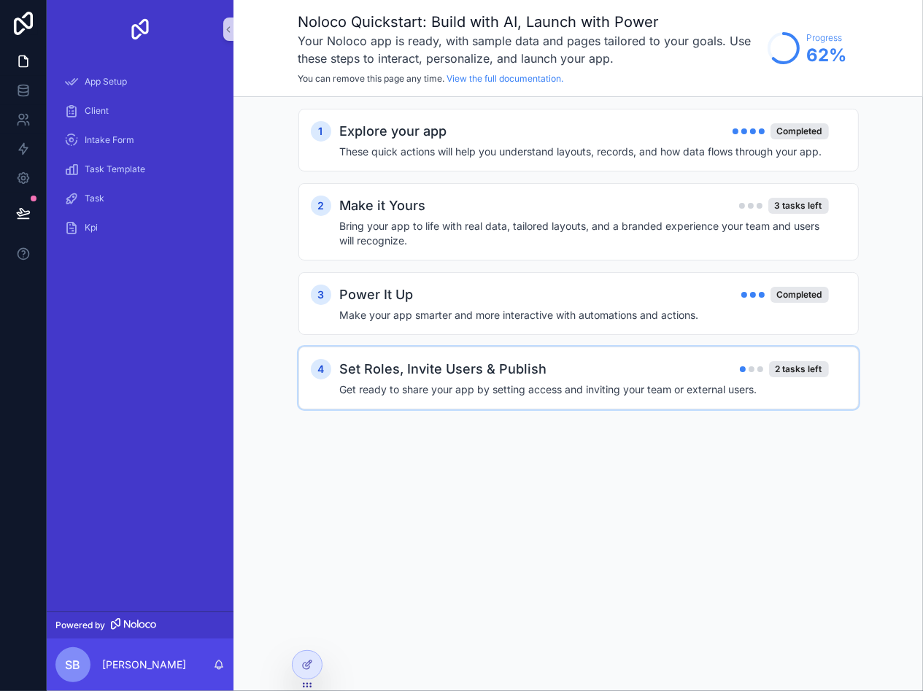
click at [494, 364] on h2 "Set Roles, Invite Users & Publish" at bounding box center [443, 369] width 207 height 20
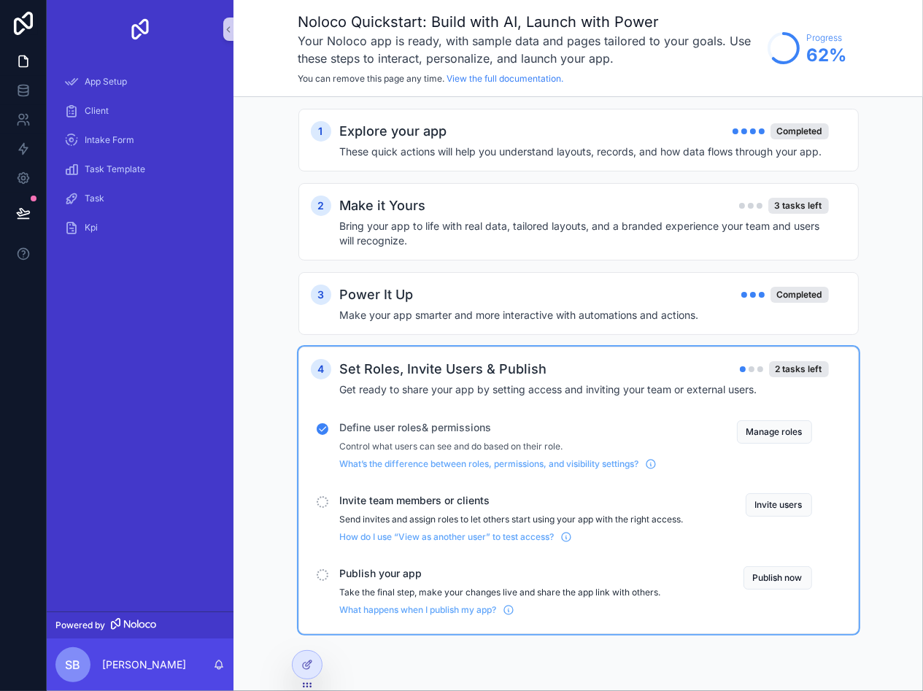
click at [327, 507] on div "Invite team members or clients Send invites and assign roles to let others star…" at bounding box center [573, 518] width 525 height 61
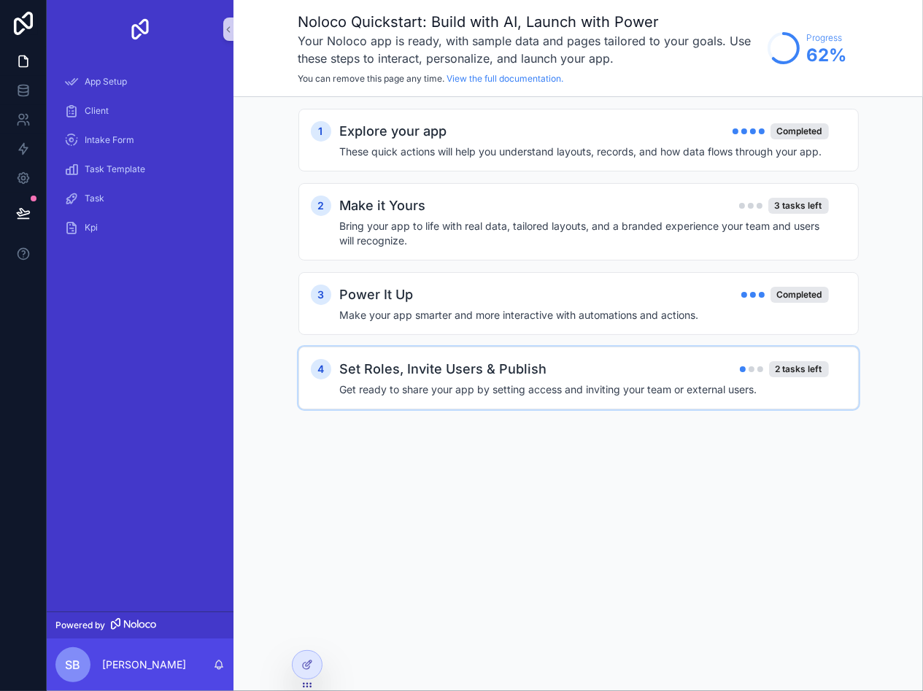
click at [378, 374] on h2 "Set Roles, Invite Users & Publish" at bounding box center [443, 369] width 207 height 20
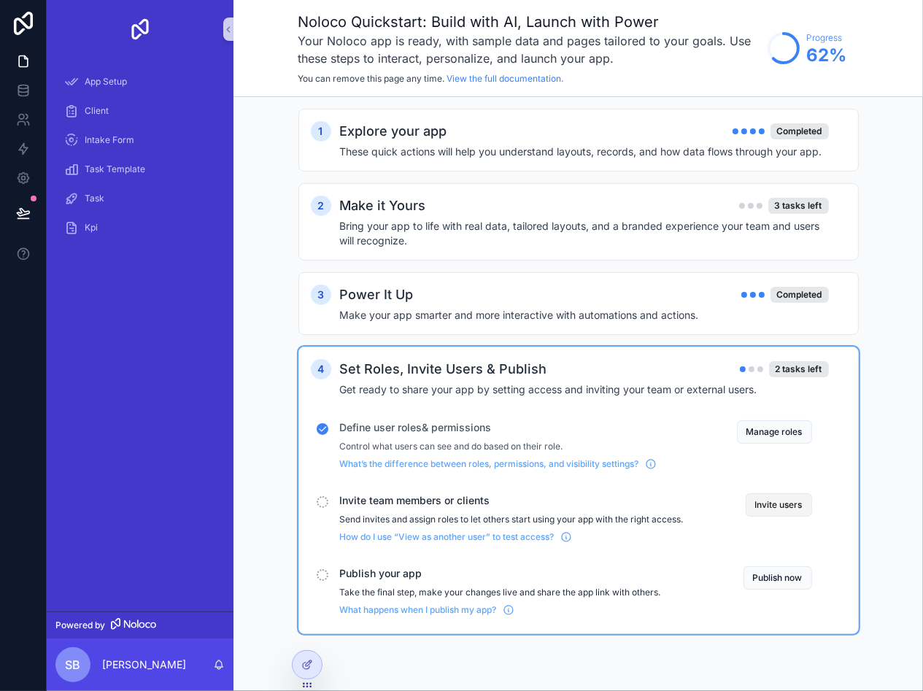
click at [780, 496] on button "Invite users" at bounding box center [779, 504] width 66 height 23
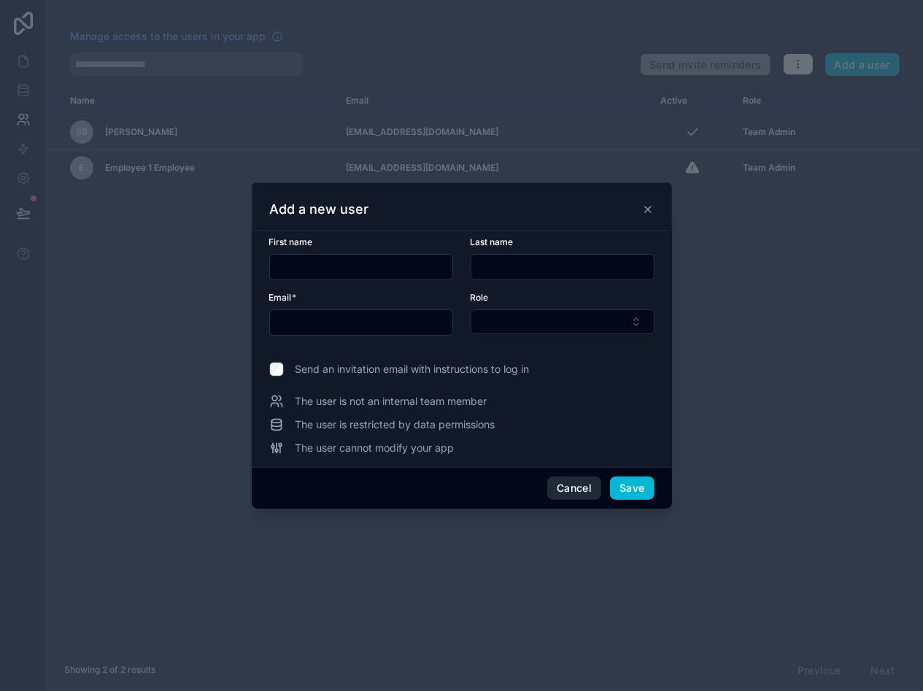
click at [572, 480] on button "Cancel" at bounding box center [574, 488] width 54 height 23
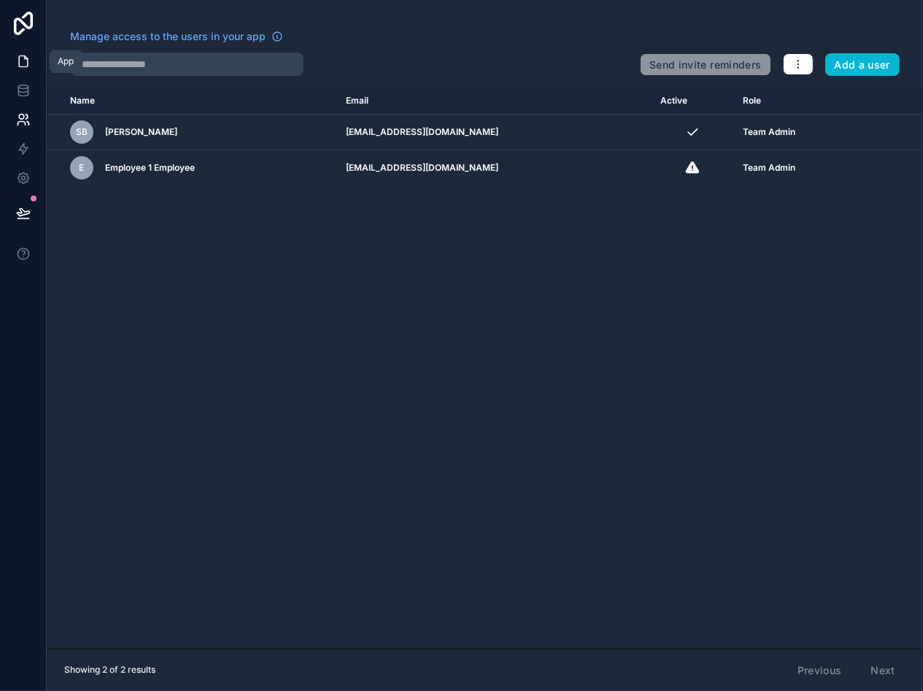
click at [26, 58] on icon at bounding box center [23, 61] width 9 height 11
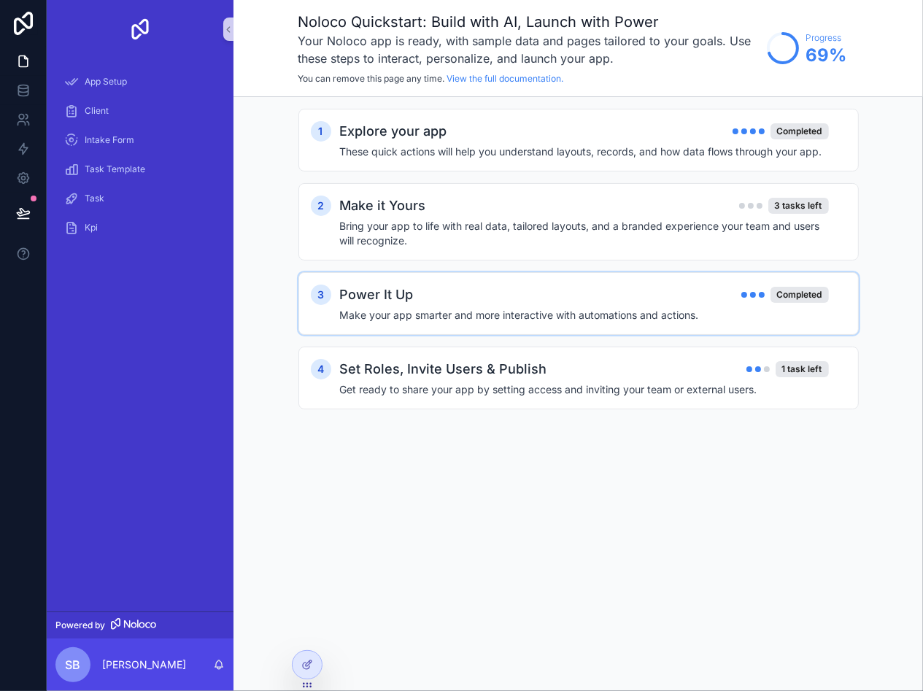
click at [523, 297] on div "Power It Up Completed" at bounding box center [584, 295] width 489 height 20
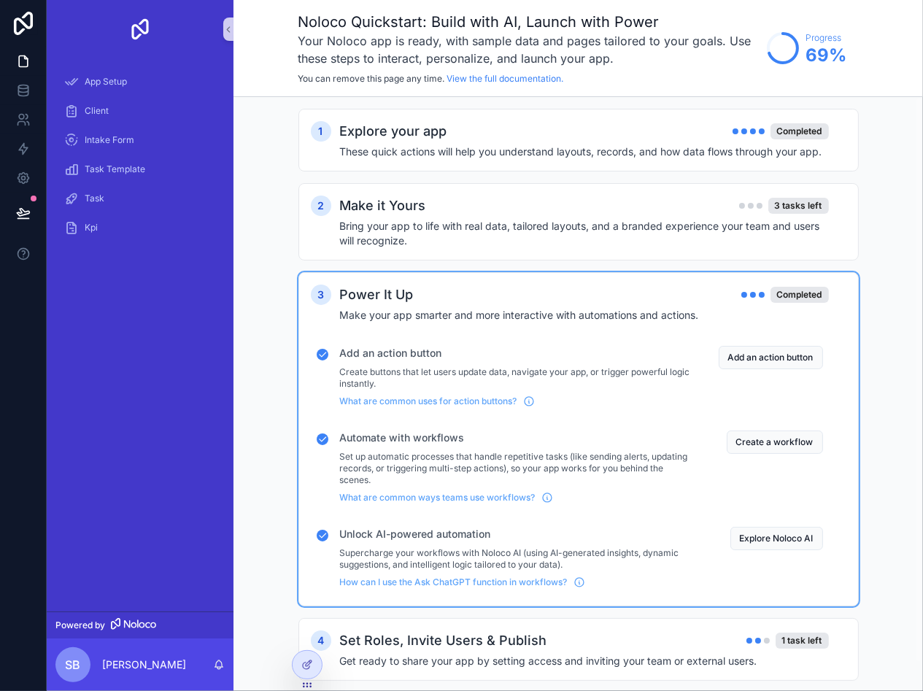
click at [510, 297] on div "Power It Up Completed" at bounding box center [584, 295] width 489 height 20
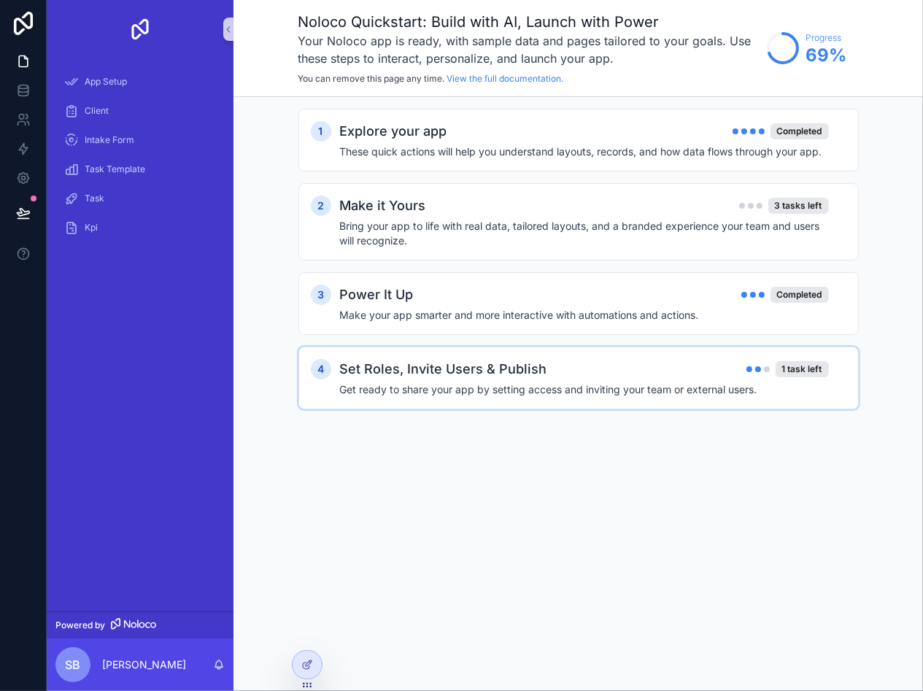
click at [475, 374] on h2 "Set Roles, Invite Users & Publish" at bounding box center [443, 369] width 207 height 20
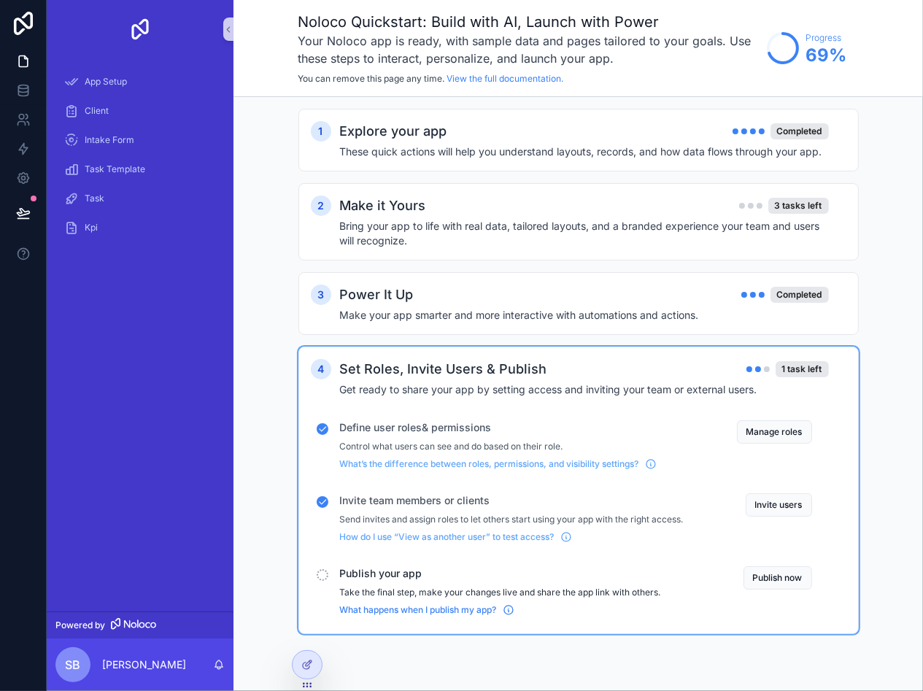
click at [509, 607] on icon "scrollable content" at bounding box center [509, 610] width 12 height 12
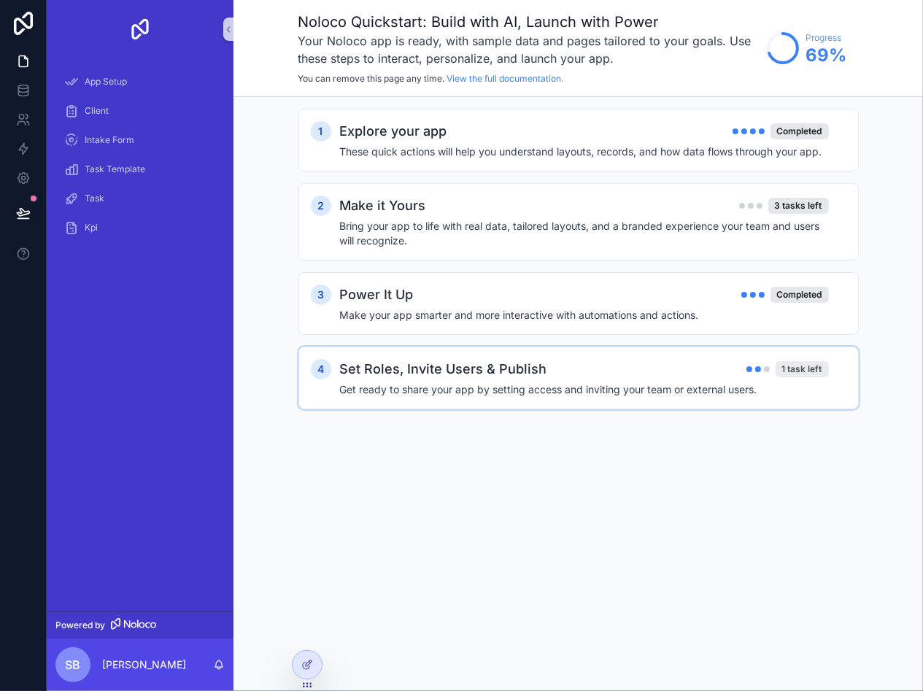
click at [800, 369] on div "1 task left" at bounding box center [802, 369] width 53 height 16
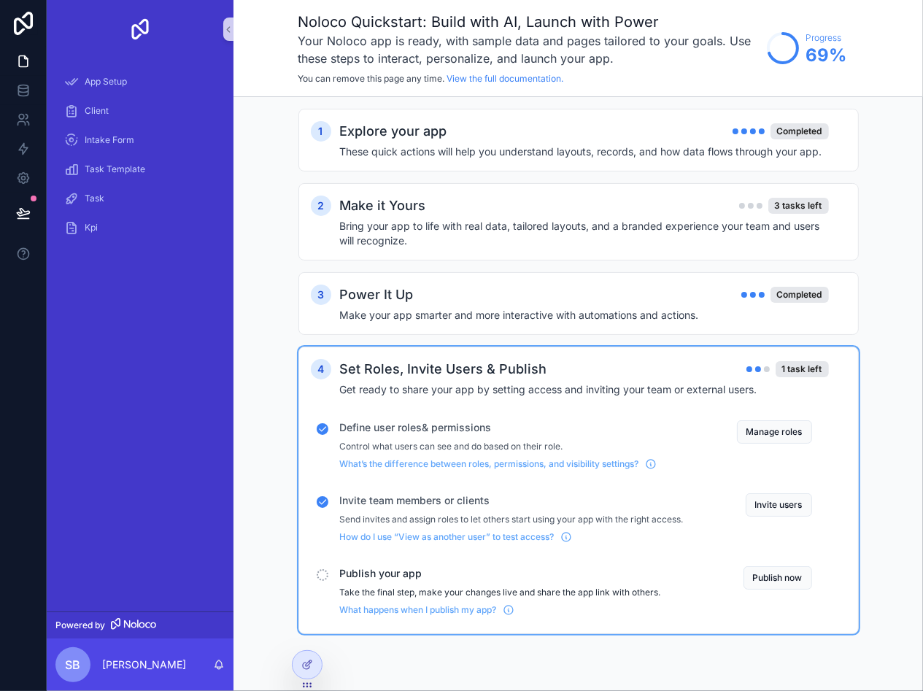
click at [353, 574] on span "Publish your app" at bounding box center [512, 573] width 344 height 15
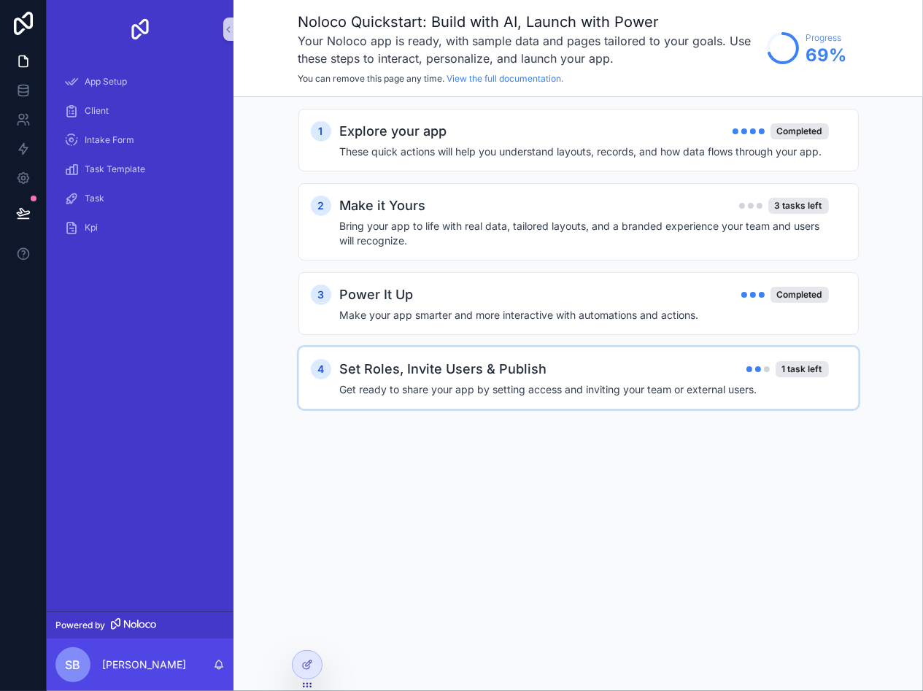
click at [683, 377] on div "Set Roles, Invite Users & Publish 1 task left" at bounding box center [584, 369] width 489 height 20
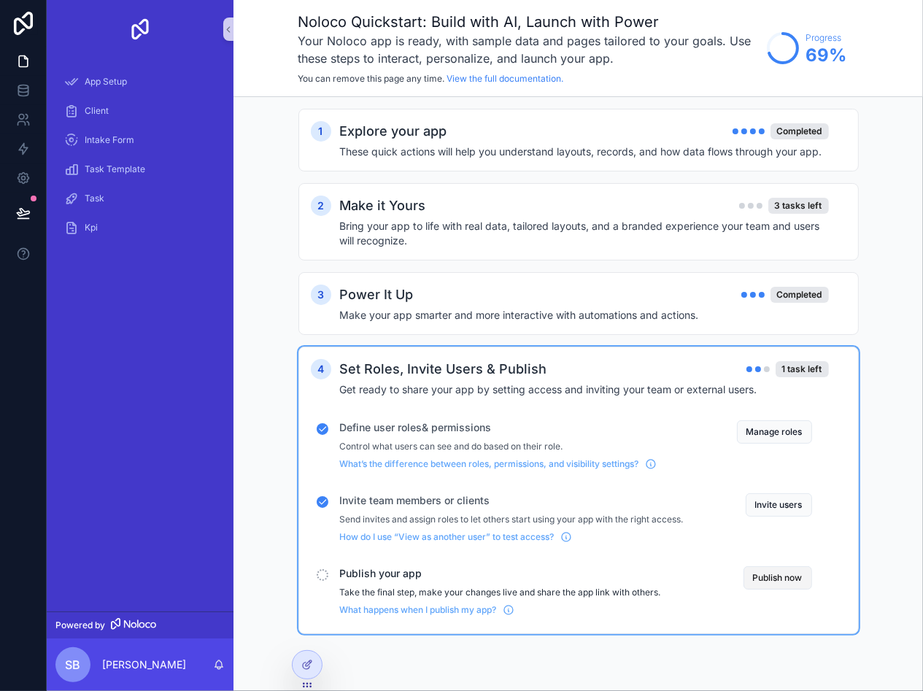
click at [801, 585] on button "Publish now" at bounding box center [778, 577] width 69 height 23
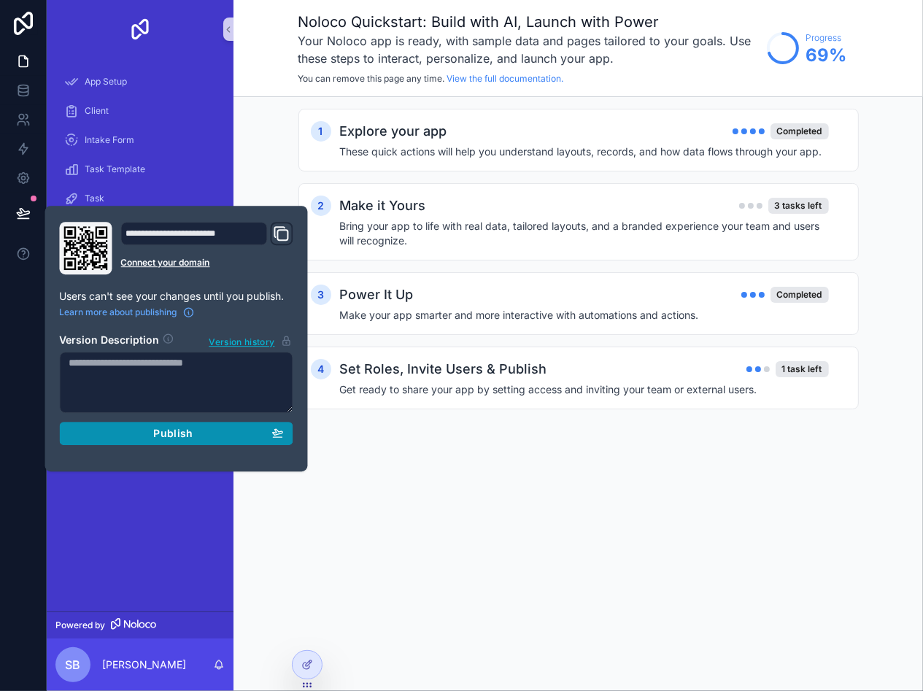
click at [214, 437] on div "Publish" at bounding box center [176, 433] width 215 height 13
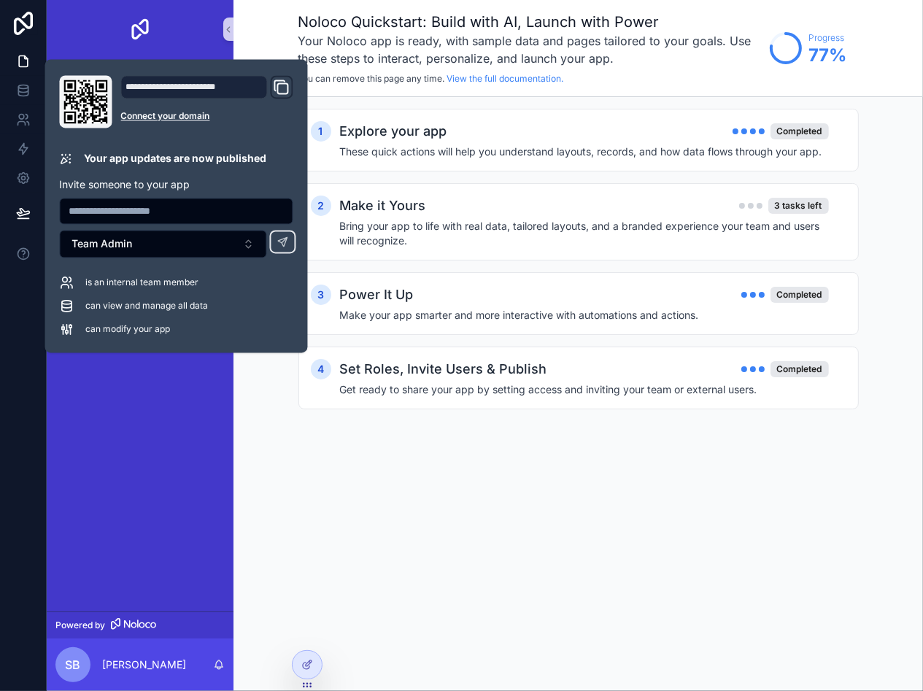
click at [280, 88] on icon "Domain and Custom Link" at bounding box center [282, 87] width 18 height 18
click at [336, 431] on div "1 Explore your app Completed These quick actions will help you understand layou…" at bounding box center [579, 274] width 561 height 330
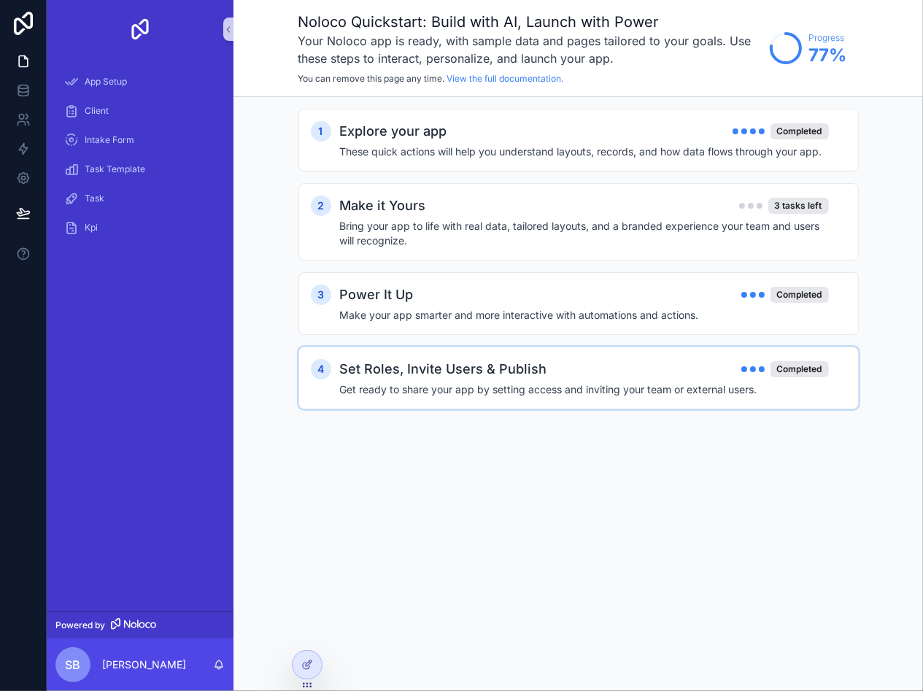
click at [793, 385] on h4 "Get ready to share your app by setting access and inviting your team or externa…" at bounding box center [584, 389] width 489 height 15
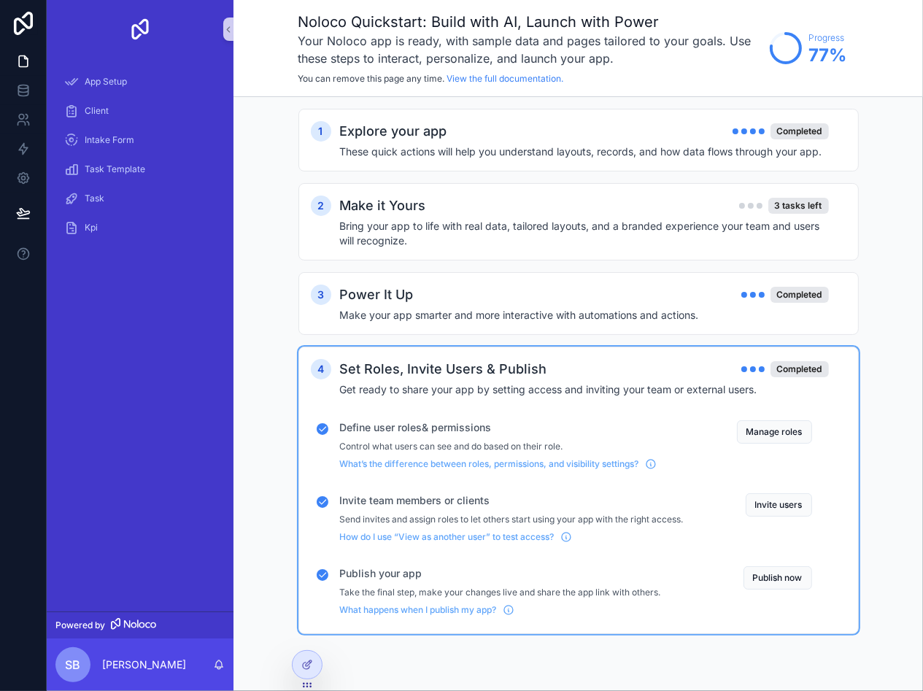
click at [573, 45] on h3 "Your Noloco app is ready, with sample data and pages tailored to your goals. Us…" at bounding box center [531, 49] width 464 height 35
click at [28, 59] on icon at bounding box center [23, 61] width 9 height 11
click at [88, 114] on span "Client" at bounding box center [97, 111] width 24 height 12
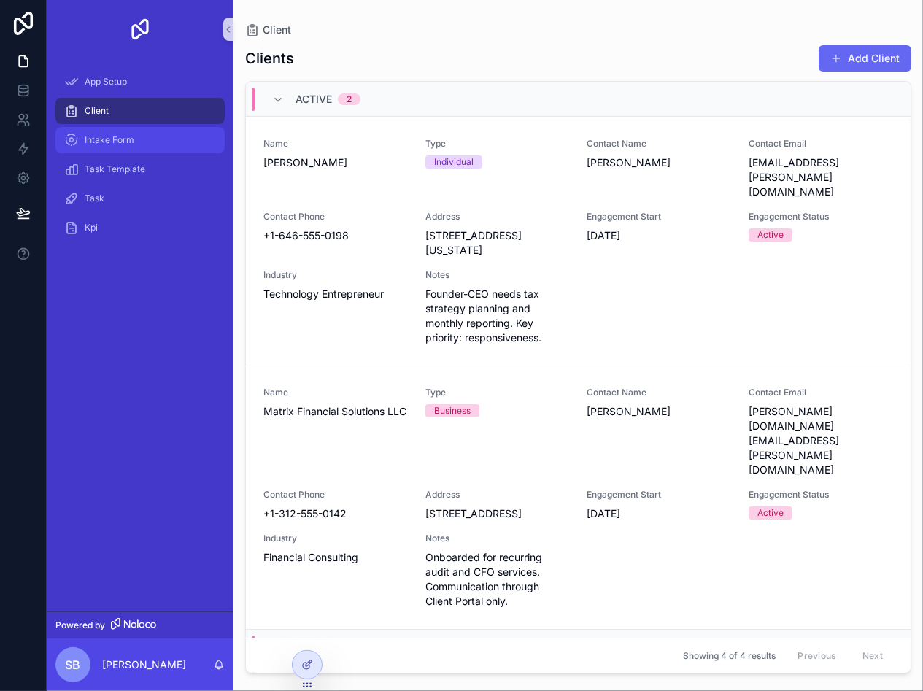
click at [101, 134] on span "Intake Form" at bounding box center [110, 140] width 50 height 12
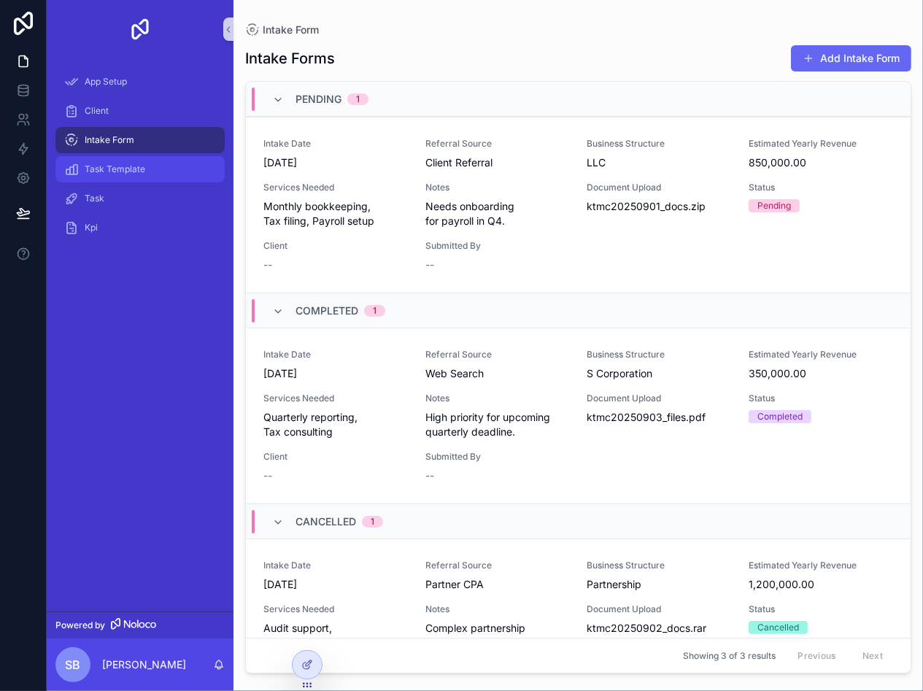
click at [107, 171] on span "Task Template" at bounding box center [115, 170] width 61 height 12
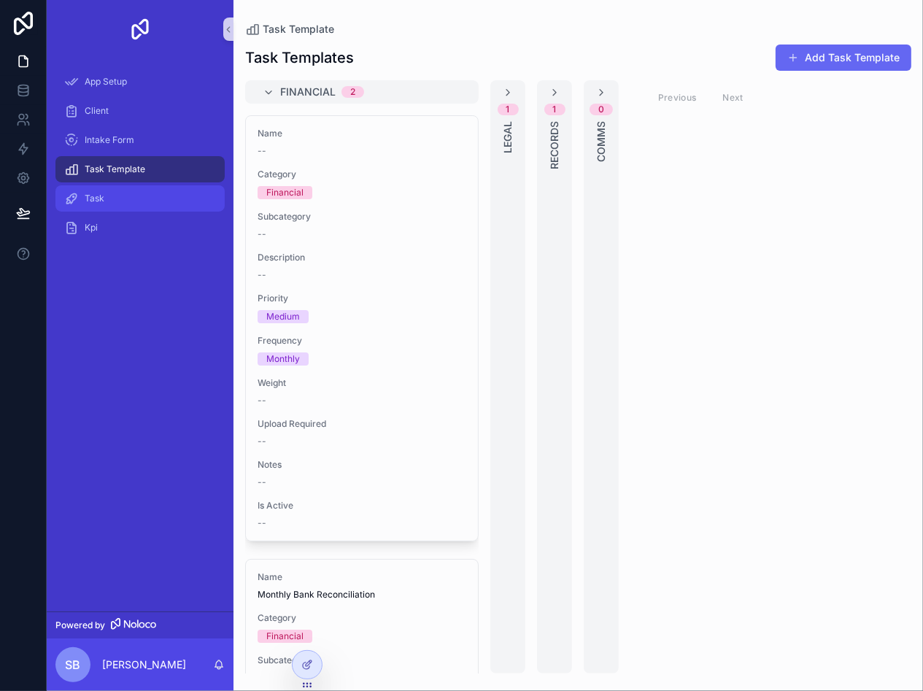
click at [105, 187] on div "Task" at bounding box center [140, 198] width 152 height 23
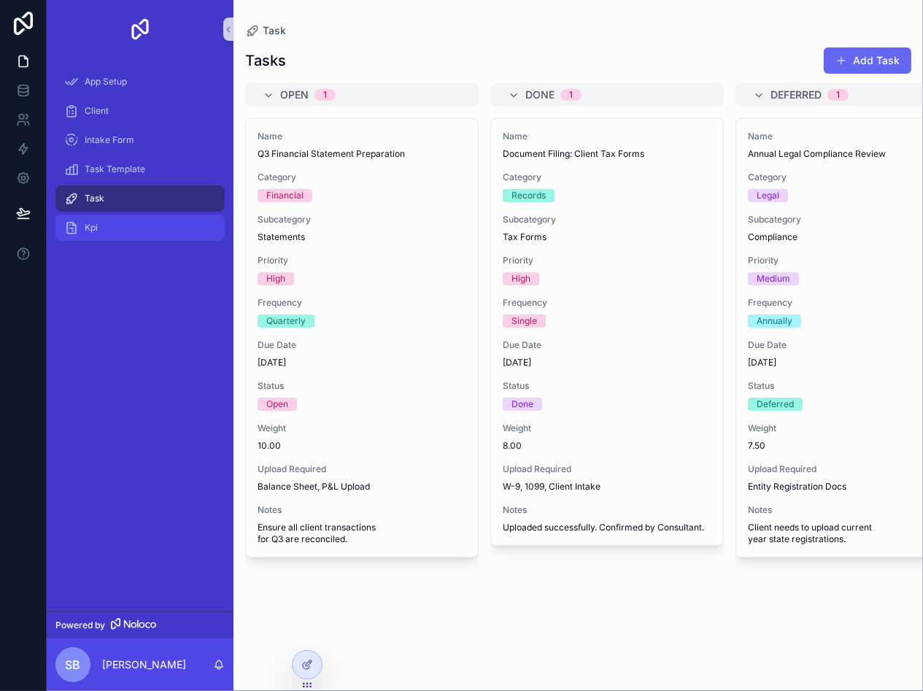
click at [91, 226] on span "Kpi" at bounding box center [91, 228] width 13 height 12
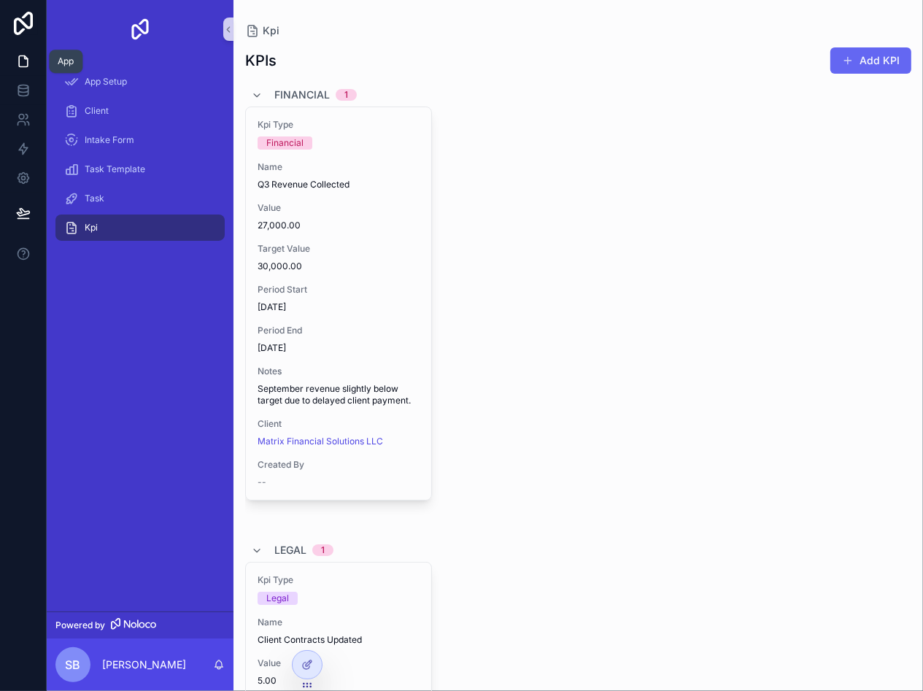
click at [23, 61] on icon at bounding box center [23, 61] width 15 height 15
click at [20, 66] on icon at bounding box center [23, 61] width 15 height 15
click at [21, 94] on icon at bounding box center [23, 90] width 15 height 15
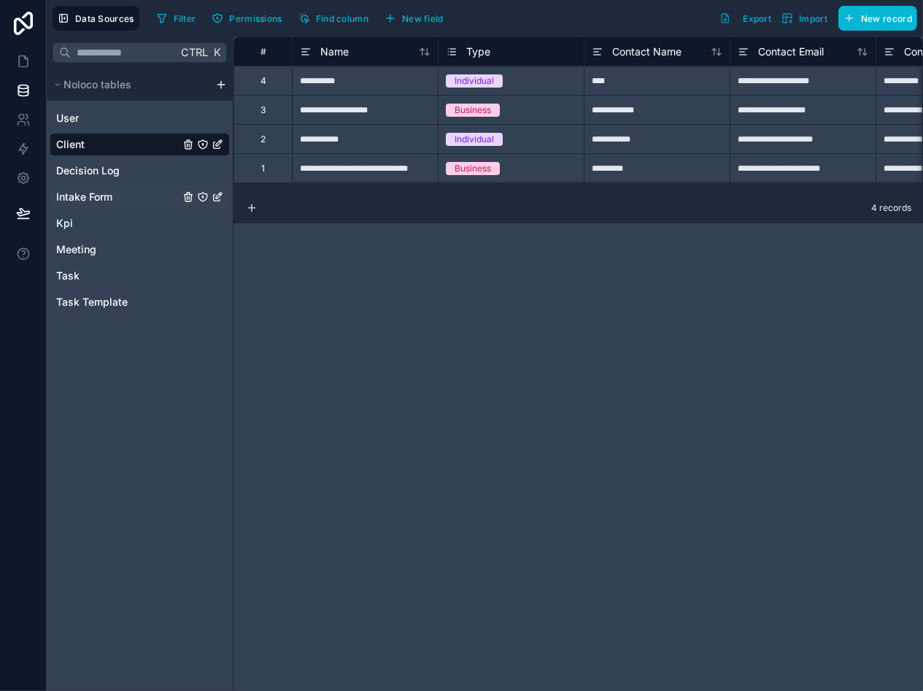
click at [88, 188] on link "Intake Form" at bounding box center [140, 196] width 180 height 23
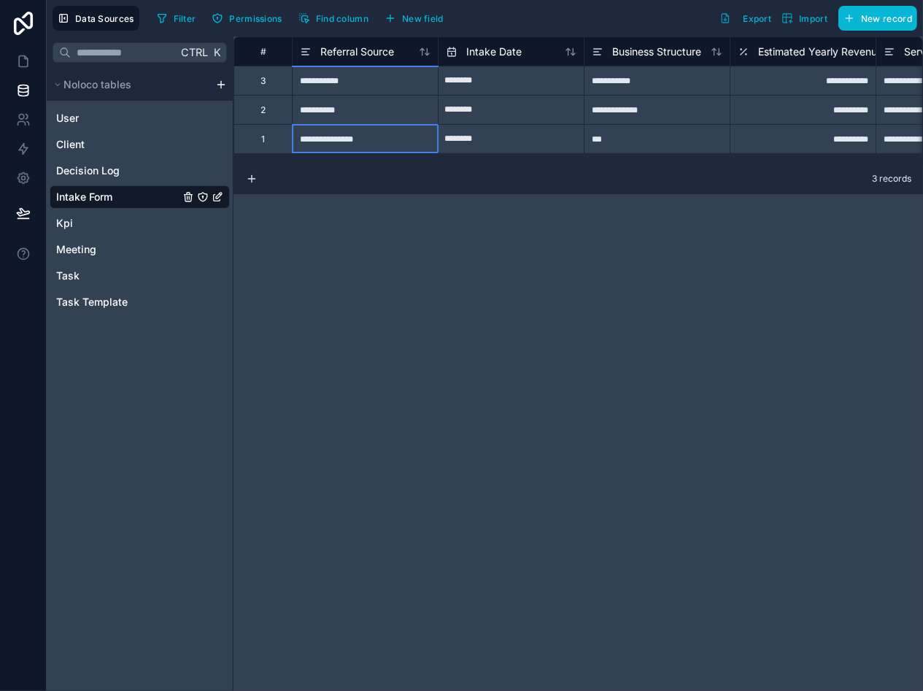
drag, startPoint x: 319, startPoint y: 150, endPoint x: 342, endPoint y: 150, distance: 23.4
click at [342, 150] on div "**********" at bounding box center [365, 138] width 146 height 29
click at [66, 276] on span "Task" at bounding box center [67, 276] width 23 height 15
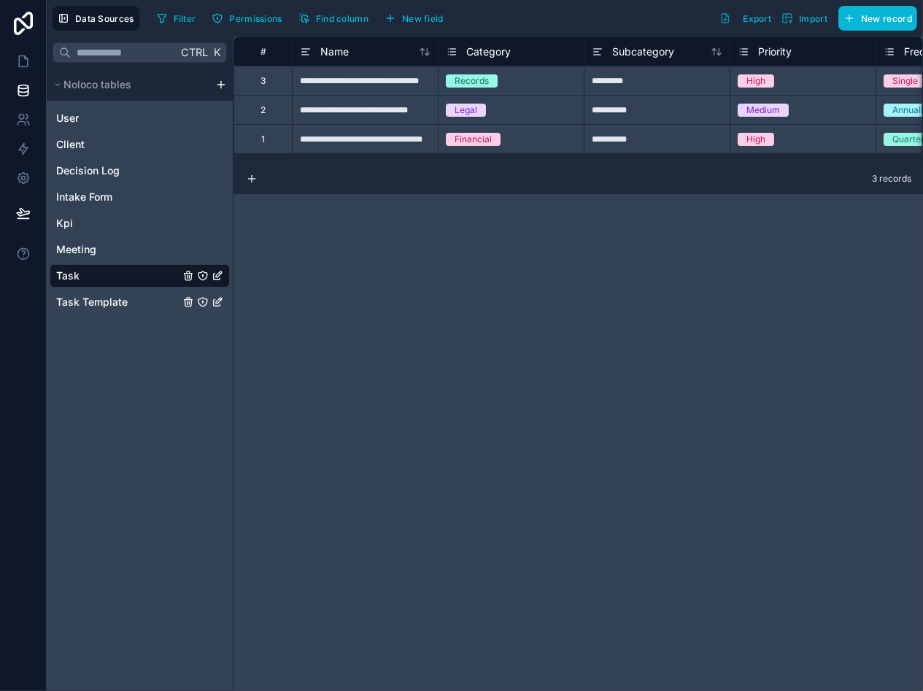
click at [91, 297] on span "Task Template" at bounding box center [92, 302] width 72 height 15
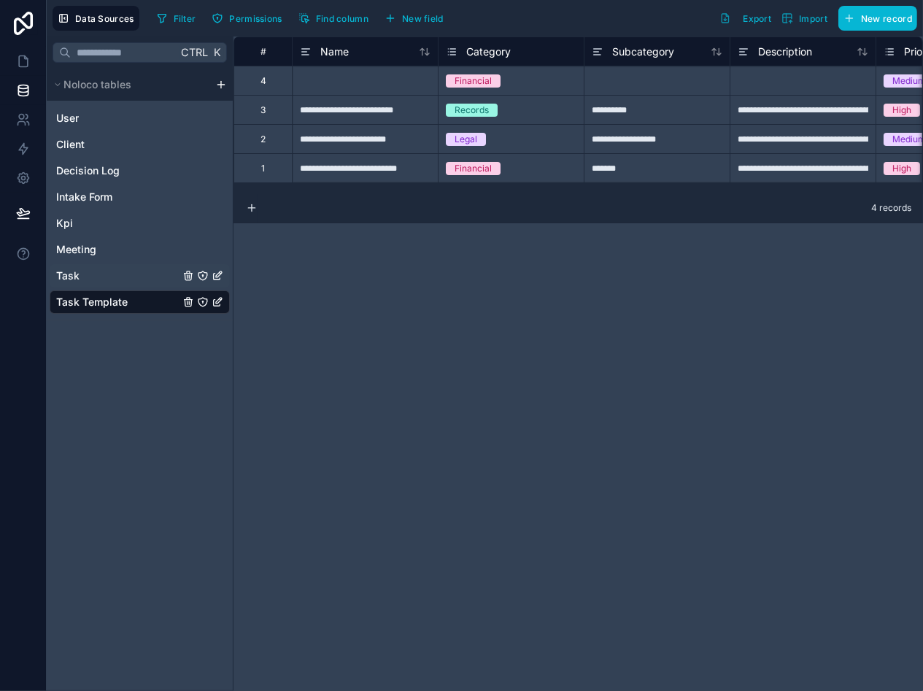
click at [78, 275] on span "Task" at bounding box center [67, 276] width 23 height 15
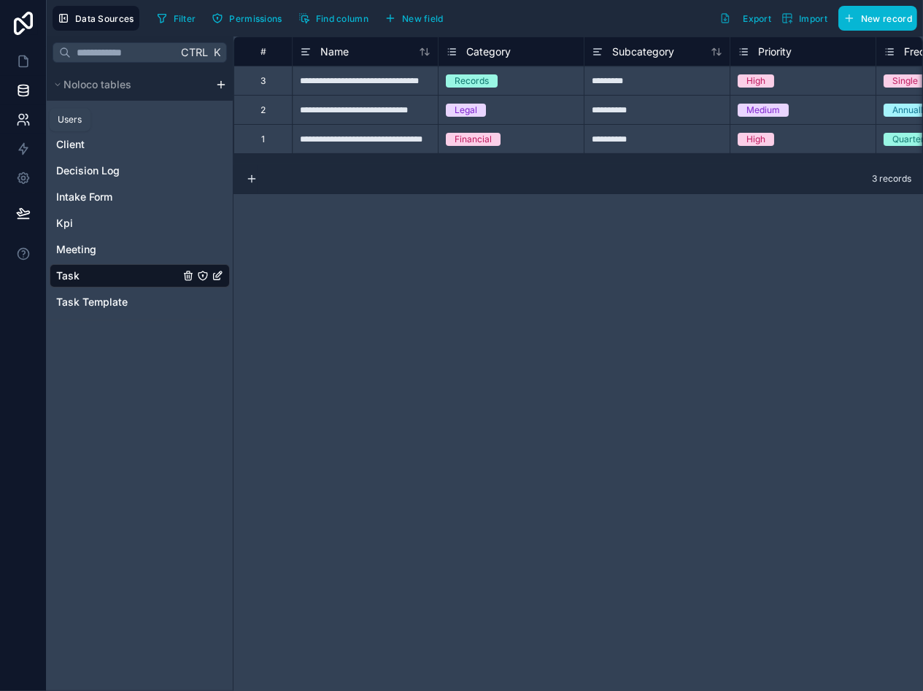
click at [24, 120] on icon at bounding box center [23, 119] width 15 height 15
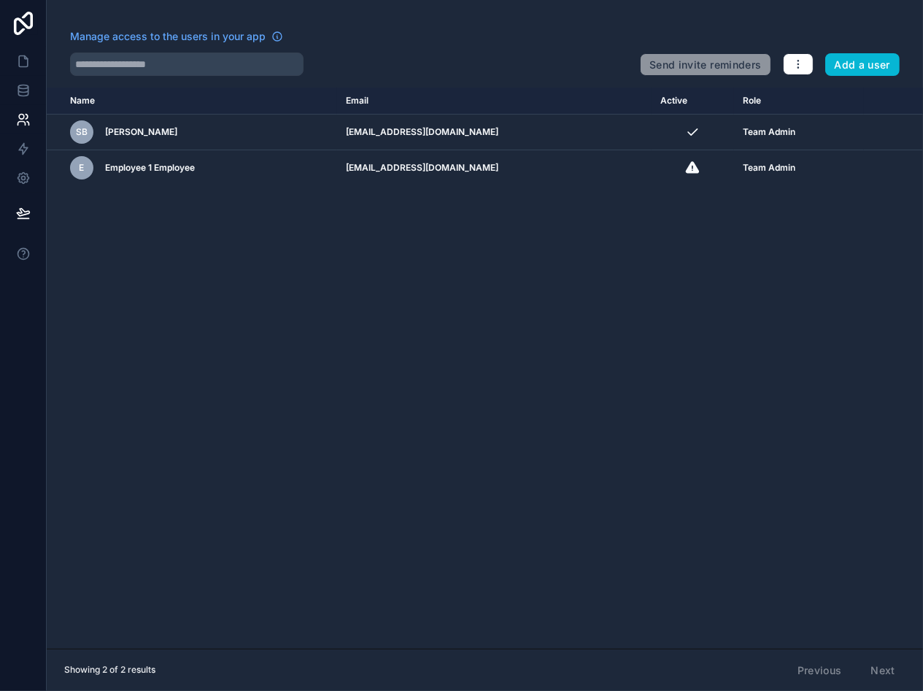
drag, startPoint x: 716, startPoint y: 234, endPoint x: 657, endPoint y: 234, distance: 59.1
click at [712, 234] on div "Name Email Active Role [DOMAIN_NAME] SB [PERSON_NAME] [PERSON_NAME][EMAIL_ADDRE…" at bounding box center [485, 368] width 877 height 561
click at [20, 60] on icon at bounding box center [23, 61] width 15 height 15
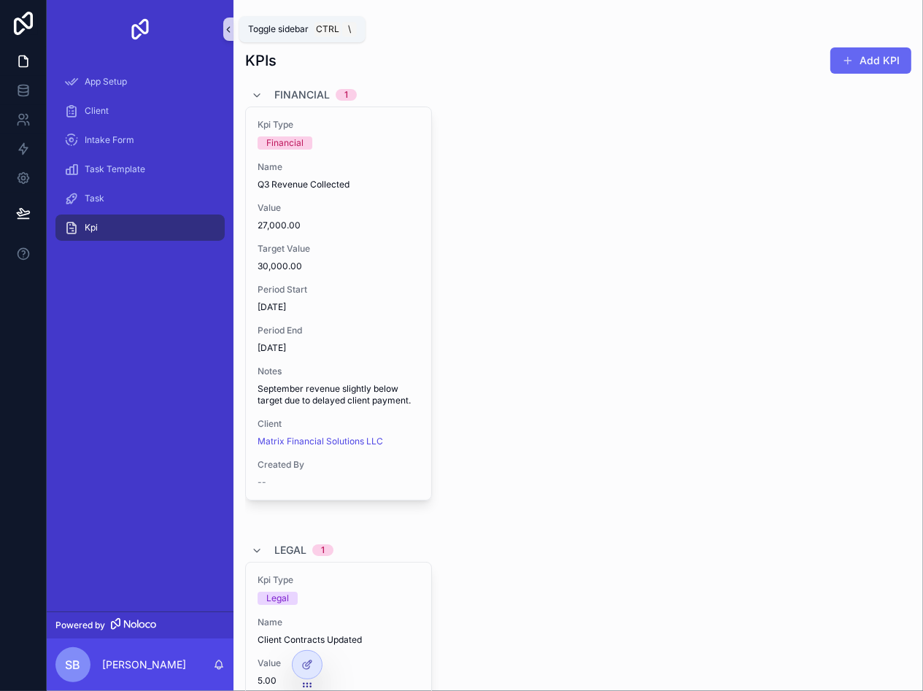
click at [229, 33] on icon "scrollable content" at bounding box center [228, 29] width 10 height 11
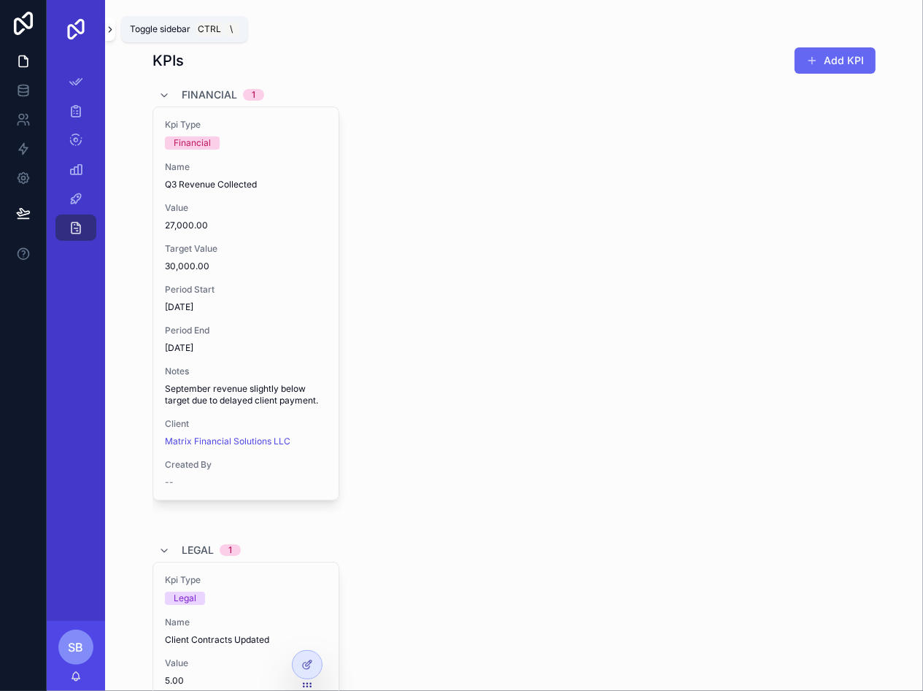
click at [108, 28] on icon "scrollable content" at bounding box center [110, 29] width 10 height 11
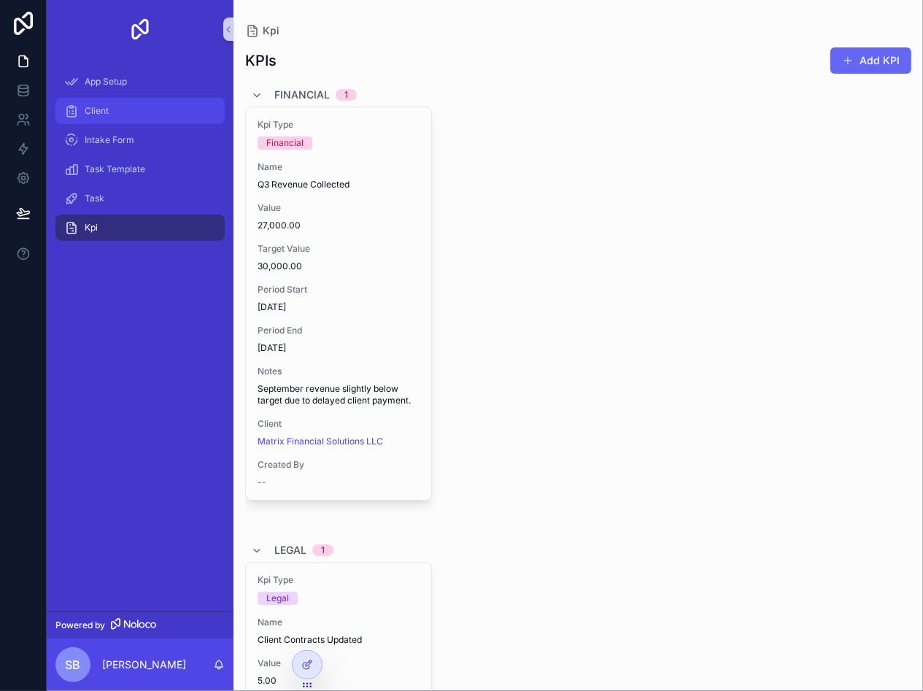
click at [107, 107] on span "Client" at bounding box center [97, 111] width 24 height 12
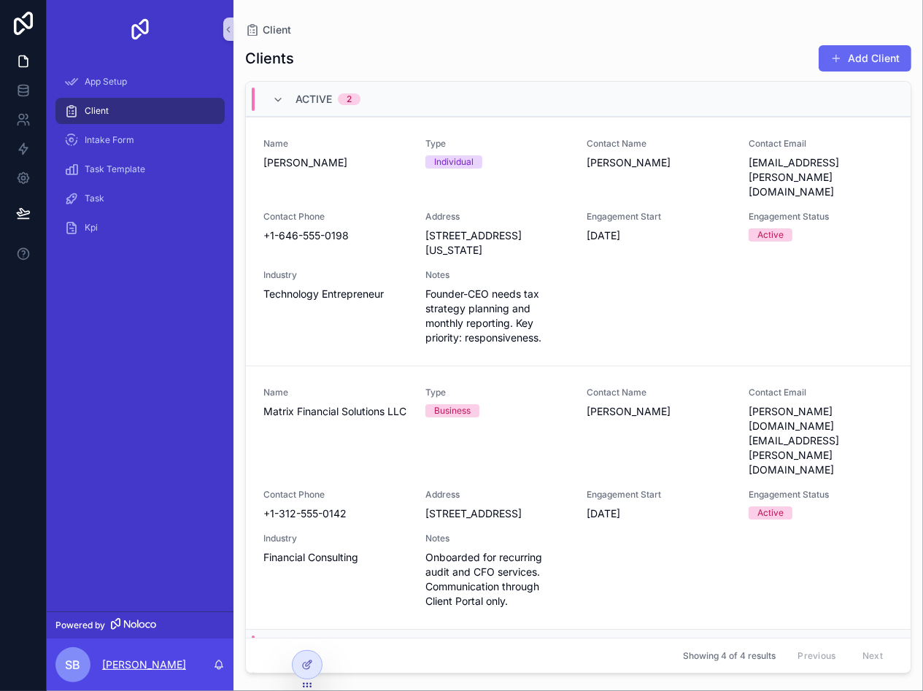
click at [136, 659] on p "[PERSON_NAME]" at bounding box center [144, 665] width 84 height 15
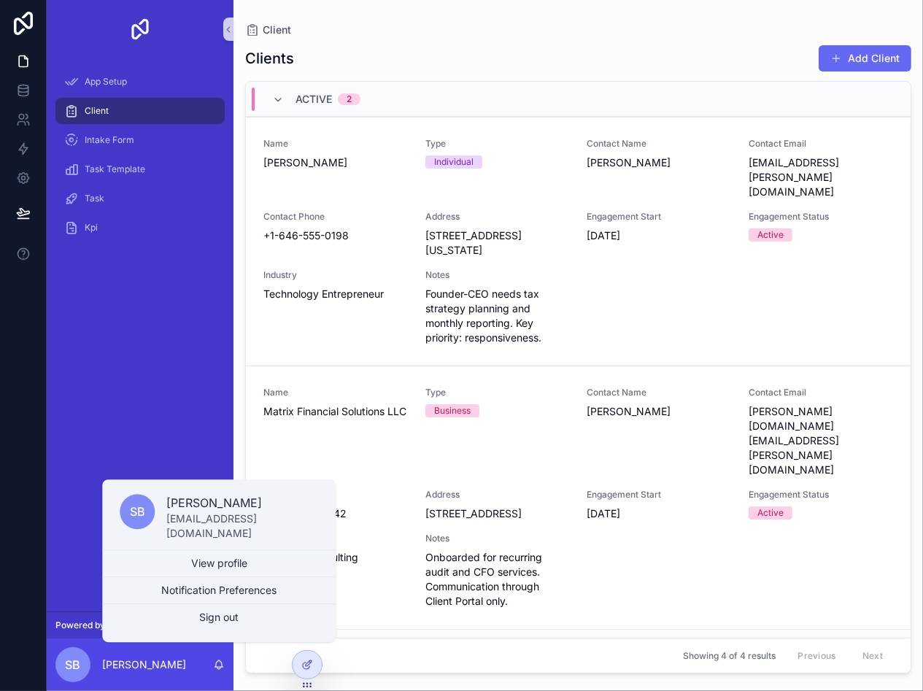
click at [506, 42] on div "Clients Add Client Active 2 Name [PERSON_NAME] Type Individual Contact Name [PE…" at bounding box center [578, 355] width 666 height 638
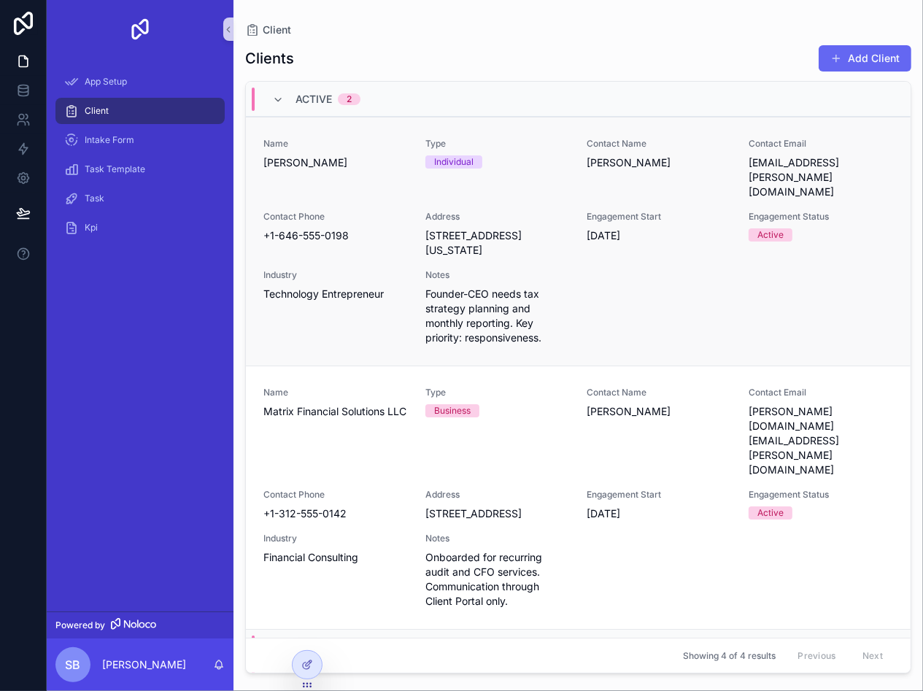
click at [278, 159] on span "[PERSON_NAME]" at bounding box center [336, 162] width 145 height 15
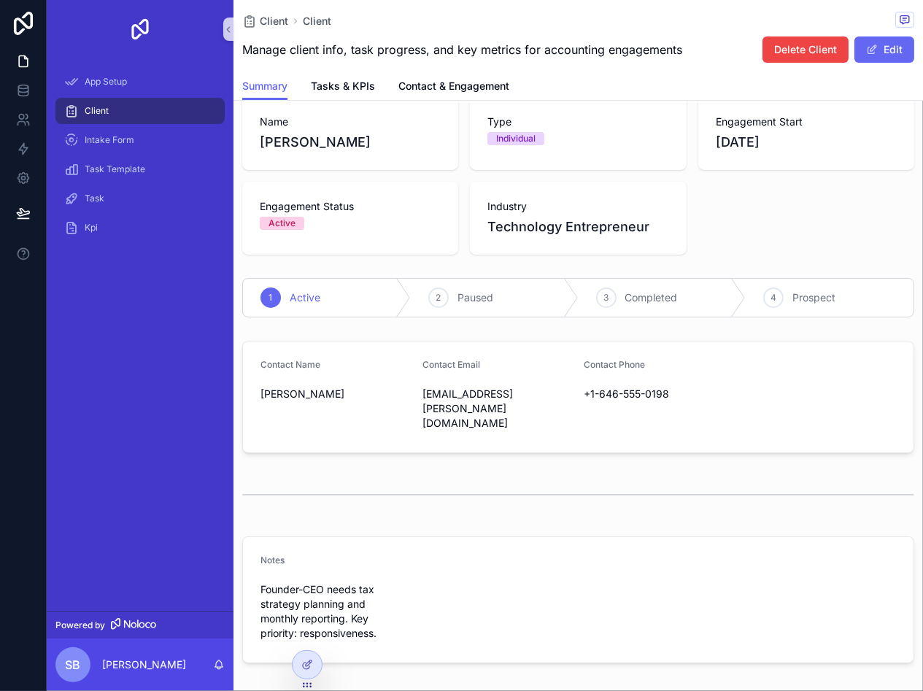
scroll to position [128, 0]
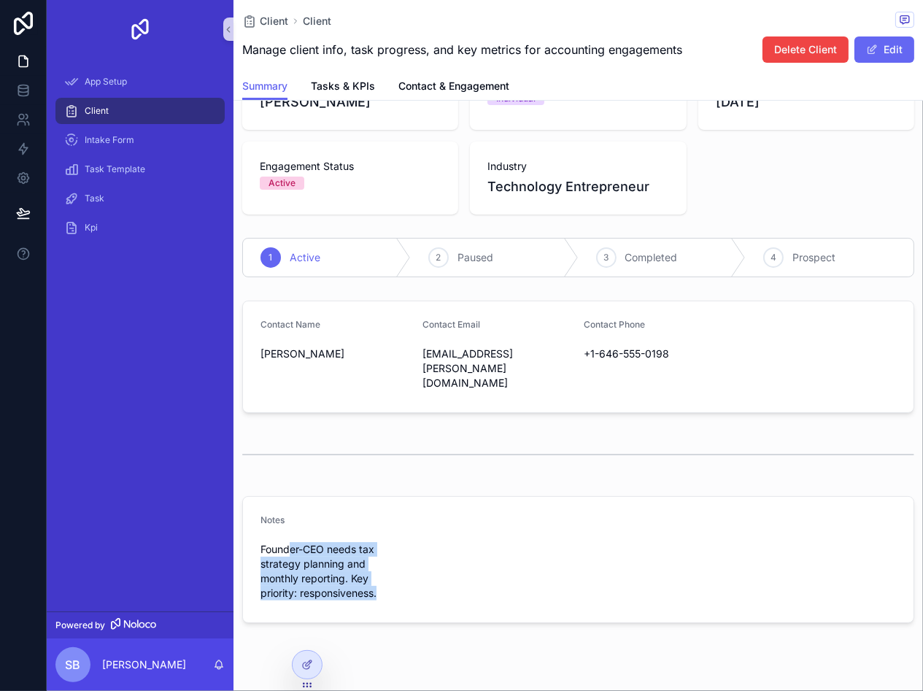
drag, startPoint x: 289, startPoint y: 525, endPoint x: 387, endPoint y: 570, distance: 107.8
click at [387, 570] on div "Founder-CEO needs tax strategy planning and monthly reporting. Key priority: re…" at bounding box center [336, 571] width 150 height 67
click at [718, 437] on div "scrollable content" at bounding box center [578, 455] width 672 height 36
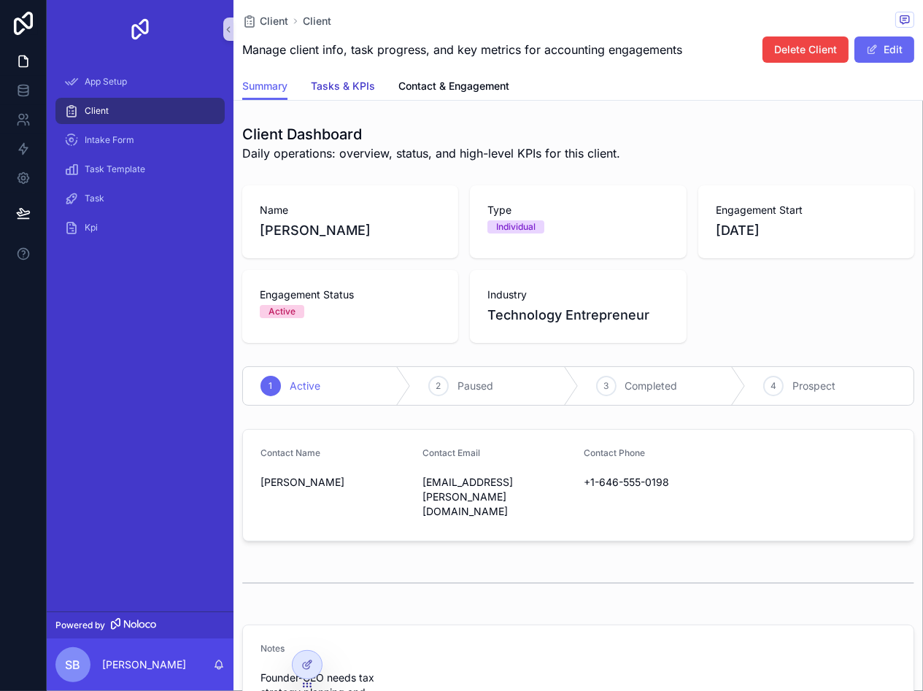
drag, startPoint x: 322, startPoint y: 72, endPoint x: 328, endPoint y: 80, distance: 9.8
click at [322, 73] on link "Tasks & KPIs" at bounding box center [343, 87] width 64 height 29
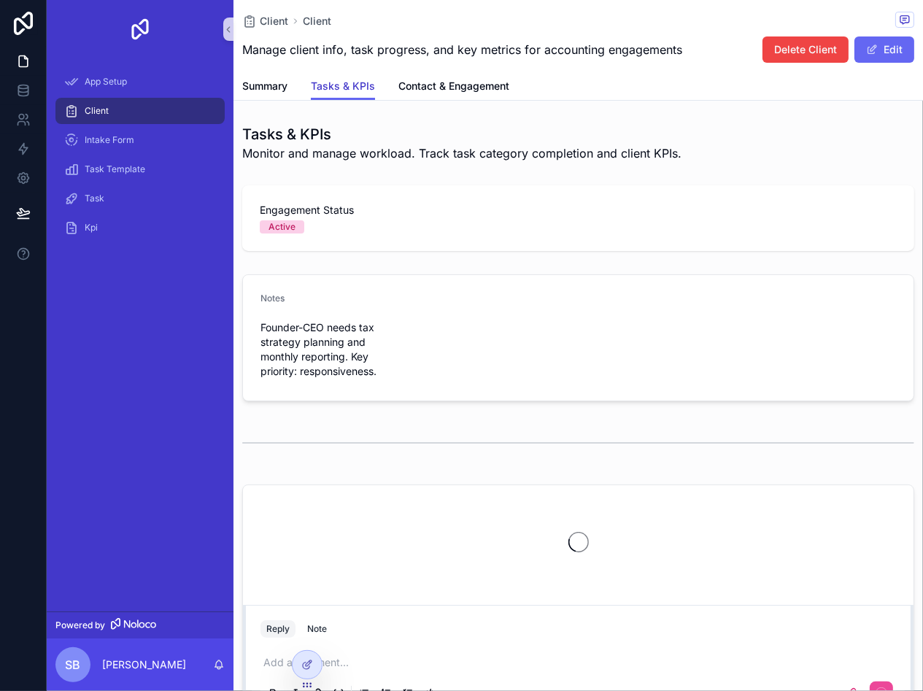
click at [329, 80] on span "Tasks & KPIs" at bounding box center [343, 86] width 64 height 15
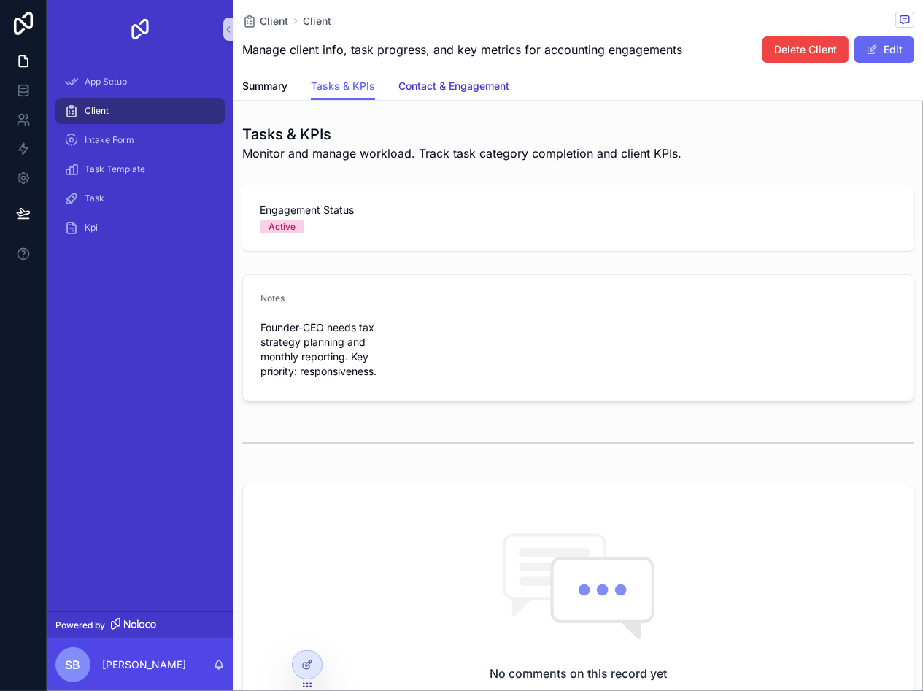
click at [433, 87] on span "Contact & Engagement" at bounding box center [454, 86] width 111 height 15
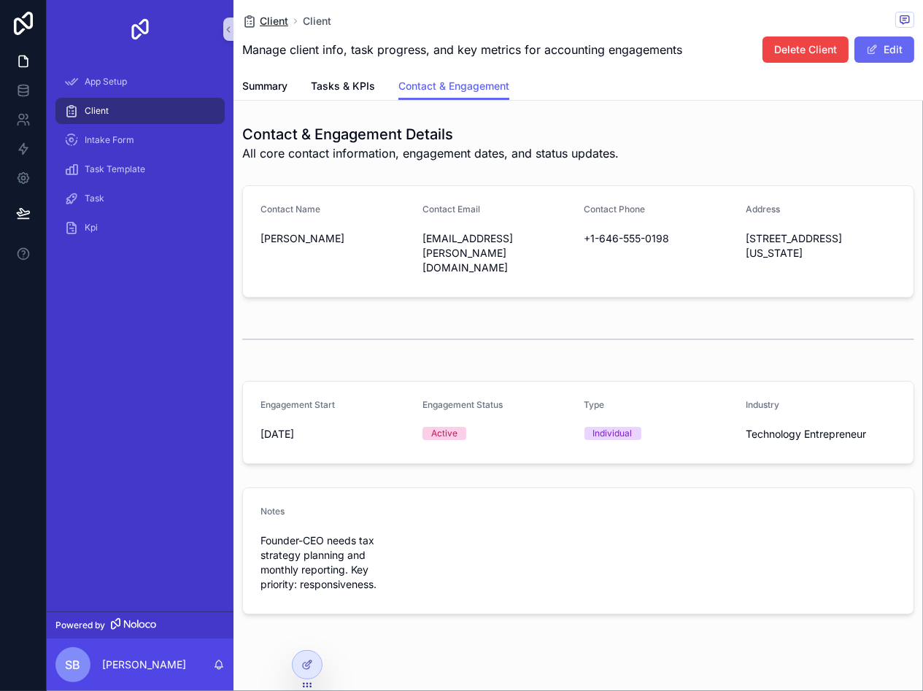
click at [276, 22] on span "Client" at bounding box center [274, 21] width 28 height 15
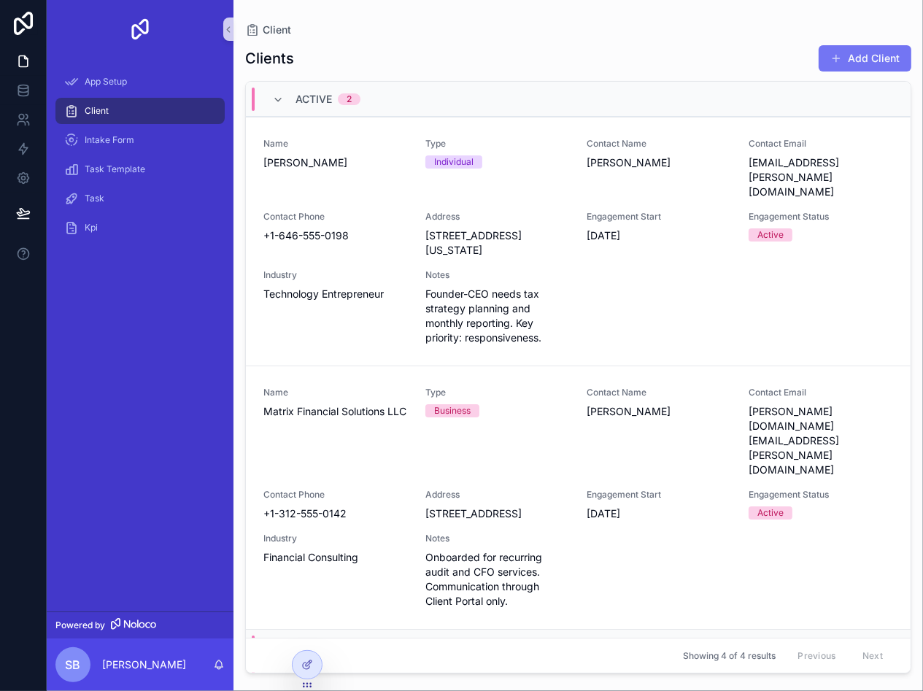
click at [842, 61] on span "scrollable content" at bounding box center [837, 59] width 12 height 12
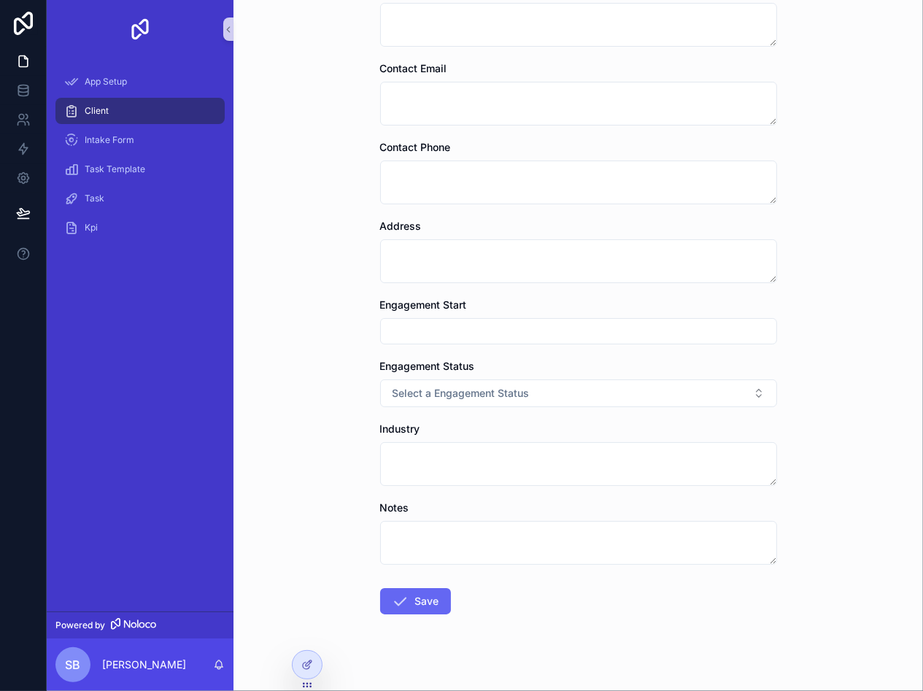
scroll to position [263, 0]
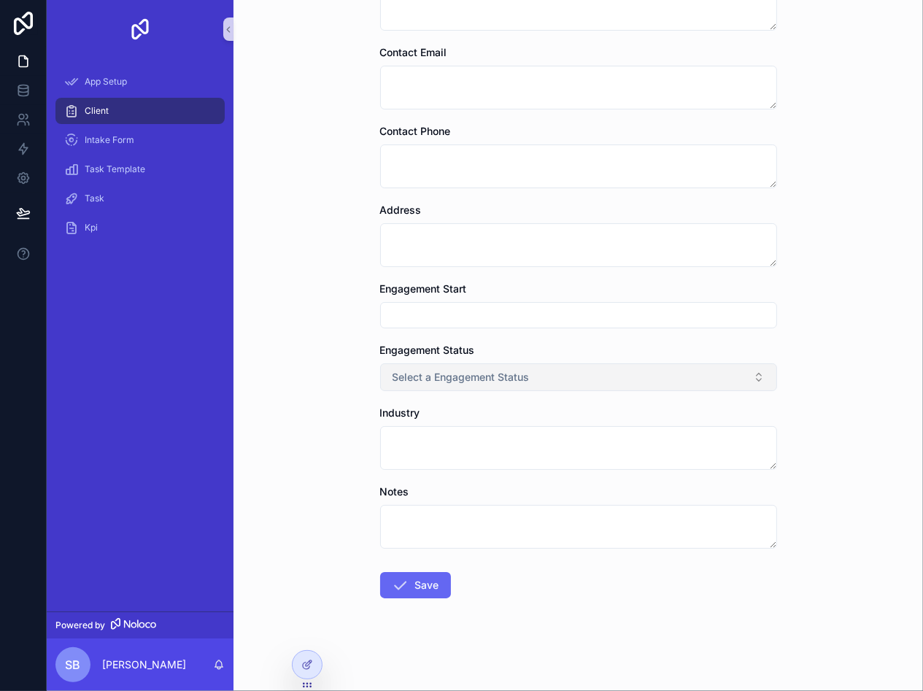
click at [436, 372] on span "Select a Engagement Status" at bounding box center [461, 377] width 137 height 15
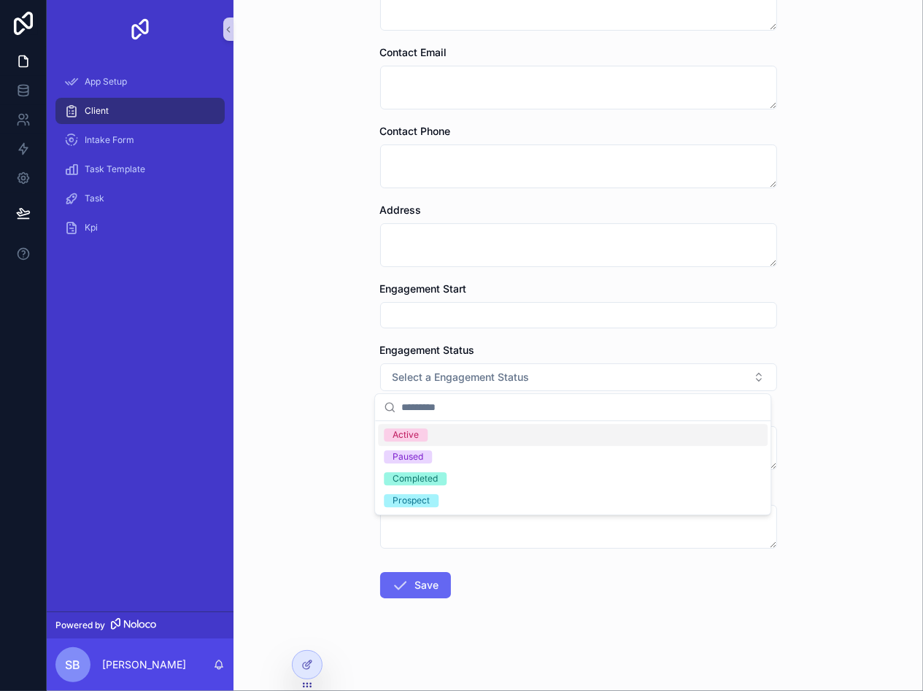
drag, startPoint x: 334, startPoint y: 387, endPoint x: 374, endPoint y: 349, distance: 55.3
click at [343, 379] on div "Client Add Client Add Client Name Type Select a Type Contact Name Contact Email…" at bounding box center [579, 82] width 690 height 691
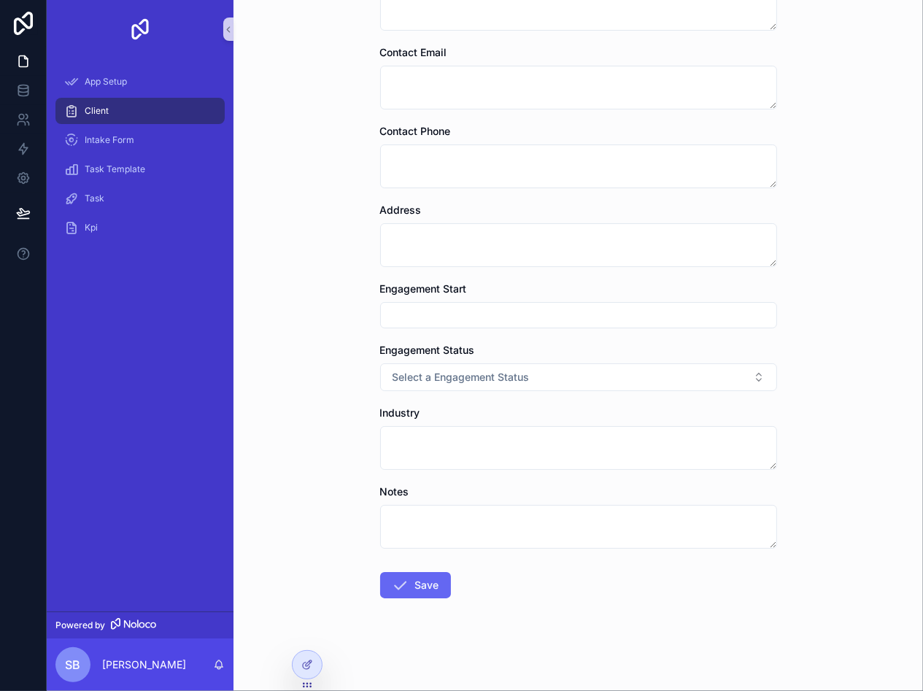
click at [405, 321] on input "scrollable content" at bounding box center [579, 315] width 396 height 20
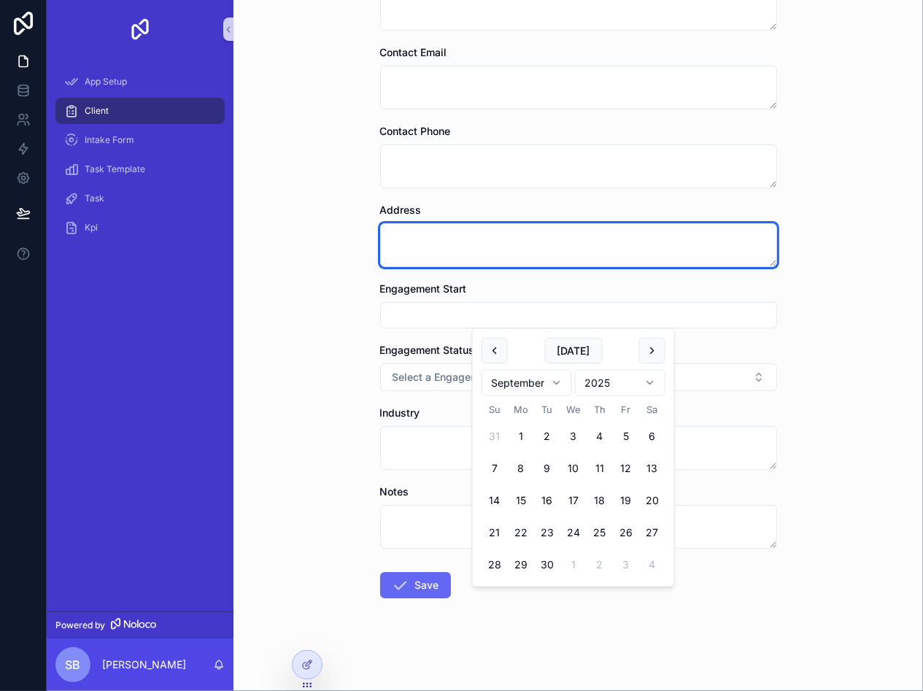
click at [418, 244] on textarea "scrollable content" at bounding box center [578, 245] width 397 height 44
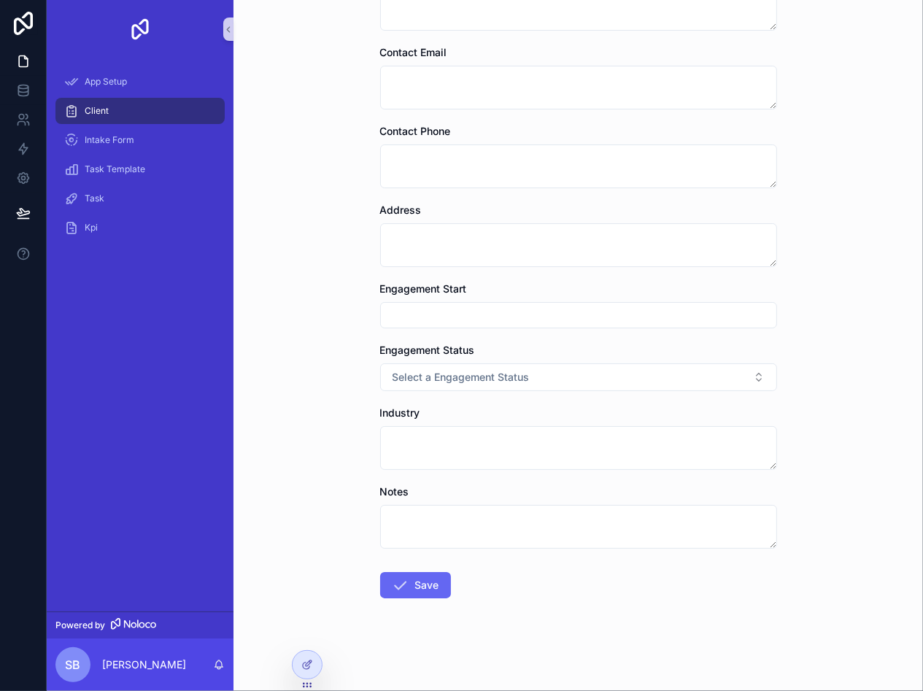
click at [369, 250] on div "Client Add Client Add Client Name Type Select a Type Contact Name Contact Email…" at bounding box center [579, 214] width 420 height 955
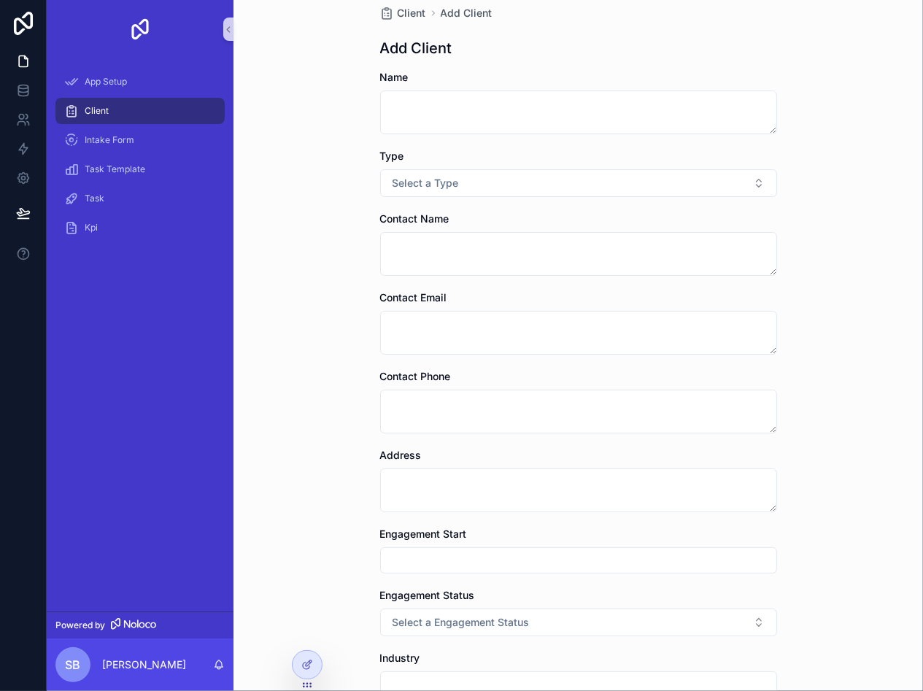
scroll to position [0, 0]
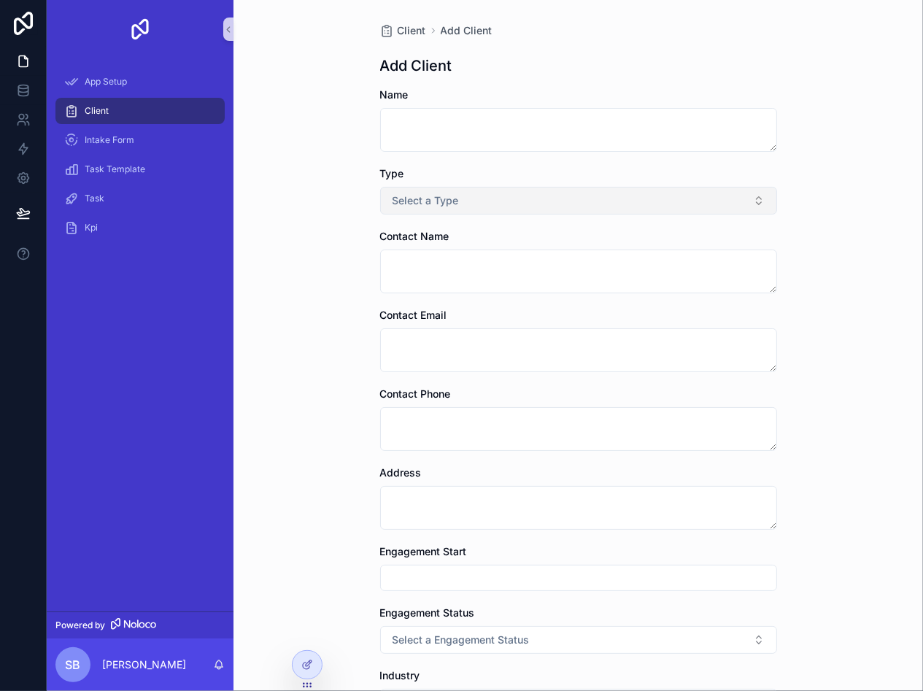
click at [411, 200] on button "Select a Type" at bounding box center [578, 201] width 397 height 28
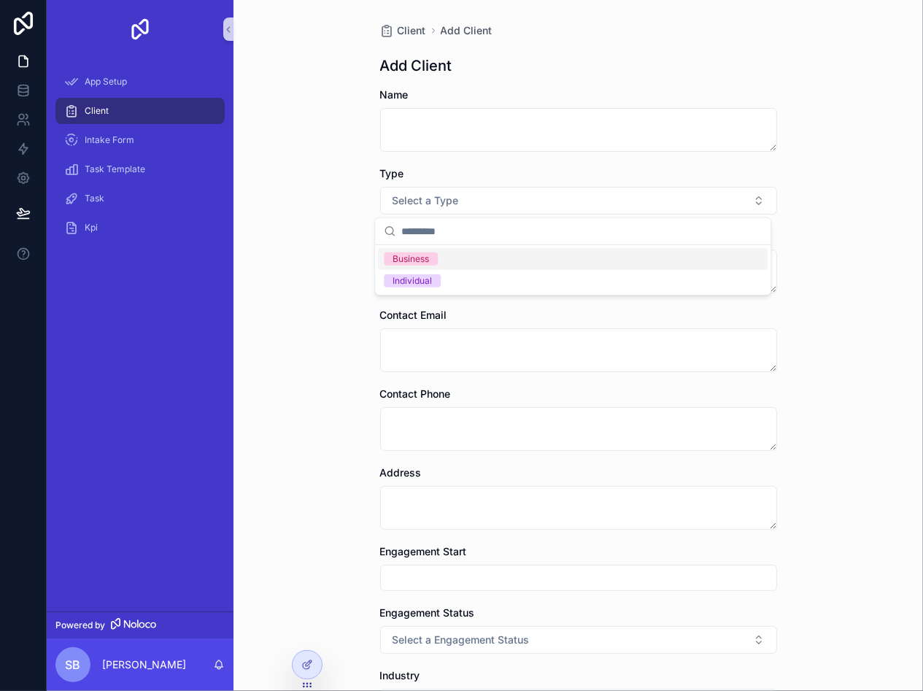
click at [333, 206] on div "Client Add Client Add Client Name Type Select a Type Contact Name Contact Email…" at bounding box center [579, 345] width 690 height 691
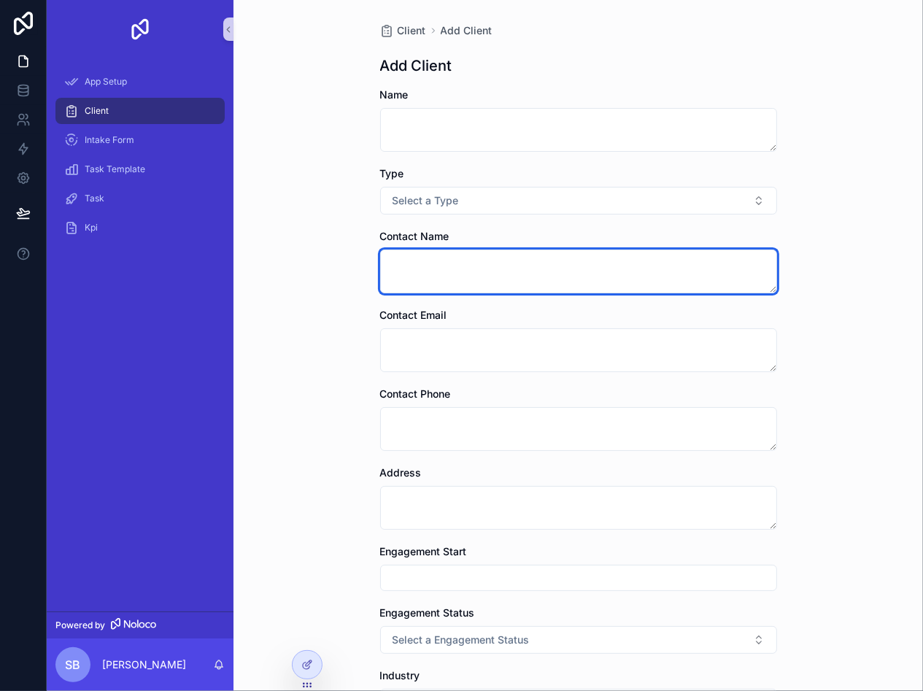
click at [395, 266] on textarea "scrollable content" at bounding box center [578, 272] width 397 height 44
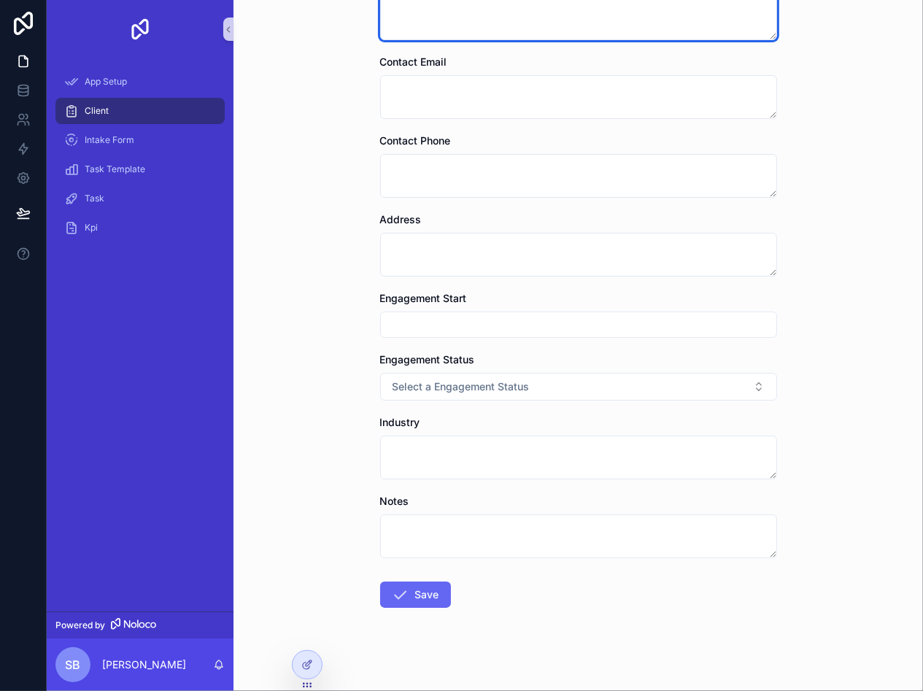
scroll to position [263, 0]
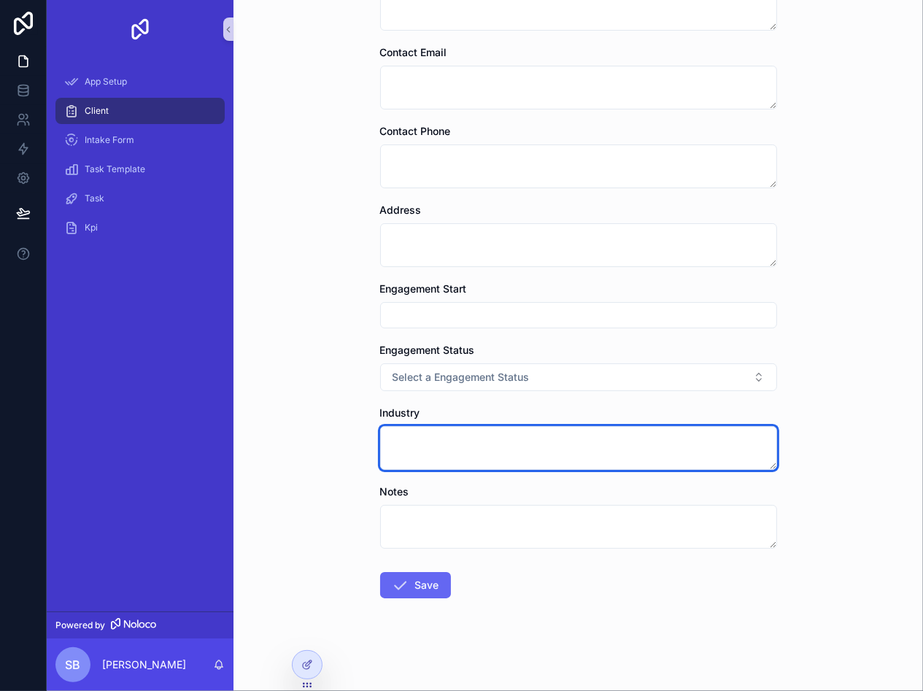
click at [423, 439] on textarea "scrollable content" at bounding box center [578, 448] width 397 height 44
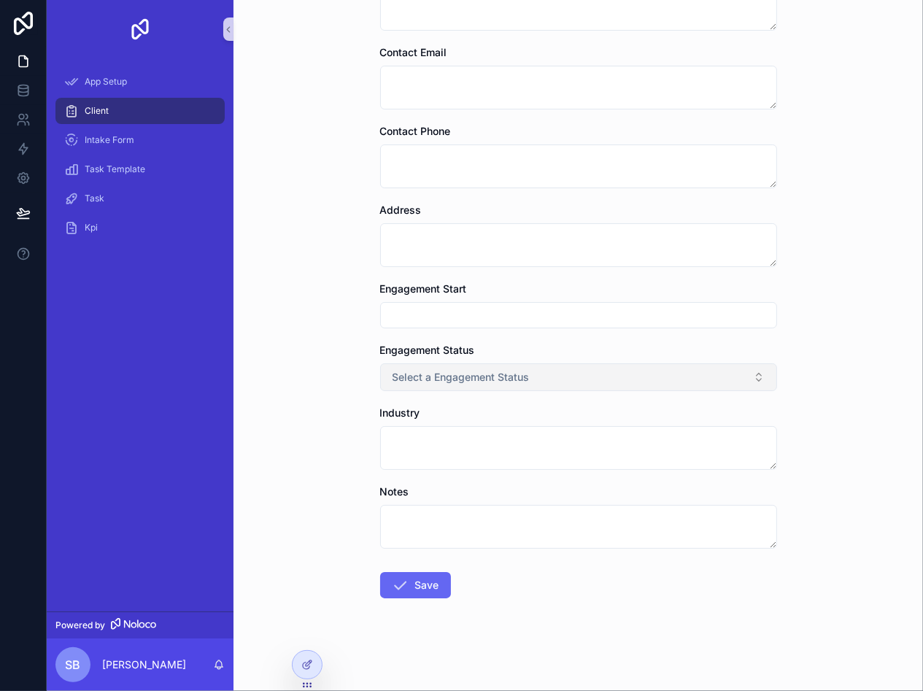
click at [479, 371] on span "Select a Engagement Status" at bounding box center [461, 377] width 137 height 15
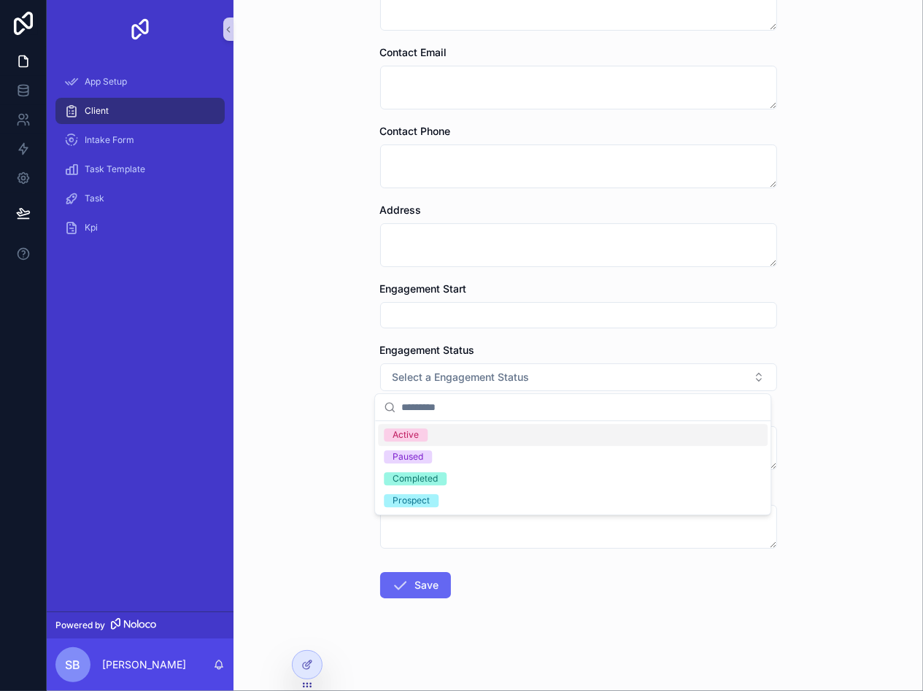
click at [427, 305] on input "scrollable content" at bounding box center [579, 315] width 396 height 20
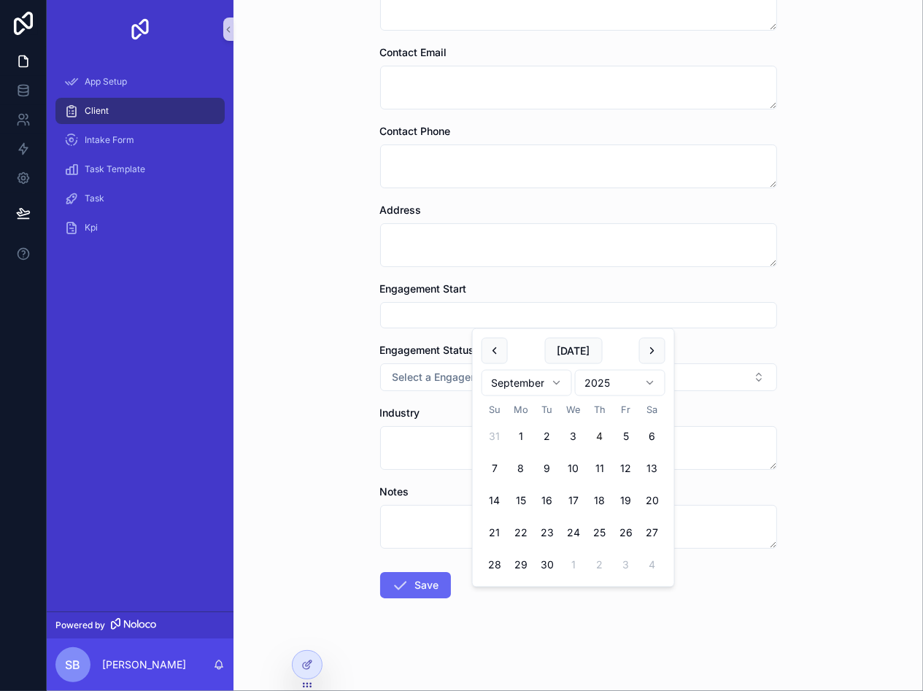
click at [342, 297] on div "Client Add Client Add Client Name Type Select a Type Contact Name Contact Email…" at bounding box center [579, 82] width 690 height 691
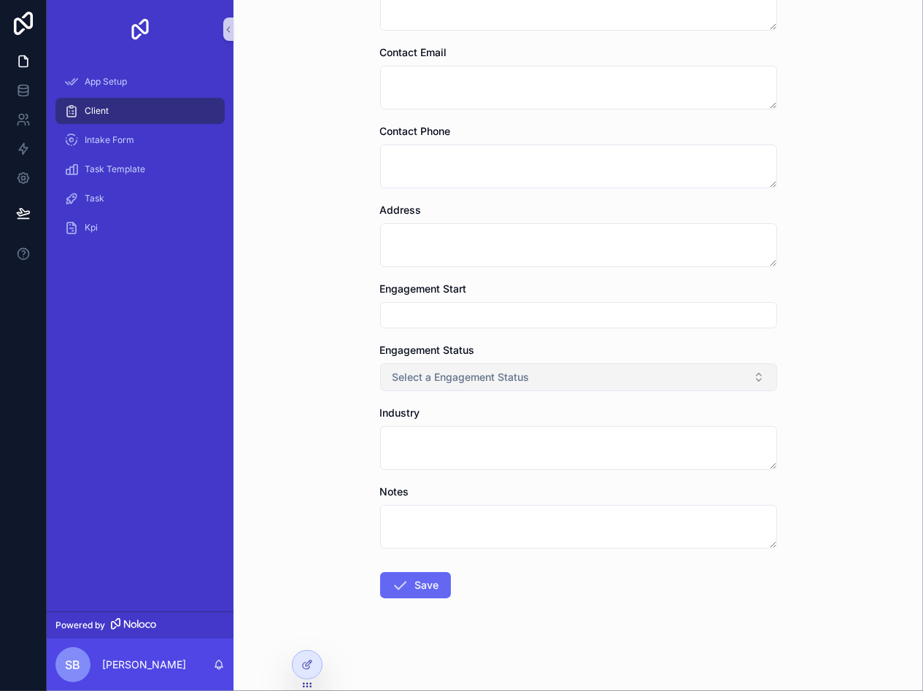
click at [437, 380] on span "Select a Engagement Status" at bounding box center [461, 377] width 137 height 15
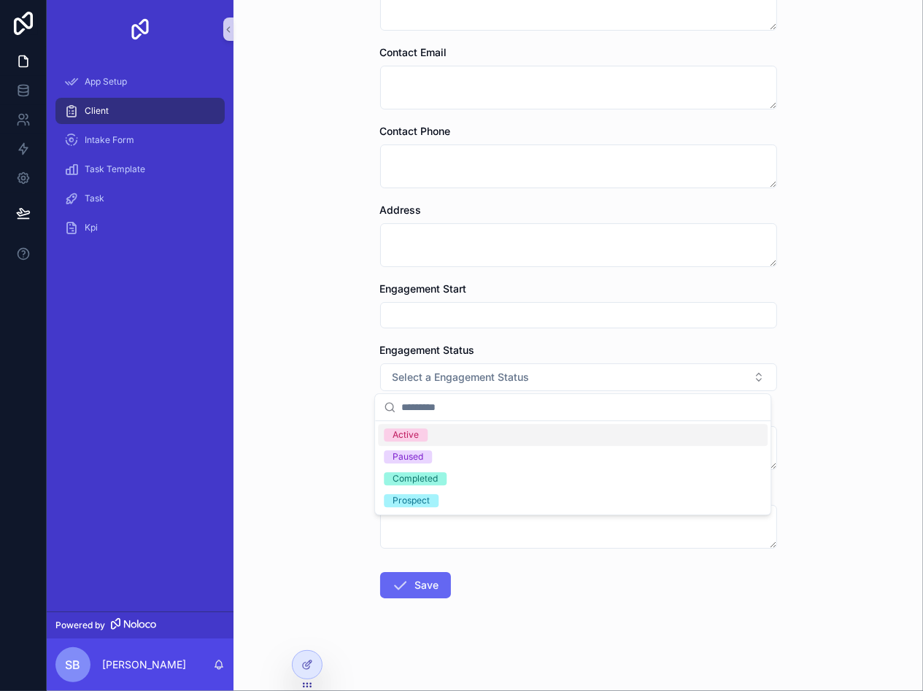
drag, startPoint x: 317, startPoint y: 384, endPoint x: 318, endPoint y: 412, distance: 27.8
click at [317, 387] on div "Client Add Client Add Client Name Type Select a Type Contact Name Contact Email…" at bounding box center [579, 82] width 690 height 691
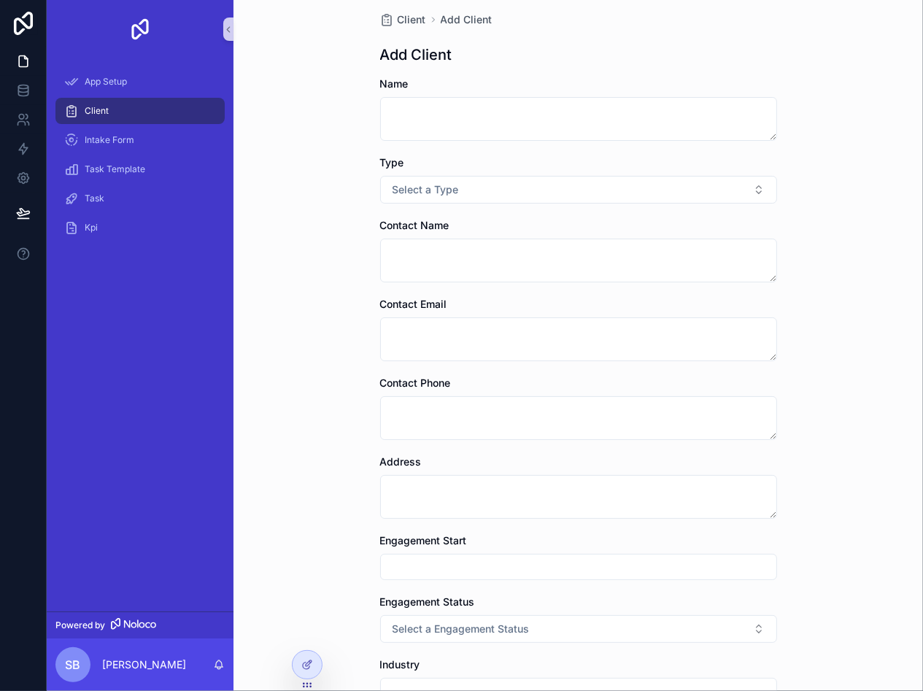
scroll to position [0, 0]
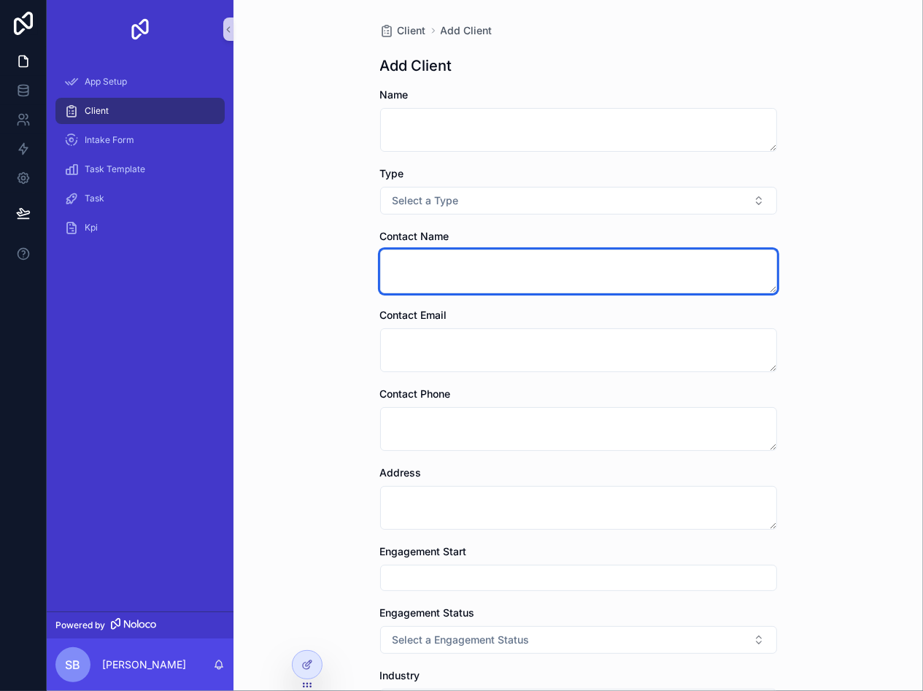
click at [456, 273] on textarea "scrollable content" at bounding box center [578, 272] width 397 height 44
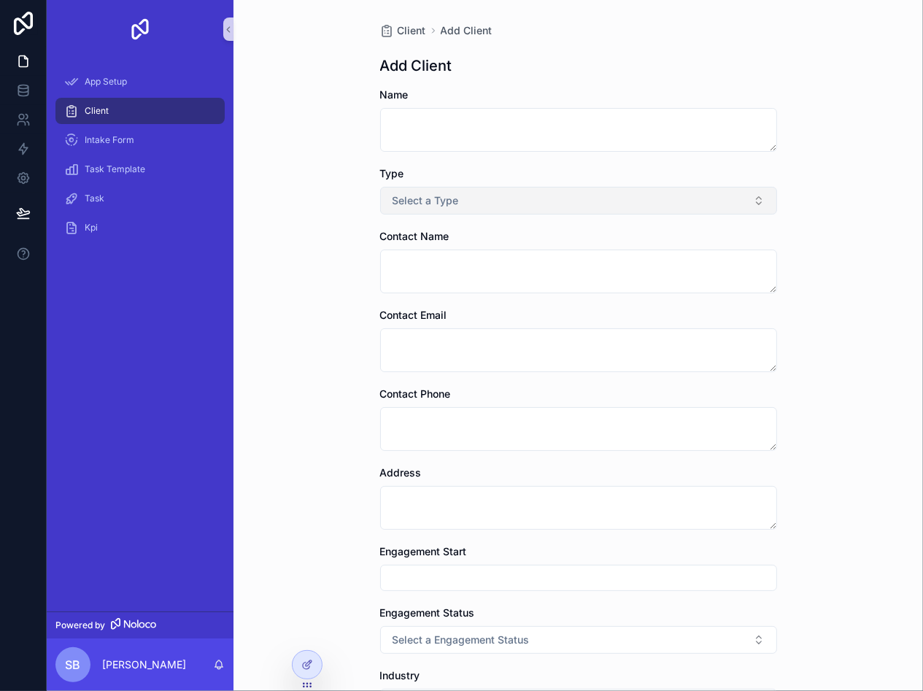
click at [444, 204] on span "Select a Type" at bounding box center [426, 200] width 66 height 15
drag, startPoint x: 269, startPoint y: 187, endPoint x: 463, endPoint y: 187, distance: 193.4
click at [274, 186] on div "Client Add Client Add Client Name Type Select a Type Contact Name Contact Email…" at bounding box center [579, 345] width 690 height 691
click at [24, 112] on icon at bounding box center [23, 119] width 15 height 15
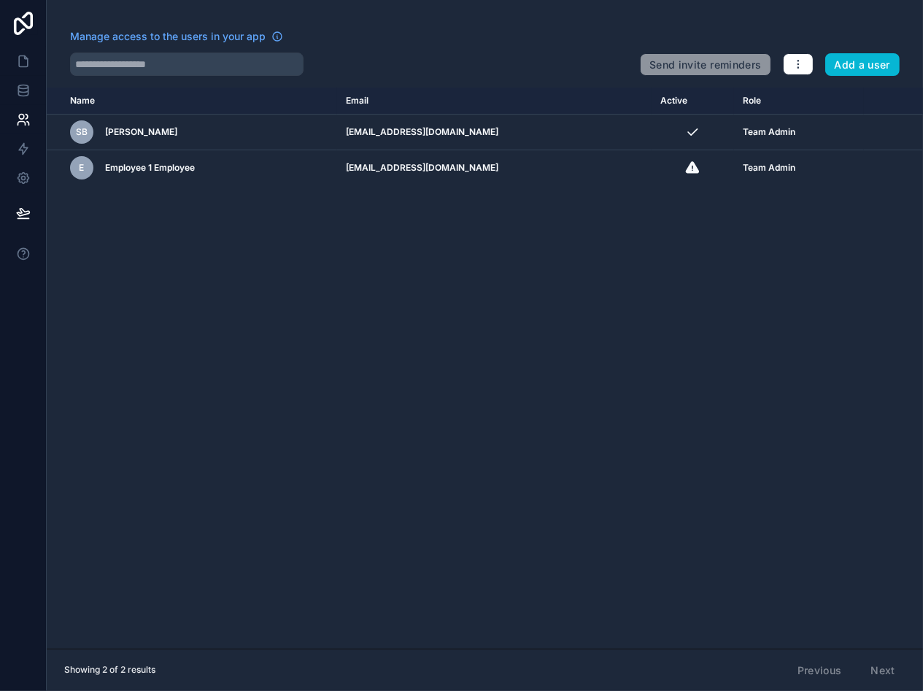
click at [166, 224] on div "Name Email Active Role [DOMAIN_NAME] SB [PERSON_NAME] [PERSON_NAME][EMAIL_ADDRE…" at bounding box center [485, 368] width 877 height 561
click at [870, 64] on button "Add a user" at bounding box center [863, 64] width 75 height 23
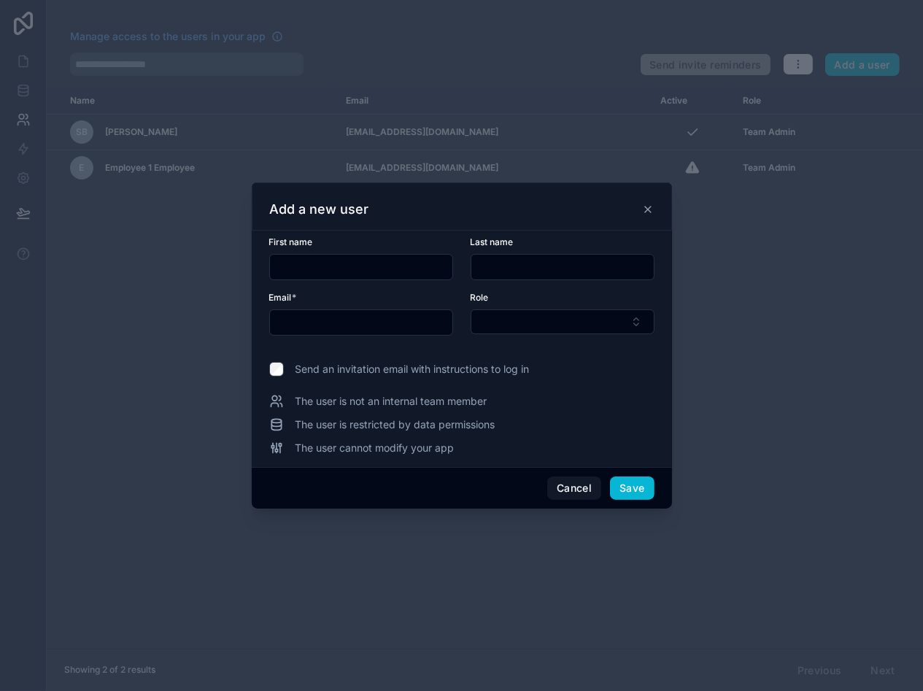
click at [329, 269] on input "text" at bounding box center [361, 267] width 182 height 20
click at [320, 266] on input "text" at bounding box center [361, 267] width 182 height 20
type input "****"
type input "*****"
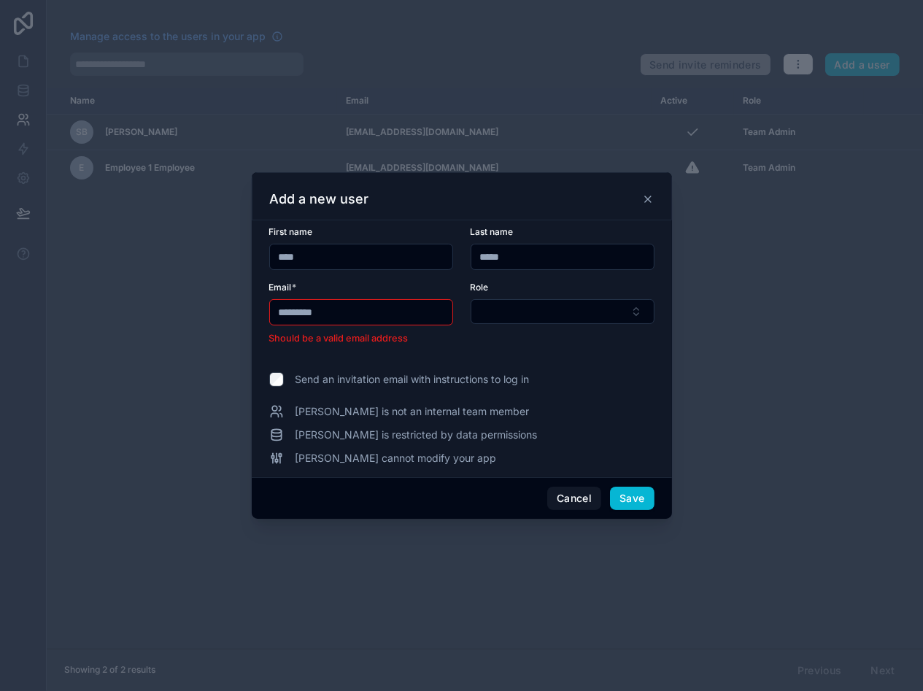
type input "**********"
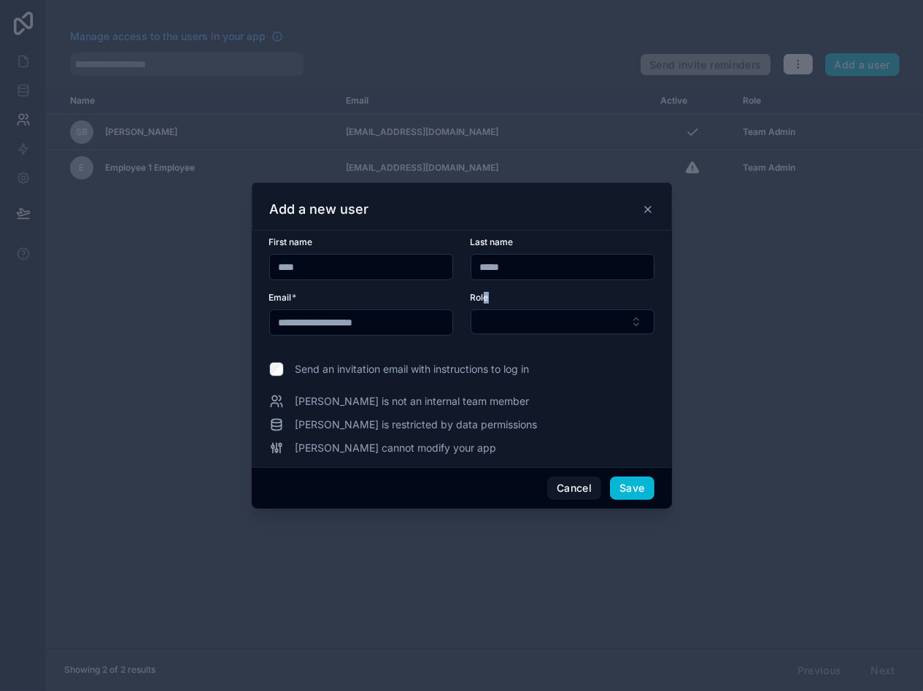
click at [487, 305] on div "Role" at bounding box center [563, 314] width 184 height 44
drag, startPoint x: 487, startPoint y: 305, endPoint x: 493, endPoint y: 320, distance: 16.7
click at [493, 320] on button "Select Button" at bounding box center [563, 322] width 184 height 25
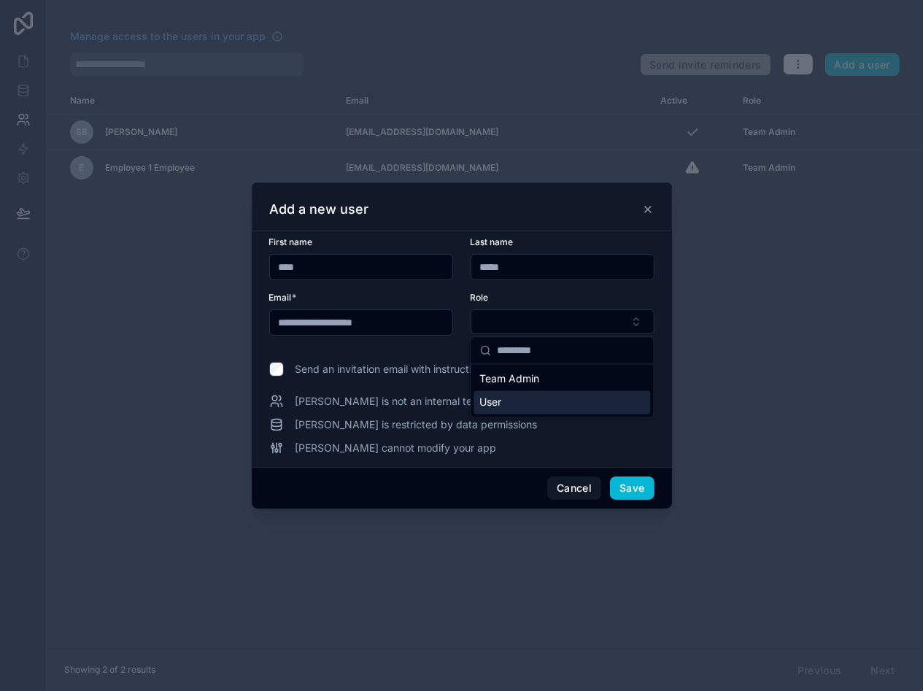
click at [511, 401] on div "User" at bounding box center [562, 402] width 177 height 23
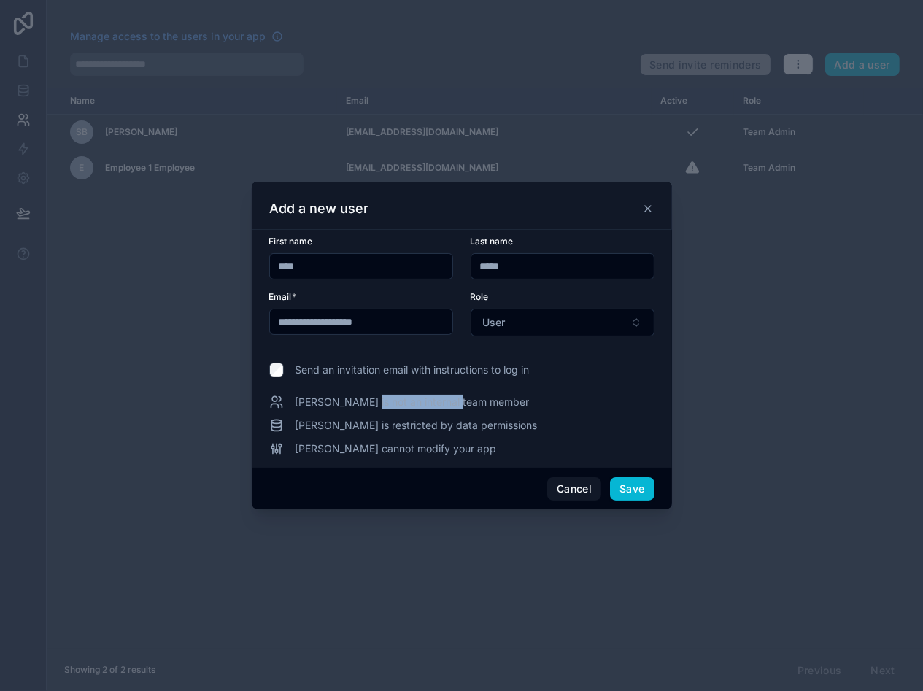
drag, startPoint x: 357, startPoint y: 404, endPoint x: 461, endPoint y: 405, distance: 103.7
click at [461, 405] on span "[PERSON_NAME] is not an internal team member" at bounding box center [413, 402] width 234 height 15
drag, startPoint x: 554, startPoint y: 317, endPoint x: 545, endPoint y: 326, distance: 12.4
click at [545, 326] on button "User" at bounding box center [563, 323] width 184 height 28
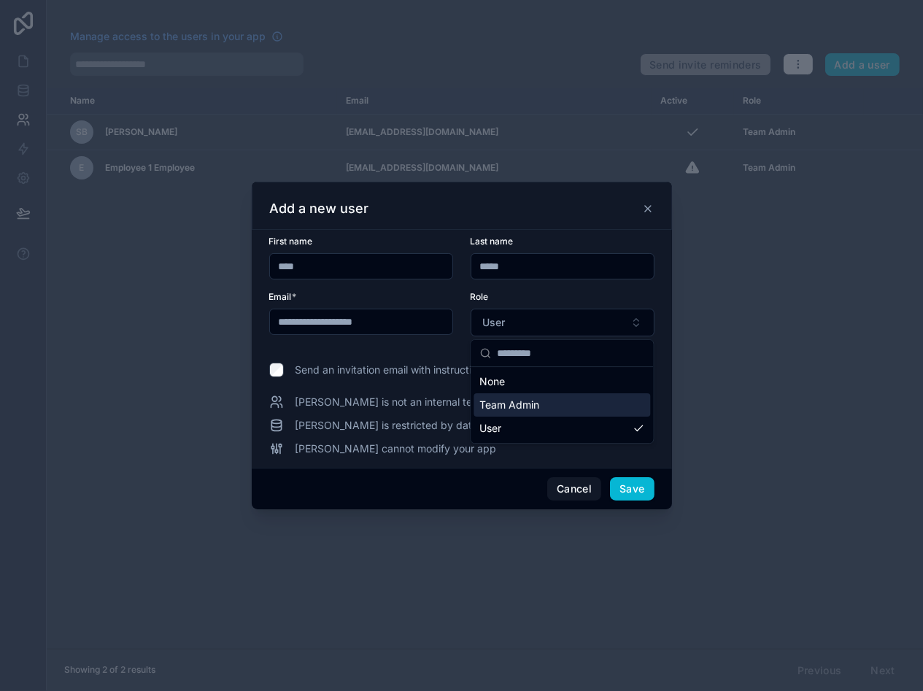
click at [521, 399] on span "Team Admin" at bounding box center [510, 405] width 60 height 15
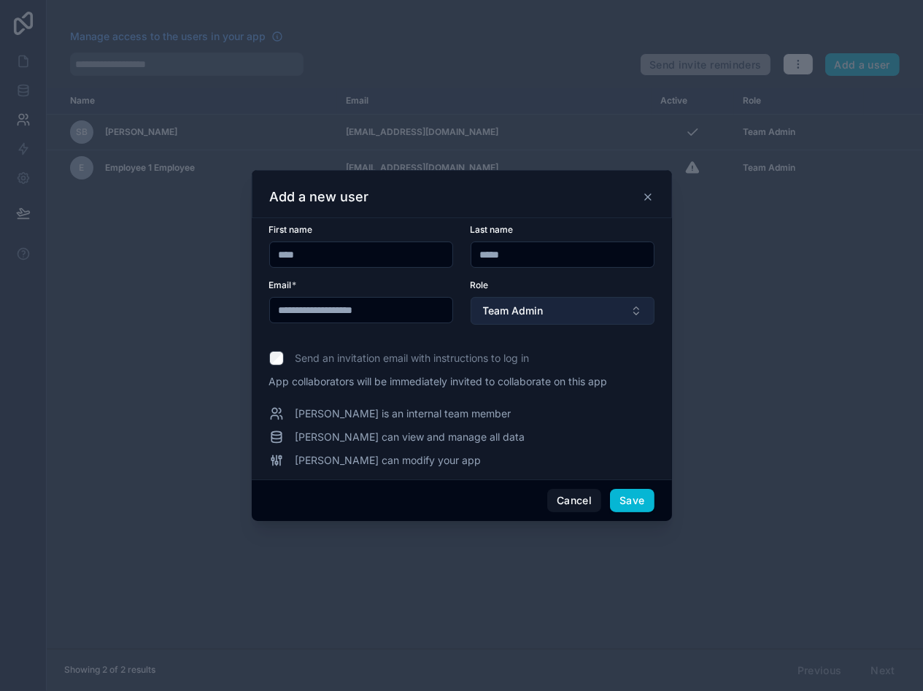
click at [551, 310] on button "Team Admin" at bounding box center [563, 311] width 184 height 28
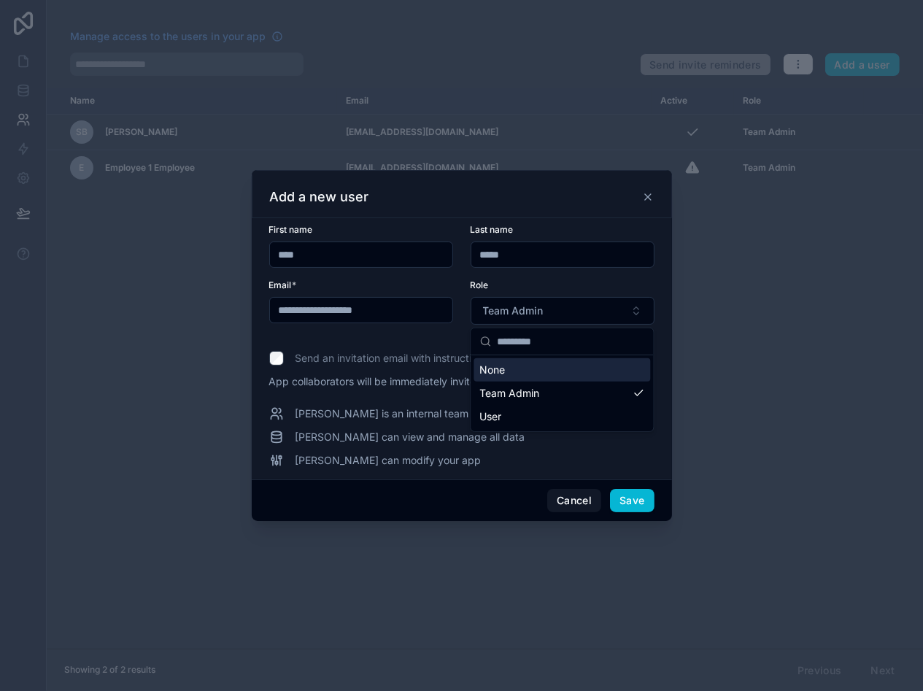
click at [531, 369] on div "None" at bounding box center [562, 369] width 177 height 23
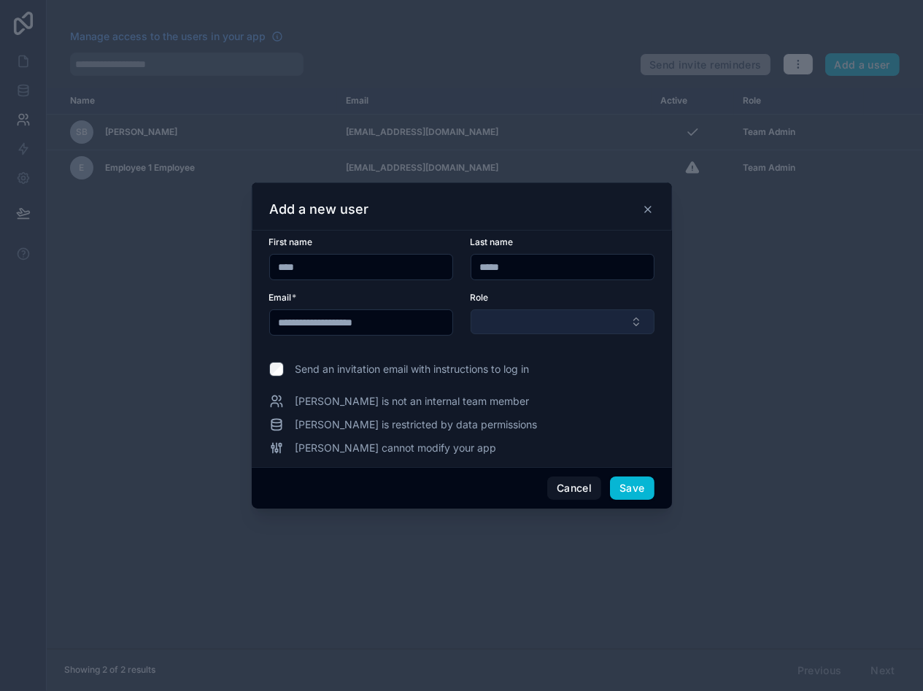
click at [544, 323] on button "Select Button" at bounding box center [563, 322] width 184 height 25
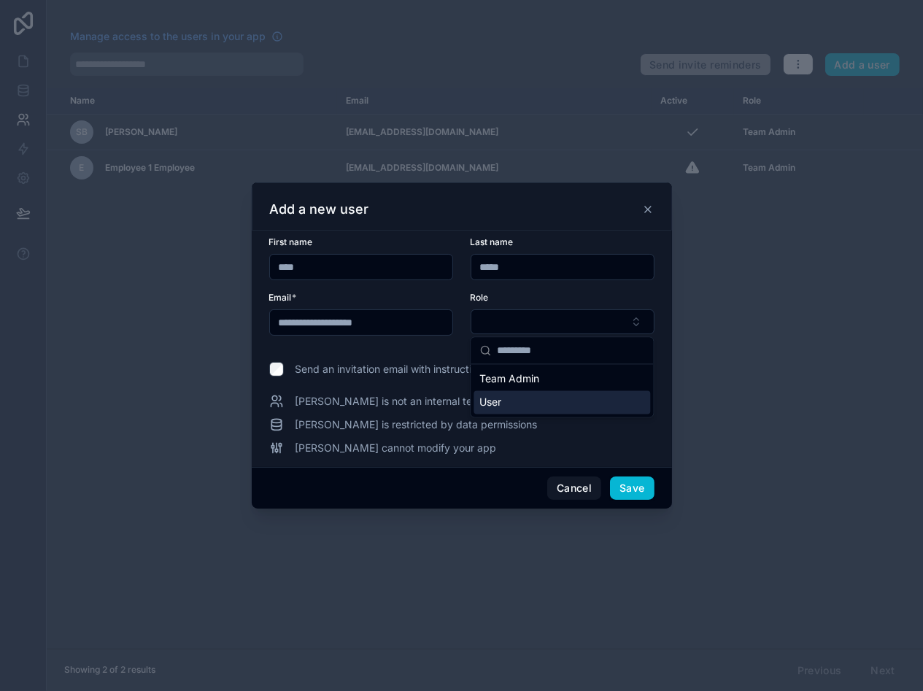
click at [547, 397] on div "User" at bounding box center [562, 402] width 177 height 23
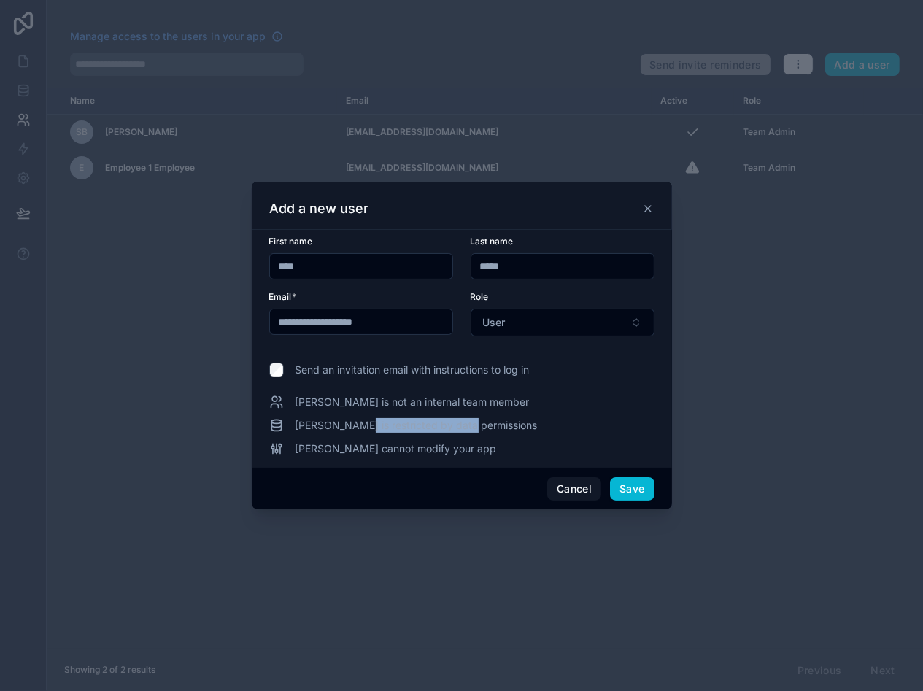
drag, startPoint x: 349, startPoint y: 428, endPoint x: 461, endPoint y: 428, distance: 112.4
click at [461, 428] on span "[PERSON_NAME] is restricted by data permissions" at bounding box center [417, 425] width 242 height 15
click at [466, 428] on span "[PERSON_NAME] is restricted by data permissions" at bounding box center [417, 425] width 242 height 15
click at [377, 453] on span "[PERSON_NAME] cannot modify your app" at bounding box center [396, 449] width 201 height 15
drag, startPoint x: 320, startPoint y: 457, endPoint x: 411, endPoint y: 454, distance: 91.3
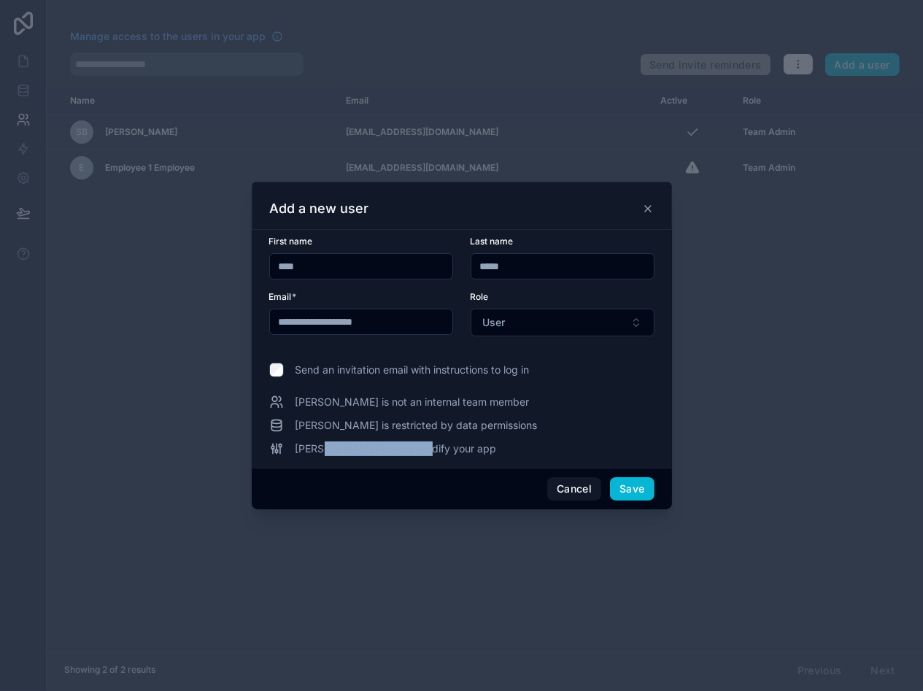
click at [411, 454] on div "**********" at bounding box center [462, 349] width 420 height 238
drag, startPoint x: 411, startPoint y: 454, endPoint x: 456, endPoint y: 453, distance: 45.3
click at [448, 453] on div "[PERSON_NAME] cannot modify your app" at bounding box center [461, 449] width 385 height 15
click at [620, 485] on button "Save" at bounding box center [632, 488] width 44 height 23
